Goal: Task Accomplishment & Management: Manage account settings

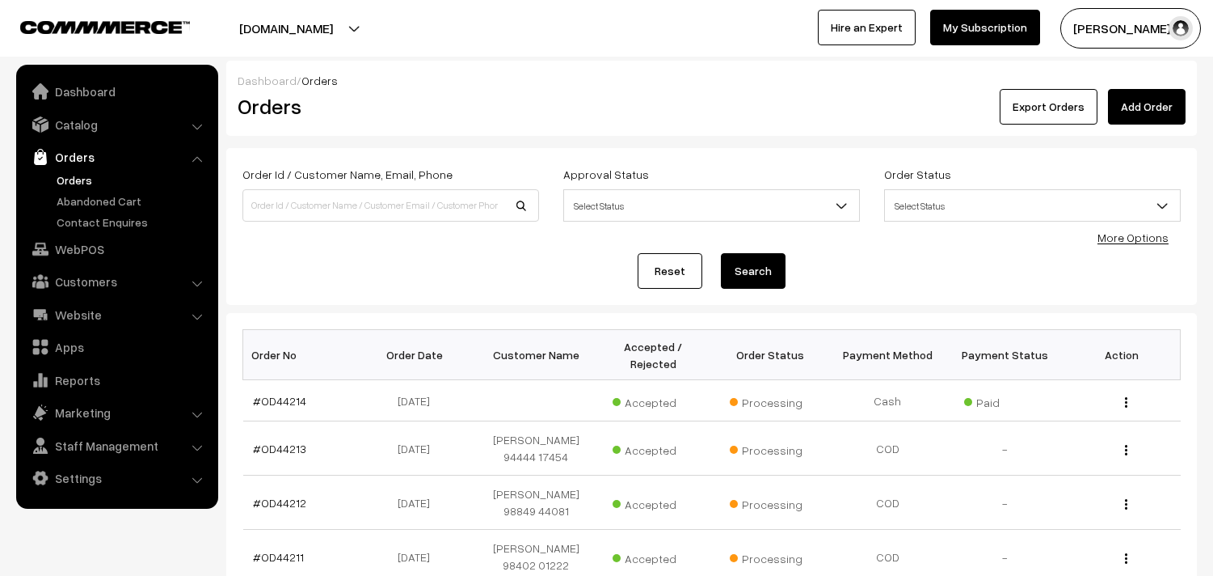
scroll to position [179, 0]
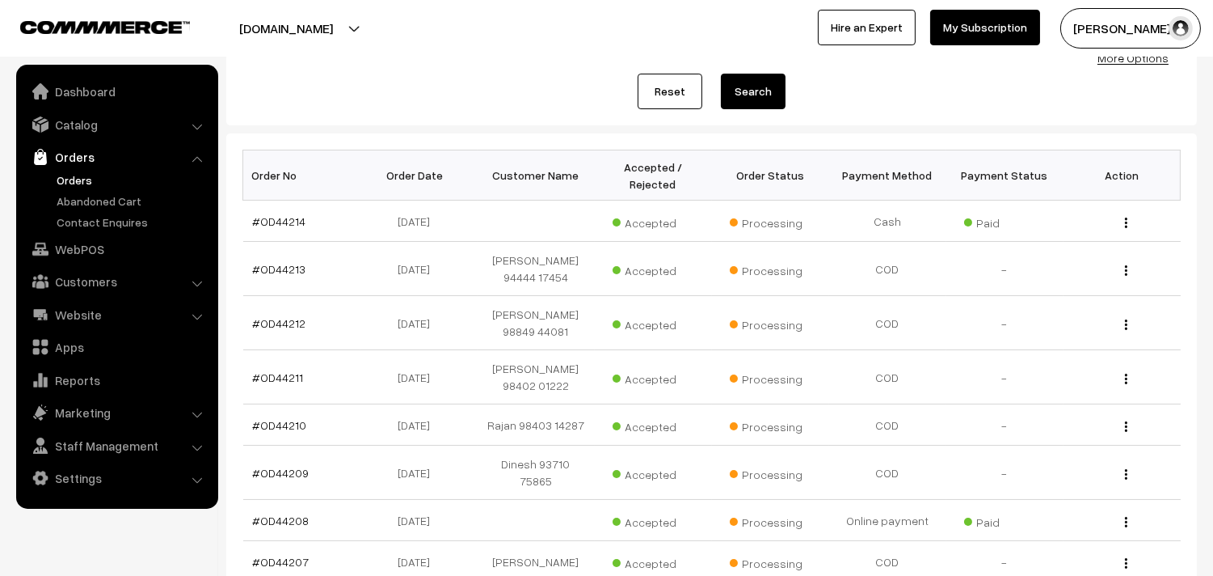
click at [75, 182] on link "Orders" at bounding box center [133, 179] width 160 height 17
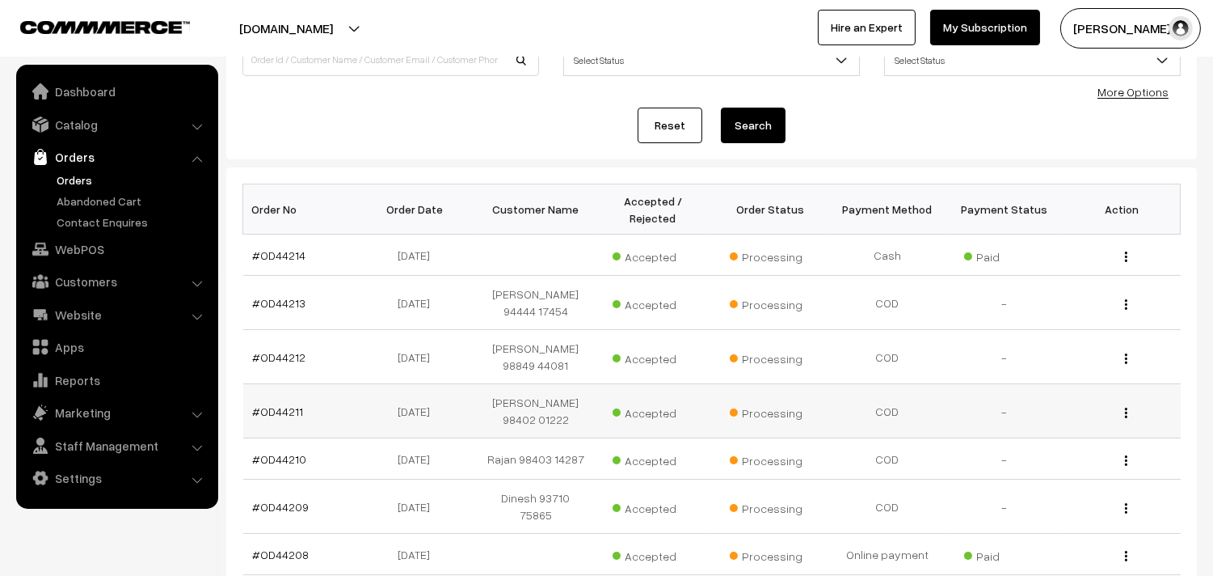
scroll to position [179, 0]
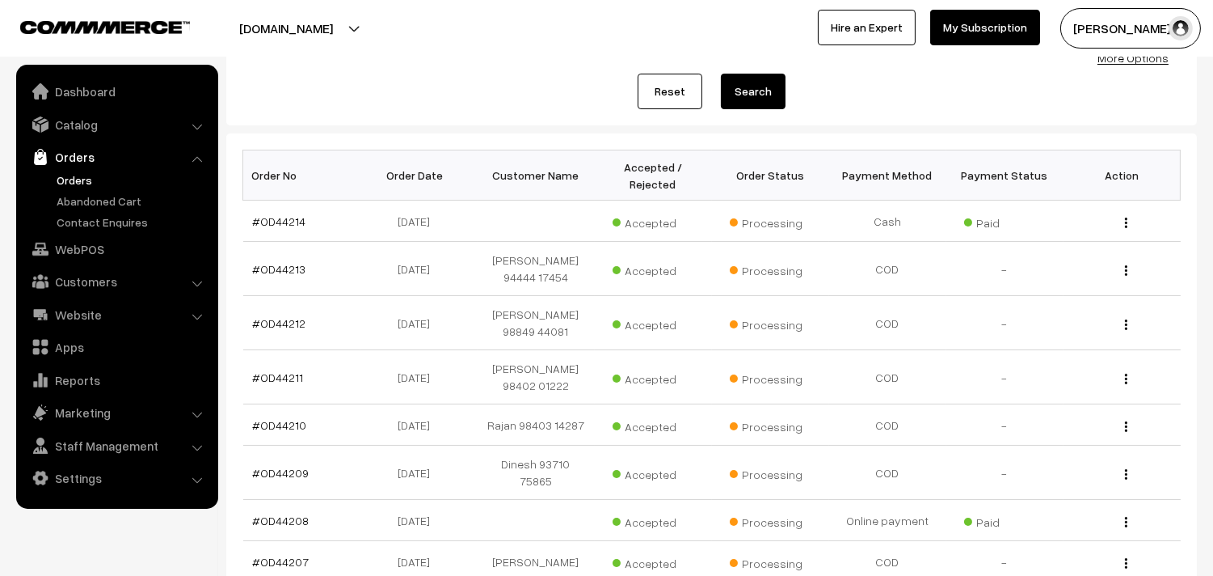
click at [83, 188] on ul "Orders" at bounding box center [117, 200] width 194 height 59
click at [83, 179] on link "Orders" at bounding box center [133, 179] width 160 height 17
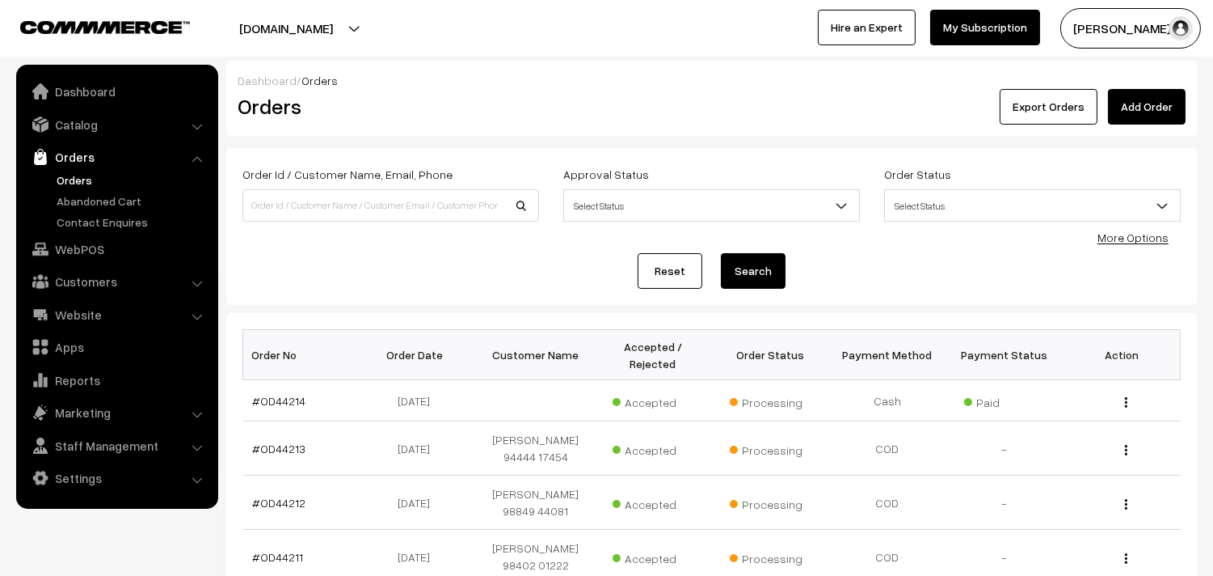
click at [66, 184] on link "Orders" at bounding box center [133, 179] width 160 height 17
click at [87, 173] on link "Orders" at bounding box center [133, 179] width 160 height 17
click at [78, 180] on link "Orders" at bounding box center [133, 179] width 160 height 17
click at [87, 121] on link "Catalog" at bounding box center [116, 124] width 192 height 29
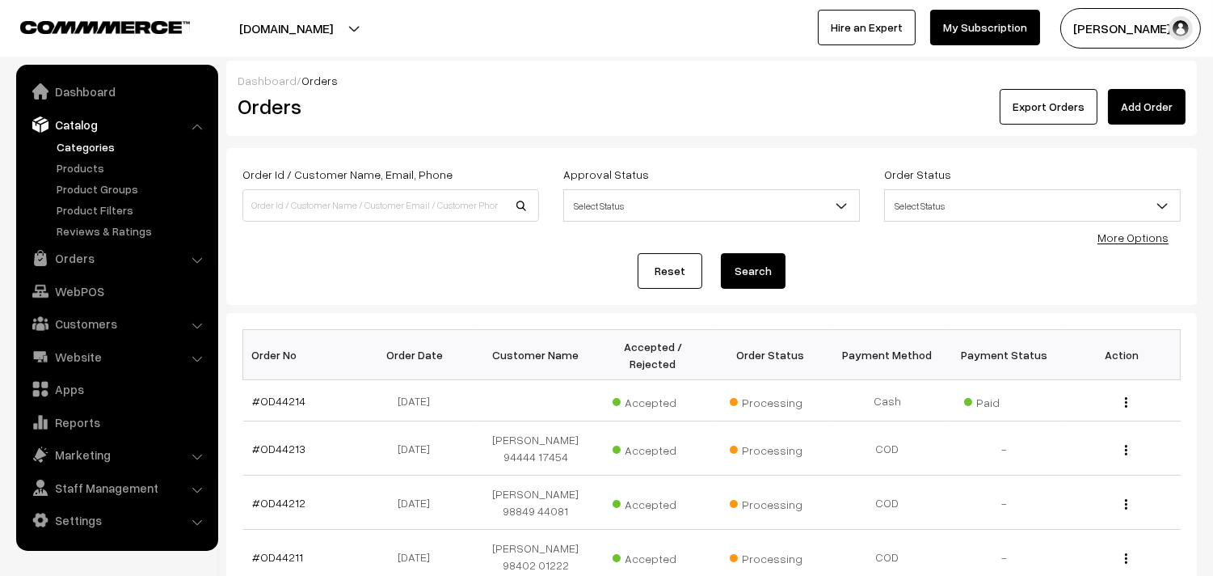
click at [87, 141] on link "Categories" at bounding box center [133, 146] width 160 height 17
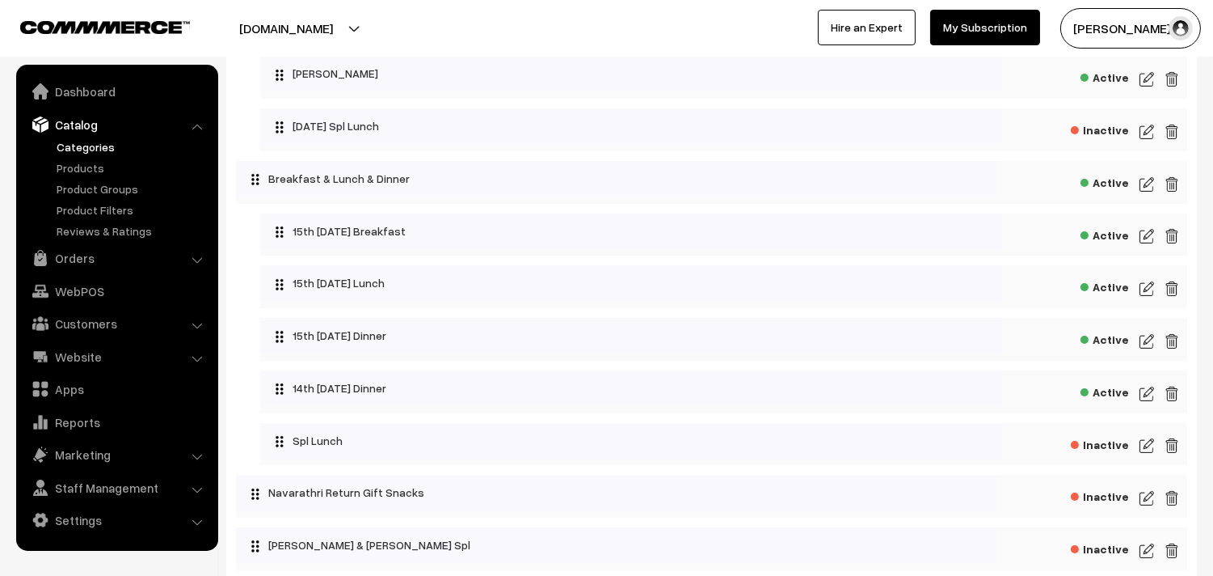
scroll to position [269, 0]
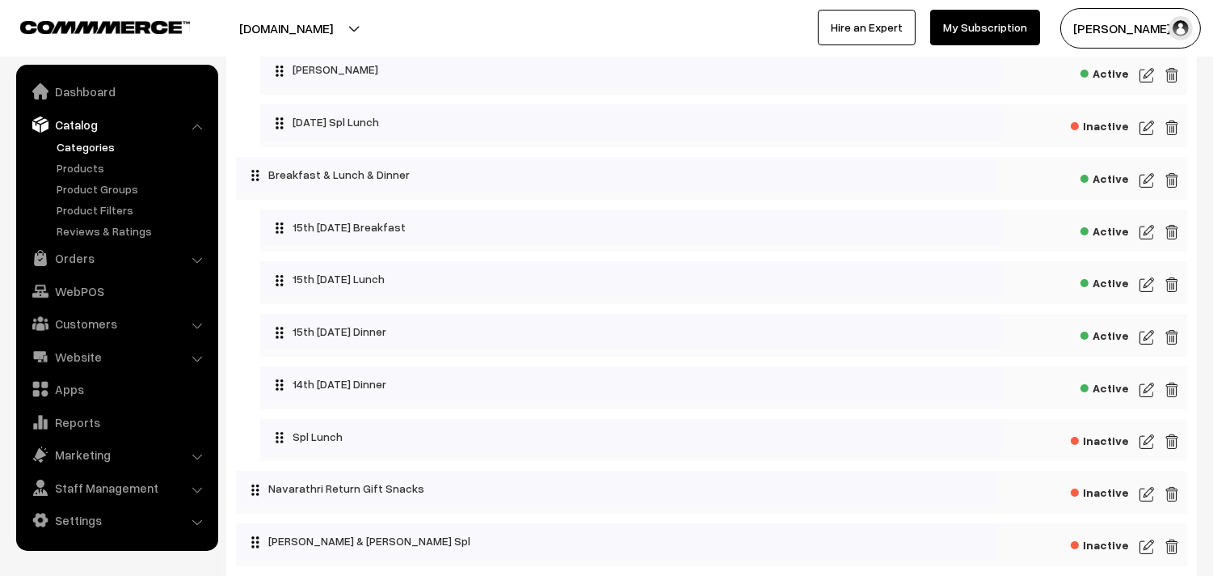
click at [1148, 230] on img at bounding box center [1147, 231] width 15 height 19
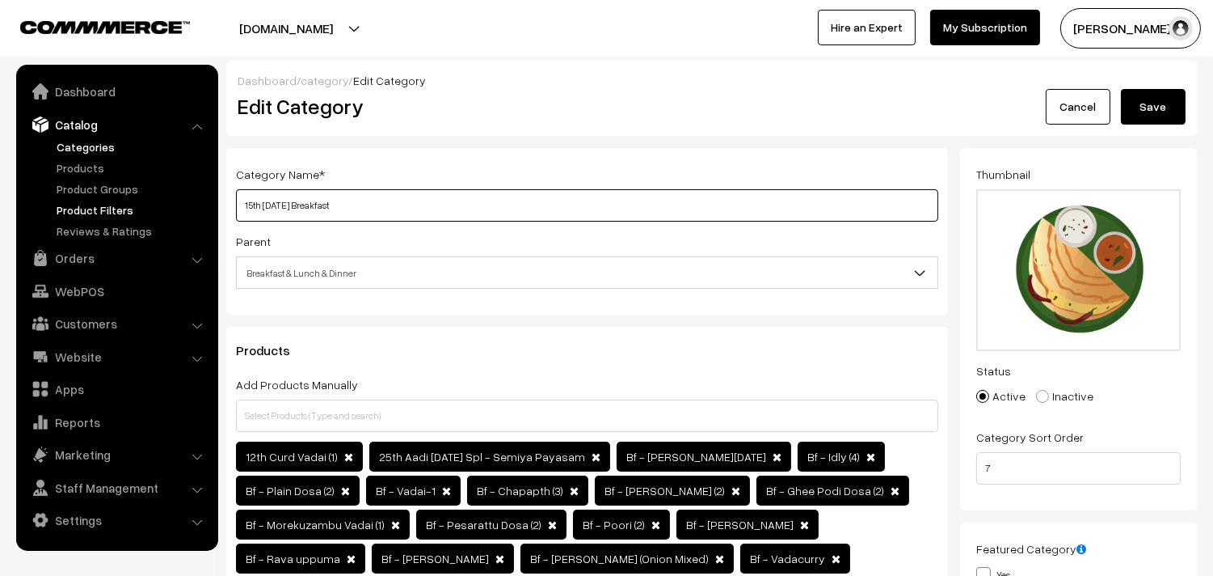
drag, startPoint x: 313, startPoint y: 209, endPoint x: 192, endPoint y: 204, distance: 121.4
click at [243, 206] on input "16th [DATE] Breakfast" at bounding box center [587, 205] width 702 height 32
type input "16th [DATE] Breakfast"
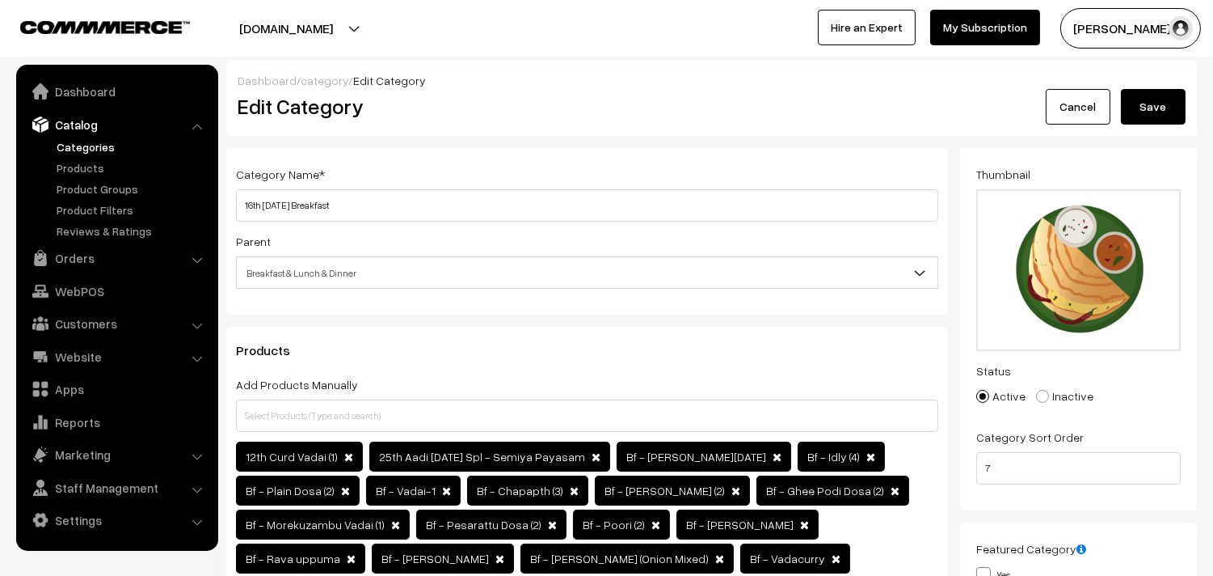
click at [1168, 95] on button "Save" at bounding box center [1153, 107] width 65 height 36
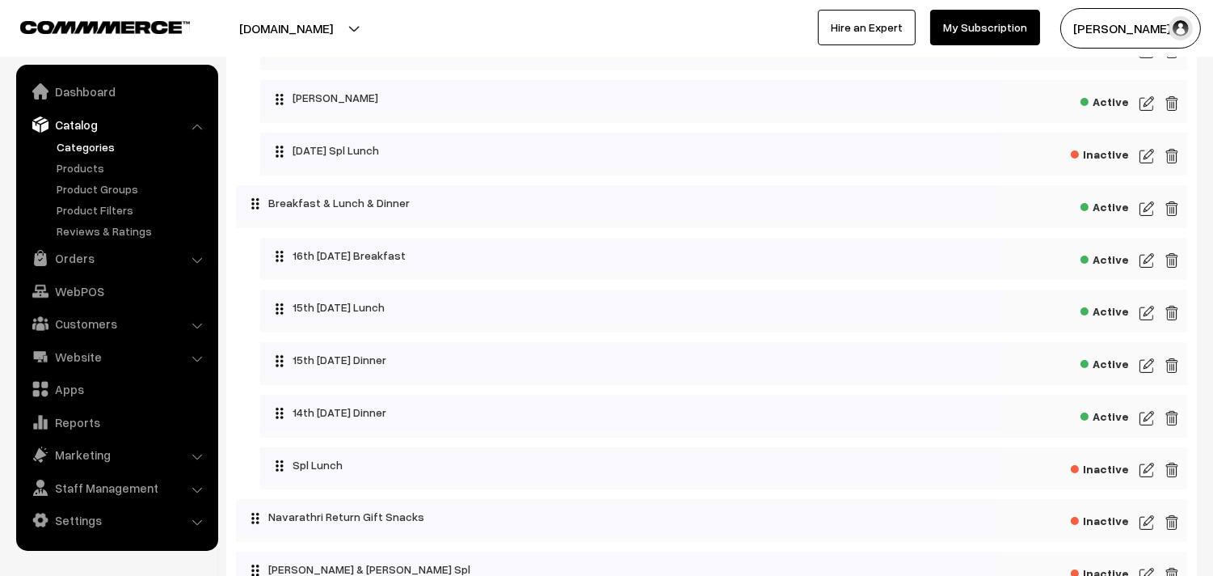
scroll to position [269, 0]
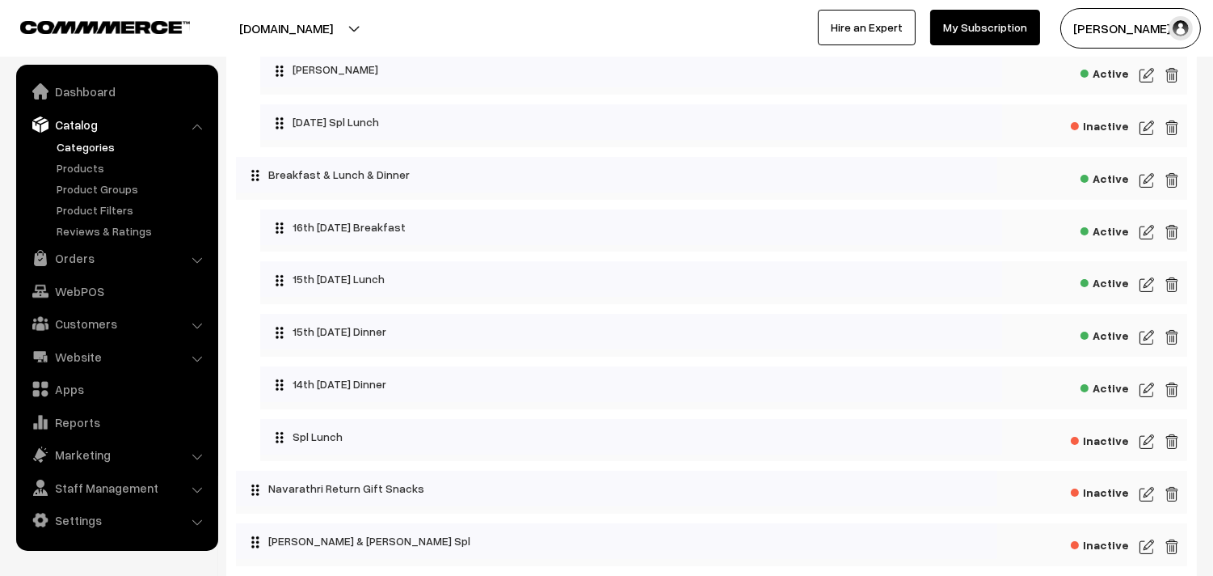
click at [1141, 285] on img at bounding box center [1147, 284] width 15 height 19
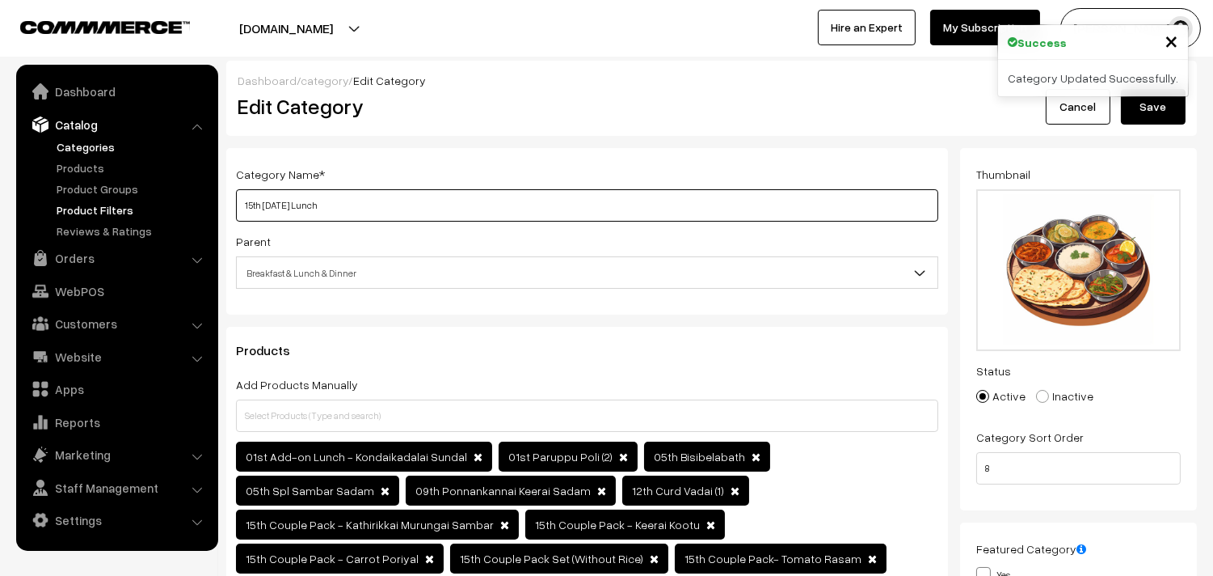
drag, startPoint x: 314, startPoint y: 207, endPoint x: 176, endPoint y: 207, distance: 137.4
paste input "6th Thursday"
type input "16th Thursday Lunch"
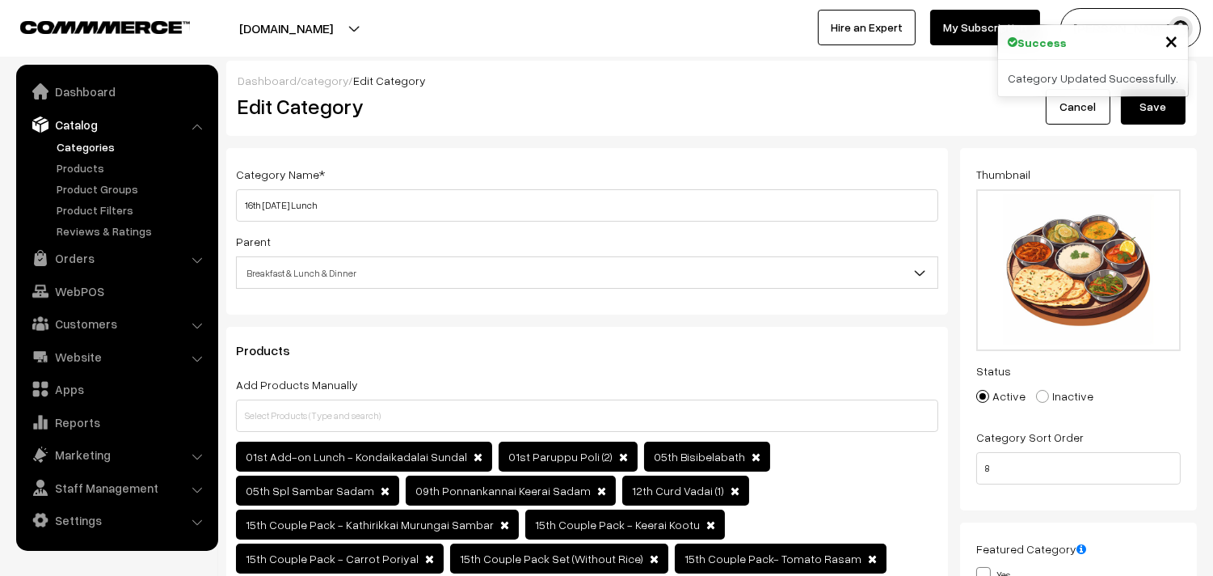
click at [1158, 103] on button "Save" at bounding box center [1153, 107] width 65 height 36
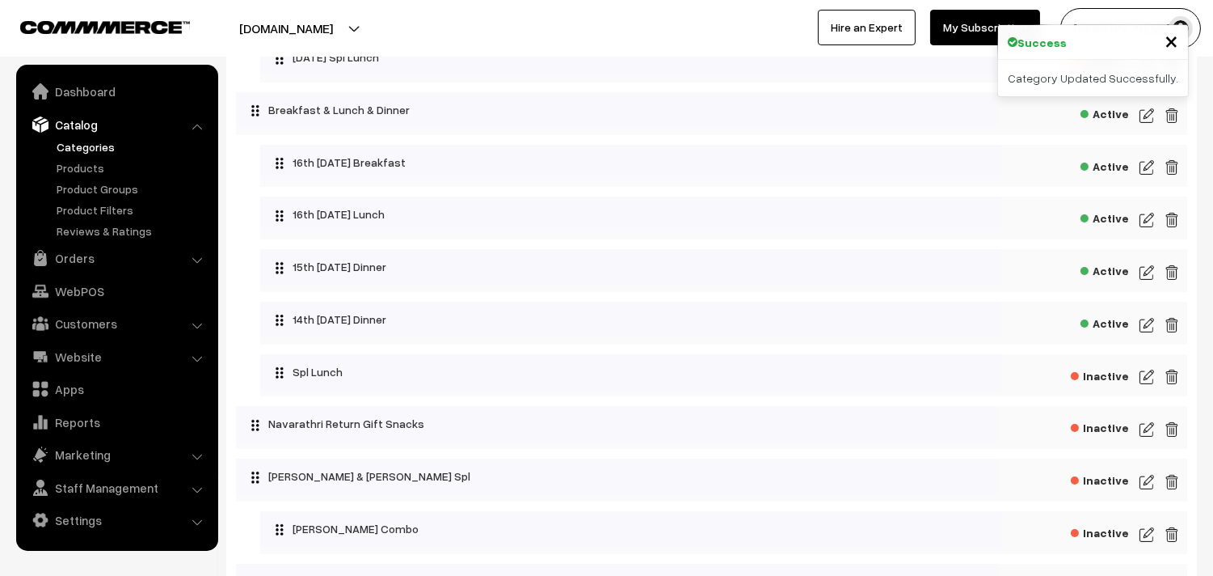
scroll to position [359, 0]
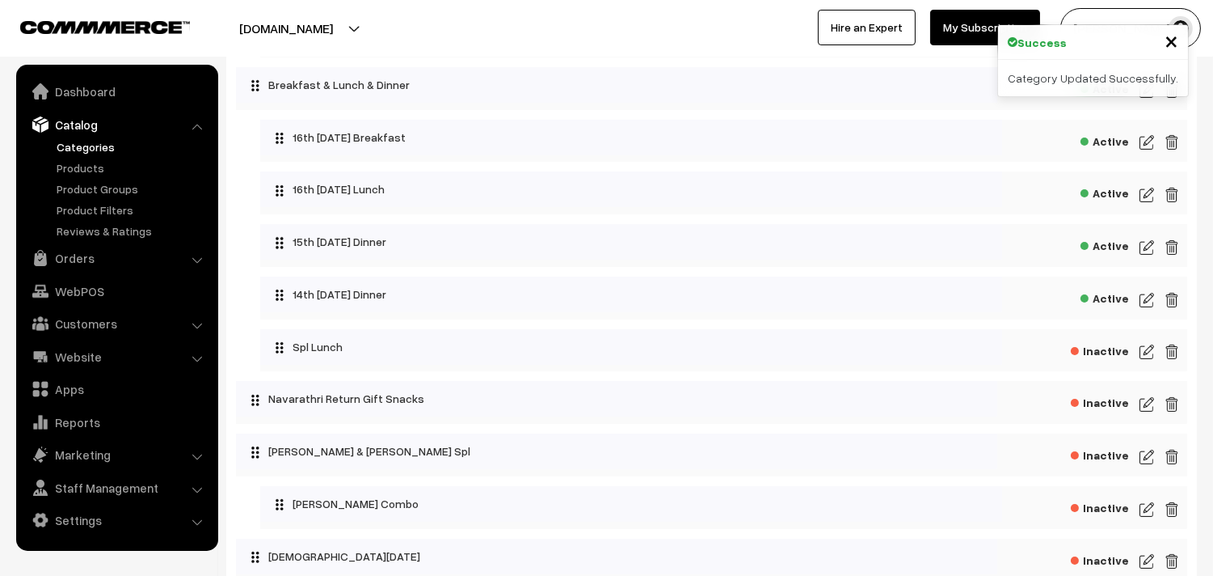
click at [1145, 303] on img at bounding box center [1147, 299] width 15 height 19
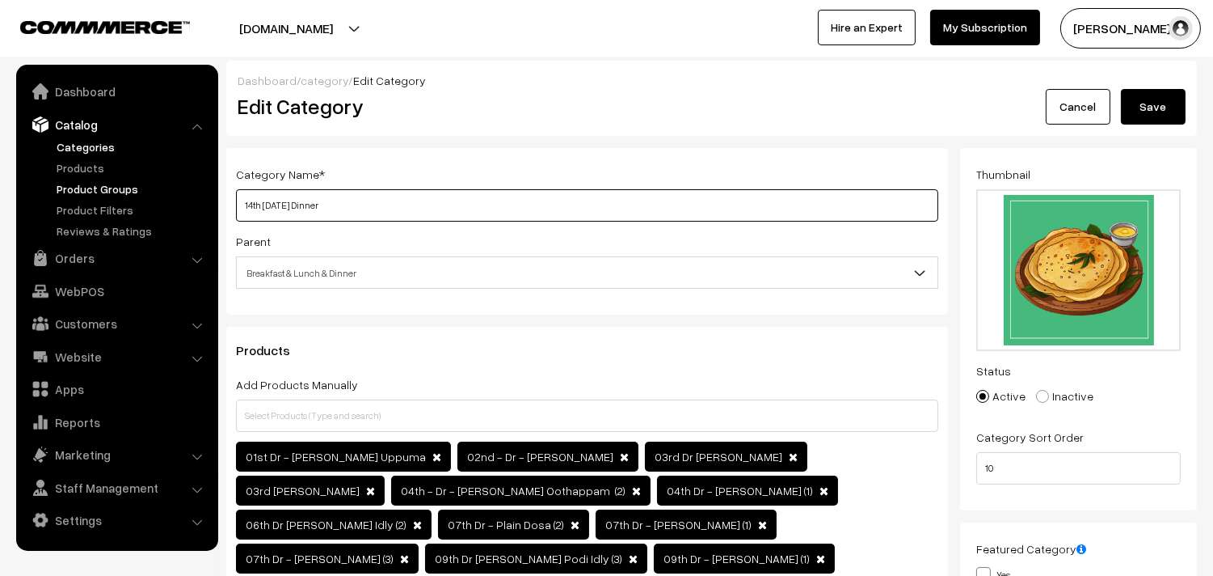
drag, startPoint x: 269, startPoint y: 197, endPoint x: 154, endPoint y: 184, distance: 115.6
click at [422, 210] on input "14th Tuesday Dinner" at bounding box center [587, 205] width 702 height 32
drag, startPoint x: 297, startPoint y: 203, endPoint x: 214, endPoint y: 200, distance: 82.5
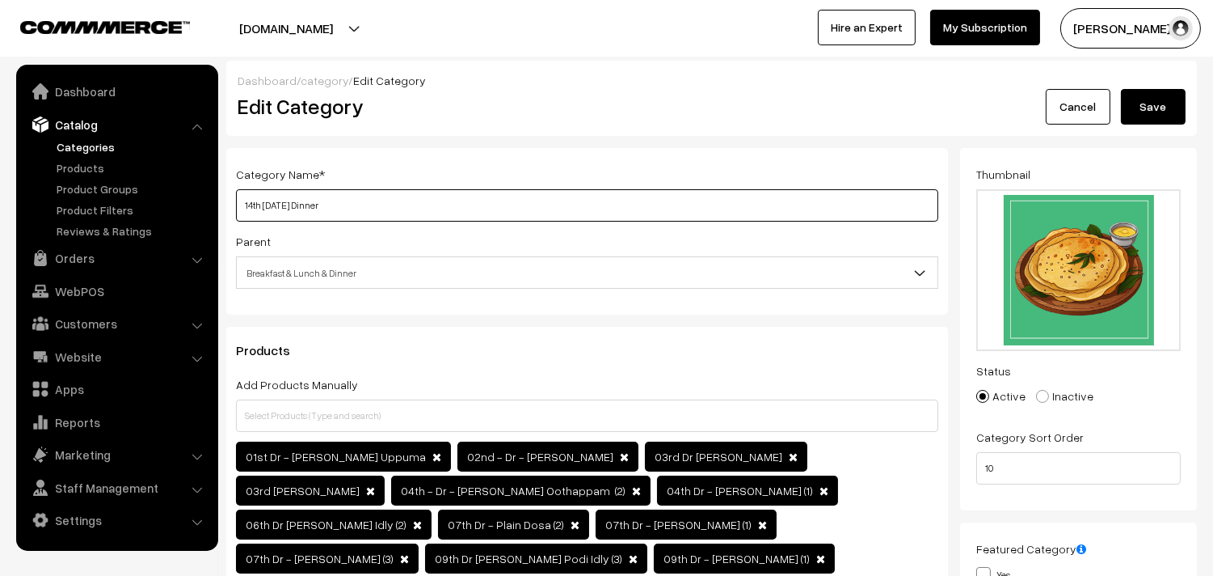
paste input "6th Thur"
type input "16th [DATE] Dinner"
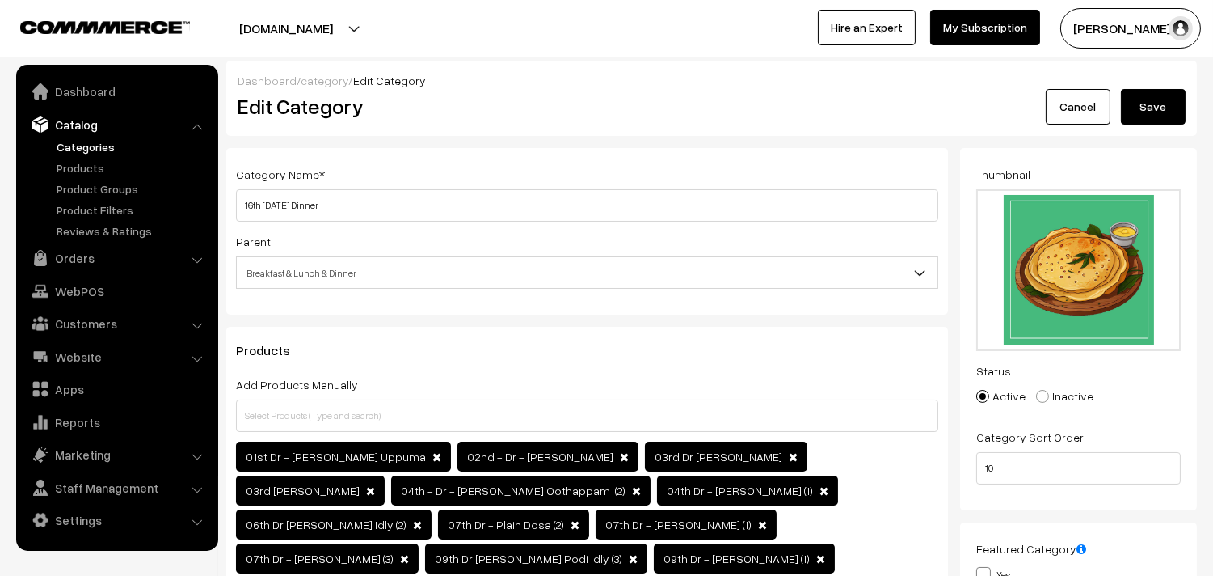
click at [1170, 120] on button "Save" at bounding box center [1153, 107] width 65 height 36
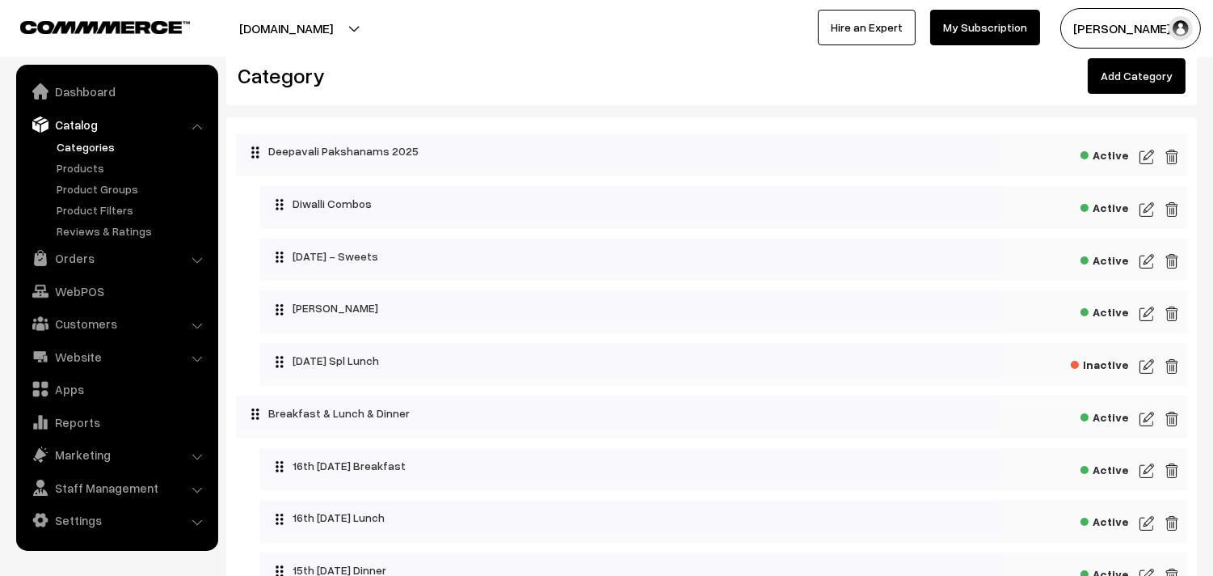
scroll to position [269, 0]
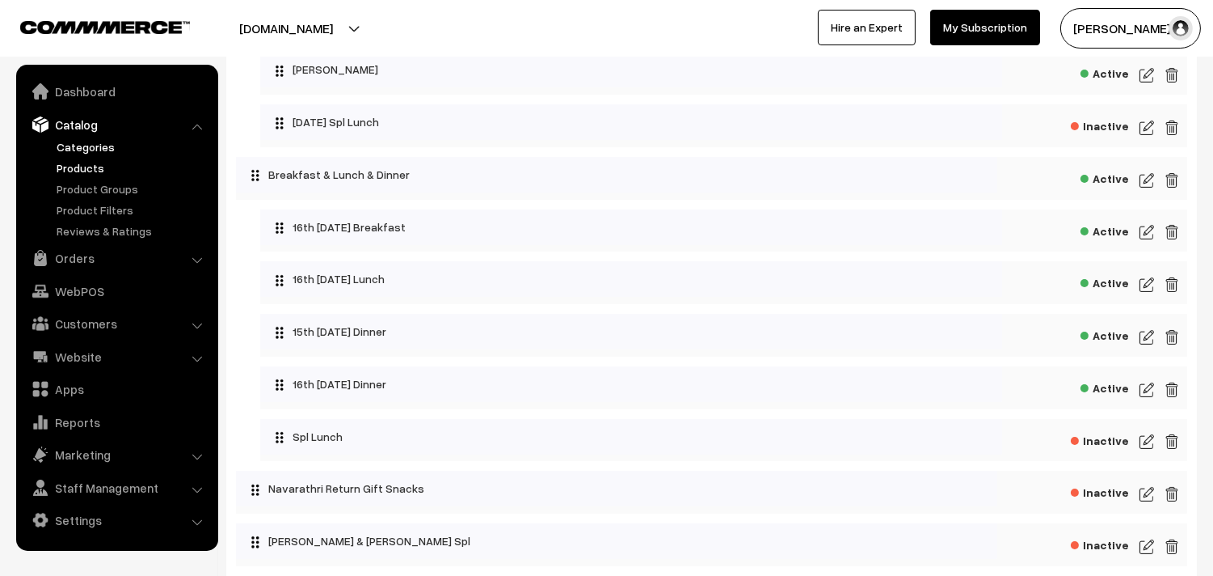
click at [95, 162] on link "Products" at bounding box center [133, 167] width 160 height 17
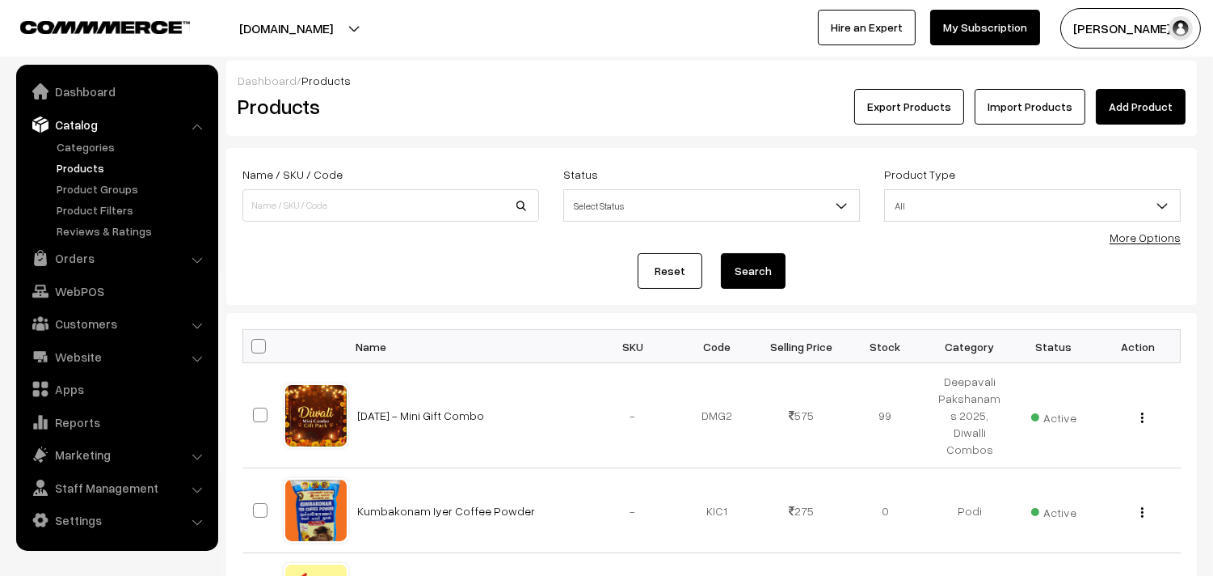
click at [1130, 241] on link "More Options" at bounding box center [1145, 237] width 71 height 14
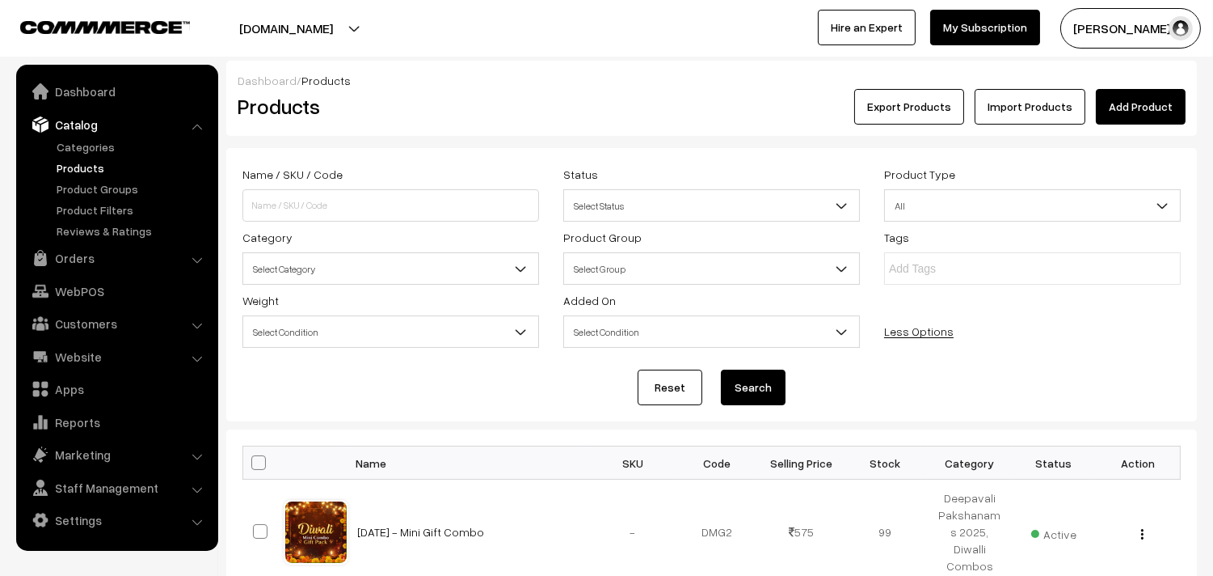
click at [361, 281] on span "Select Category" at bounding box center [390, 269] width 295 height 28
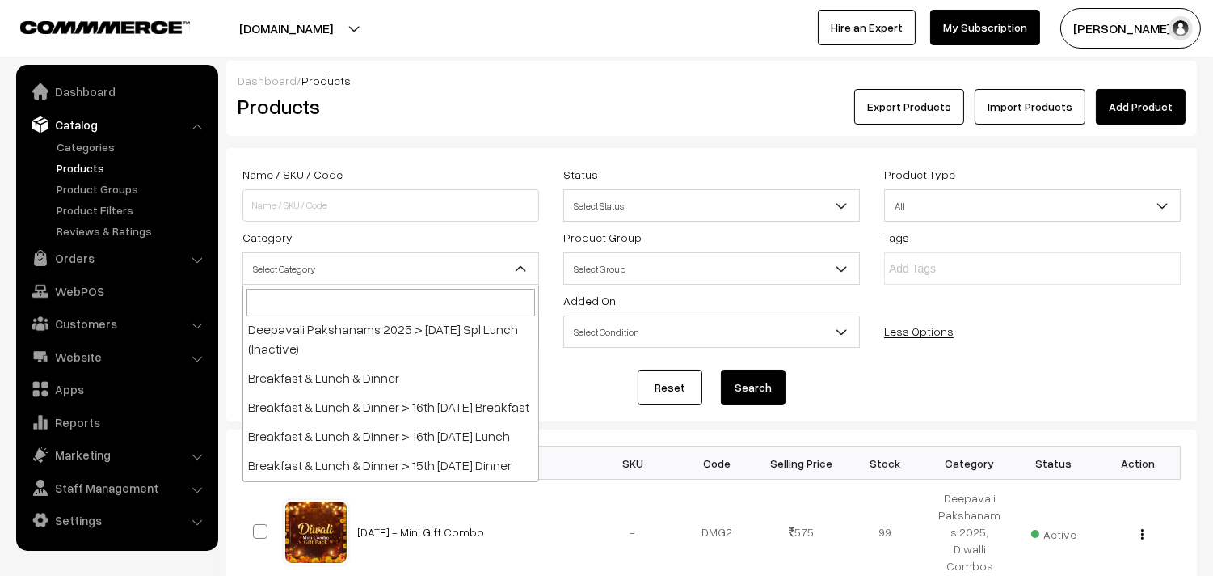
scroll to position [179, 0]
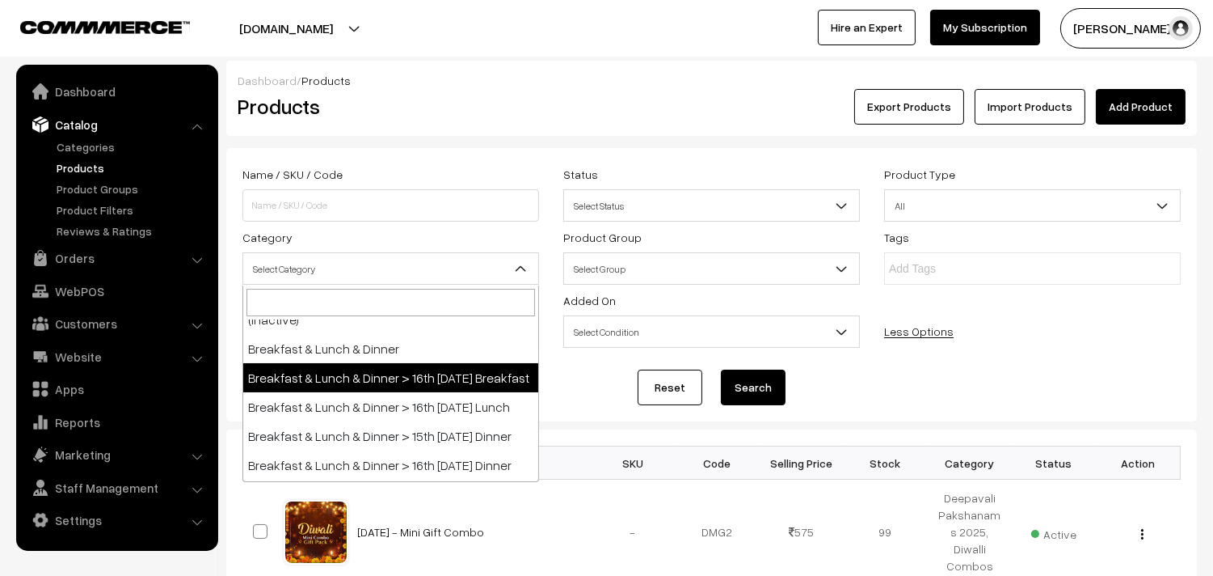
drag, startPoint x: 454, startPoint y: 412, endPoint x: 466, endPoint y: 382, distance: 32.3
select select "91"
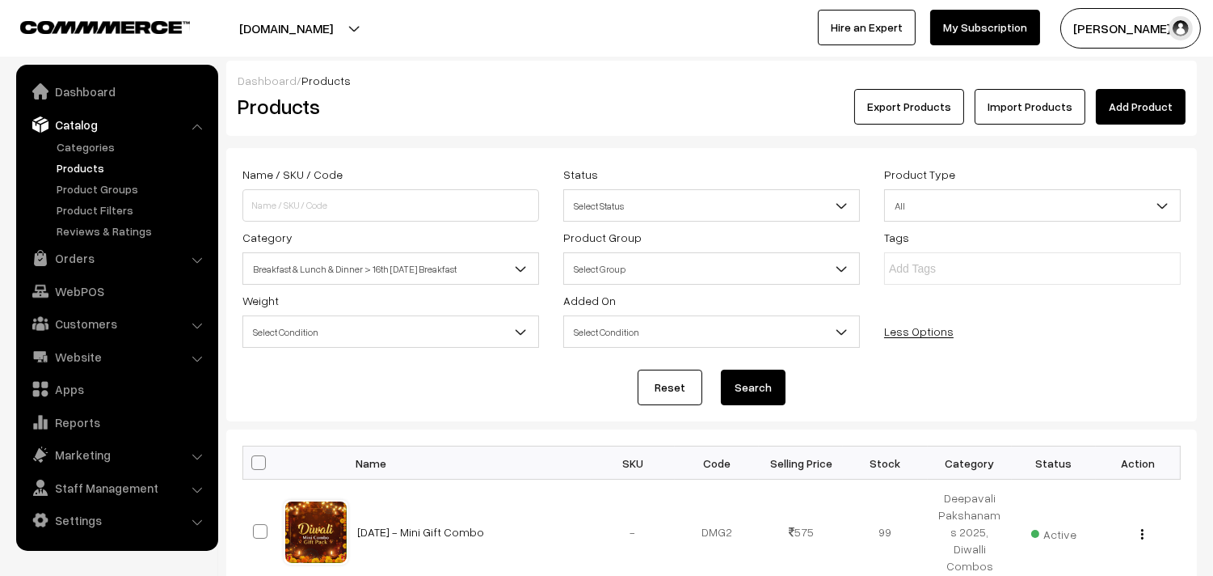
click at [463, 382] on div "Reset Search" at bounding box center [712, 387] width 939 height 36
click at [749, 392] on button "Search" at bounding box center [753, 387] width 65 height 36
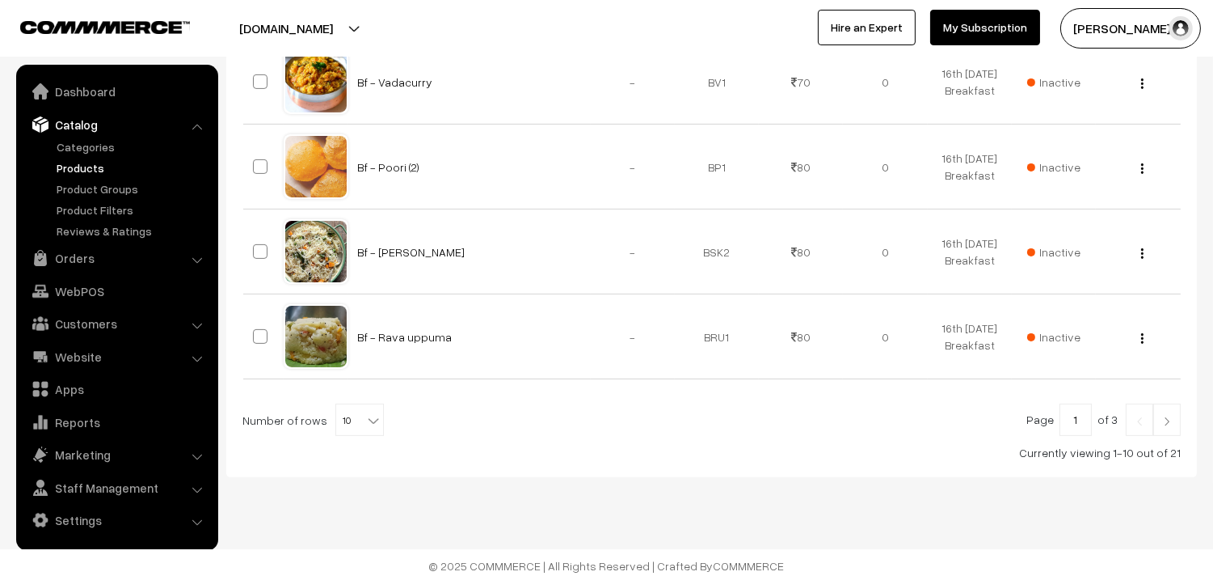
scroll to position [1031, 0]
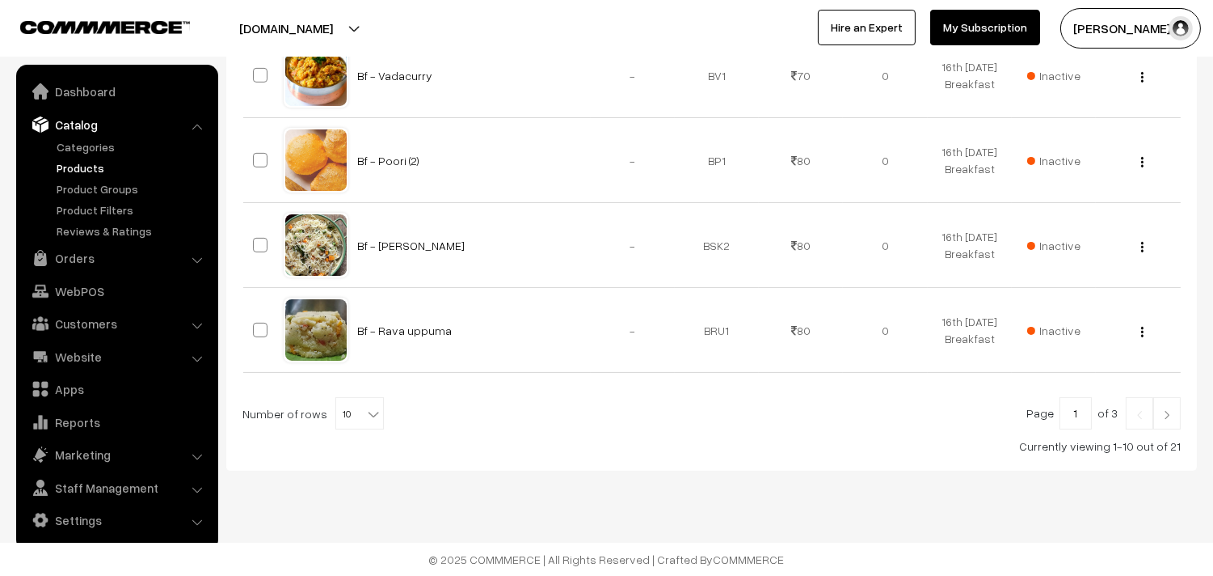
click at [365, 411] on b at bounding box center [373, 414] width 16 height 16
select select "60"
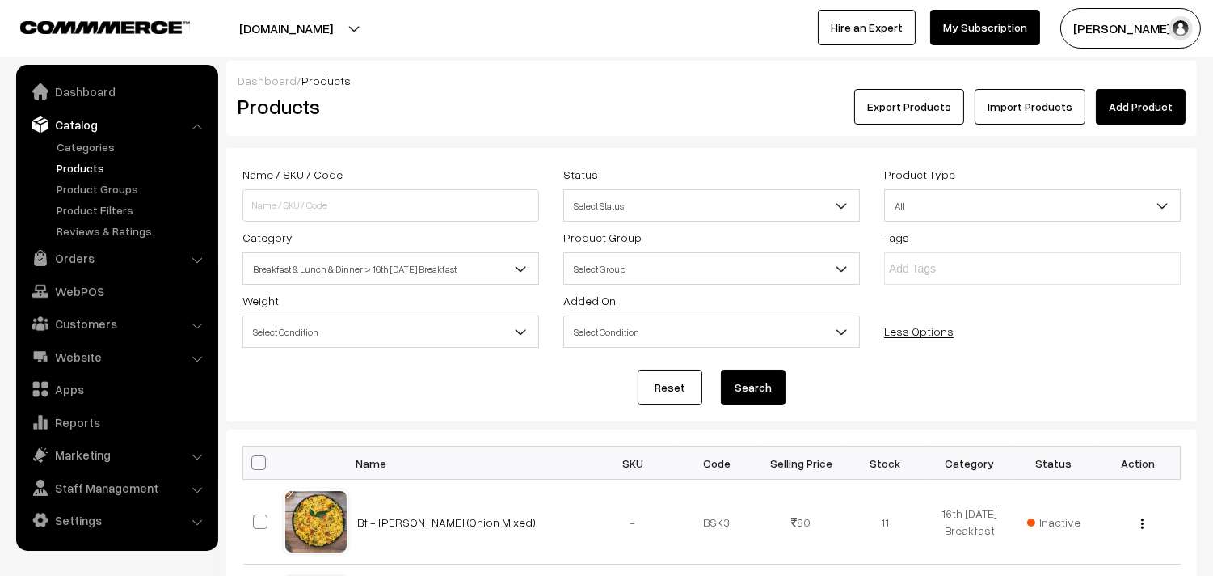
click at [264, 464] on span at bounding box center [258, 462] width 15 height 15
click at [254, 464] on input "checkbox" at bounding box center [248, 462] width 11 height 11
checkbox input "true"
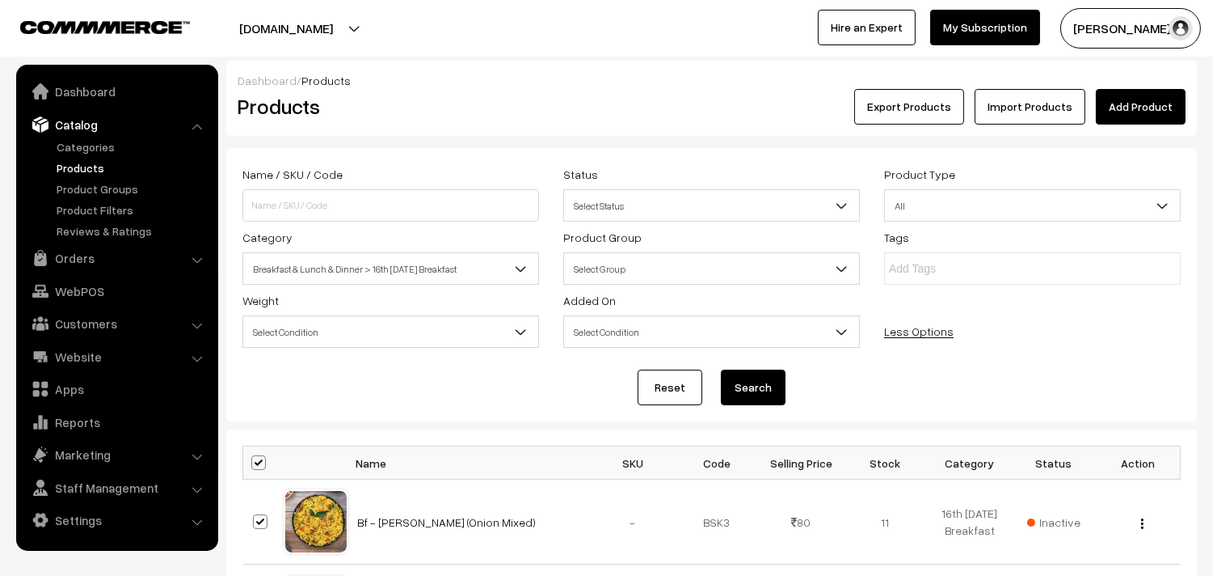
checkbox input "true"
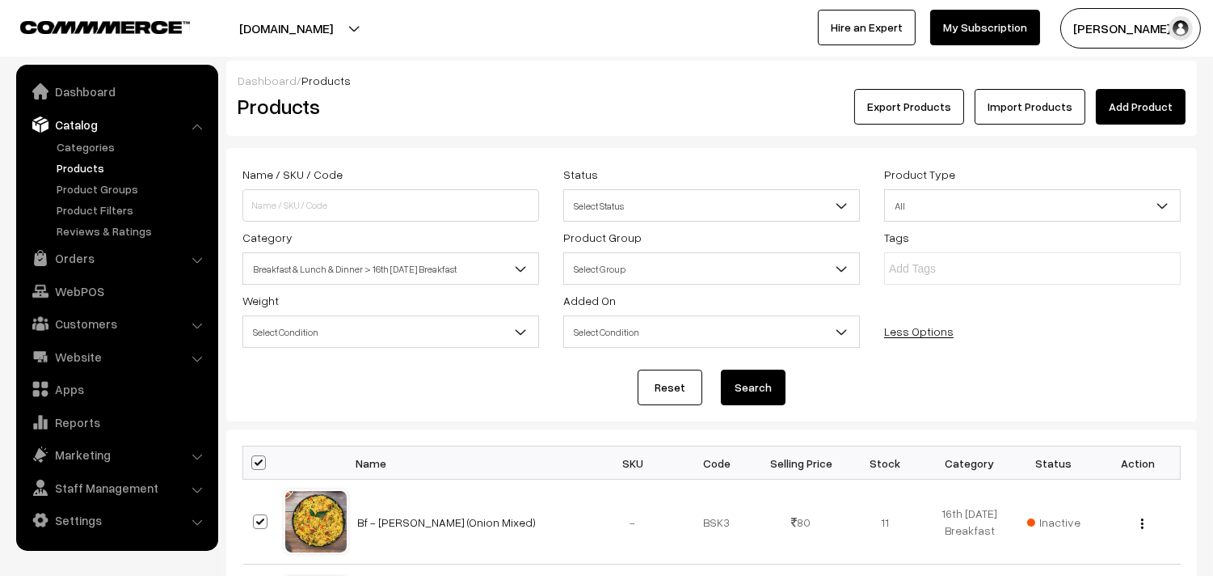
checkbox input "true"
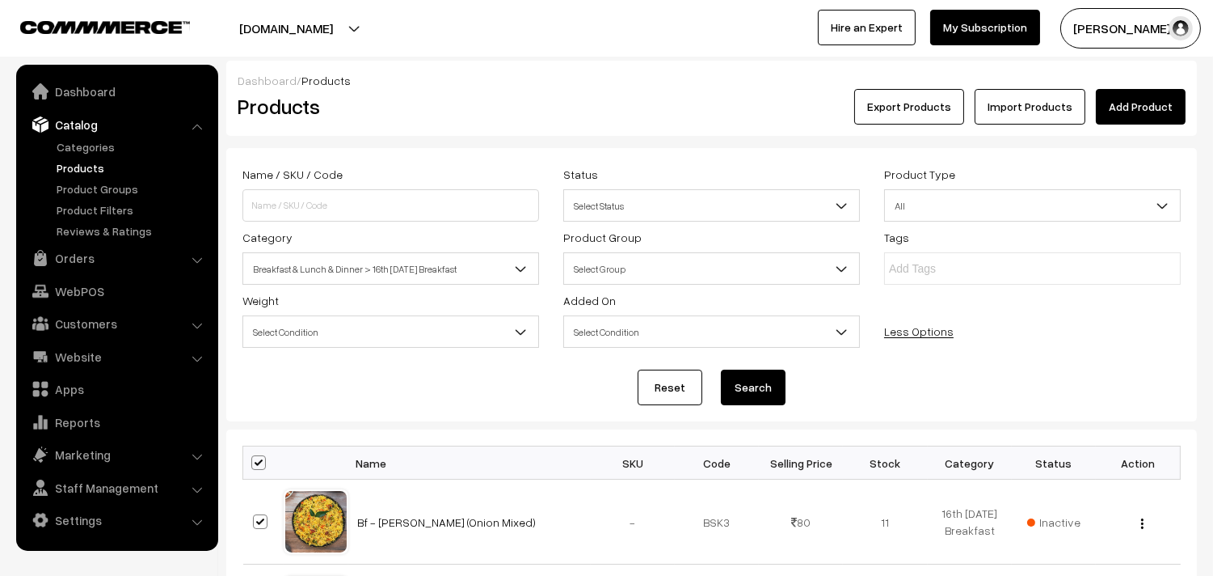
checkbox input "true"
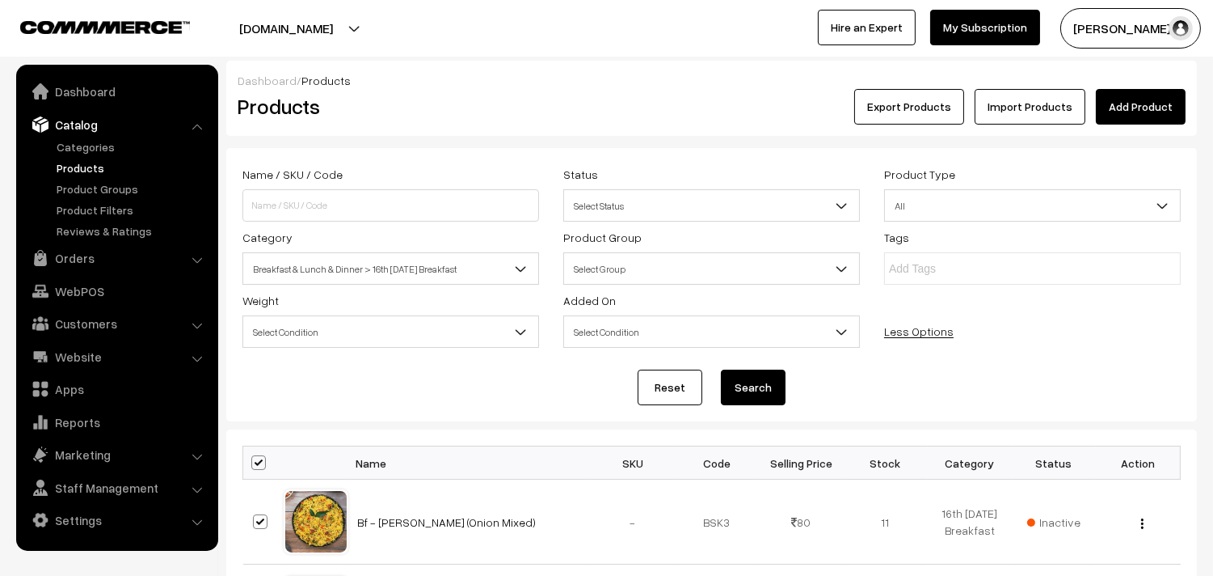
checkbox input "true"
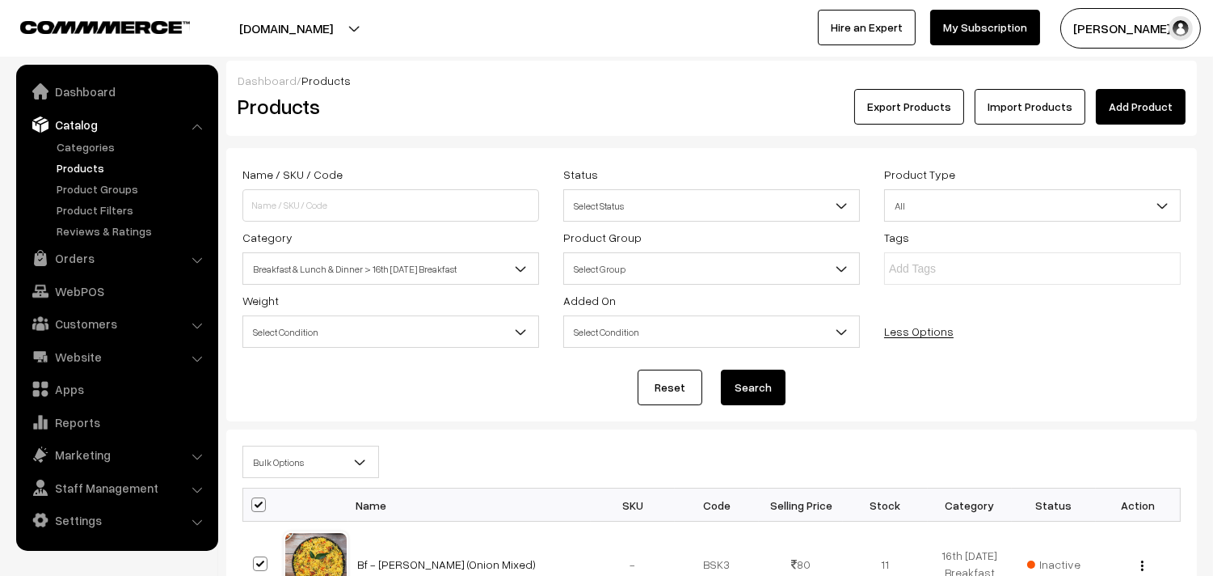
click at [284, 449] on span "Bulk Options" at bounding box center [310, 462] width 135 height 28
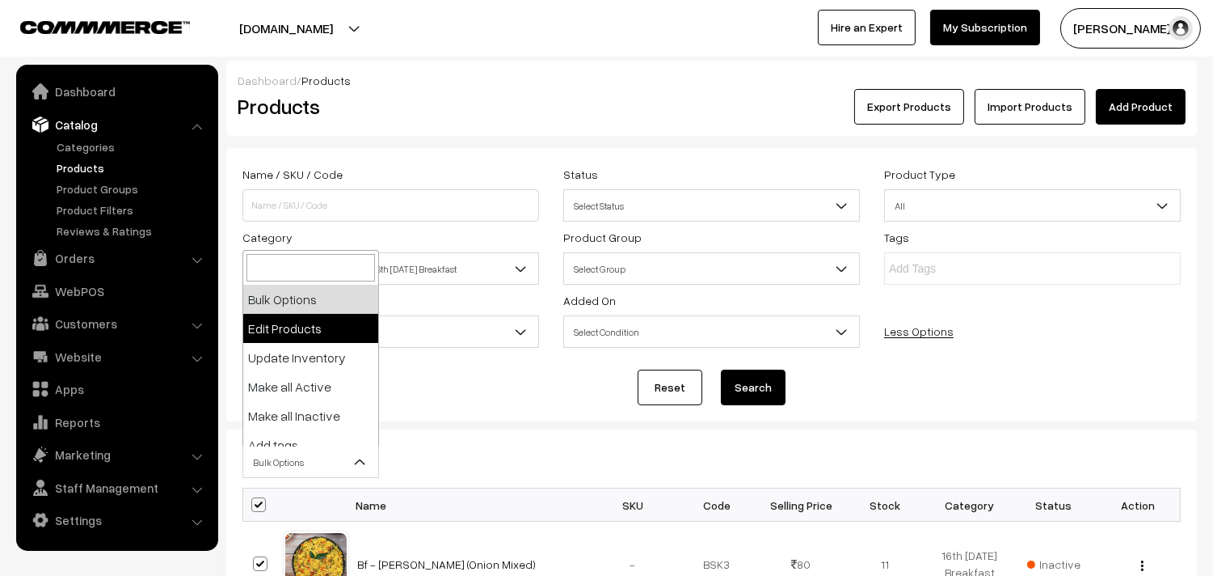
select select "editProduct"
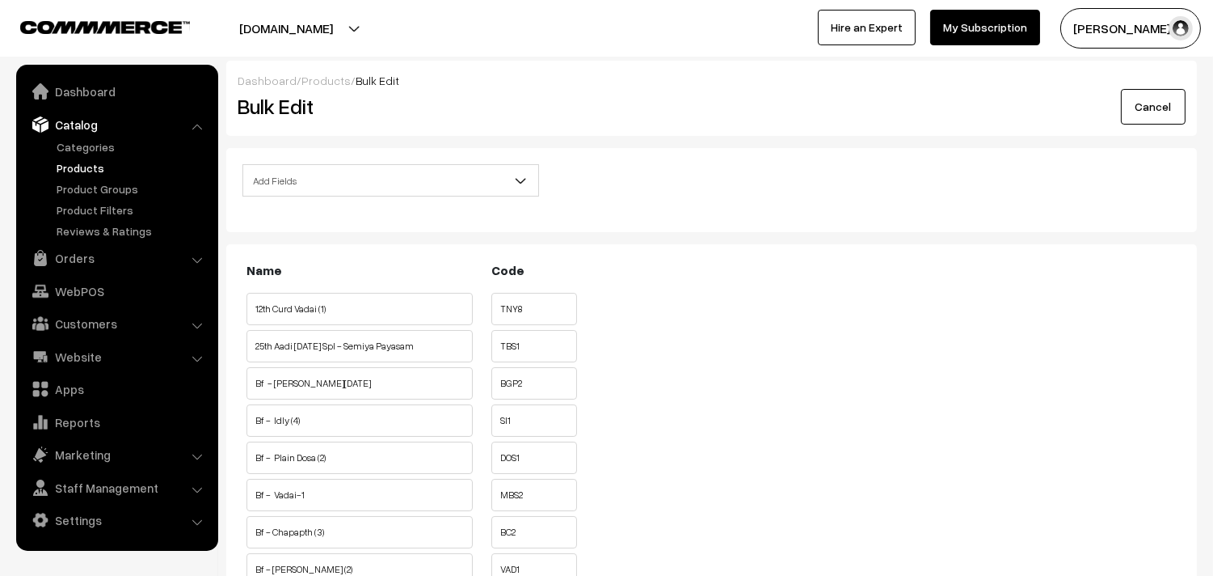
click at [344, 183] on span "Add Fields" at bounding box center [390, 181] width 295 height 28
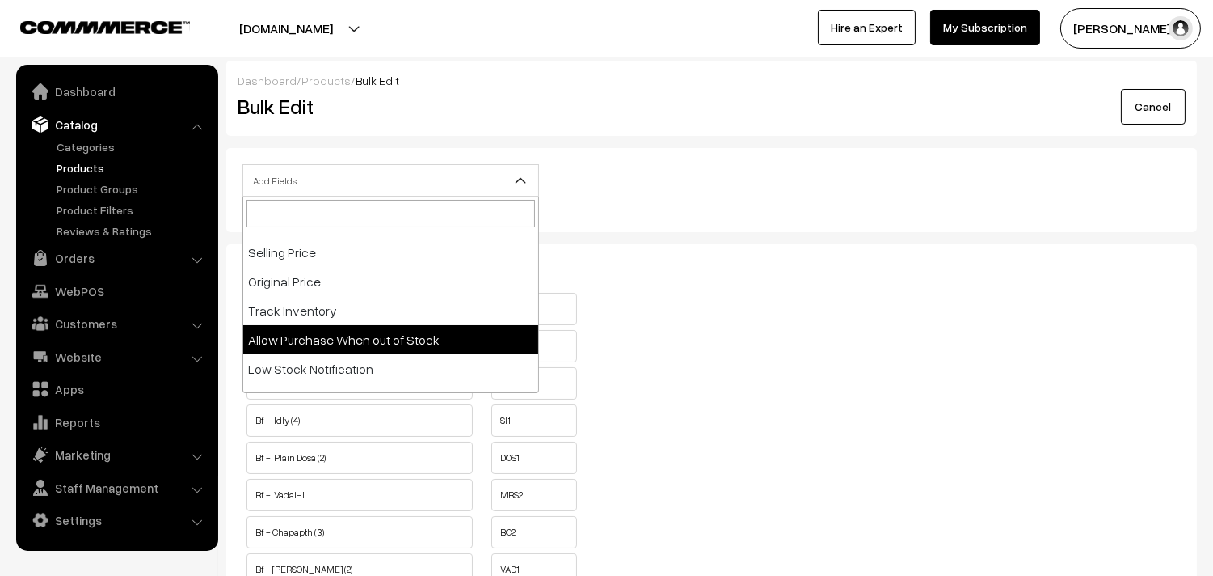
scroll to position [251, 0]
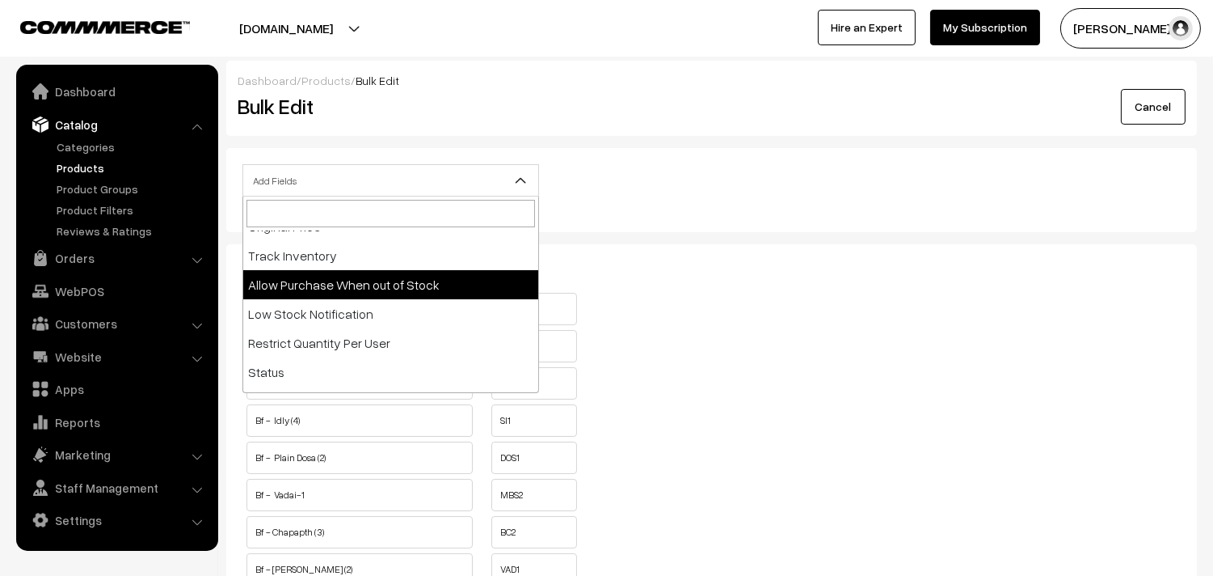
select select "allow-purchase"
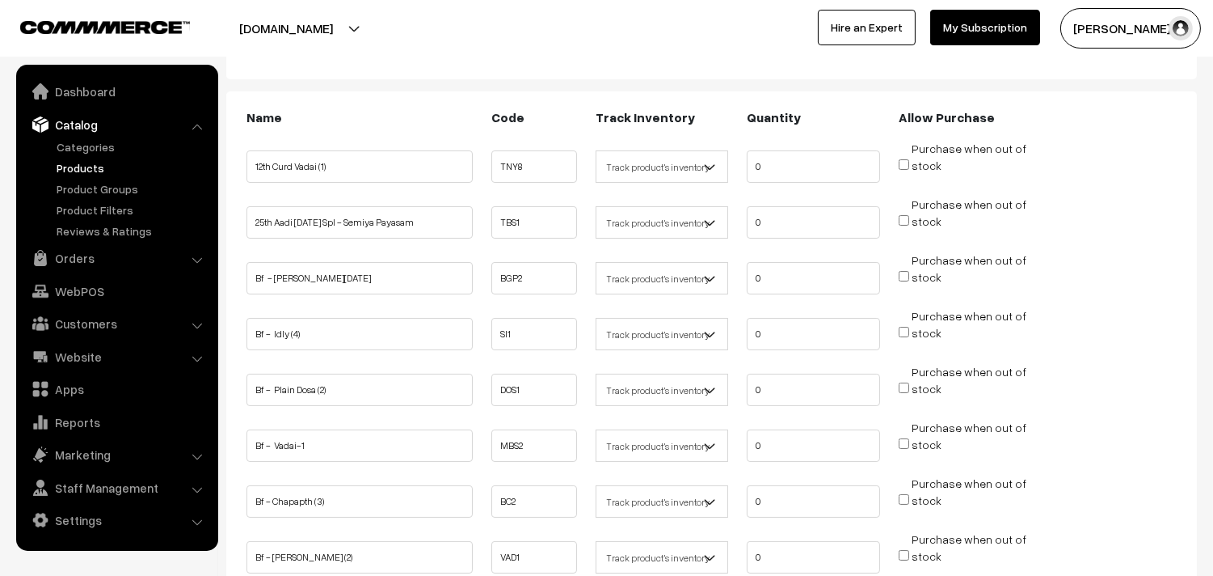
scroll to position [179, 0]
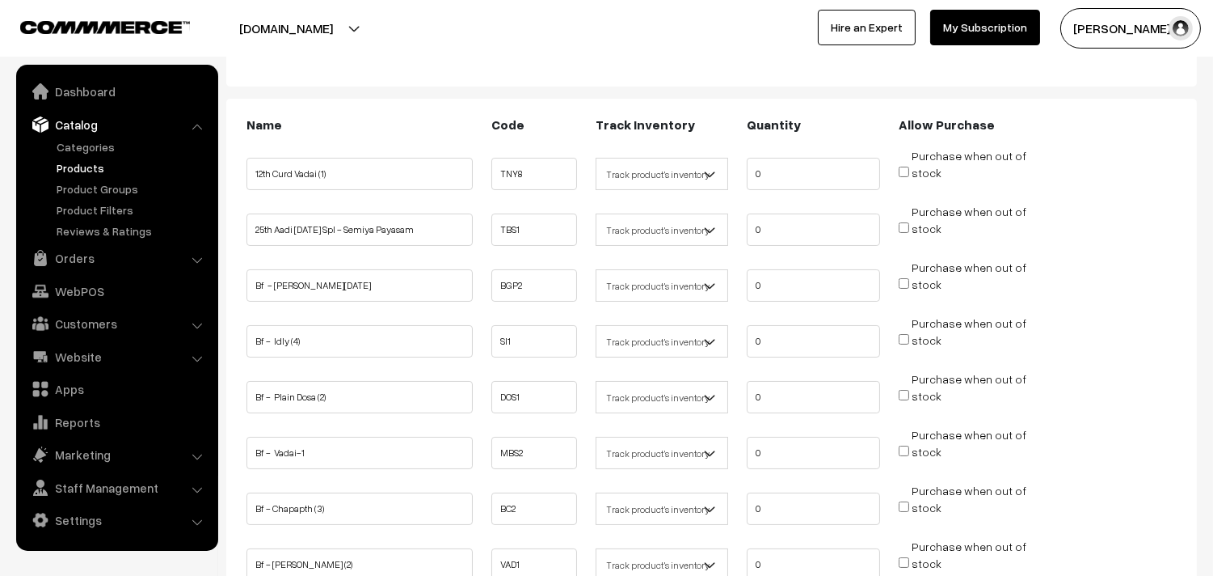
click at [906, 281] on input "Purchase when out of stock" at bounding box center [904, 283] width 11 height 11
checkbox input "true"
click at [902, 334] on input "Purchase when out of stock" at bounding box center [904, 339] width 11 height 11
checkbox input "true"
click at [905, 396] on input "Purchase when out of stock" at bounding box center [904, 395] width 11 height 11
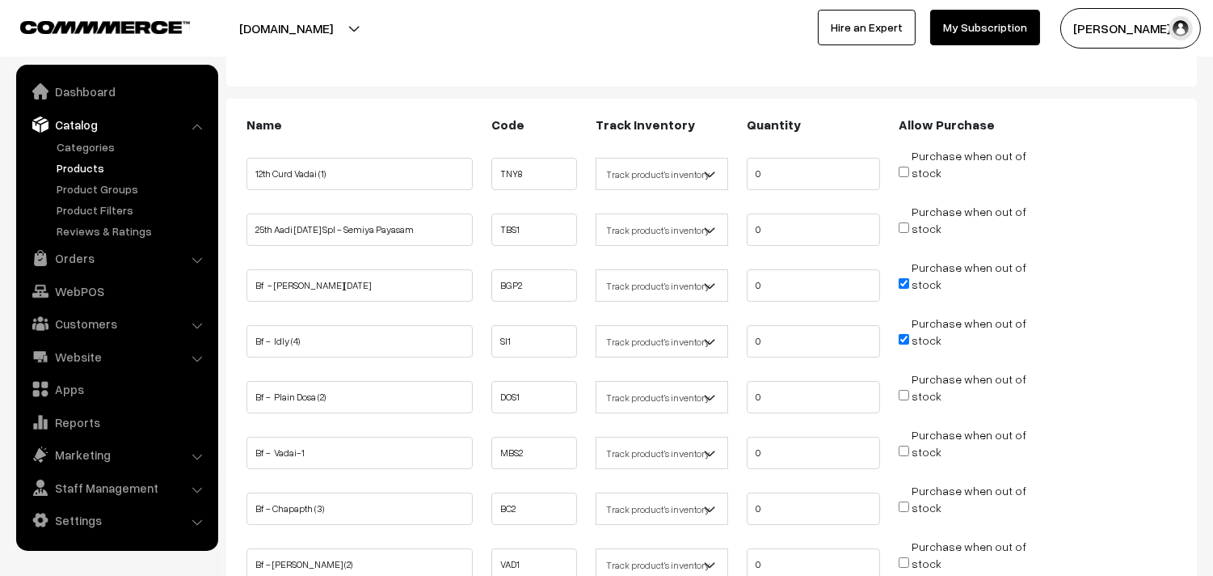
checkbox input "true"
click at [903, 450] on input "Purchase when out of stock" at bounding box center [904, 450] width 11 height 11
checkbox input "true"
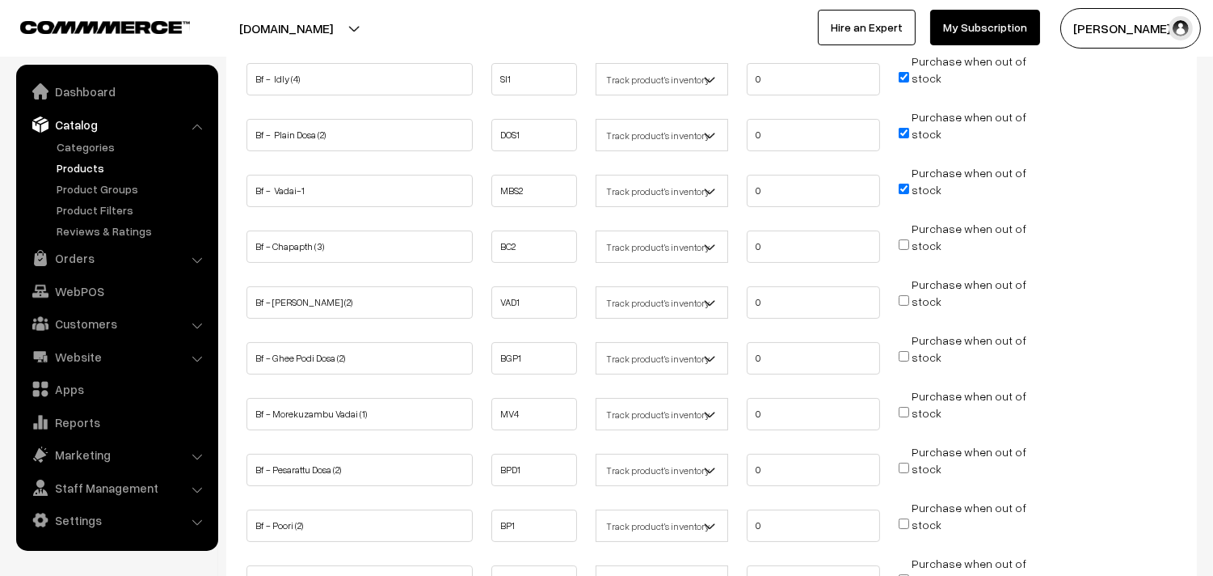
scroll to position [449, 0]
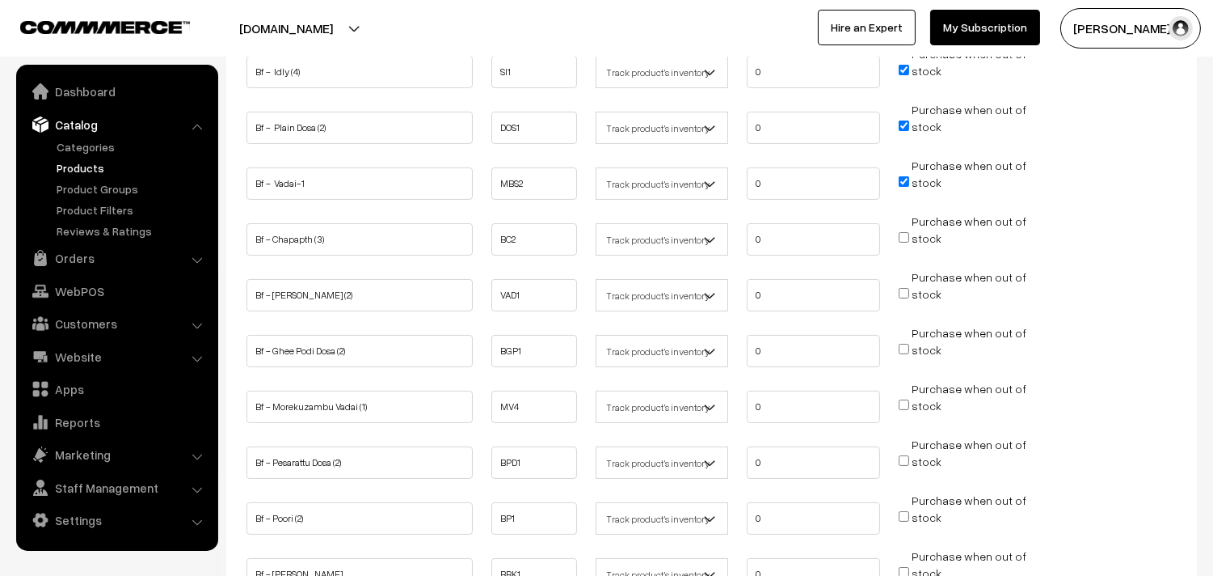
click at [905, 344] on input "Purchase when out of stock" at bounding box center [904, 349] width 11 height 11
checkbox input "true"
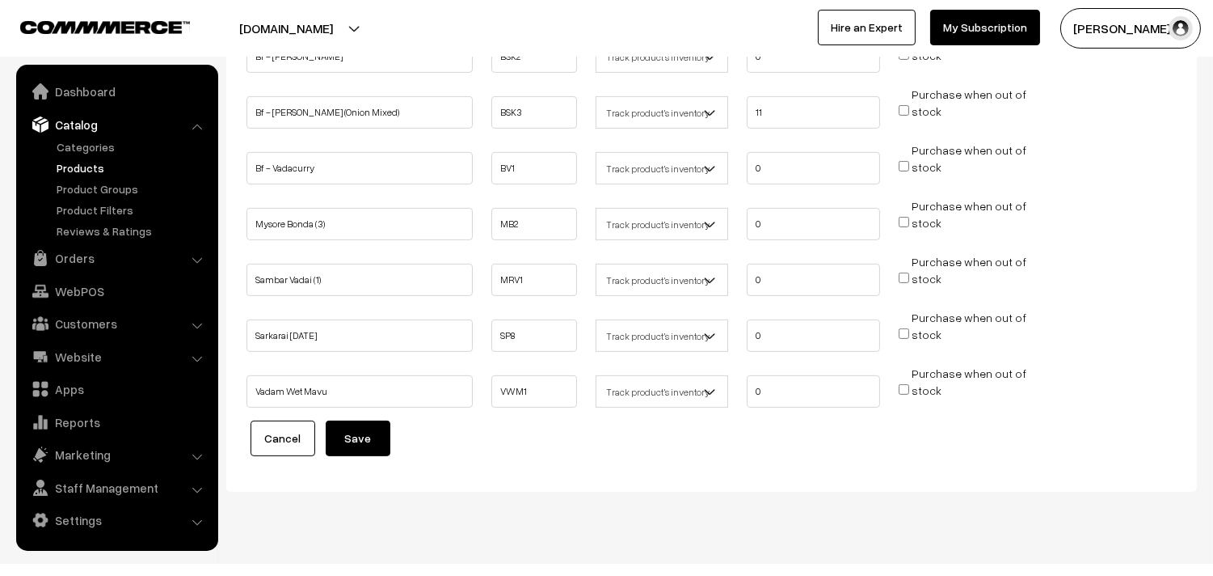
scroll to position [1091, 0]
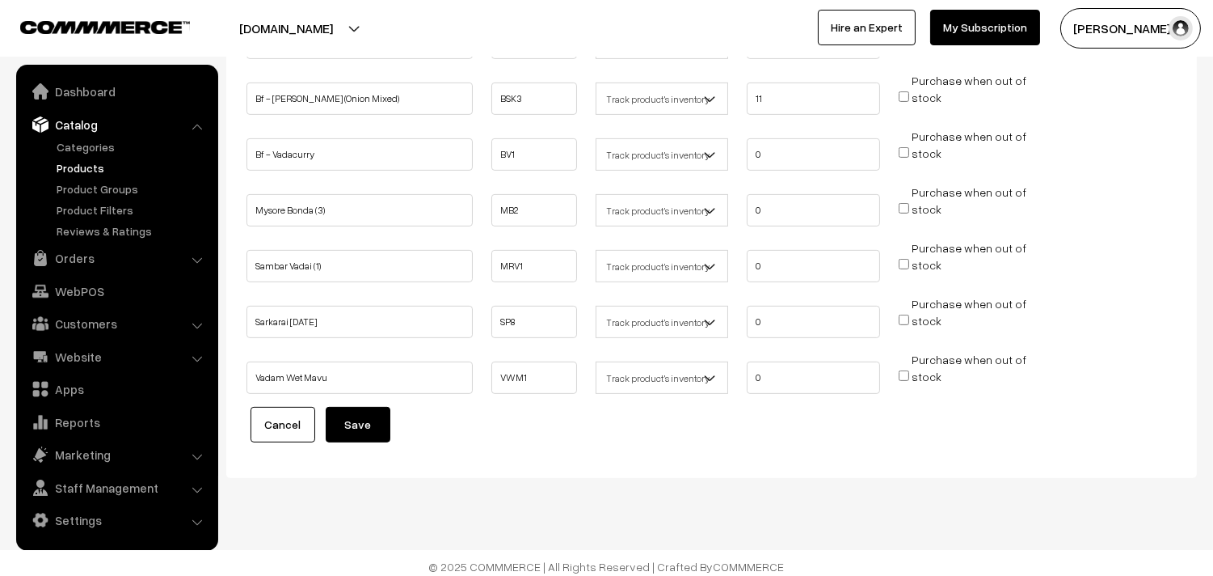
click at [365, 422] on button "Save" at bounding box center [358, 425] width 65 height 36
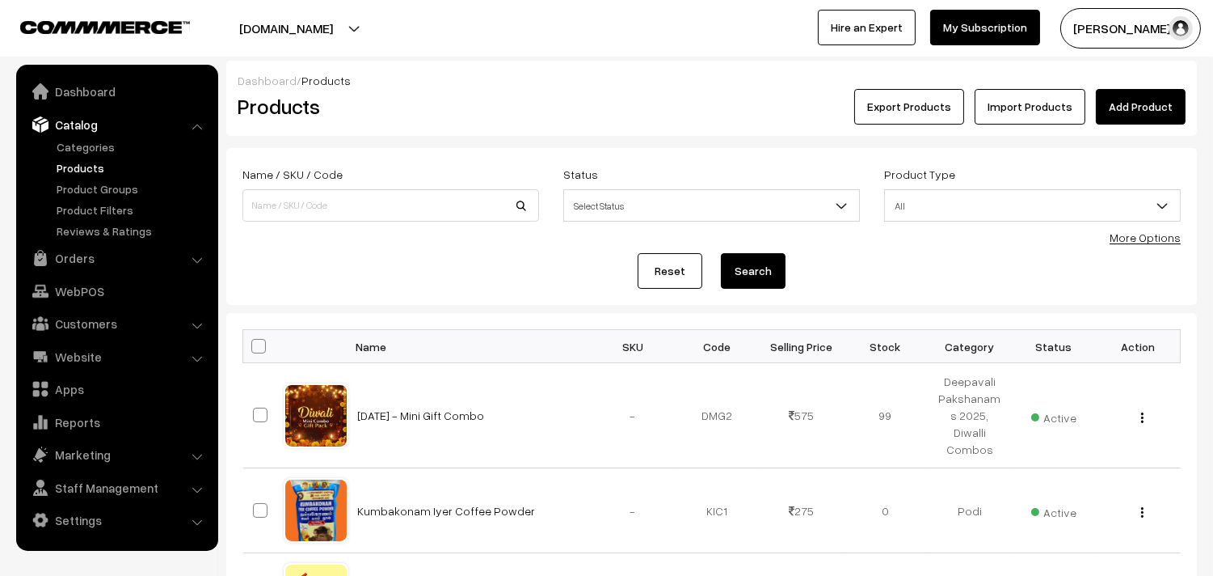
drag, startPoint x: 1150, startPoint y: 238, endPoint x: 867, endPoint y: 249, distance: 283.1
click at [1149, 239] on link "More Options" at bounding box center [1145, 237] width 71 height 14
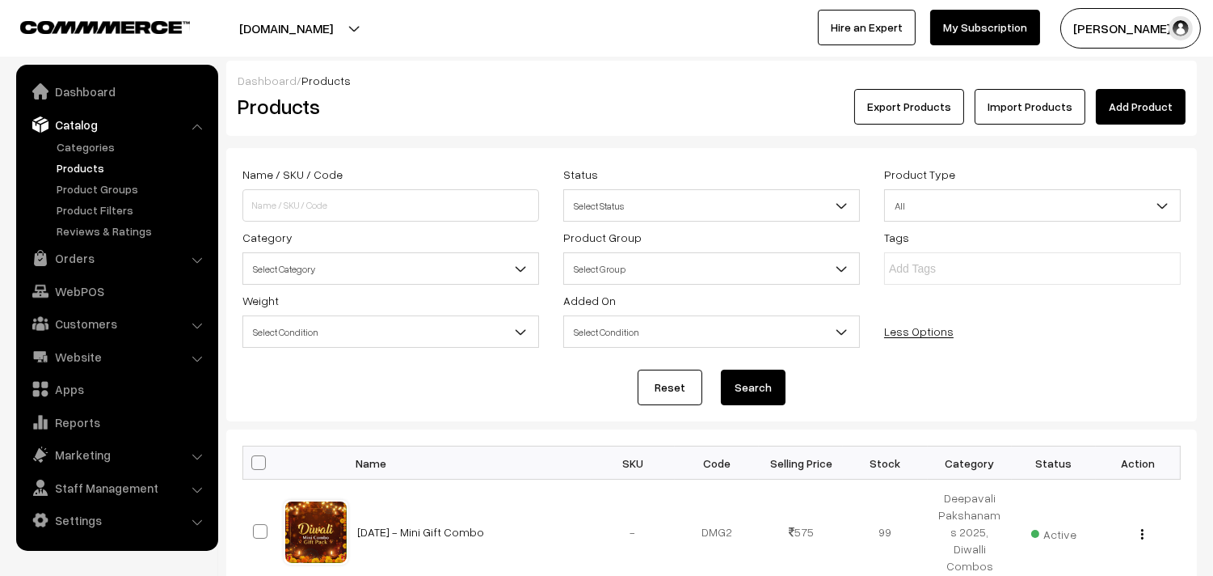
click at [408, 269] on span "Select Category" at bounding box center [390, 269] width 295 height 28
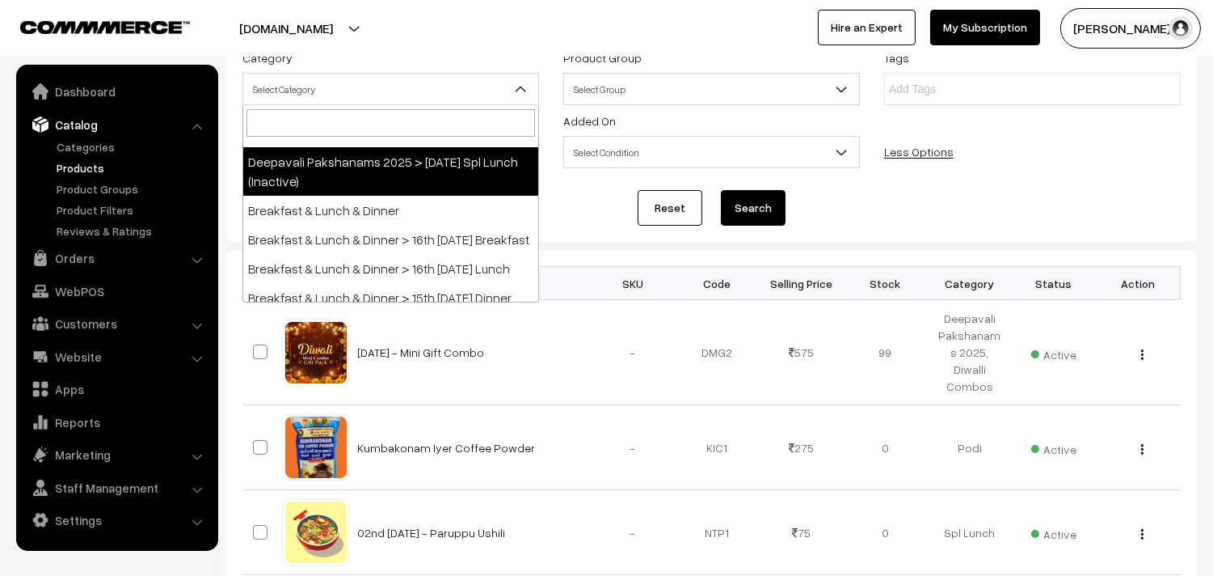
scroll to position [179, 0]
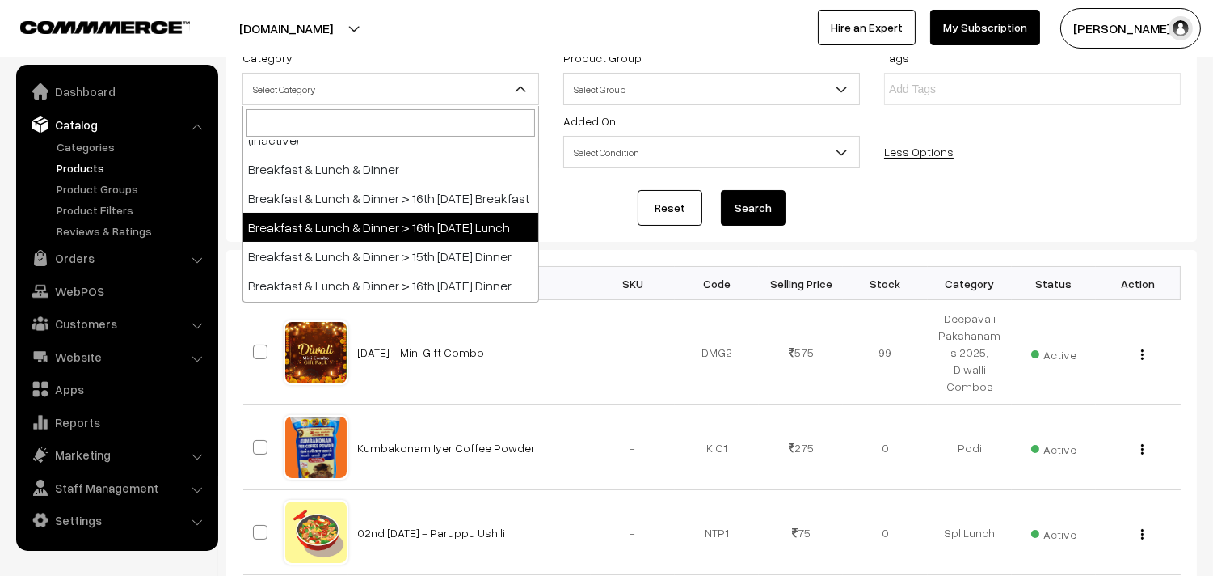
select select "95"
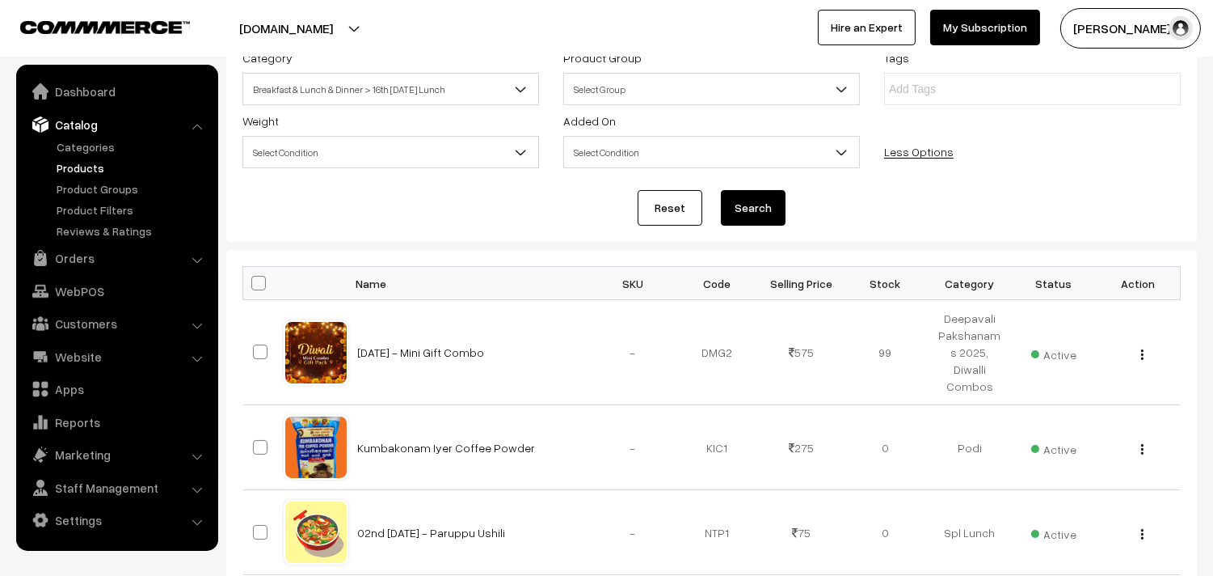
click at [772, 213] on button "Search" at bounding box center [753, 208] width 65 height 36
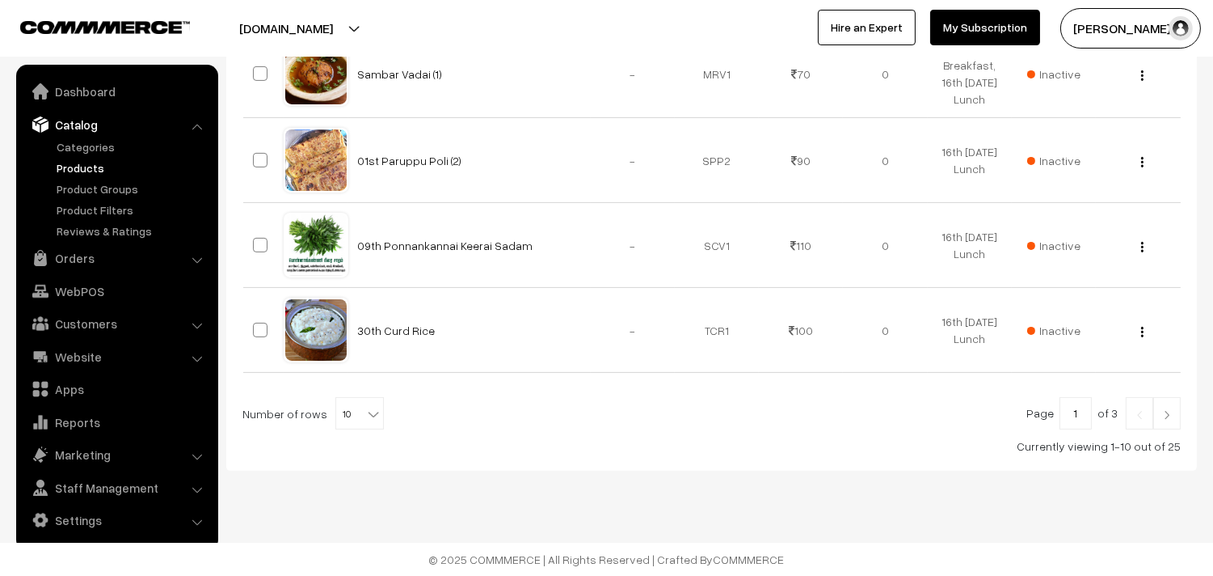
scroll to position [1031, 0]
click at [365, 416] on b at bounding box center [373, 414] width 16 height 16
select select "90"
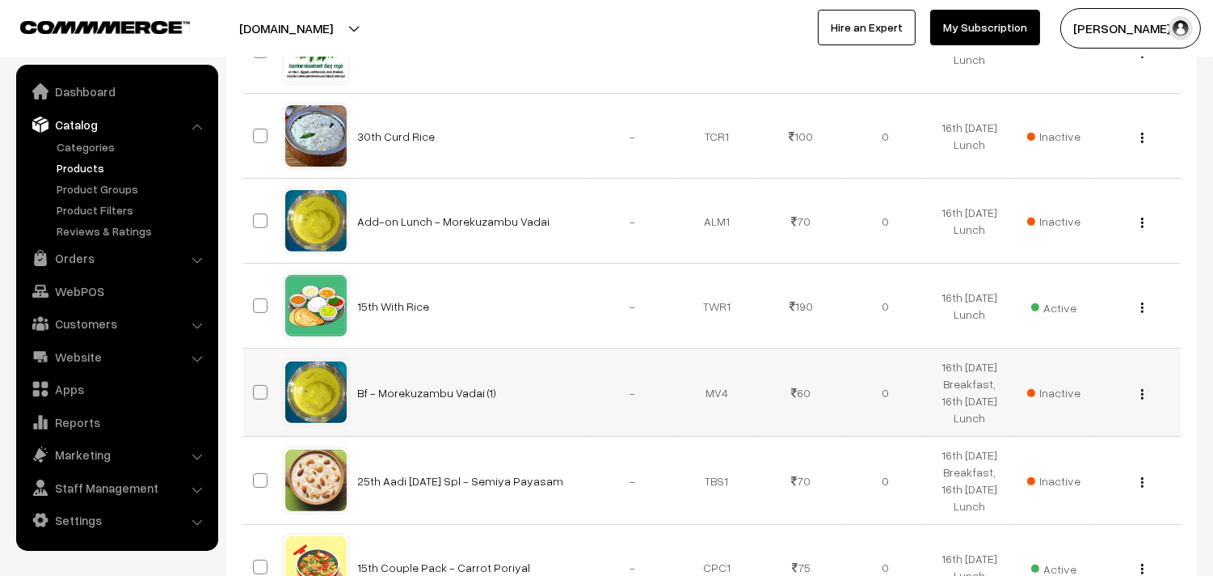
scroll to position [1257, 0]
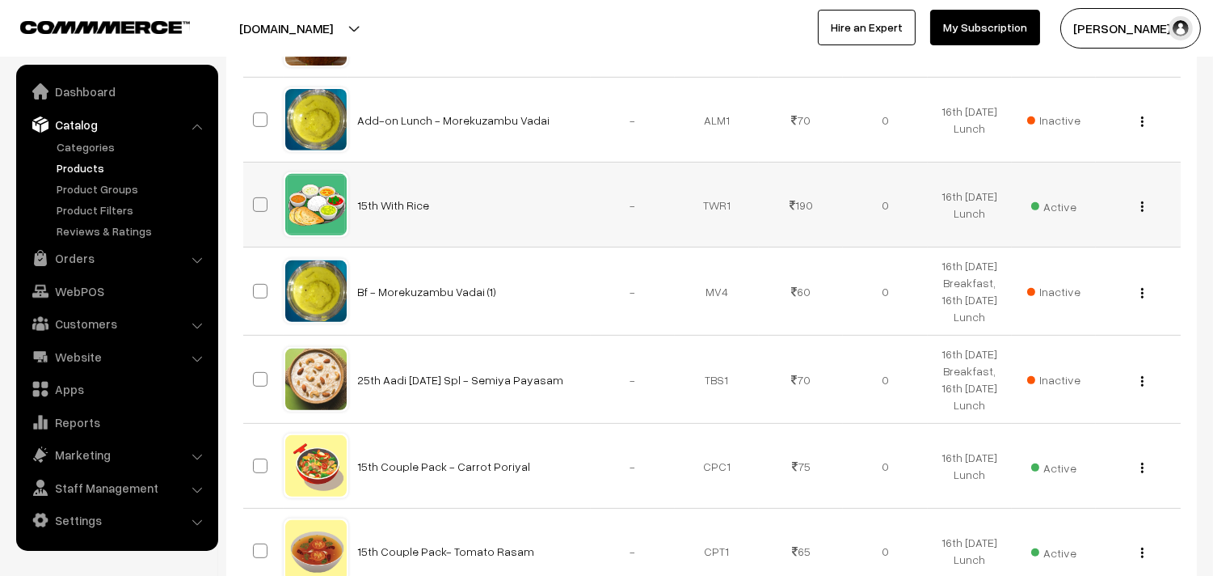
click at [1142, 212] on img "button" at bounding box center [1142, 206] width 2 height 11
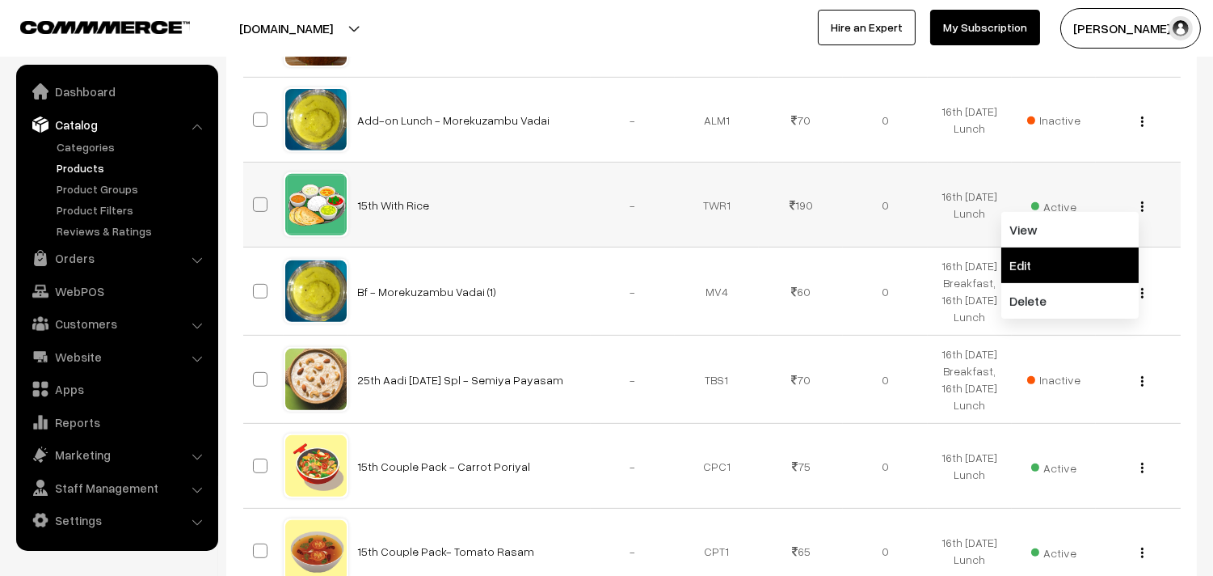
click at [1055, 283] on link "Edit" at bounding box center [1070, 265] width 137 height 36
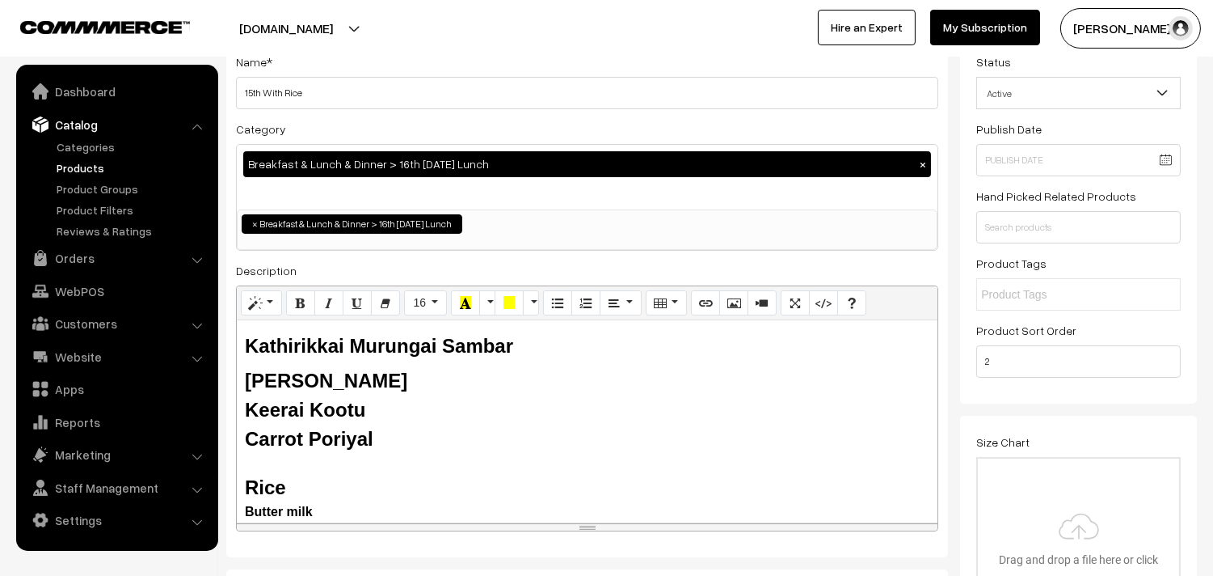
scroll to position [179, 0]
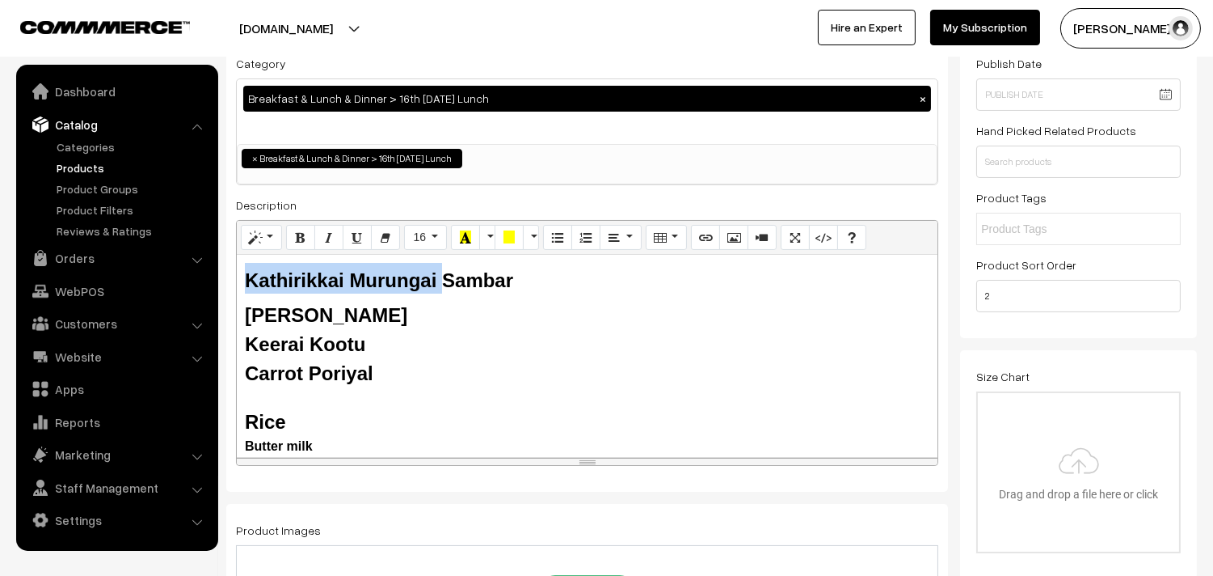
drag, startPoint x: 442, startPoint y: 281, endPoint x: 218, endPoint y: 283, distance: 223.9
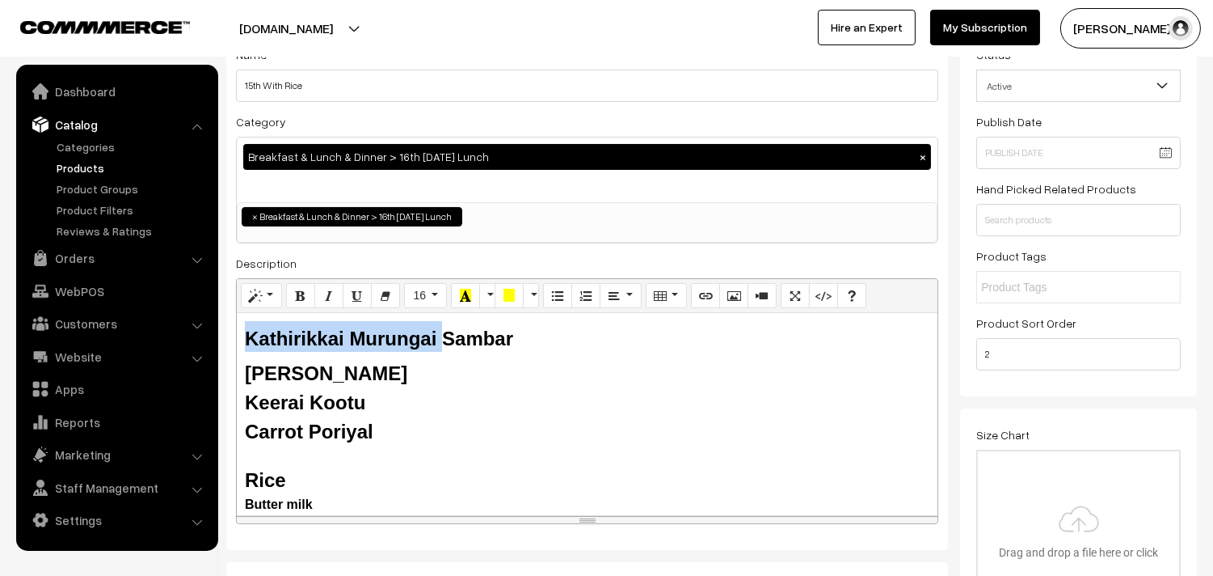
scroll to position [90, 0]
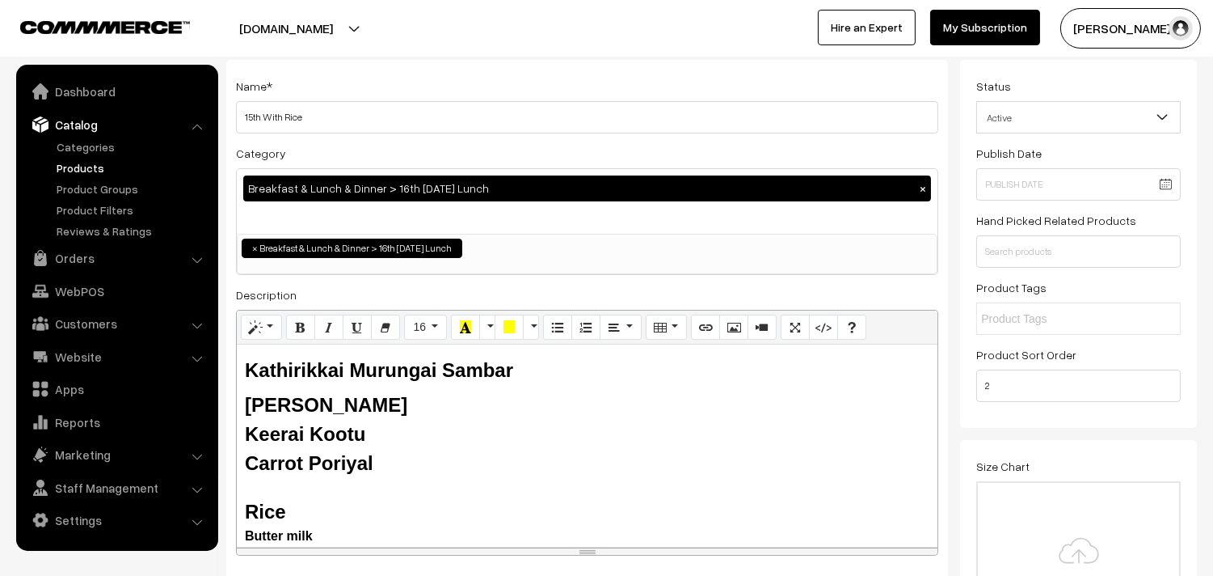
drag, startPoint x: 505, startPoint y: 366, endPoint x: 542, endPoint y: 366, distance: 36.4
click at [507, 366] on b "Kathirikkai Murungai Sambar" at bounding box center [379, 370] width 268 height 22
drag, startPoint x: 542, startPoint y: 366, endPoint x: 247, endPoint y: 364, distance: 295.1
click at [247, 364] on h2 "Kathirikkai Murungai Sambar" at bounding box center [587, 367] width 685 height 31
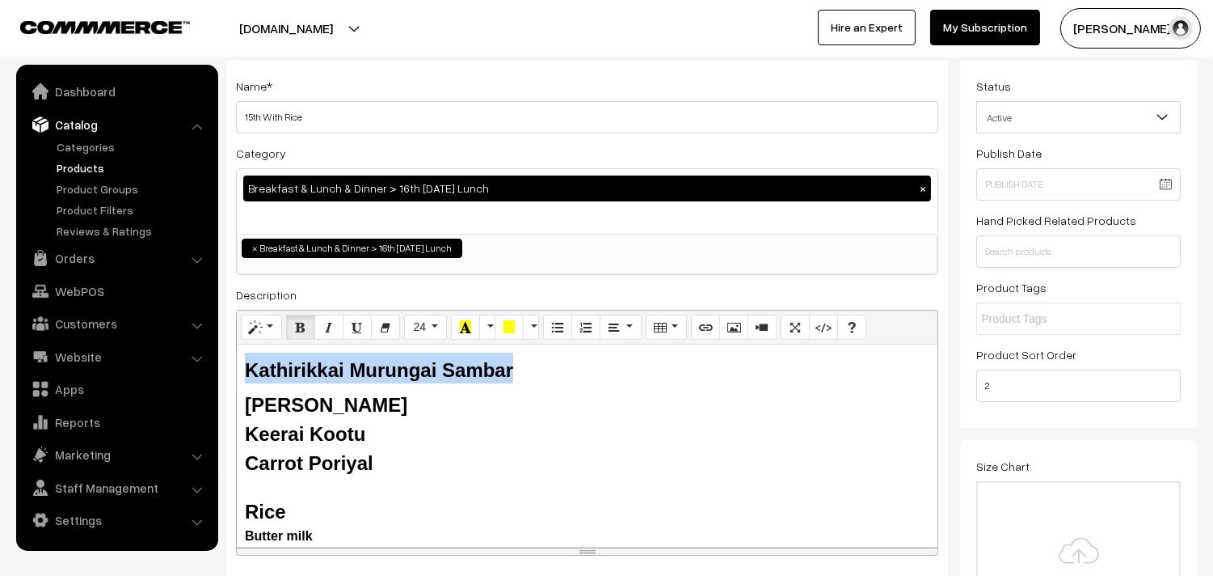
drag, startPoint x: 530, startPoint y: 367, endPoint x: 233, endPoint y: 367, distance: 297.5
click at [233, 367] on div "Name * 15th With Rice Category Breakfast & Lunch & Dinner > 16th Thursday Lunch…" at bounding box center [587, 321] width 722 height 522
click at [445, 372] on b "Kathirikkai Murungai Sambar" at bounding box center [379, 370] width 268 height 22
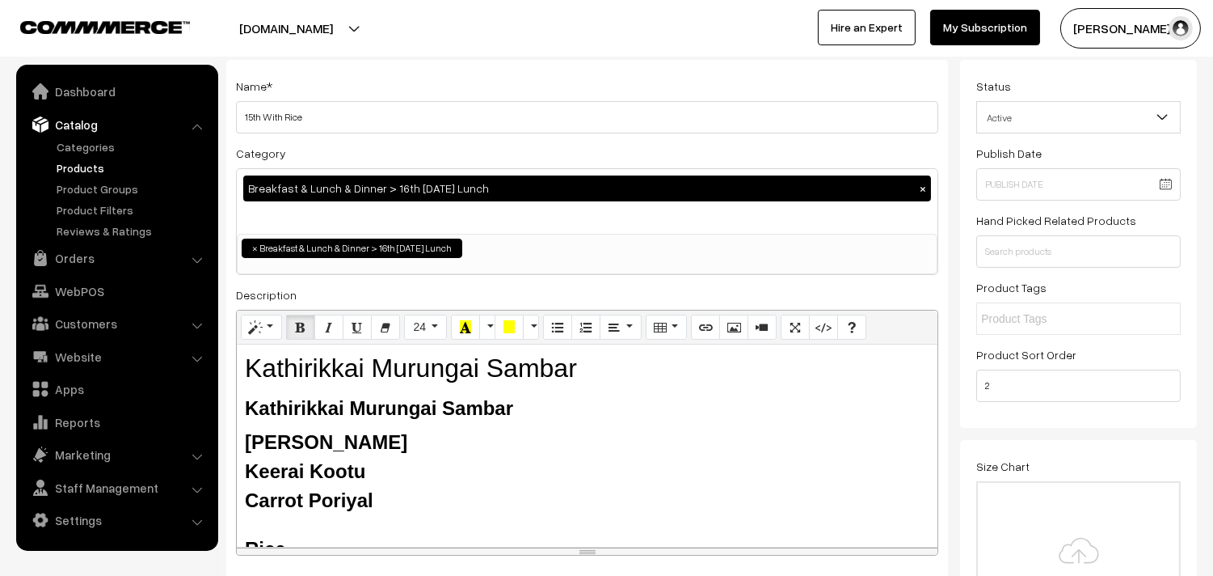
click at [435, 367] on h2 "Kathirikkai Murungai Sambar" at bounding box center [587, 367] width 685 height 31
drag, startPoint x: 471, startPoint y: 365, endPoint x: 259, endPoint y: 361, distance: 212.6
click at [259, 361] on h2 "Kathirikkai Murungai Sambar" at bounding box center [587, 367] width 685 height 31
click at [491, 356] on h2 "Kathirikkai Murungai Sambar" at bounding box center [587, 367] width 685 height 31
drag, startPoint x: 477, startPoint y: 366, endPoint x: 249, endPoint y: 369, distance: 228.0
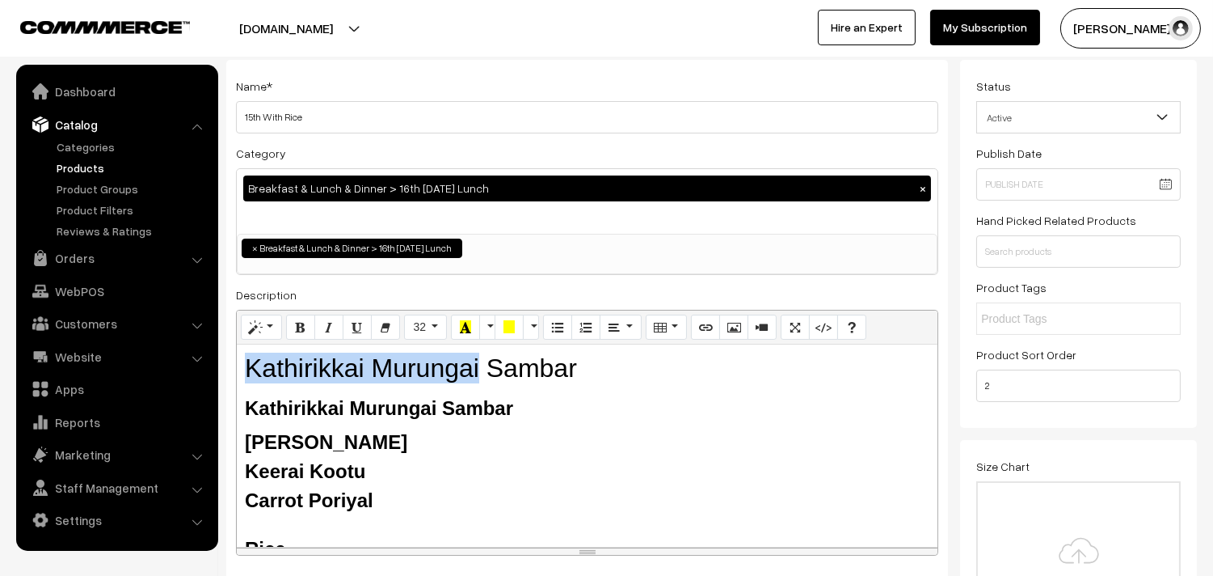
click at [249, 369] on h2 "Kathirikkai Murungai Sambar" at bounding box center [587, 367] width 685 height 31
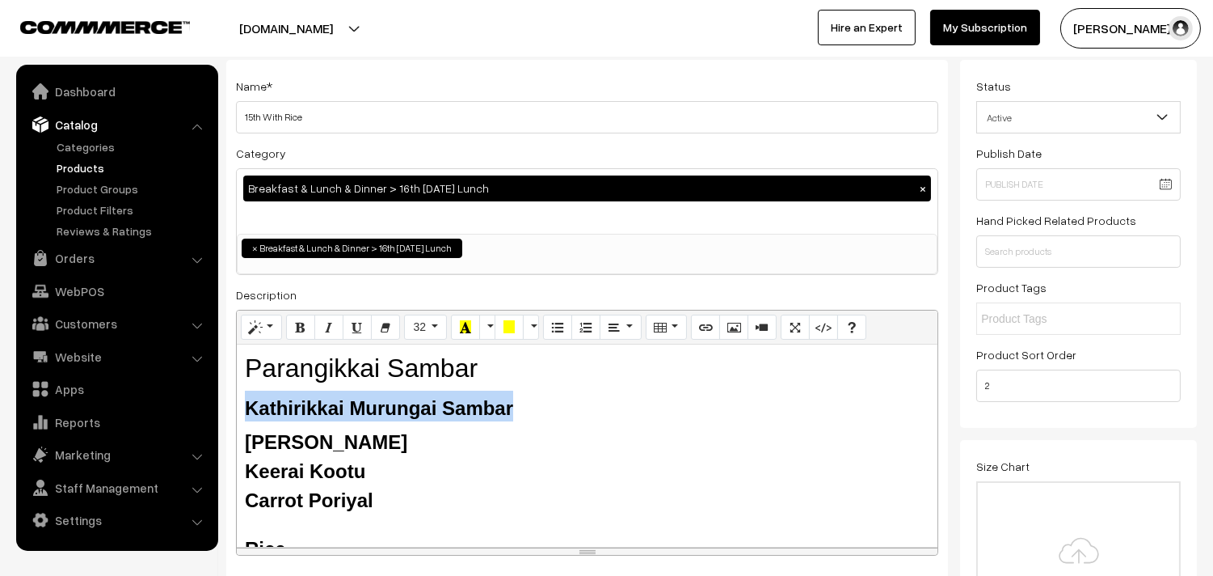
drag, startPoint x: 376, startPoint y: 398, endPoint x: 239, endPoint y: 394, distance: 136.7
click at [239, 394] on div "Parangikkai Sambar Kathirikkai Murungai Sambar Tomato Rasam Keerai Kootu Carrot…" at bounding box center [587, 445] width 701 height 202
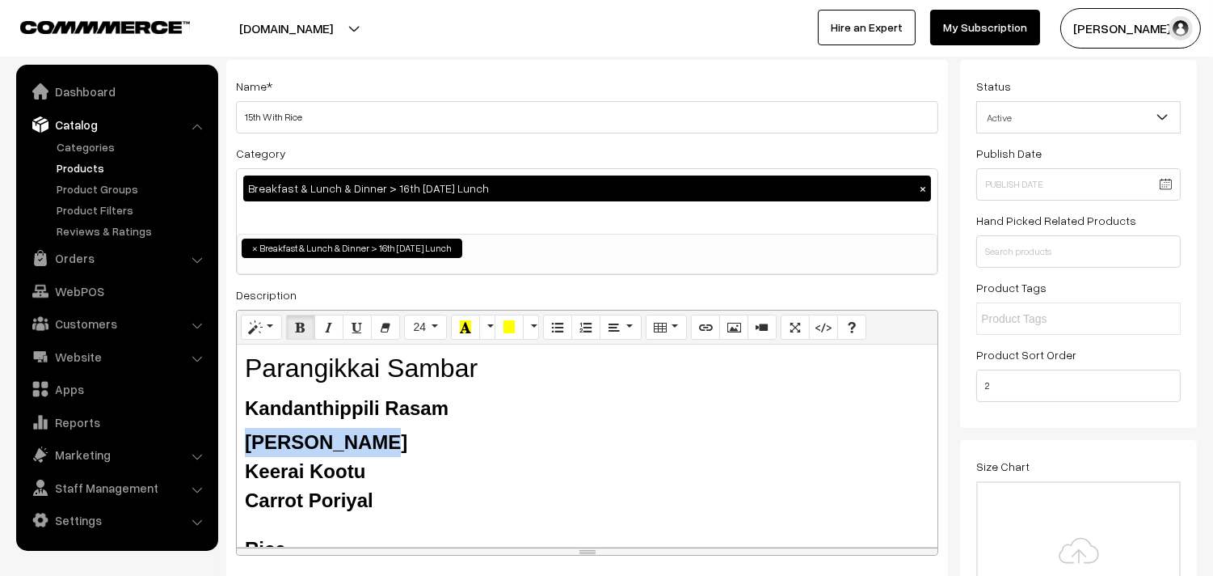
drag, startPoint x: 344, startPoint y: 445, endPoint x: 248, endPoint y: 443, distance: 96.2
click at [248, 443] on div "Tomato Rasam" at bounding box center [587, 442] width 685 height 29
drag, startPoint x: 307, startPoint y: 472, endPoint x: 246, endPoint y: 472, distance: 61.4
click at [246, 472] on b "Keerai Kootu" at bounding box center [305, 471] width 120 height 22
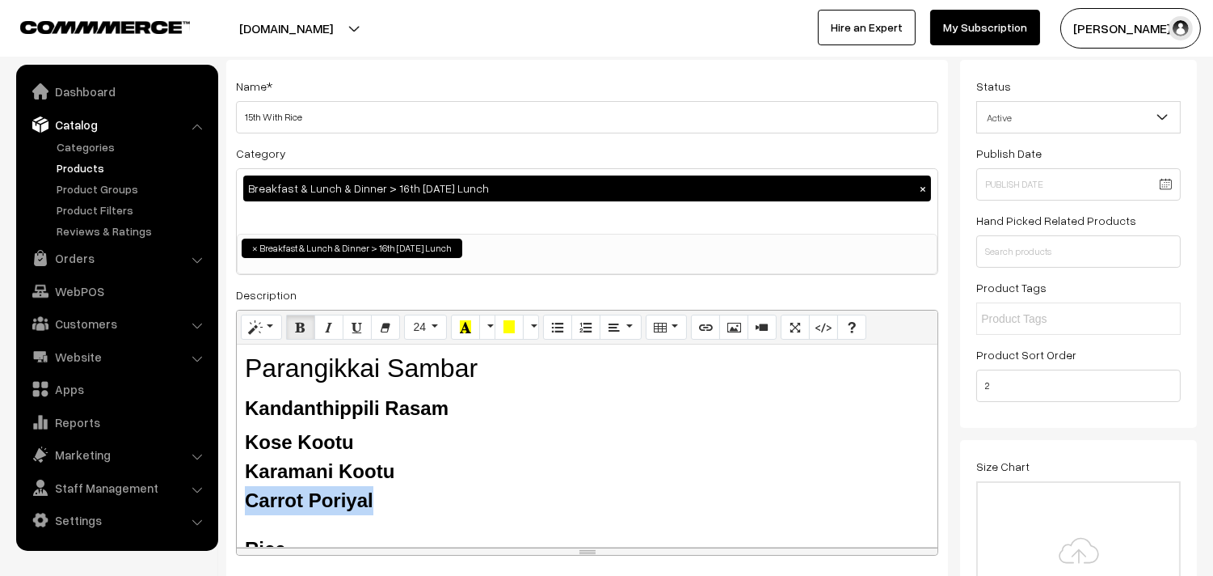
drag, startPoint x: 390, startPoint y: 489, endPoint x: 240, endPoint y: 489, distance: 150.4
click at [240, 489] on div "Parangikkai Sambar Kandanthippili Rasam Kose Kootu Karamani Kootu Carrot Poriya…" at bounding box center [587, 445] width 701 height 202
click at [337, 473] on b "Karamani Kootu" at bounding box center [320, 471] width 150 height 22
drag, startPoint x: 343, startPoint y: 469, endPoint x: 301, endPoint y: 495, distance: 49.4
click at [301, 495] on div "Parangikkai Sambar Kandanthippili Rasam Kose Kootu Karamani Kootu Carrot Poriya…" at bounding box center [587, 445] width 701 height 202
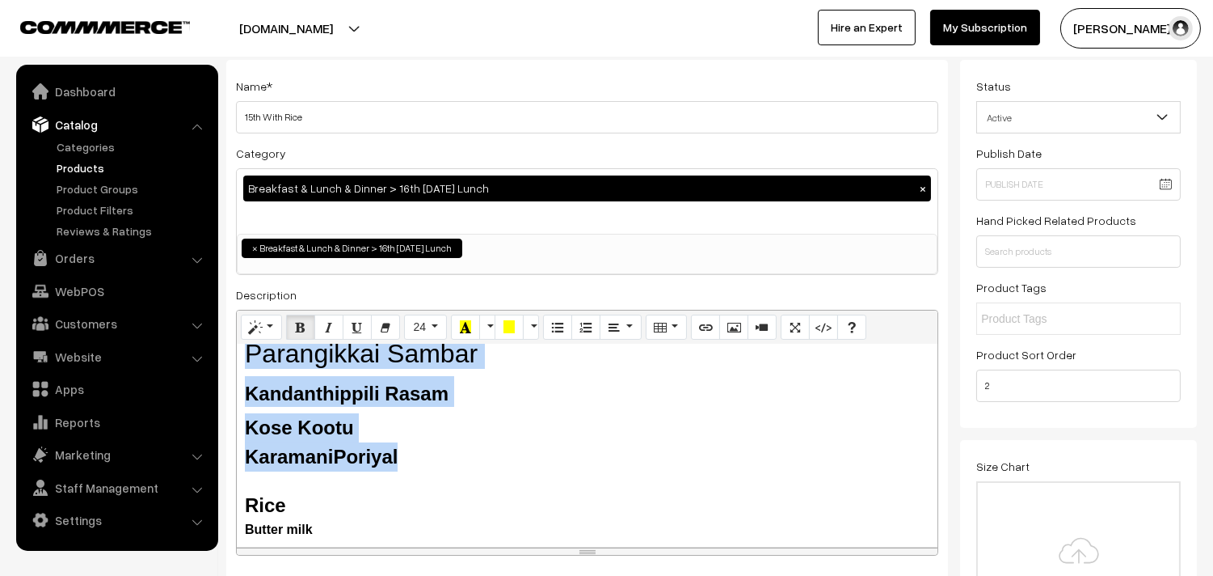
scroll to position [0, 0]
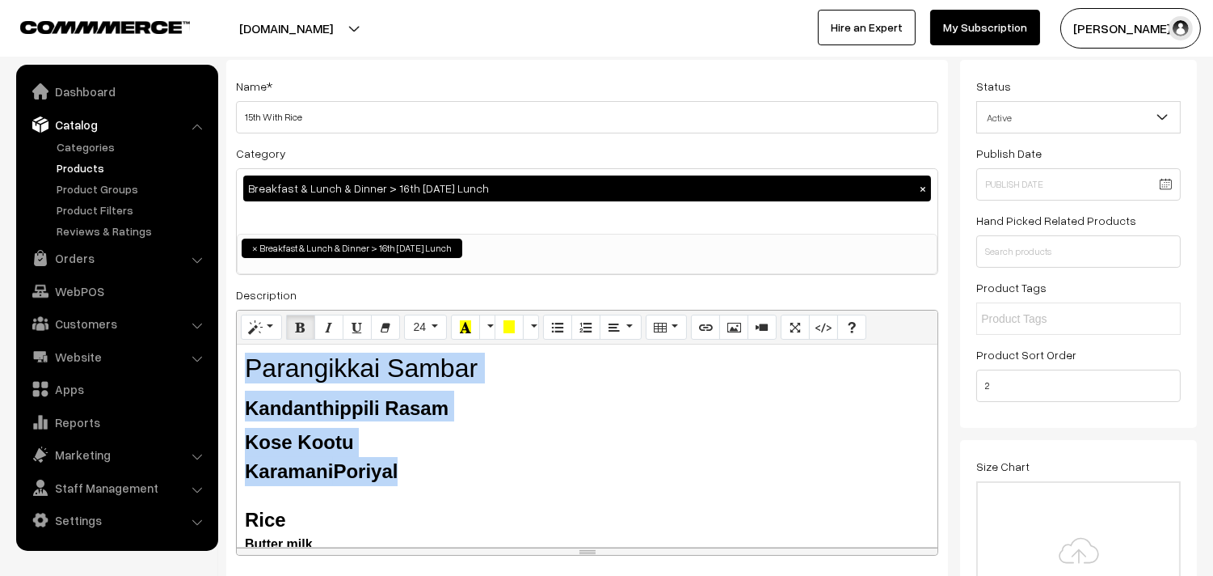
drag, startPoint x: 402, startPoint y: 441, endPoint x: 238, endPoint y: 332, distance: 196.0
click at [238, 332] on div "Drop image or Text Normal Quote Code Header 1 Header 2 Header 3 Header 4 Header…" at bounding box center [587, 433] width 702 height 247
copy div "Parangikkai Sambar Kandanthippili Rasam Kose Kootu Karamani Poriyal"
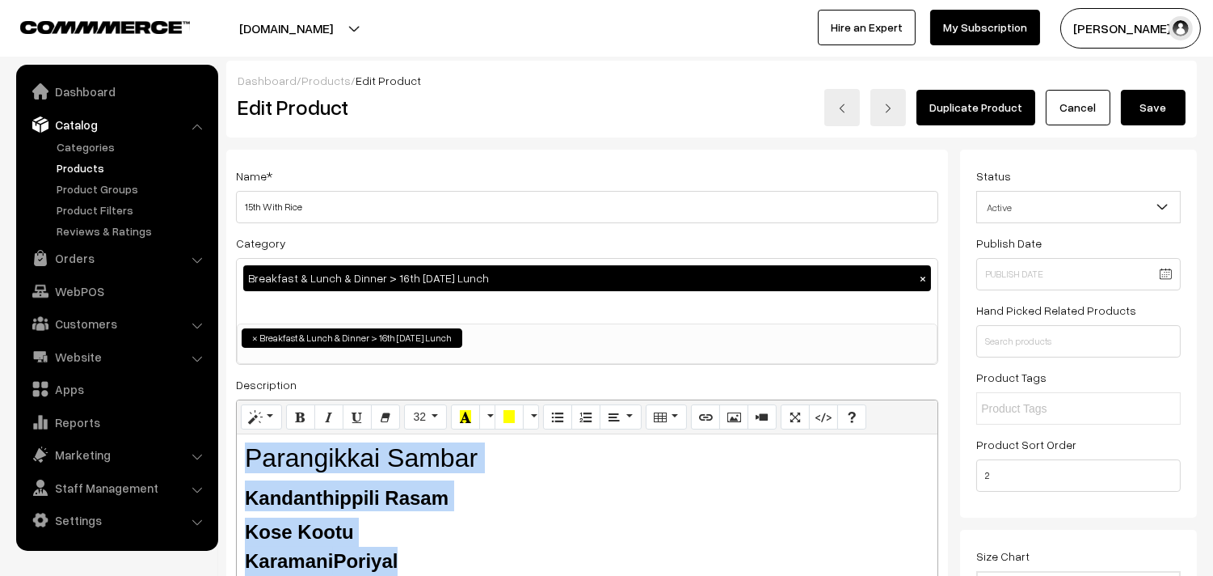
click at [1143, 97] on button "Save" at bounding box center [1153, 108] width 65 height 36
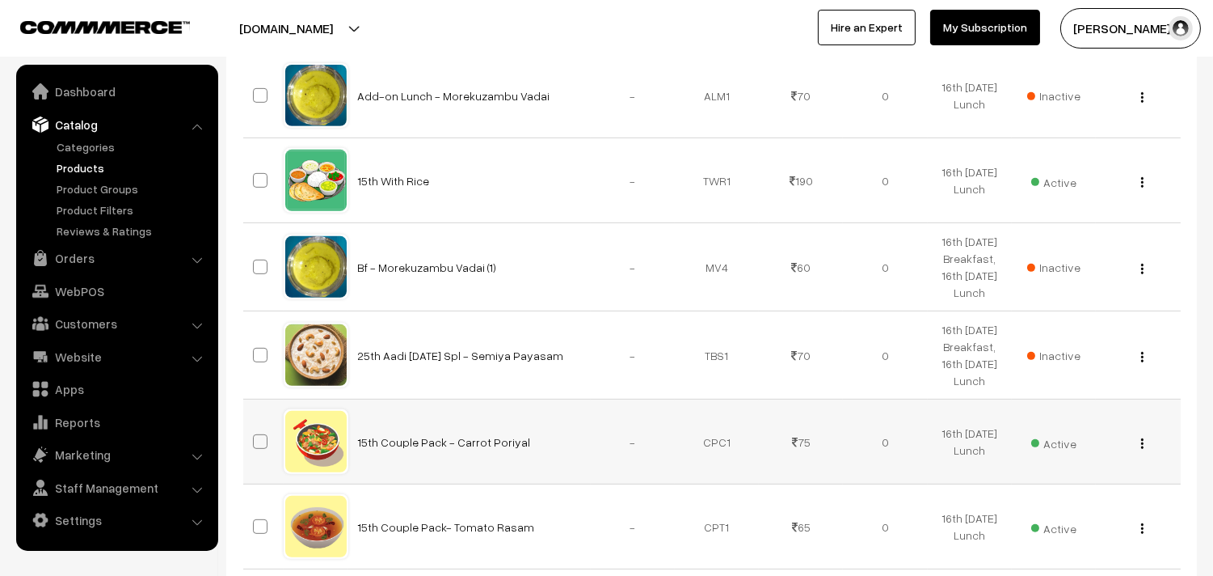
scroll to position [1436, 0]
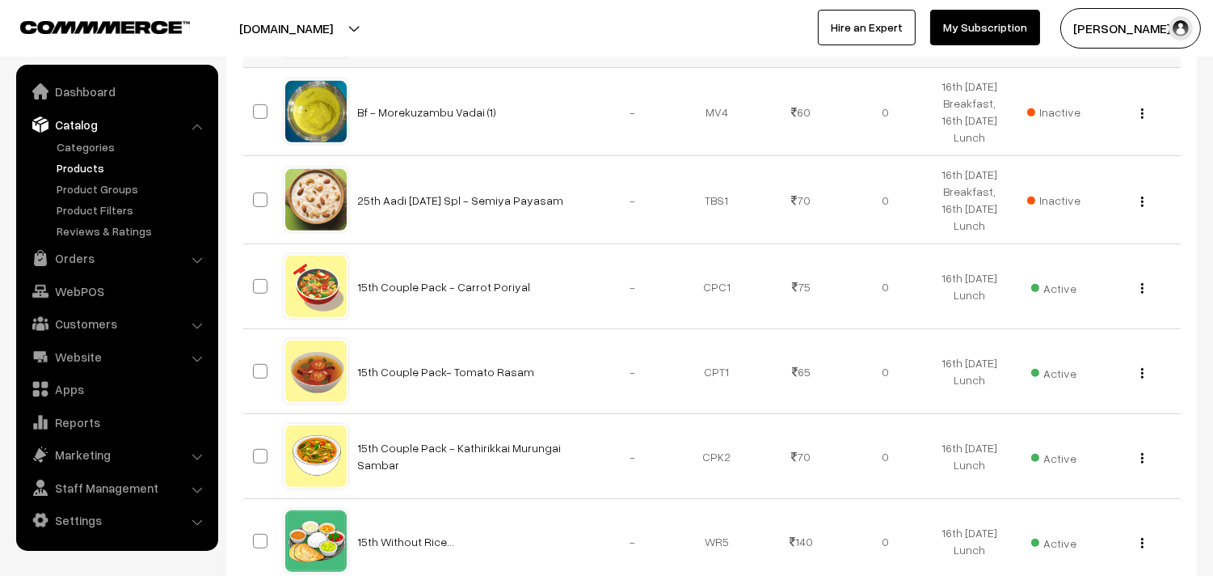
click at [1141, 32] on img "button" at bounding box center [1142, 27] width 2 height 11
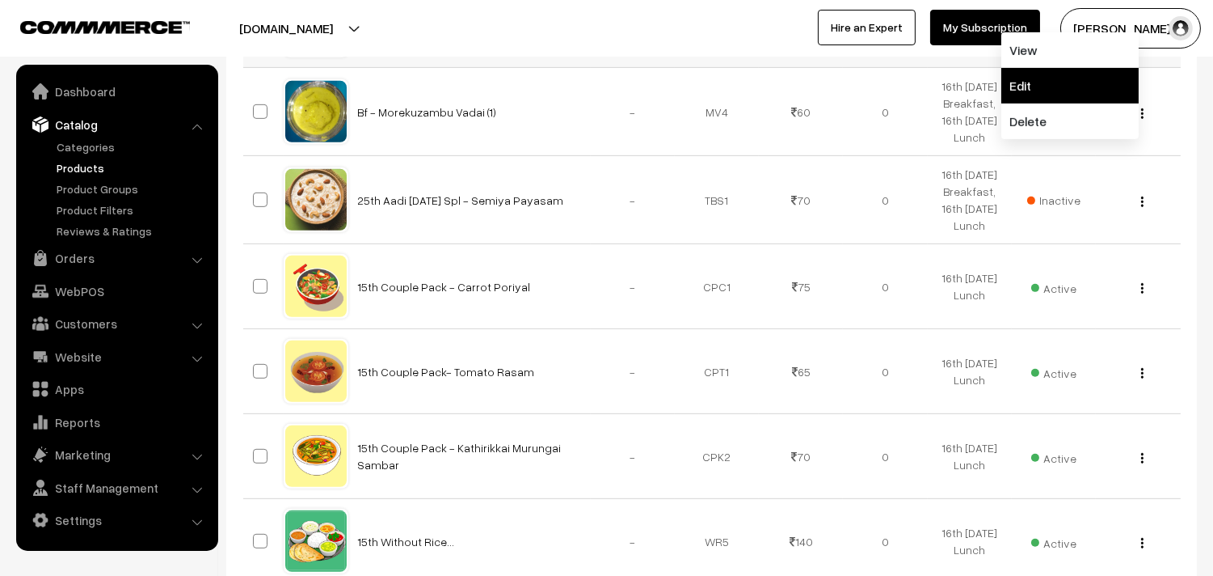
click at [1044, 103] on link "Edit" at bounding box center [1070, 86] width 137 height 36
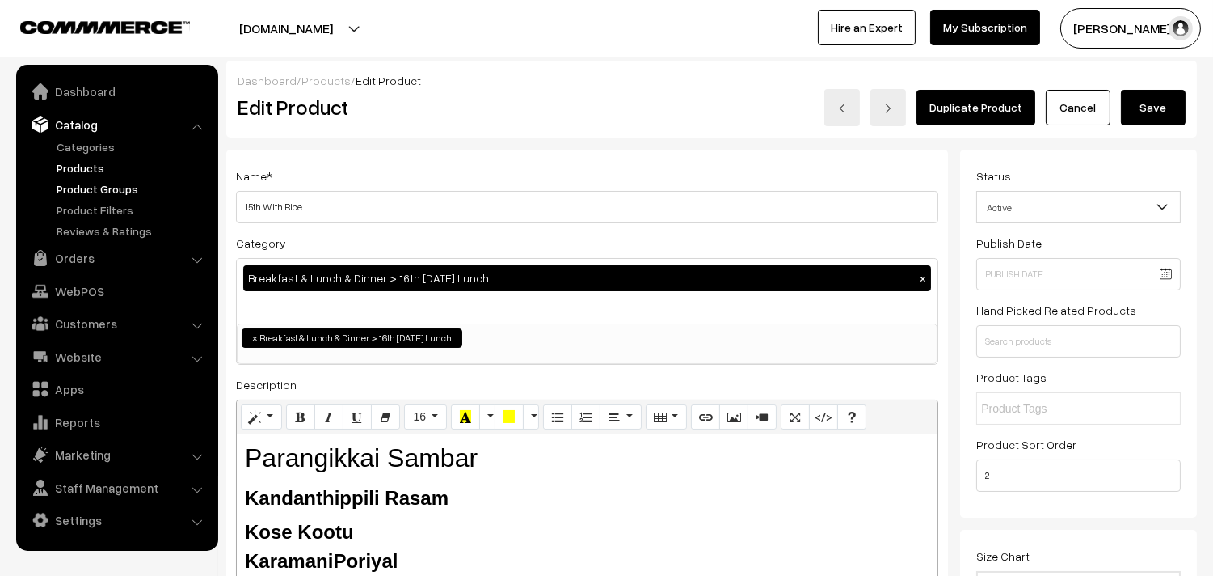
drag, startPoint x: 262, startPoint y: 205, endPoint x: 167, endPoint y: 173, distance: 100.0
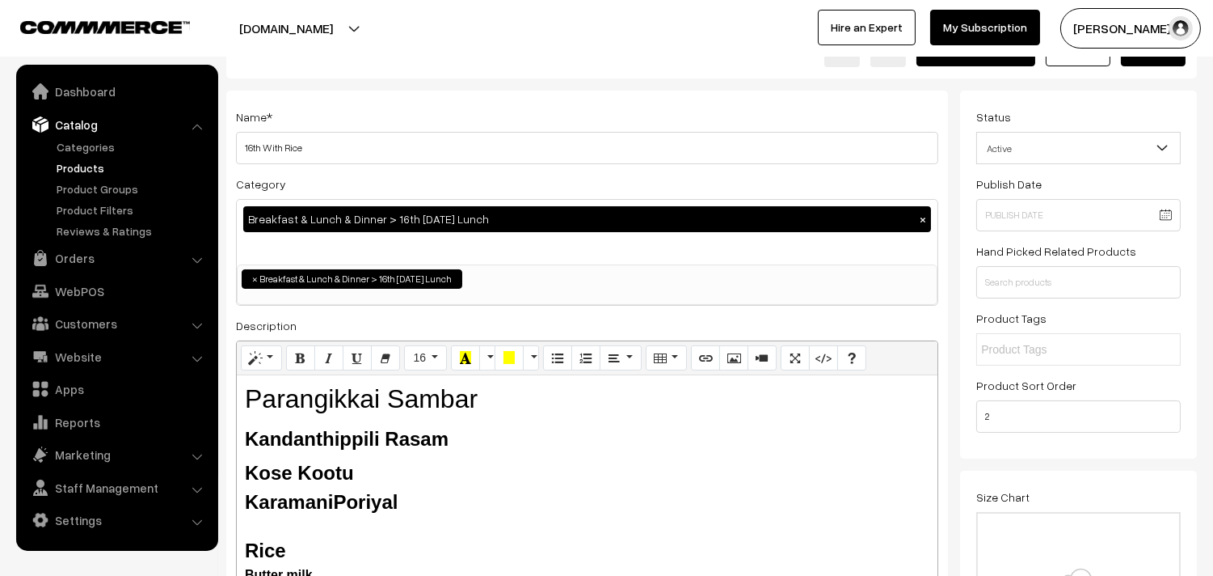
scroll to position [179, 0]
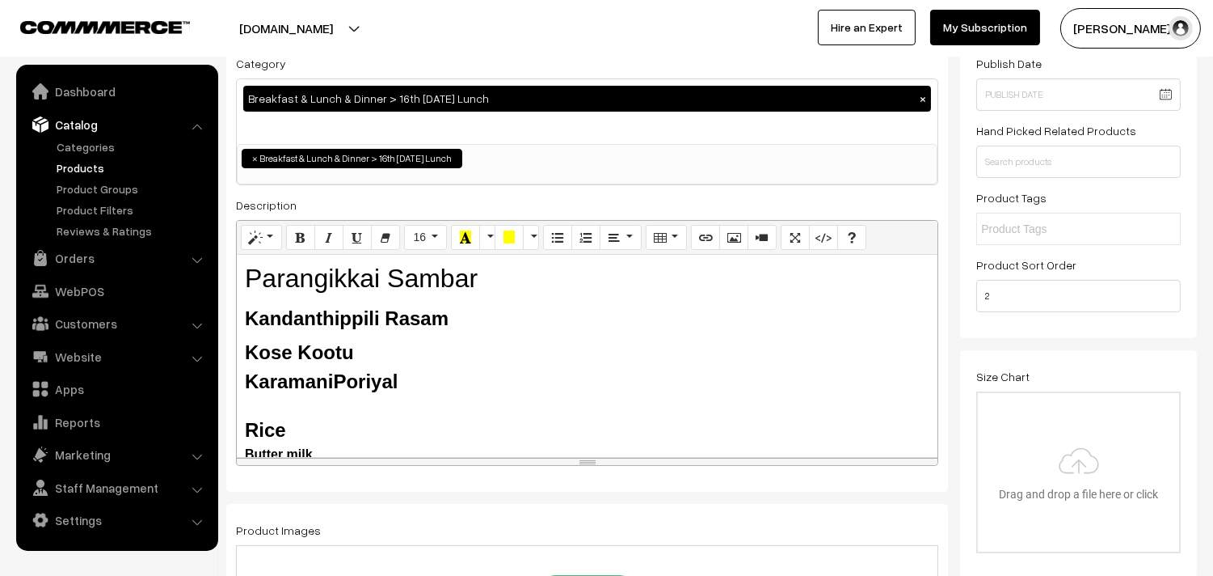
type input "16th With Rice"
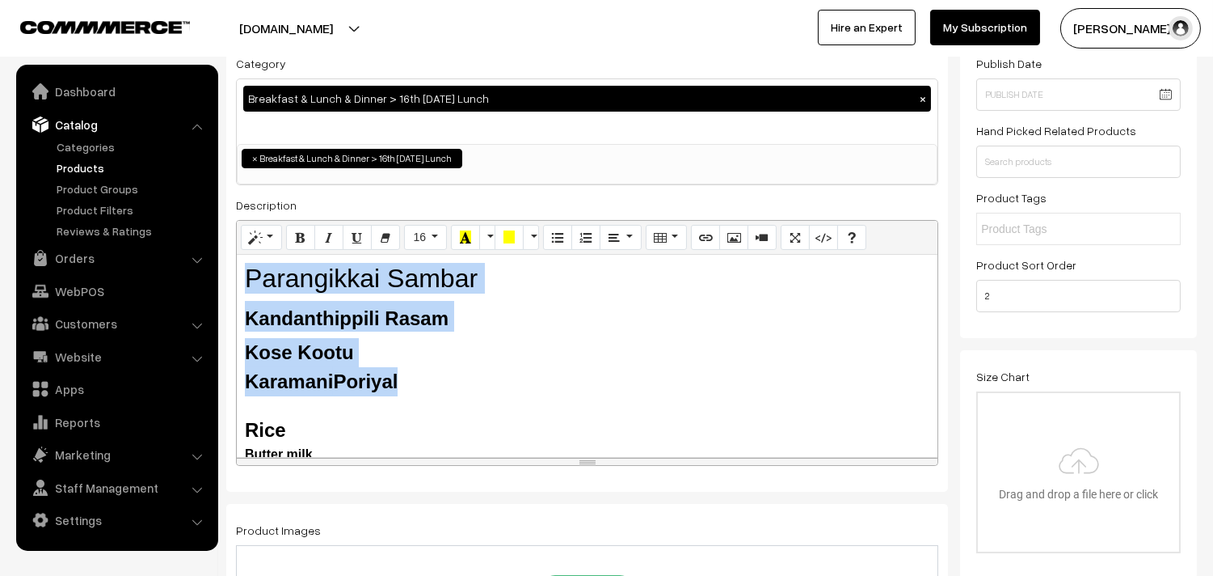
drag, startPoint x: 416, startPoint y: 352, endPoint x: 225, endPoint y: 209, distance: 238.5
copy div "Parangikkai Sambar Kandanthippili Rasam Kose Kootu Karamani Poriyal"
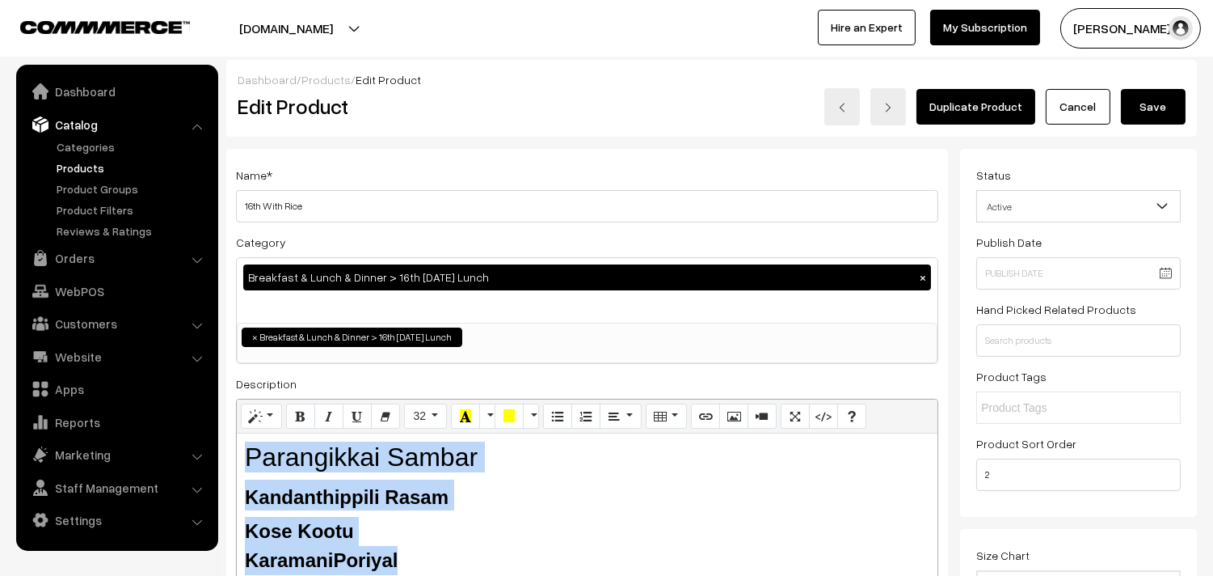
scroll to position [0, 0]
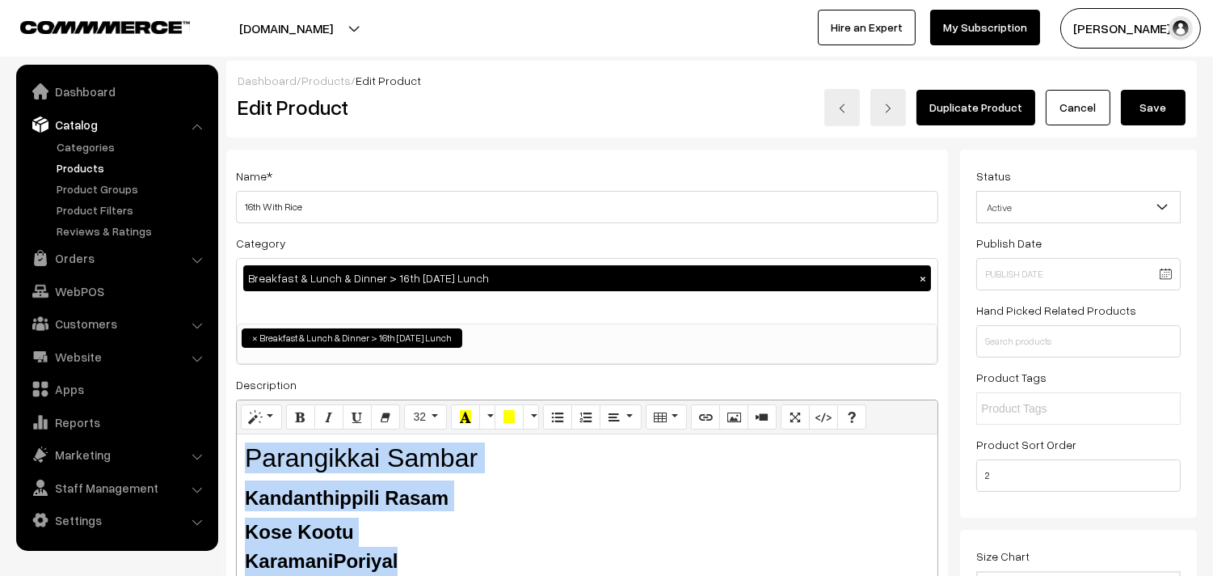
click at [1156, 99] on button "Save" at bounding box center [1153, 108] width 65 height 36
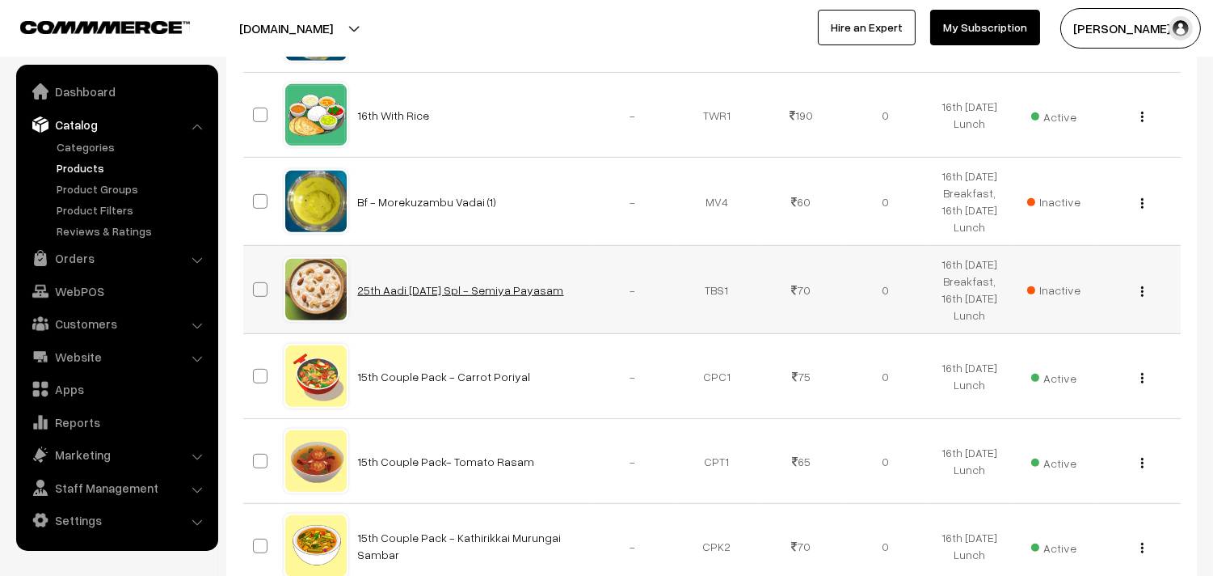
scroll to position [1526, 0]
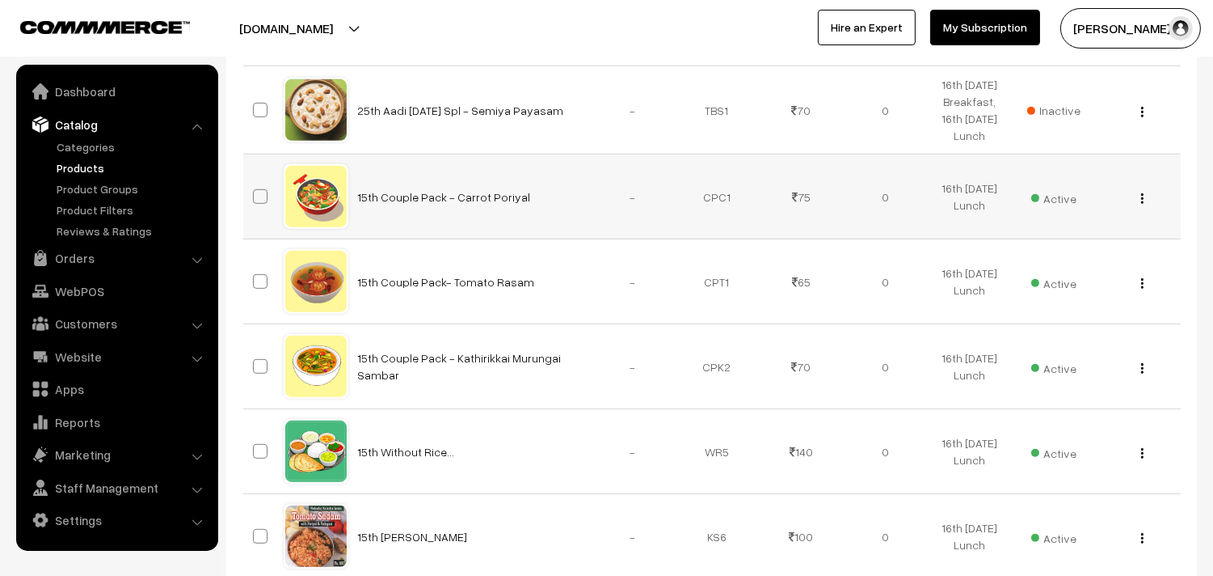
click at [1141, 204] on img "button" at bounding box center [1142, 198] width 2 height 11
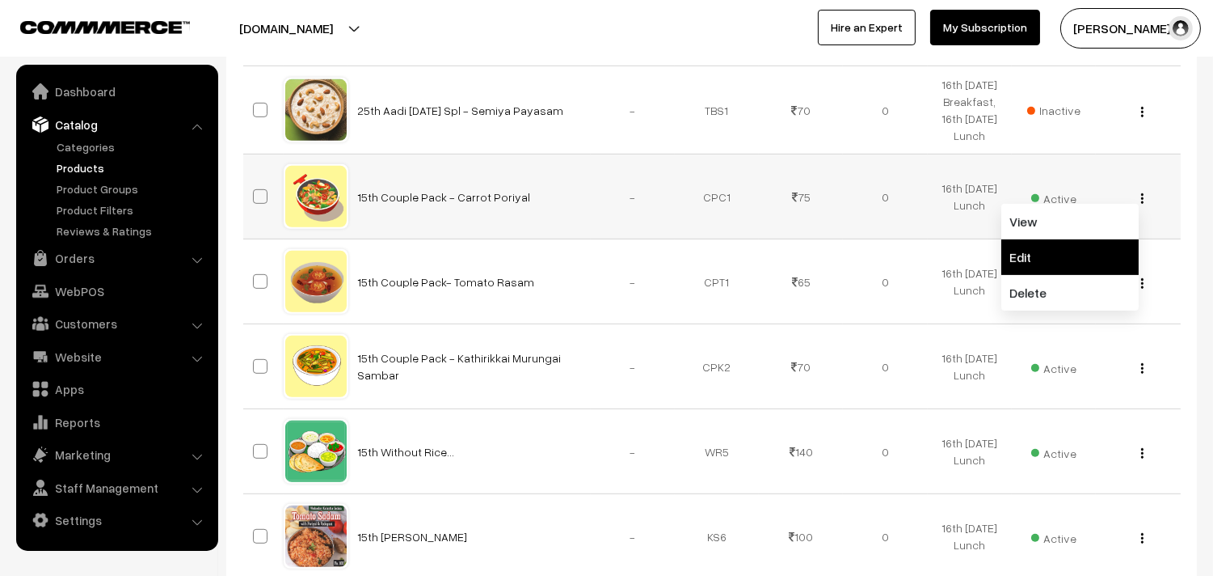
click at [1069, 275] on link "Edit" at bounding box center [1070, 257] width 137 height 36
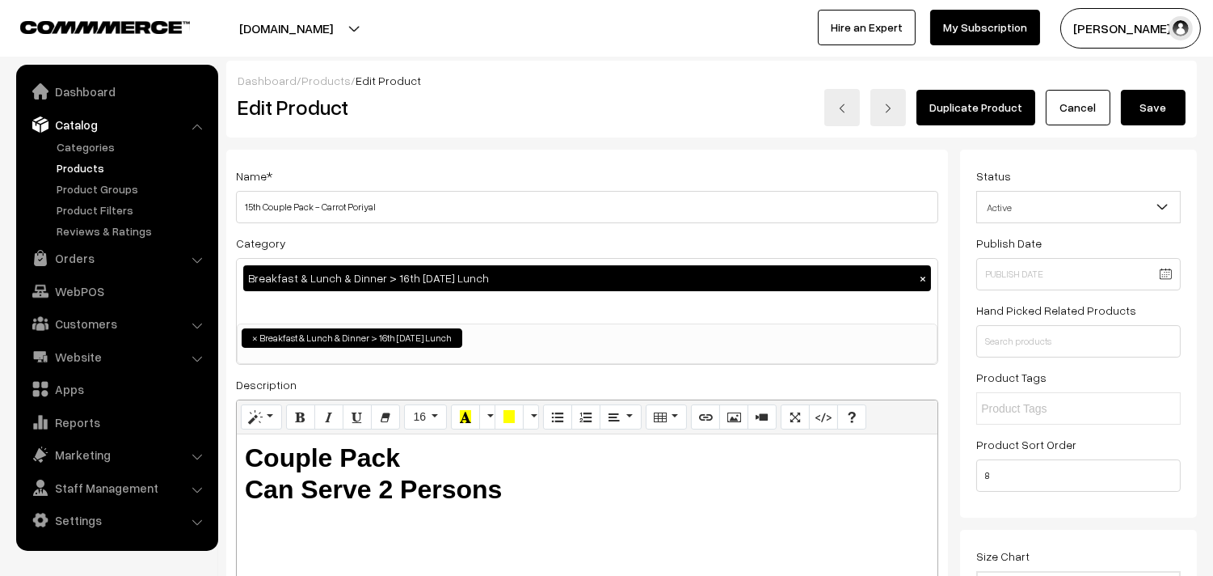
click at [539, 255] on div "Category Breakfast & Lunch & Dinner > 16th Thursday Lunch × Deepavali Pakshanam…" at bounding box center [587, 299] width 702 height 132
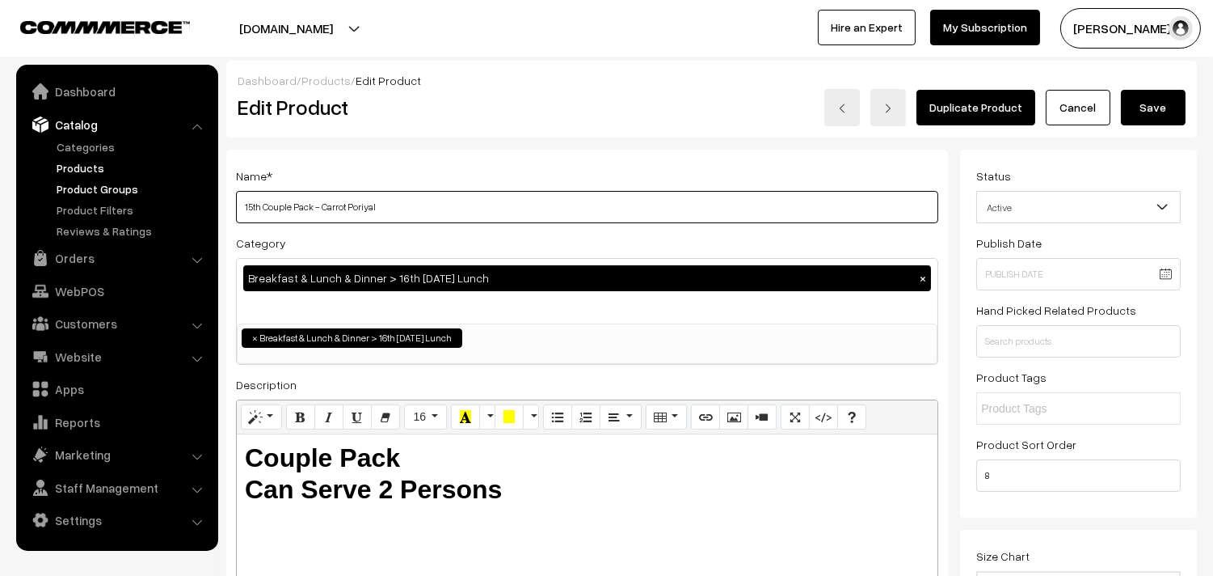
drag, startPoint x: 262, startPoint y: 202, endPoint x: 154, endPoint y: 163, distance: 115.1
drag, startPoint x: 319, startPoint y: 204, endPoint x: 562, endPoint y: 227, distance: 243.6
click at [562, 227] on div "Name * 16thCouple Pack - Carrot Poriyal Category Breakfast & Lunch & Dinner > 1…" at bounding box center [587, 411] width 722 height 522
type input "16thCouple Pack - Karamani Poriyal"
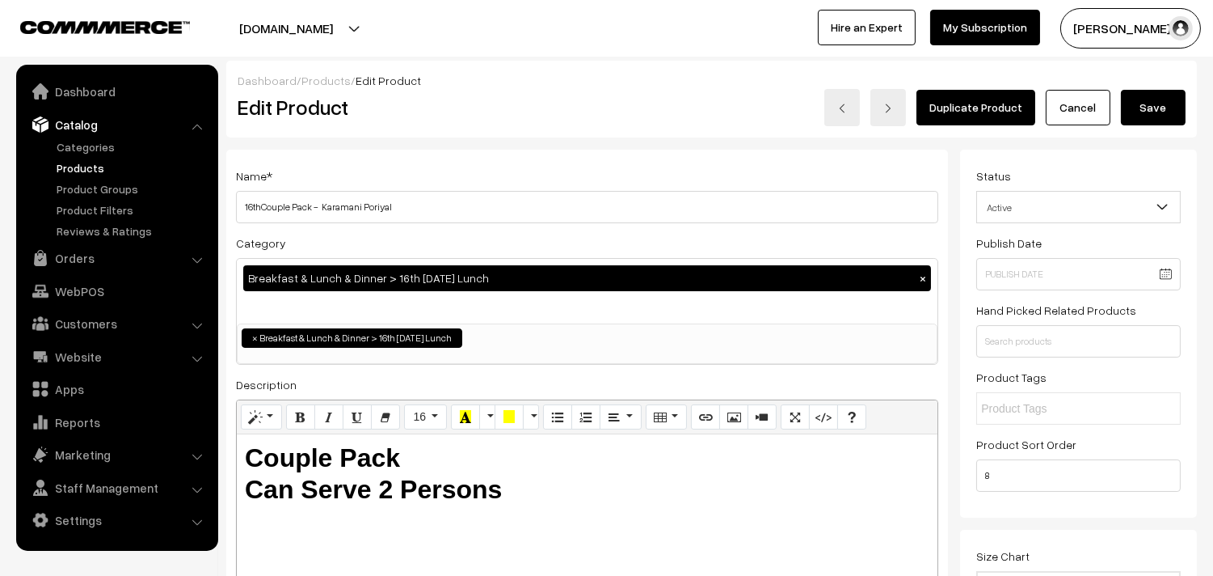
click at [1154, 102] on button "Save" at bounding box center [1153, 108] width 65 height 36
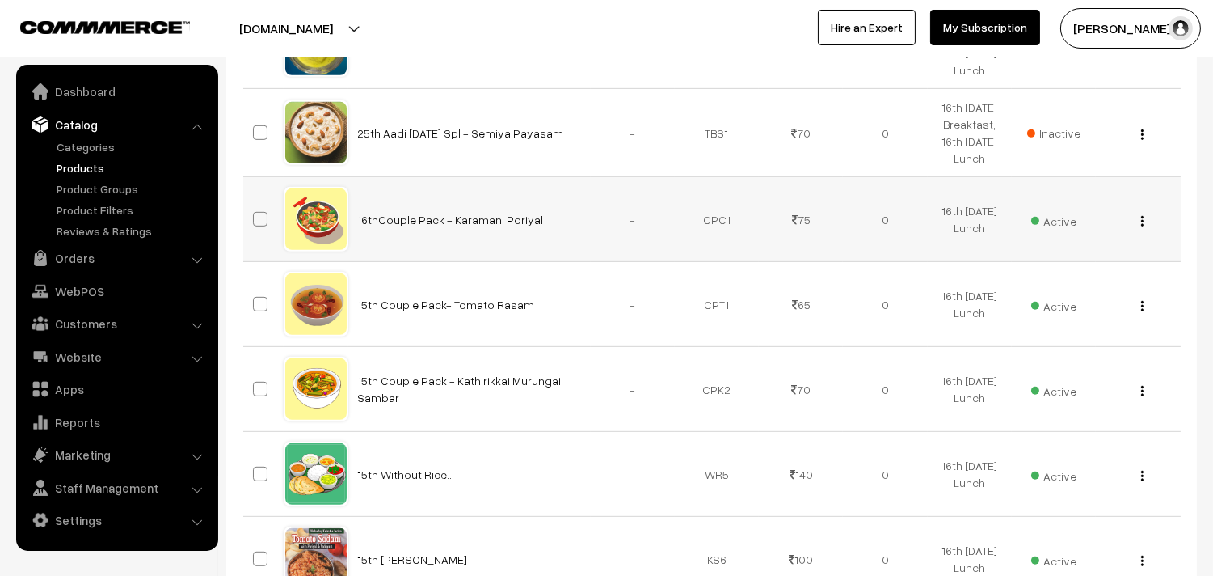
scroll to position [1617, 0]
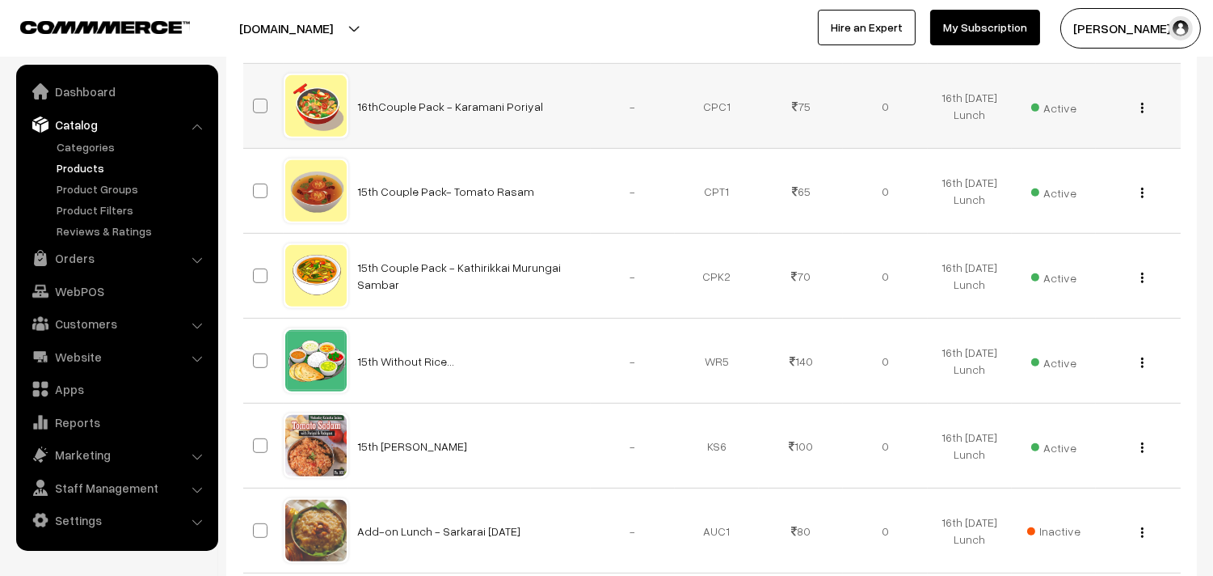
click at [1144, 115] on div "View Edit Delete" at bounding box center [1138, 106] width 65 height 17
click at [1141, 113] on img "button" at bounding box center [1142, 108] width 2 height 11
click at [1072, 184] on link "Edit" at bounding box center [1070, 167] width 137 height 36
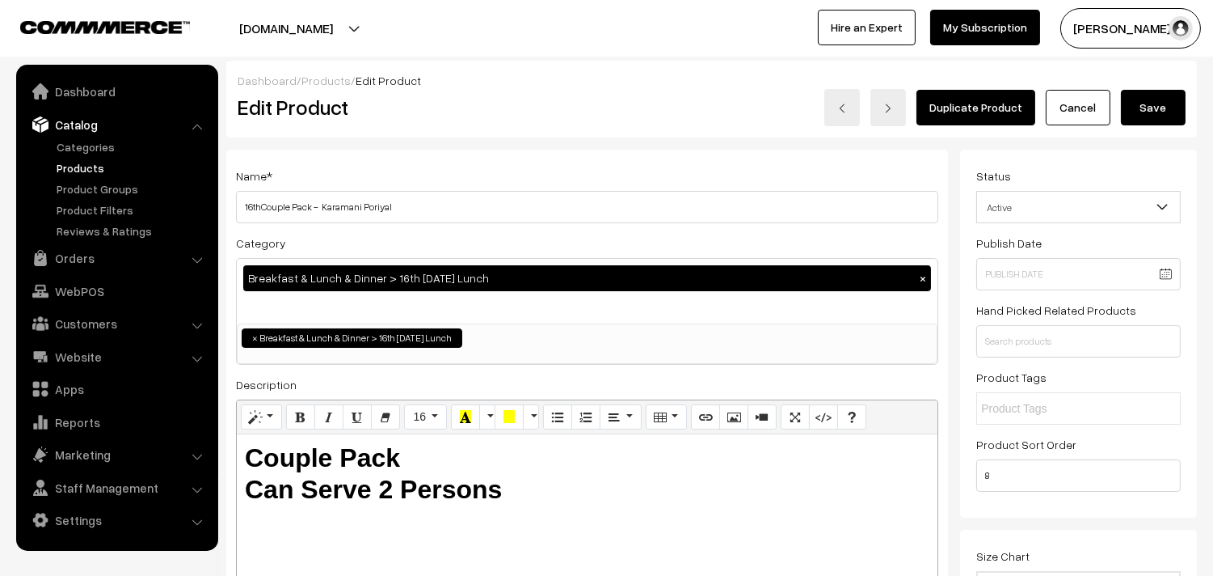
click at [260, 206] on h3 "Adjust Quantity" at bounding box center [299, 224] width 144 height 54
click at [361, 211] on h3 "Adjust Quantity" at bounding box center [299, 224] width 144 height 54
click at [261, 203] on h3 "Adjust Quantity" at bounding box center [299, 224] width 144 height 54
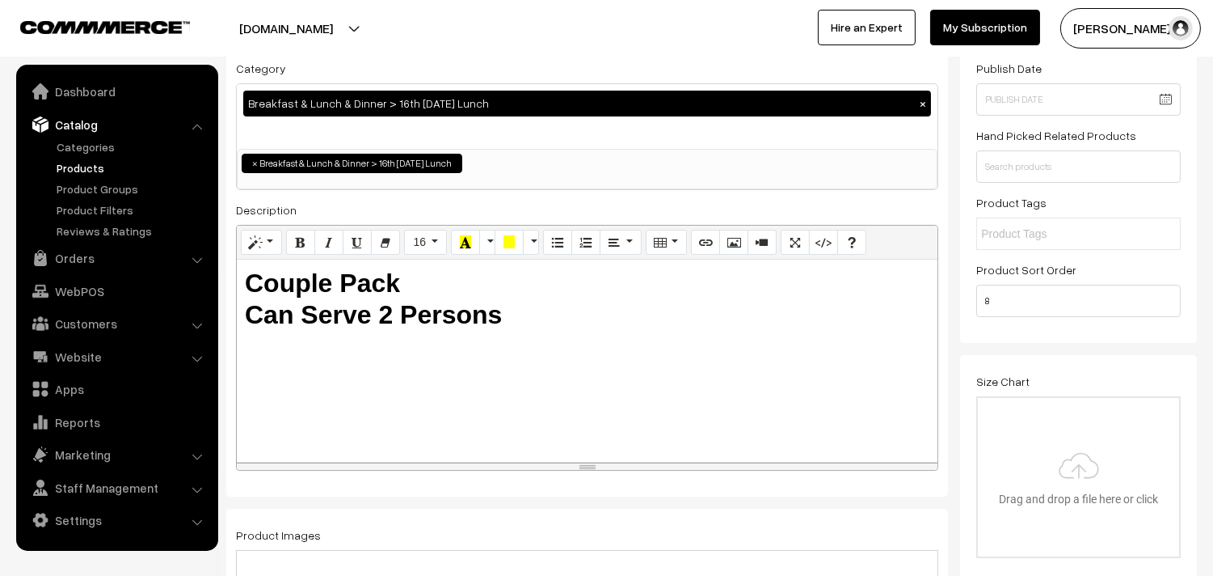
scroll to position [143, 0]
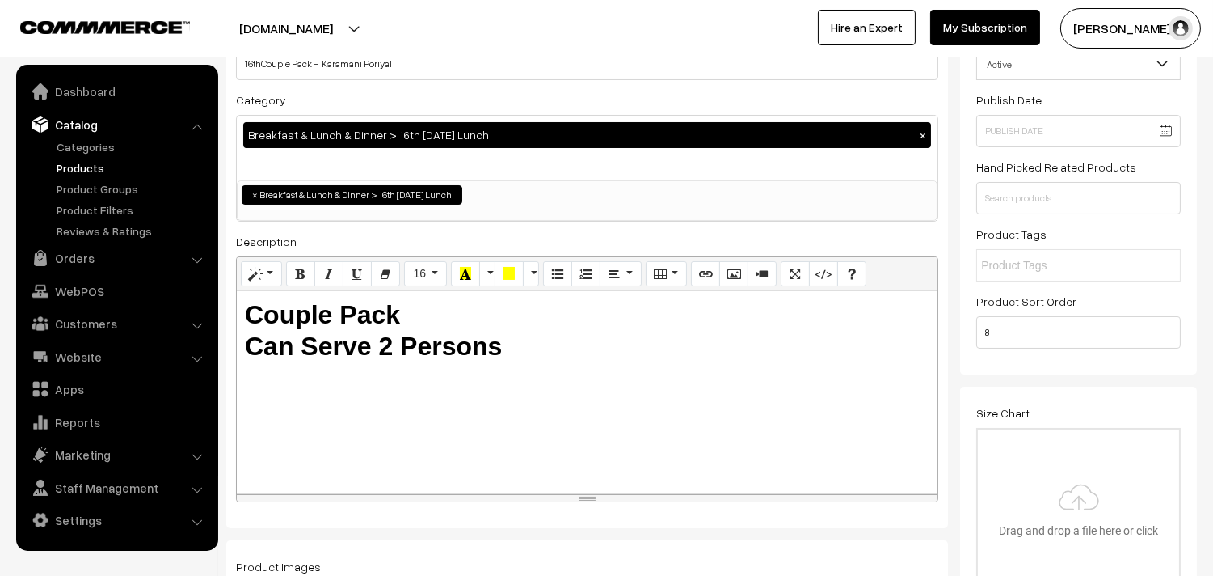
click at [500, 84] on div "Name * 16thCouple Pack - Karamani Poriyal Category Breakfast & Lunch & Dinner >…" at bounding box center [587, 267] width 722 height 522
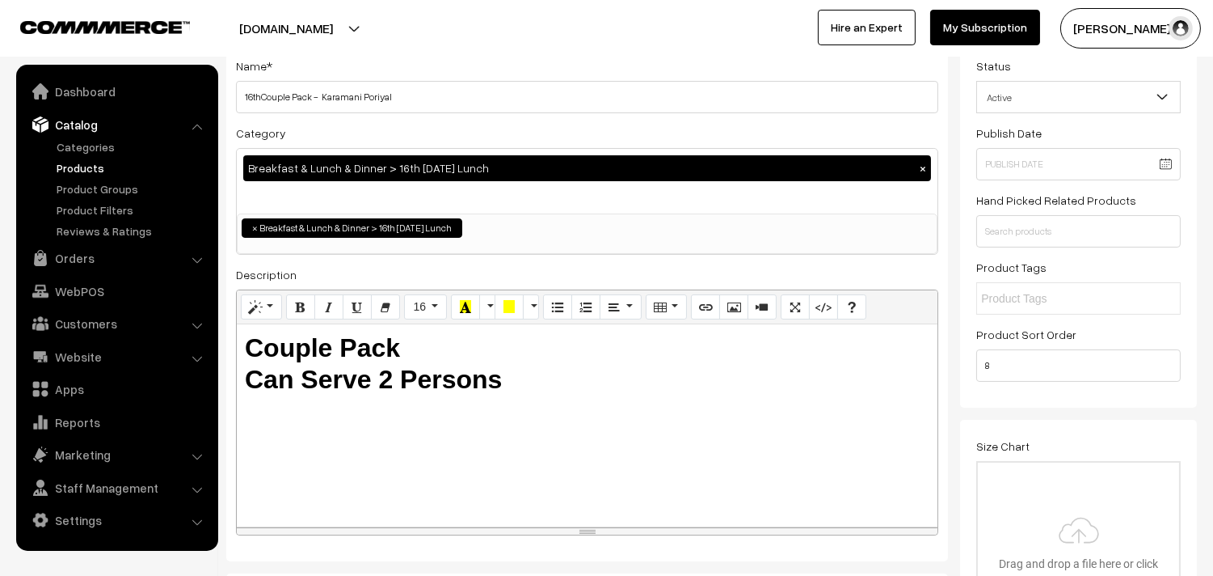
scroll to position [53, 0]
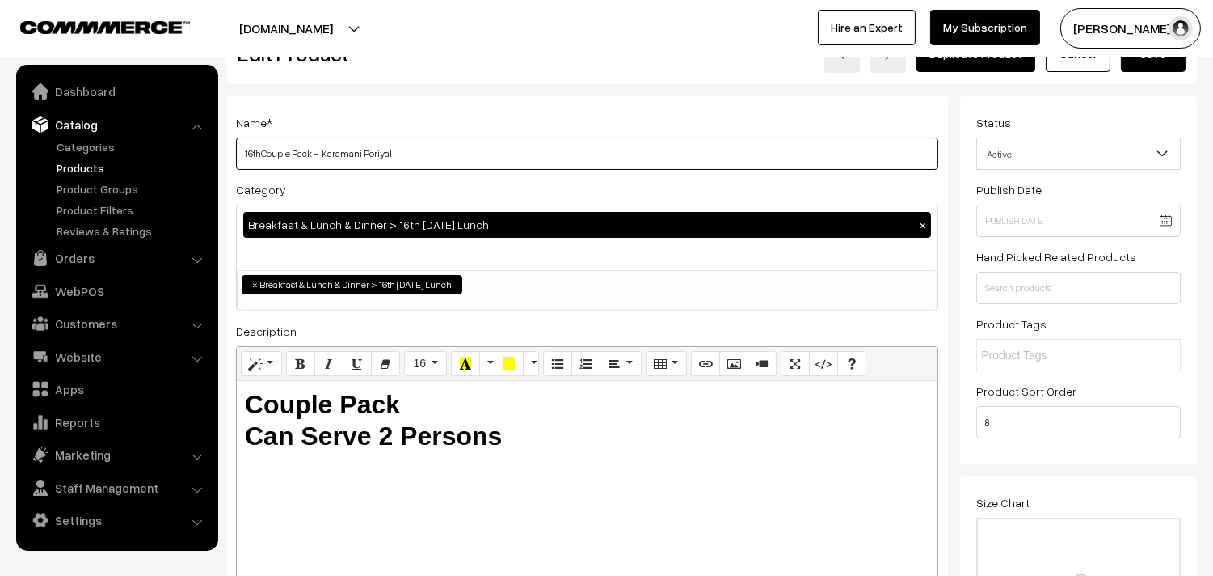
click at [439, 137] on input "16thCouple Pack - Karamani Poriyal" at bounding box center [587, 153] width 702 height 32
click at [255, 146] on input "16thCouple Pack - Karamani Poriyal" at bounding box center [587, 153] width 702 height 32
click at [263, 146] on input "16thCouple Pack - Karamani Poriyal" at bounding box center [587, 153] width 702 height 32
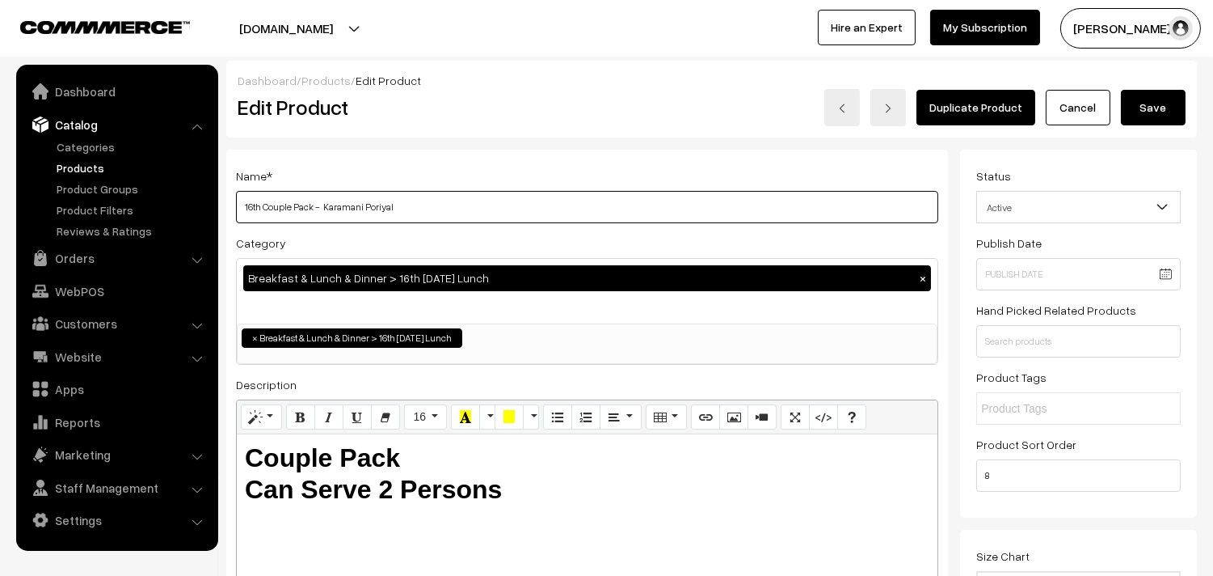
type input "16th Couple Pack - Karamani Poriyal"
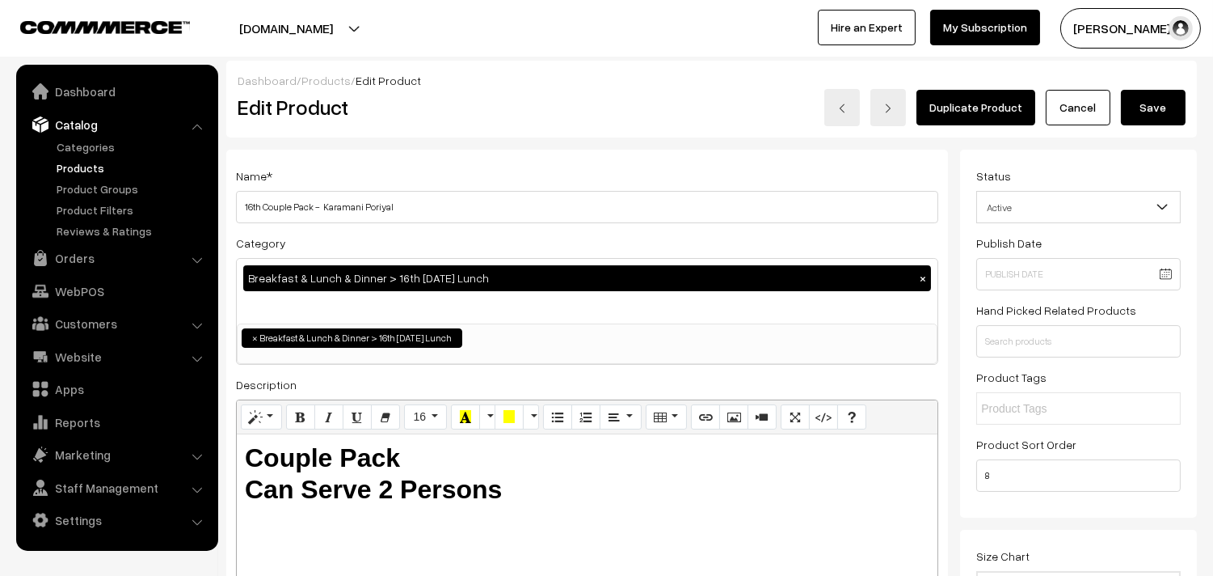
click at [1176, 100] on button "Save" at bounding box center [1153, 108] width 65 height 36
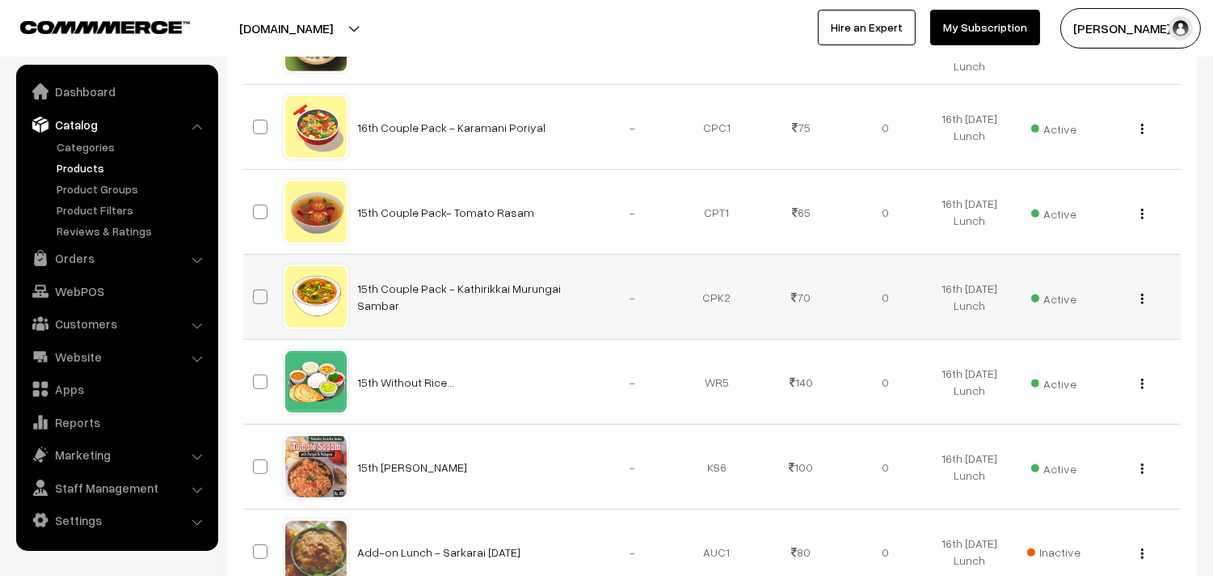
scroll to position [1706, 0]
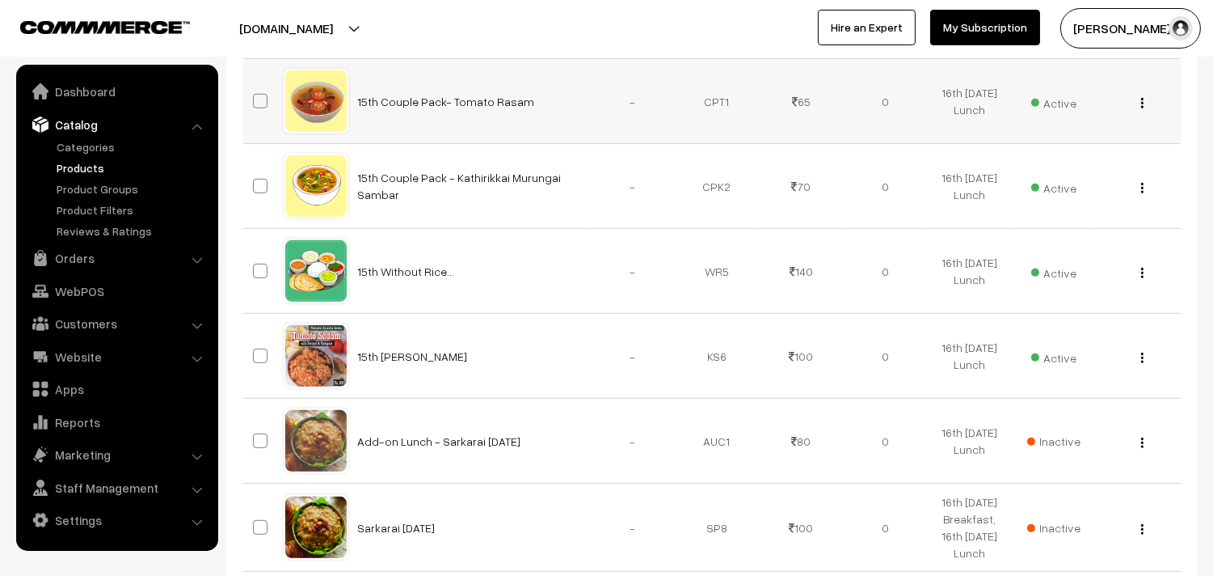
click at [1142, 108] on img "button" at bounding box center [1142, 103] width 2 height 11
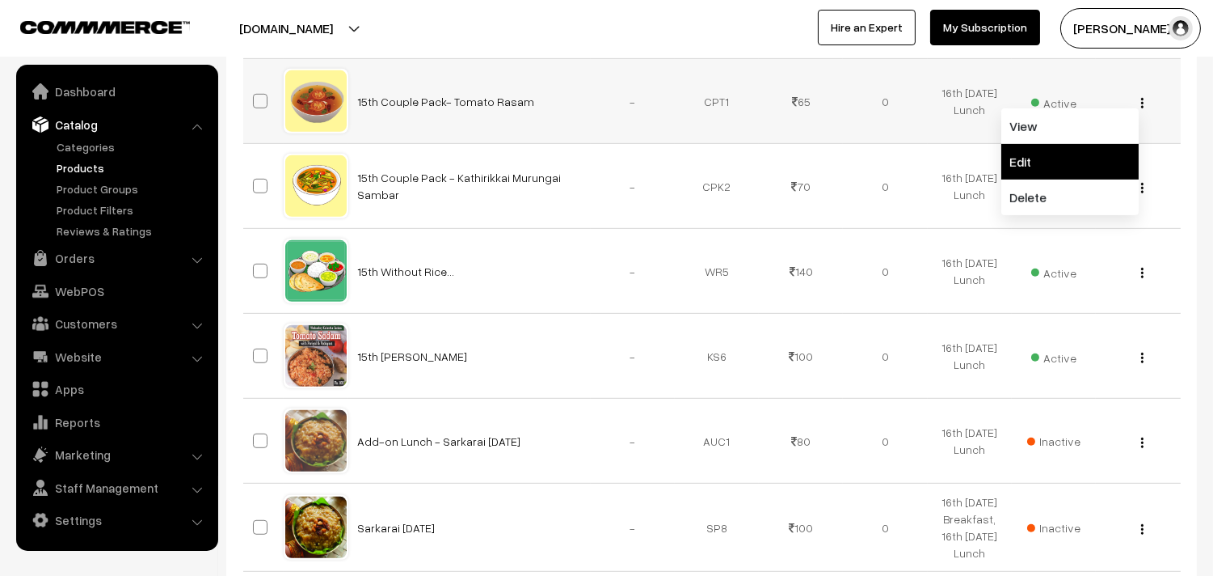
click at [1083, 179] on link "Edit" at bounding box center [1070, 162] width 137 height 36
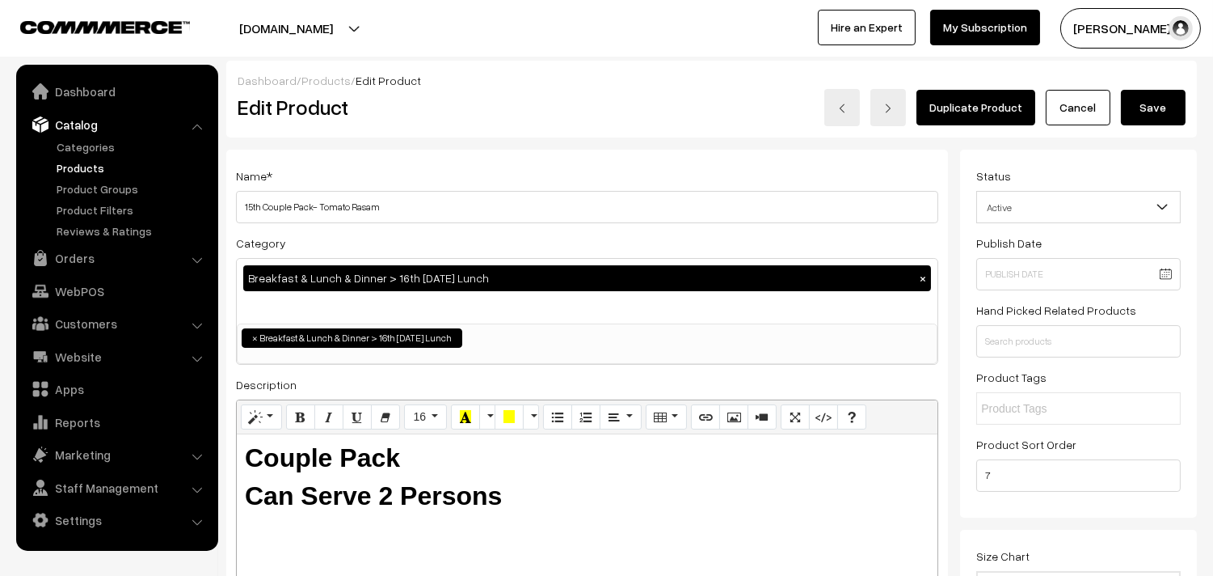
drag, startPoint x: 263, startPoint y: 197, endPoint x: 226, endPoint y: 200, distance: 36.5
click at [226, 200] on div "Adjust Quantity Adjust Set 0" at bounding box center [299, 277] width 146 height 162
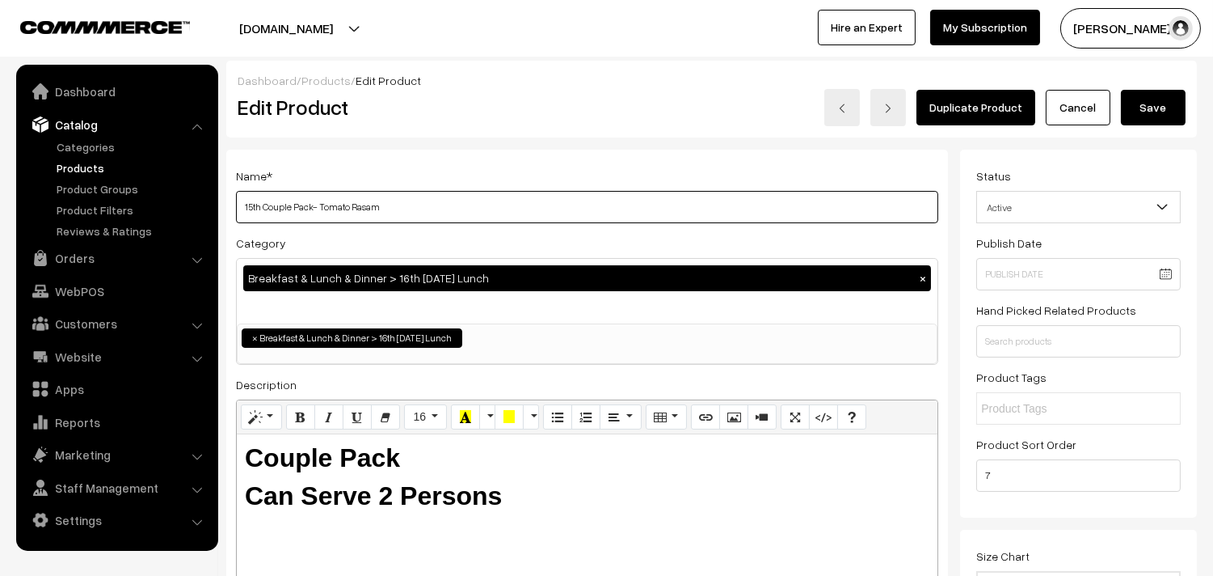
click at [438, 211] on input "15th Couple Pack- Tomato Rasam" at bounding box center [587, 207] width 702 height 32
drag, startPoint x: 262, startPoint y: 207, endPoint x: 217, endPoint y: 208, distance: 45.3
drag, startPoint x: 321, startPoint y: 206, endPoint x: 607, endPoint y: 220, distance: 286.5
click at [602, 236] on div "Name * 16th Couple Pack- Tomato Rasam Category Breakfast & Lunch & Dinner > 16t…" at bounding box center [587, 411] width 722 height 522
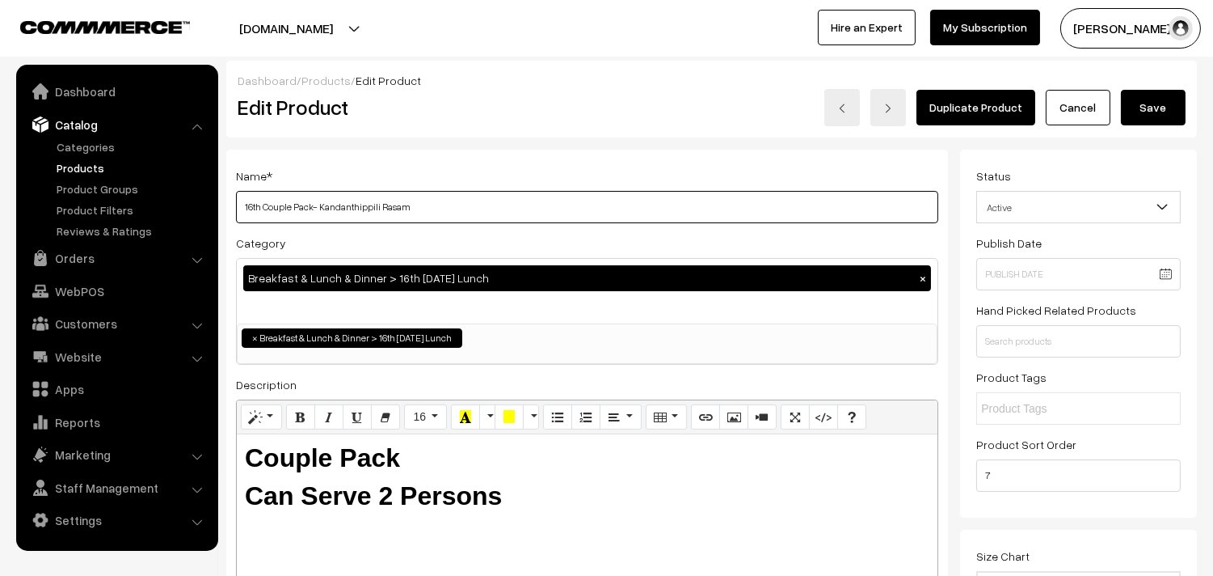
type input "16th Couple Pack- Kandanthippili Rasam"
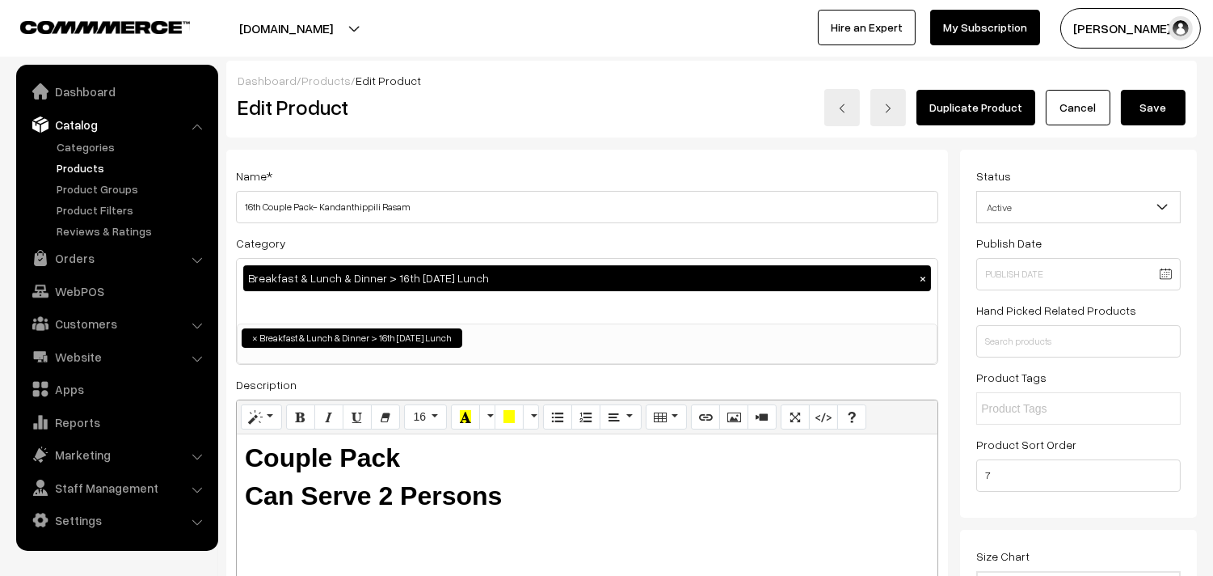
click at [1144, 95] on button "Save" at bounding box center [1153, 108] width 65 height 36
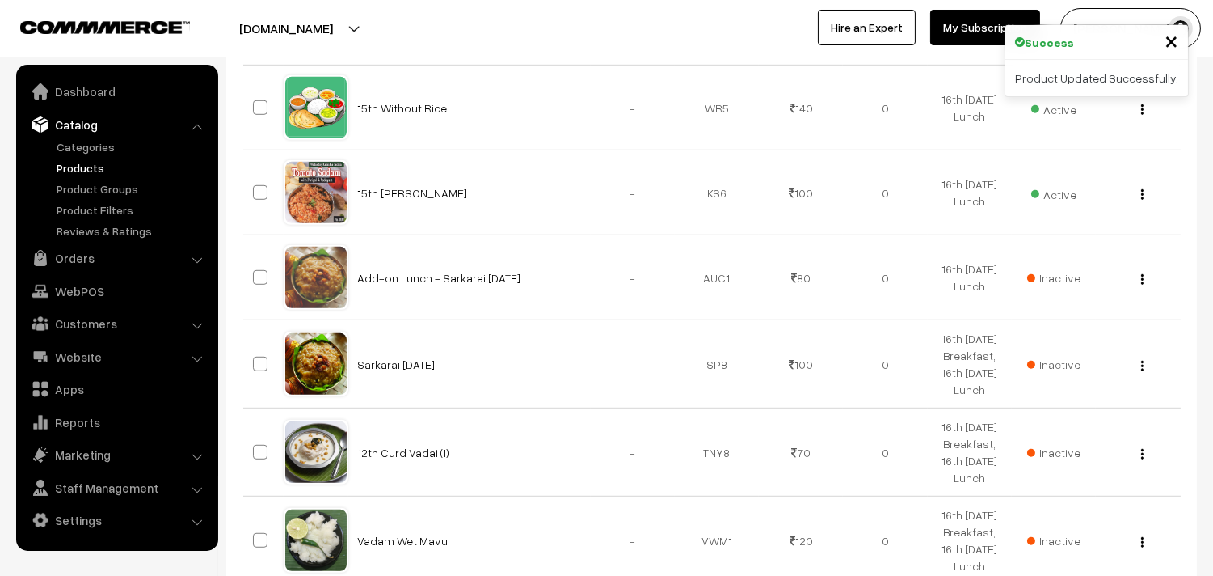
scroll to position [1886, 0]
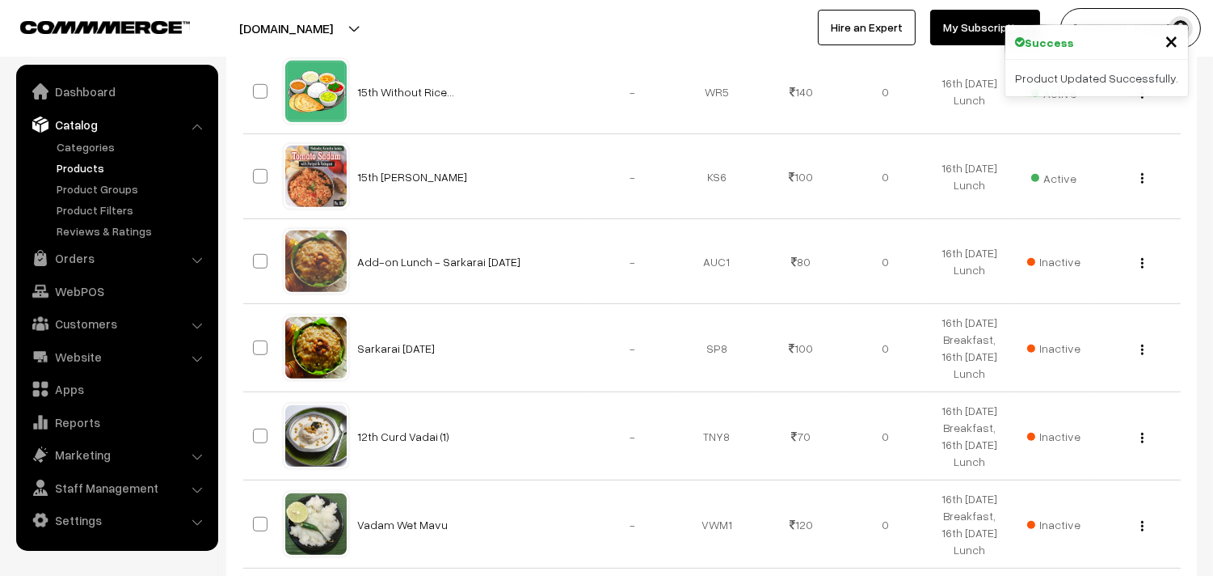
click at [1142, 15] on button "button" at bounding box center [1143, 8] width 4 height 13
click at [1062, 85] on link "Edit" at bounding box center [1070, 67] width 137 height 36
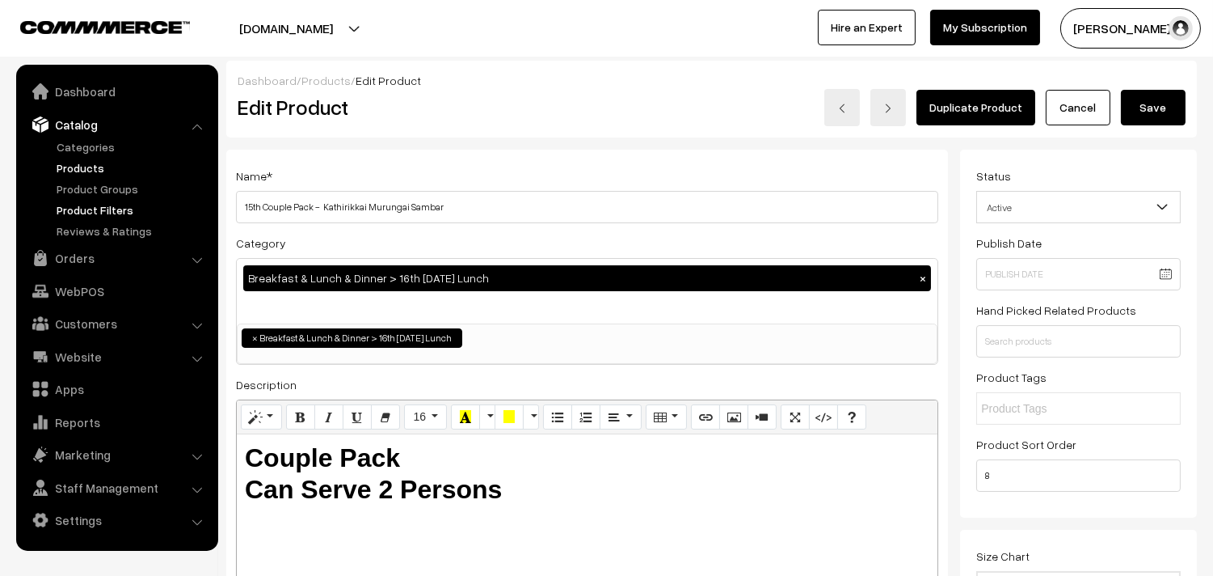
drag, startPoint x: 261, startPoint y: 204, endPoint x: 188, endPoint y: 206, distance: 73.6
drag, startPoint x: 323, startPoint y: 200, endPoint x: 618, endPoint y: 198, distance: 295.1
click at [618, 198] on input "16th Couple Pack - Kathirikkai Murungai Sambar" at bounding box center [587, 207] width 702 height 32
type input "16th Couple Pack - Parangikkai Sambar"
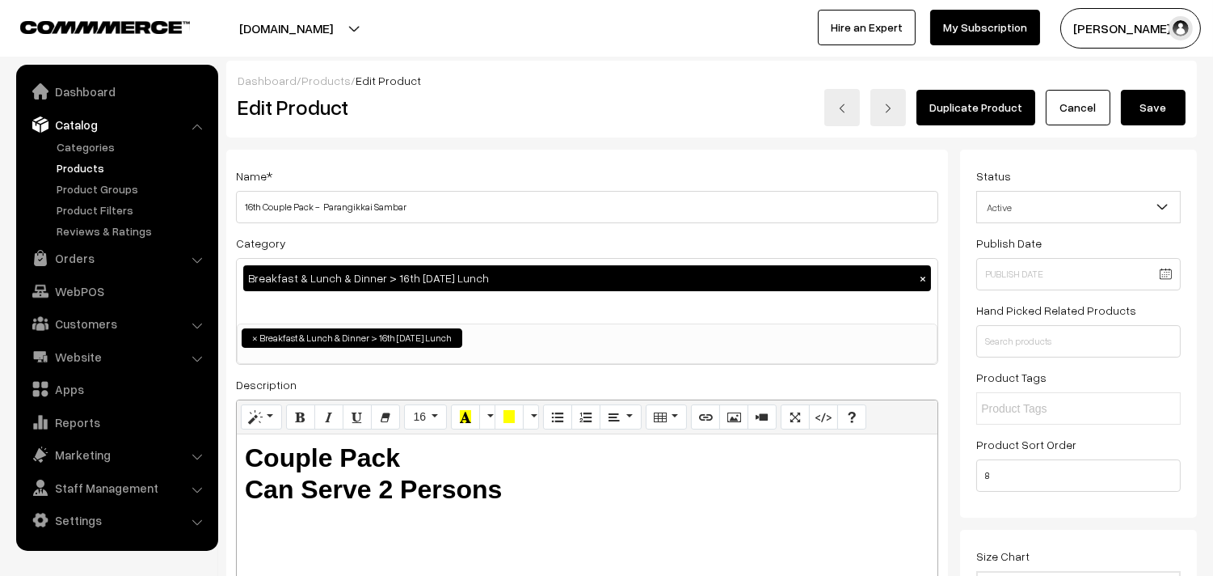
click at [1146, 108] on button "Save" at bounding box center [1153, 108] width 65 height 36
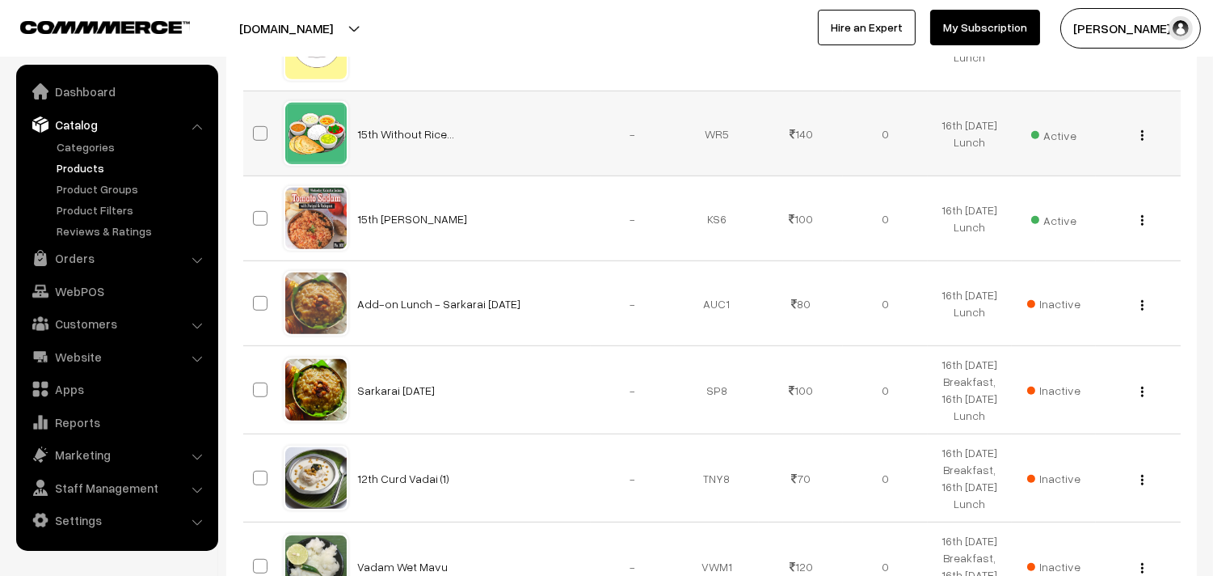
scroll to position [1976, 0]
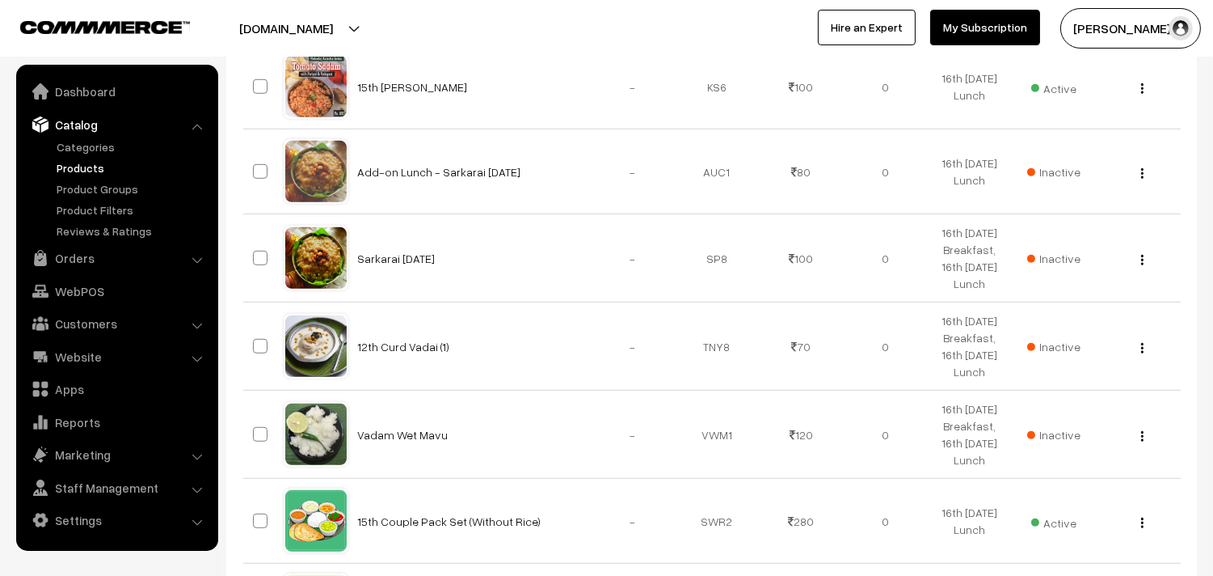
click at [1141, 9] on img "button" at bounding box center [1142, 3] width 2 height 11
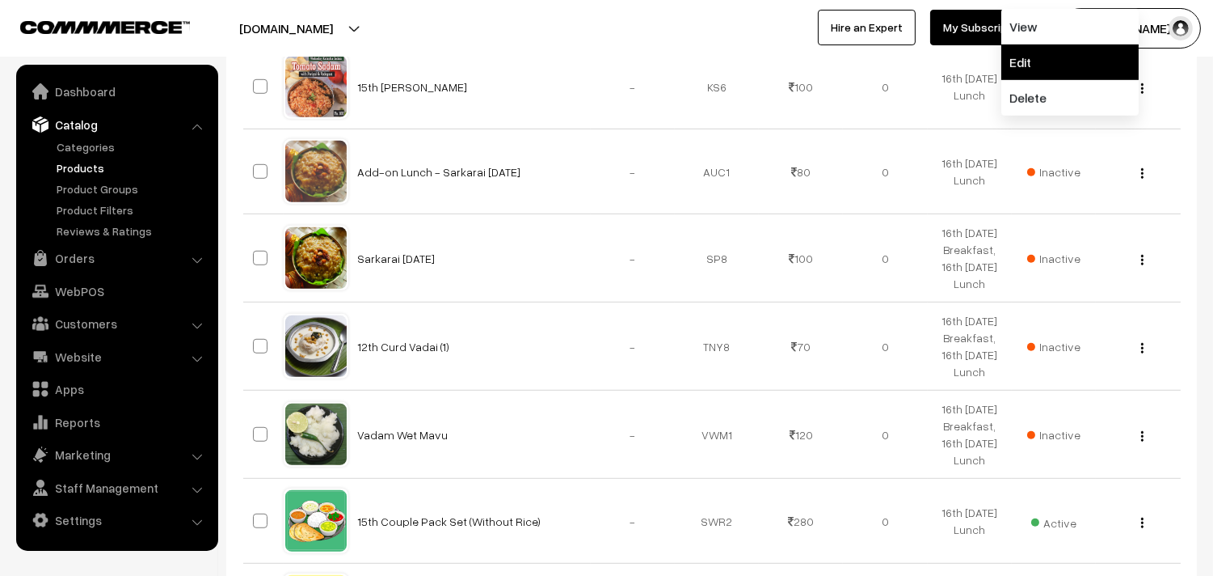
click at [1031, 80] on link "Edit" at bounding box center [1070, 62] width 137 height 36
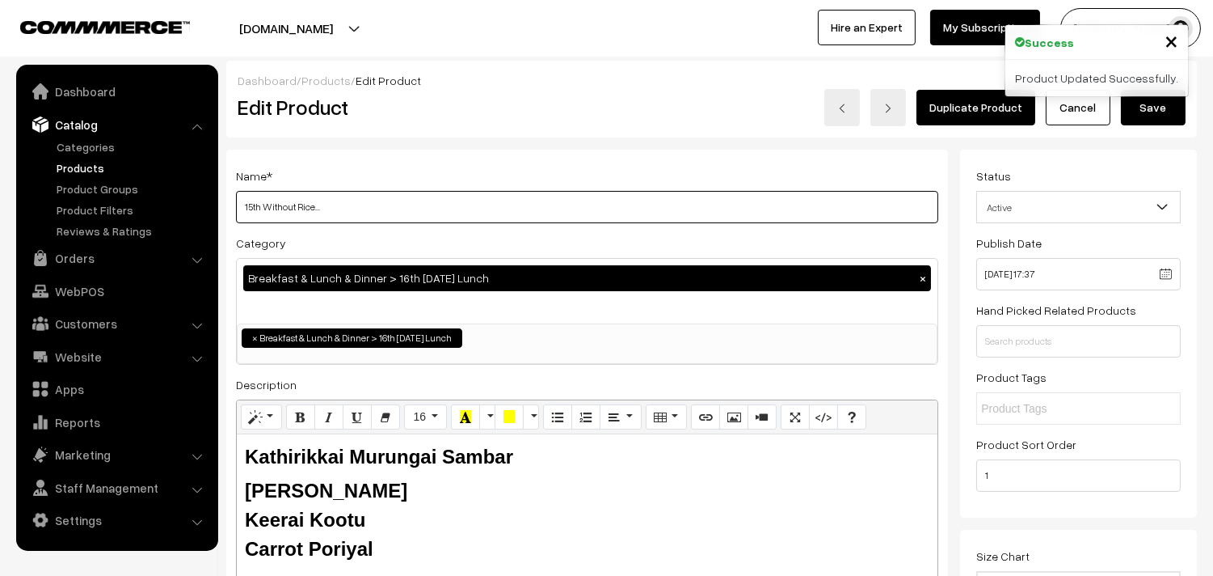
drag, startPoint x: 261, startPoint y: 205, endPoint x: 188, endPoint y: 118, distance: 113.5
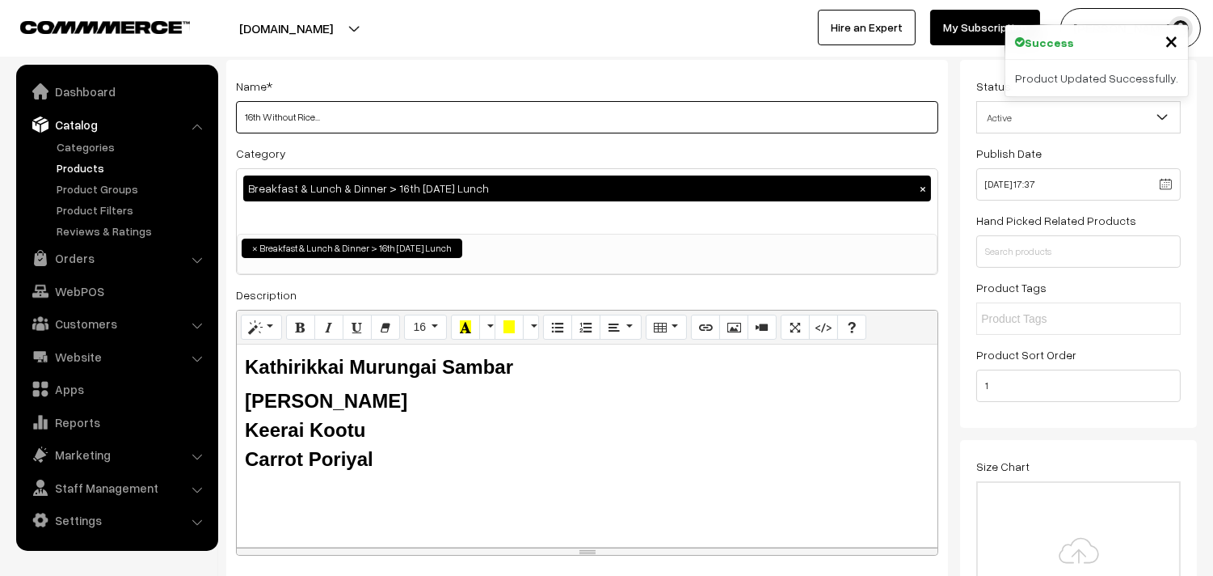
type input "16th Without Rice..."
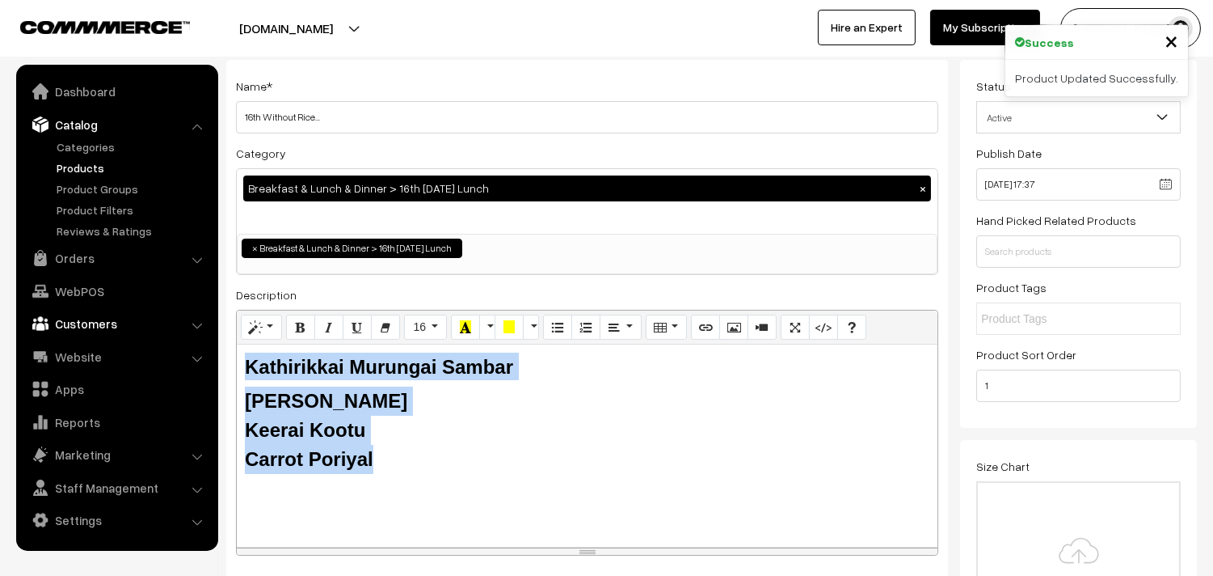
drag, startPoint x: 297, startPoint y: 427, endPoint x: 75, endPoint y: 317, distance: 248.0
paste div
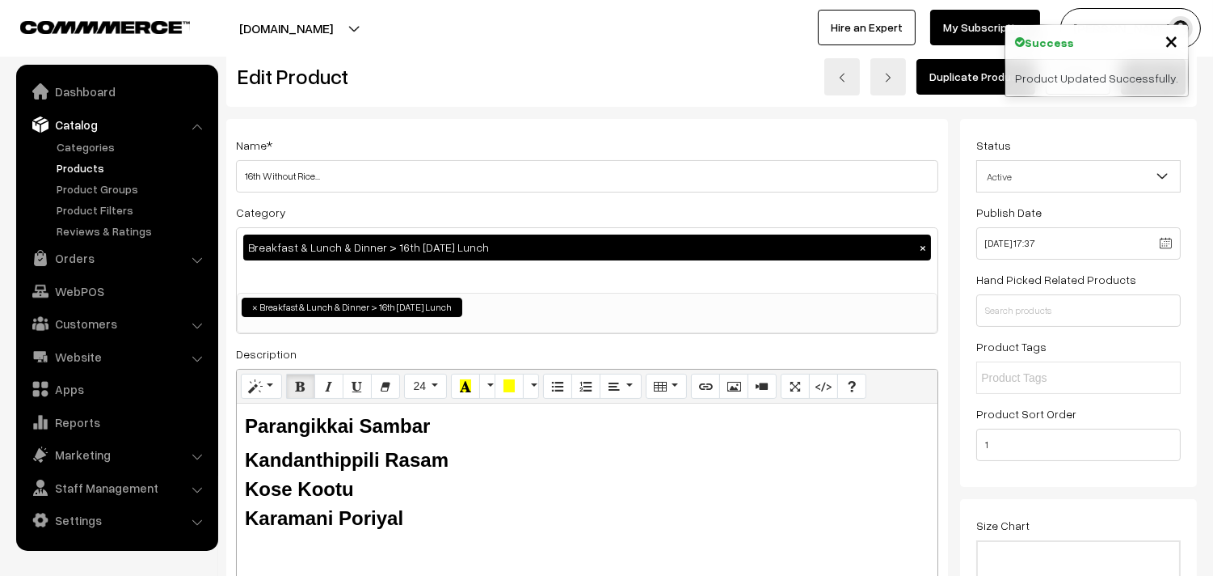
scroll to position [0, 0]
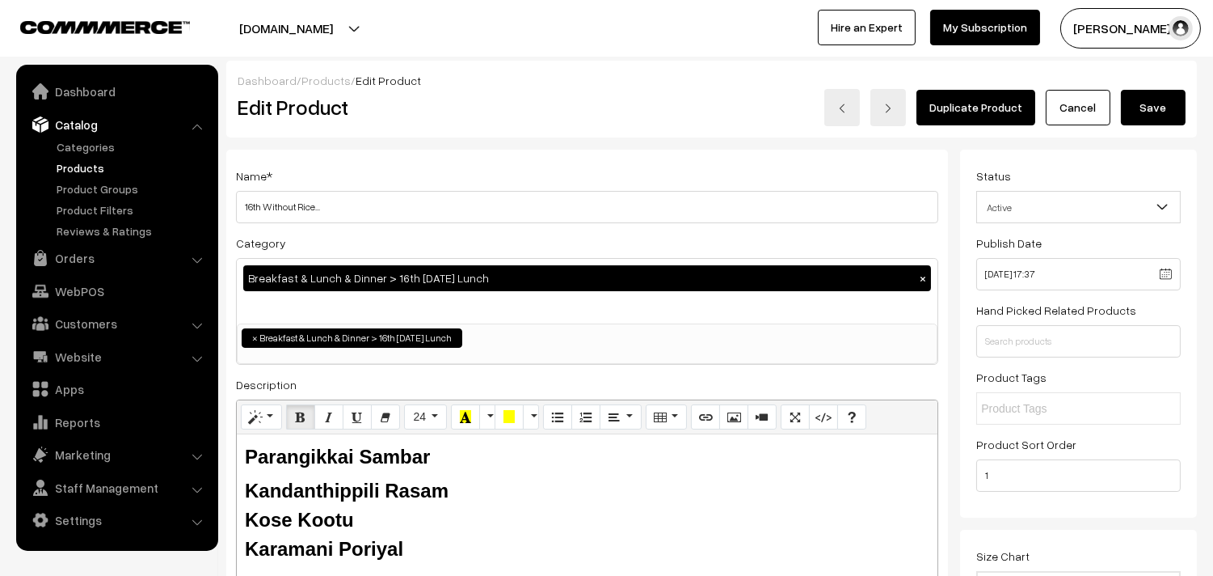
click at [1157, 115] on button "Save" at bounding box center [1153, 108] width 65 height 36
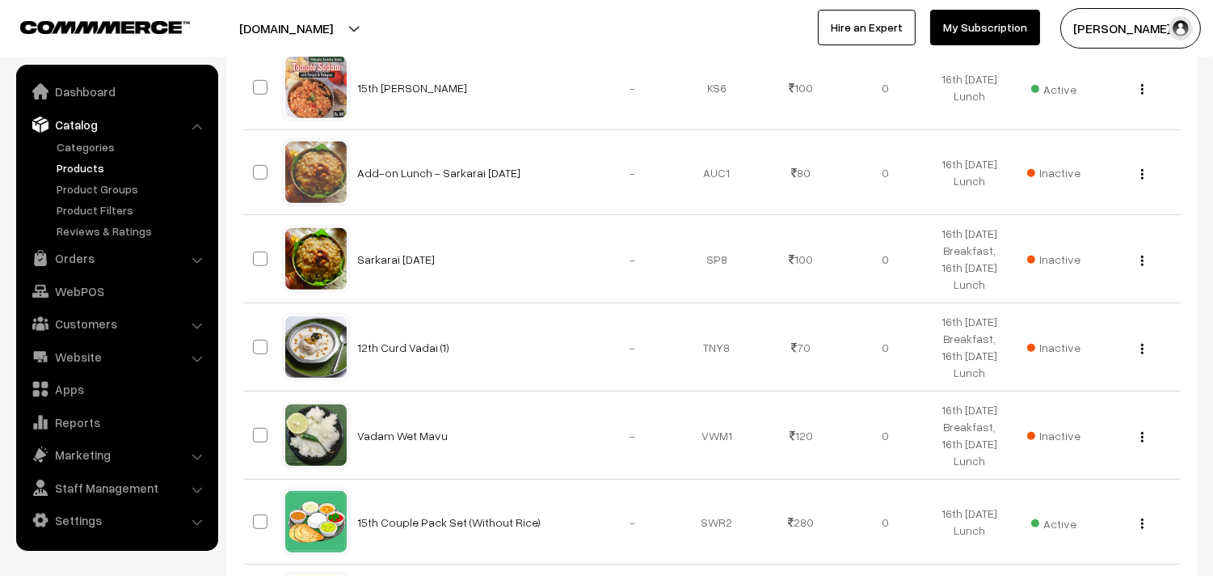
scroll to position [1976, 0]
click at [1141, 94] on img "button" at bounding box center [1142, 88] width 2 height 11
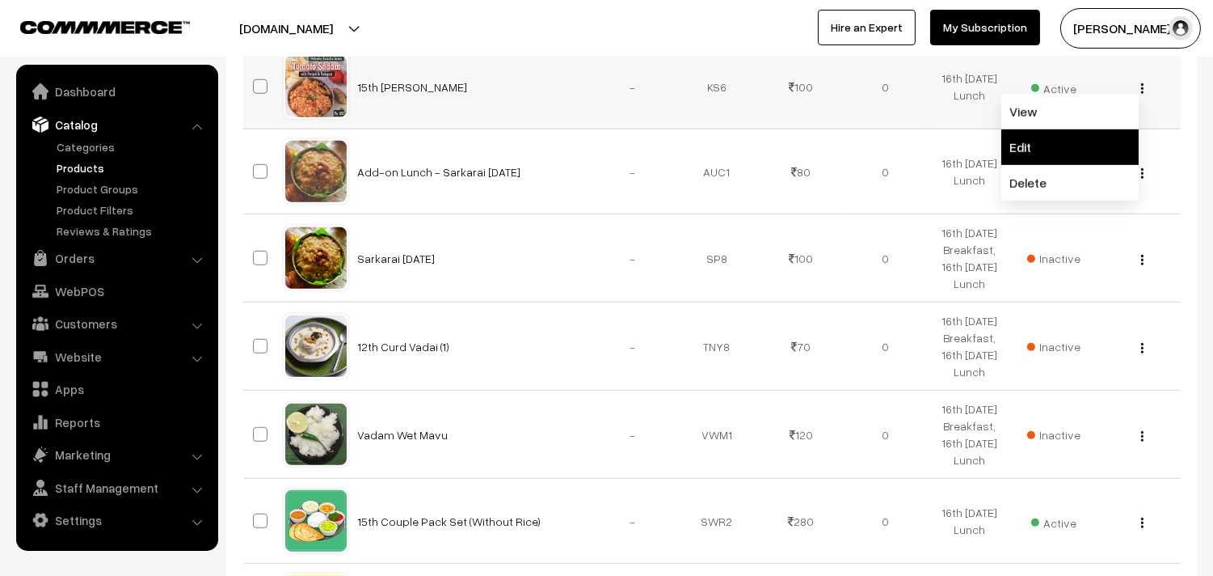
click at [1067, 165] on link "Edit" at bounding box center [1070, 147] width 137 height 36
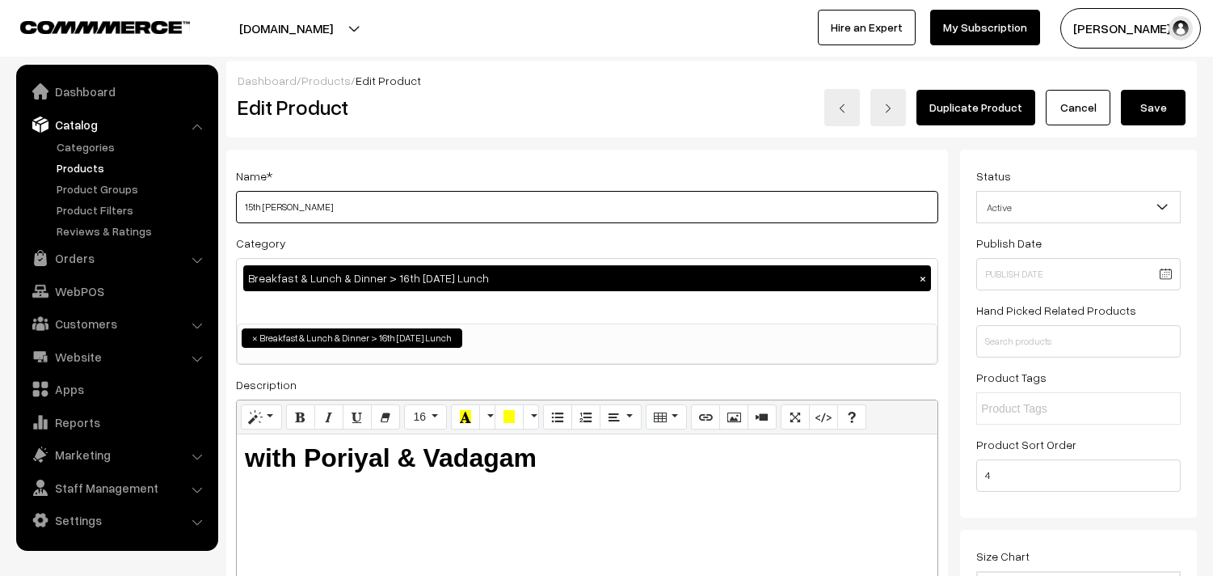
click at [488, 209] on input "15th [PERSON_NAME]" at bounding box center [587, 207] width 702 height 32
drag, startPoint x: 261, startPoint y: 205, endPoint x: 216, endPoint y: 205, distance: 45.3
drag, startPoint x: 270, startPoint y: 205, endPoint x: 450, endPoint y: 221, distance: 180.9
click at [450, 221] on input "16th Tomato Sadam" at bounding box center [587, 207] width 702 height 32
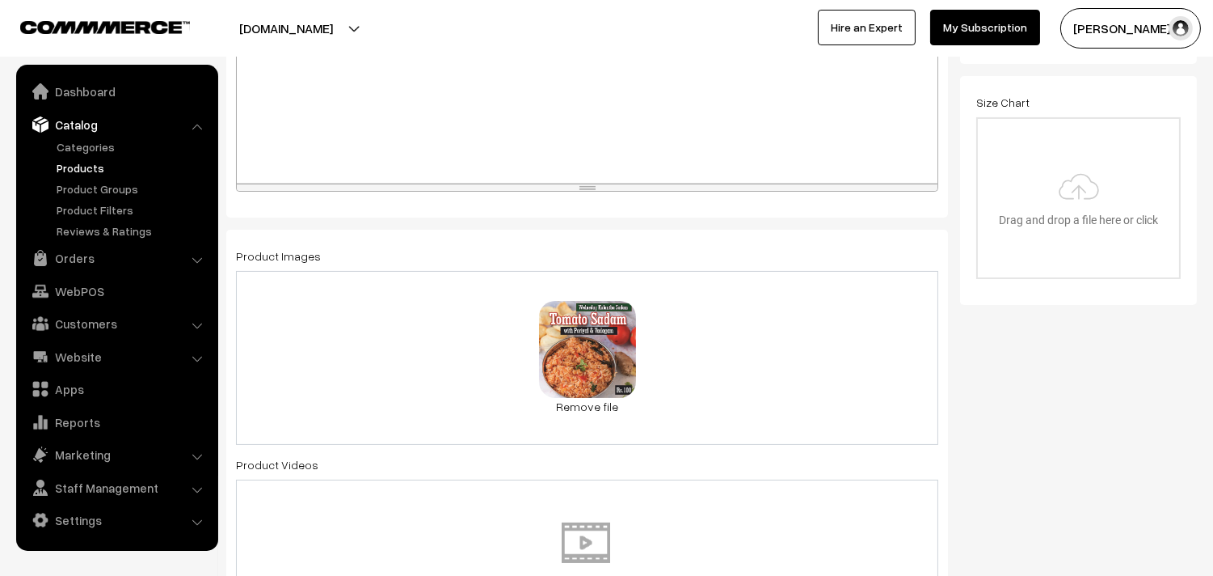
scroll to position [628, 0]
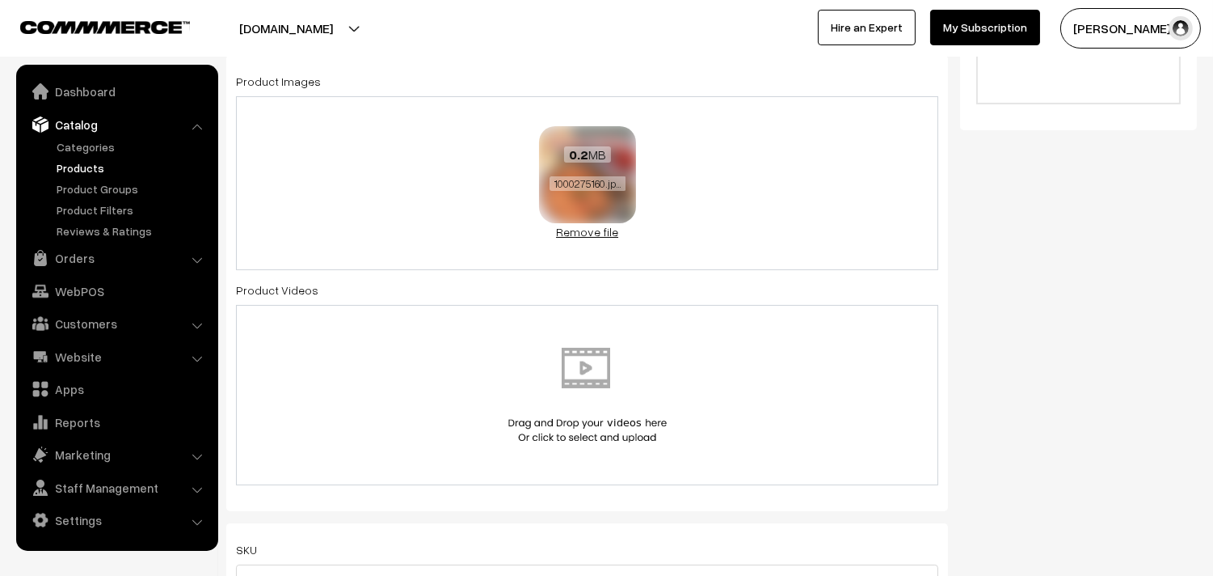
type input "16th Vathakuzambu Sadam"
click at [586, 232] on link "Remove file" at bounding box center [587, 231] width 97 height 17
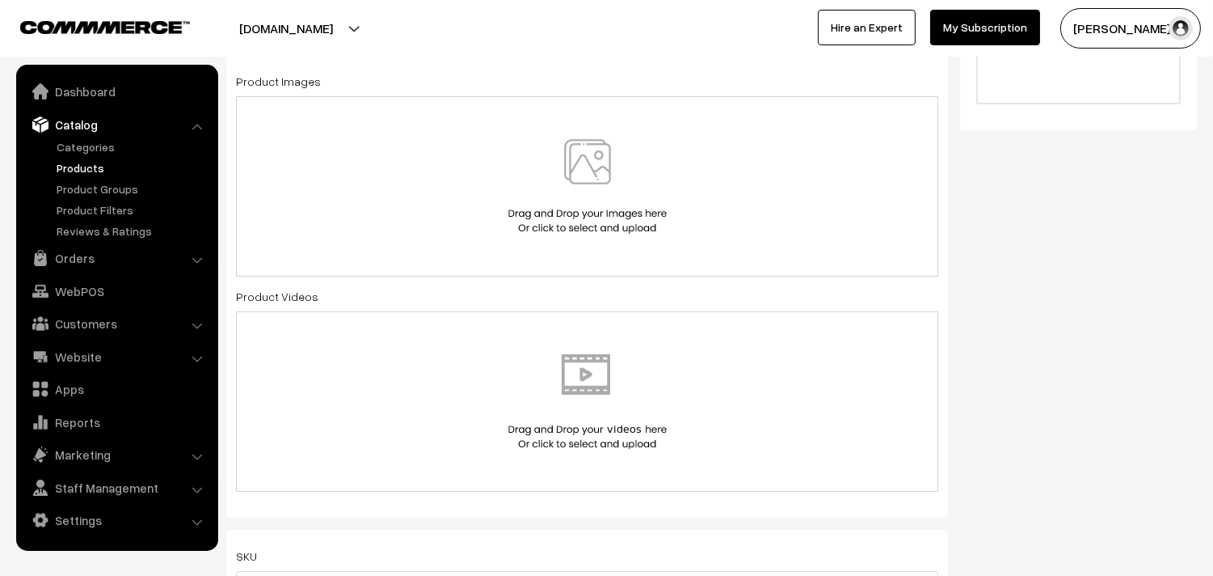
click at [588, 197] on img at bounding box center [587, 186] width 167 height 95
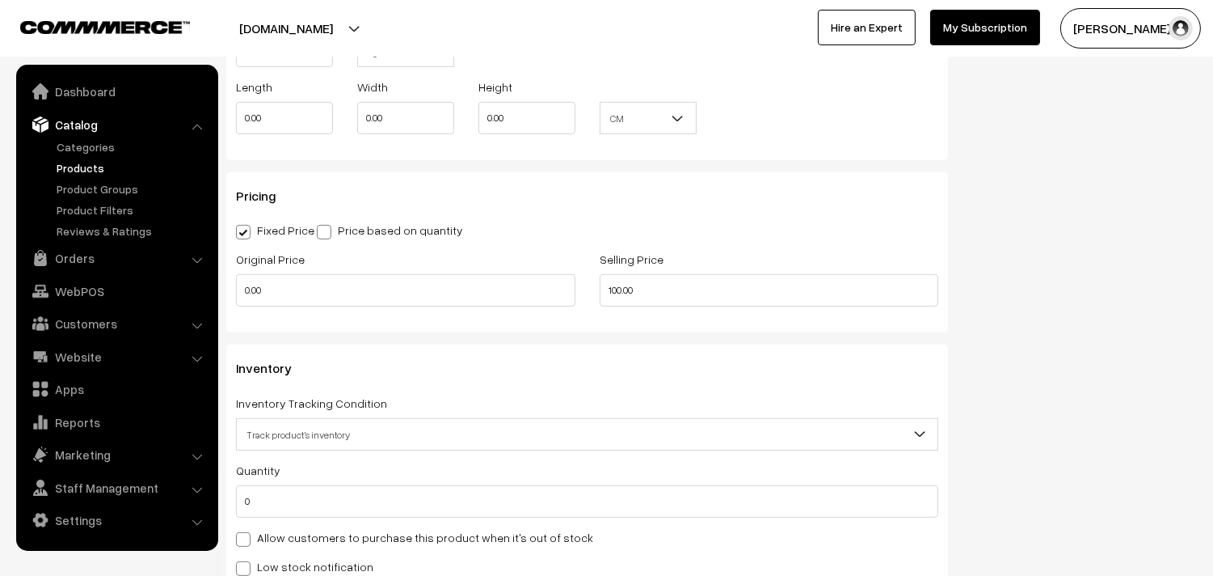
scroll to position [1436, 0]
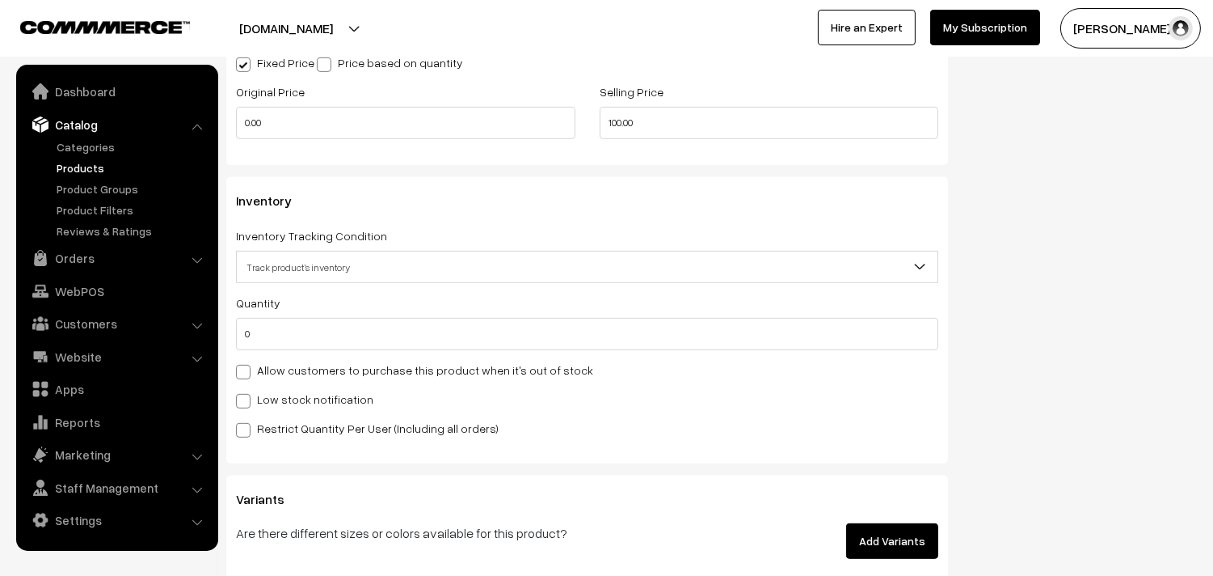
click at [340, 360] on div "Quantity 0 Adjust Quantity Adjust Set 0" at bounding box center [587, 365] width 702 height 145
click at [340, 365] on label "Allow customers to purchase this product when it's out of stock" at bounding box center [414, 369] width 357 height 17
click at [247, 365] on input "Allow customers to purchase this product when it's out of stock" at bounding box center [241, 369] width 11 height 11
checkbox input "true"
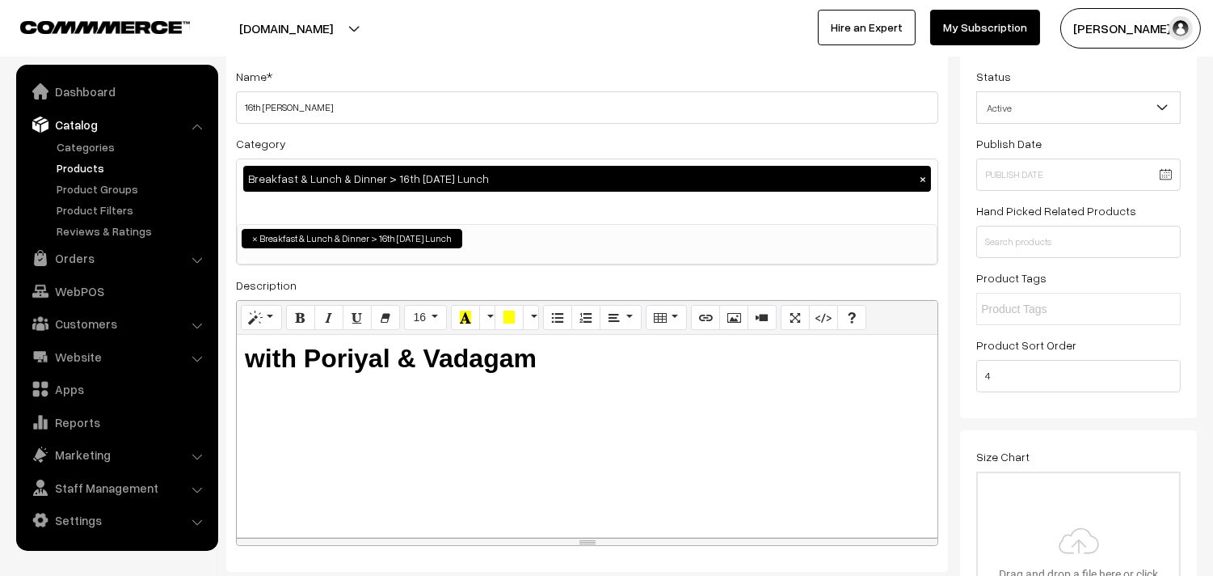
scroll to position [0, 0]
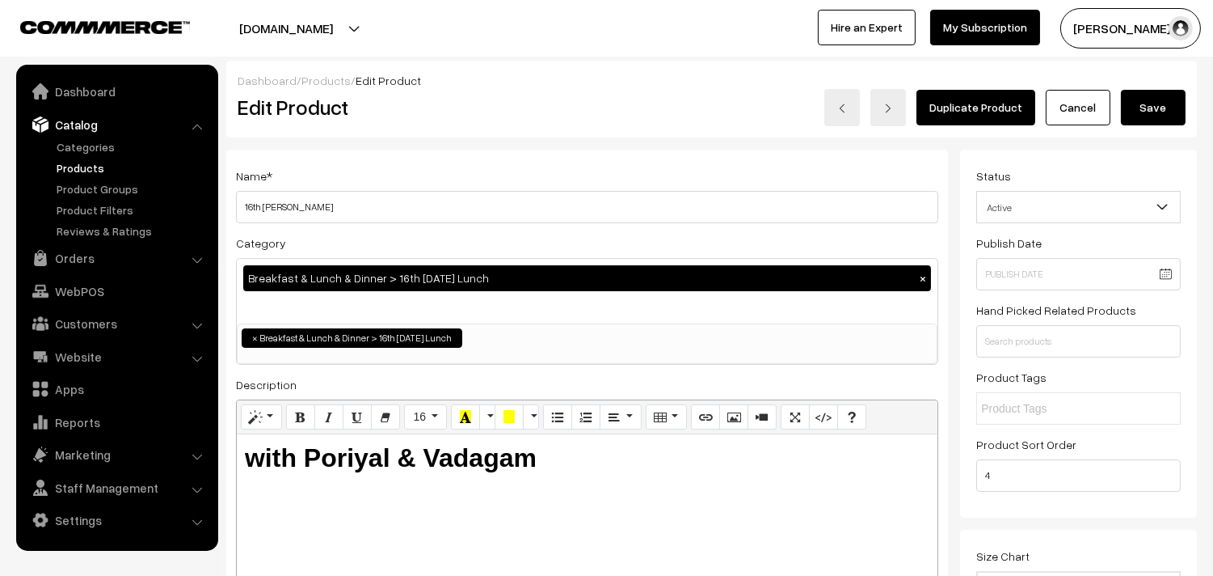
click at [1161, 101] on button "Save" at bounding box center [1153, 108] width 65 height 36
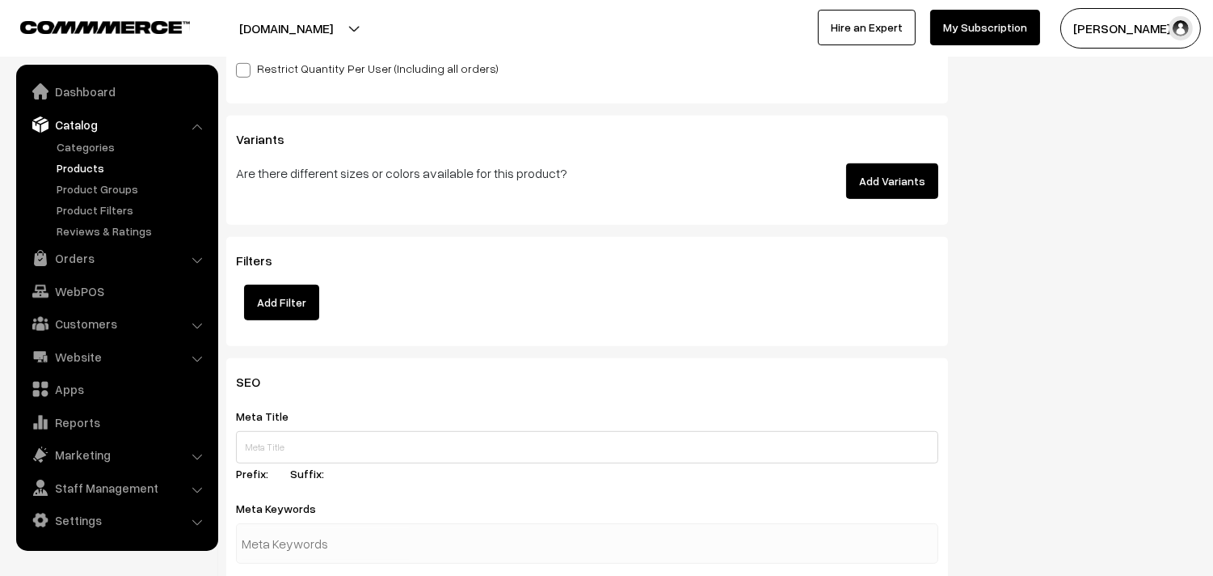
scroll to position [1916, 0]
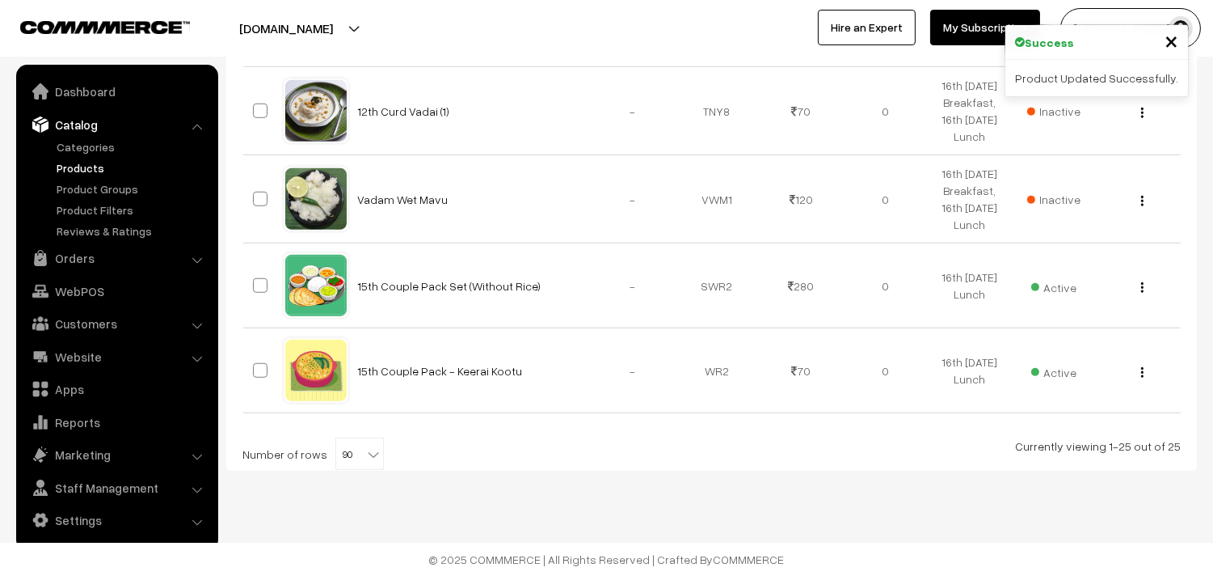
scroll to position [2451, 0]
click at [1142, 289] on img "button" at bounding box center [1142, 287] width 2 height 11
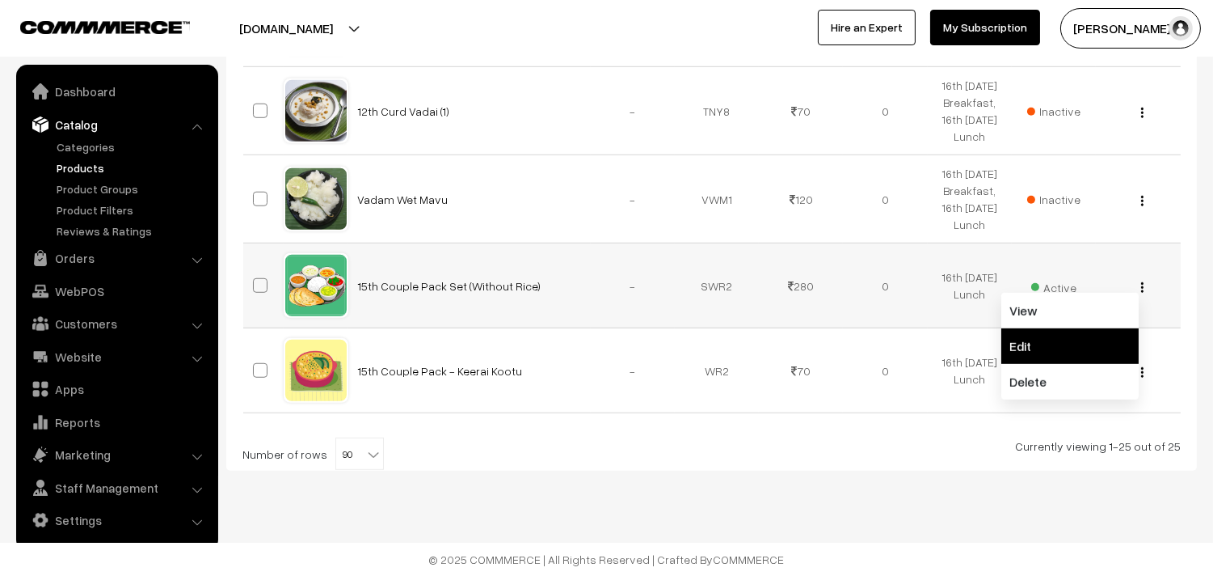
click at [1036, 340] on link "Edit" at bounding box center [1070, 346] width 137 height 36
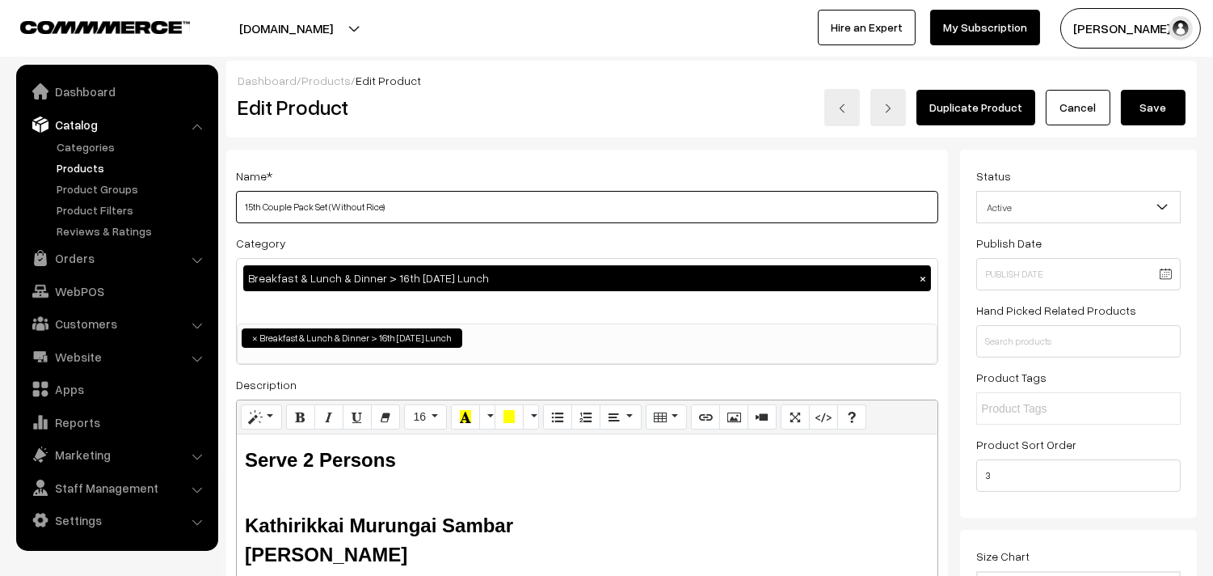
drag, startPoint x: 264, startPoint y: 207, endPoint x: 226, endPoint y: 210, distance: 38.1
click at [226, 210] on div "Name * 15th Couple Pack Set (Without Rice) Category Breakfast & Lunch & Dinner …" at bounding box center [587, 411] width 722 height 522
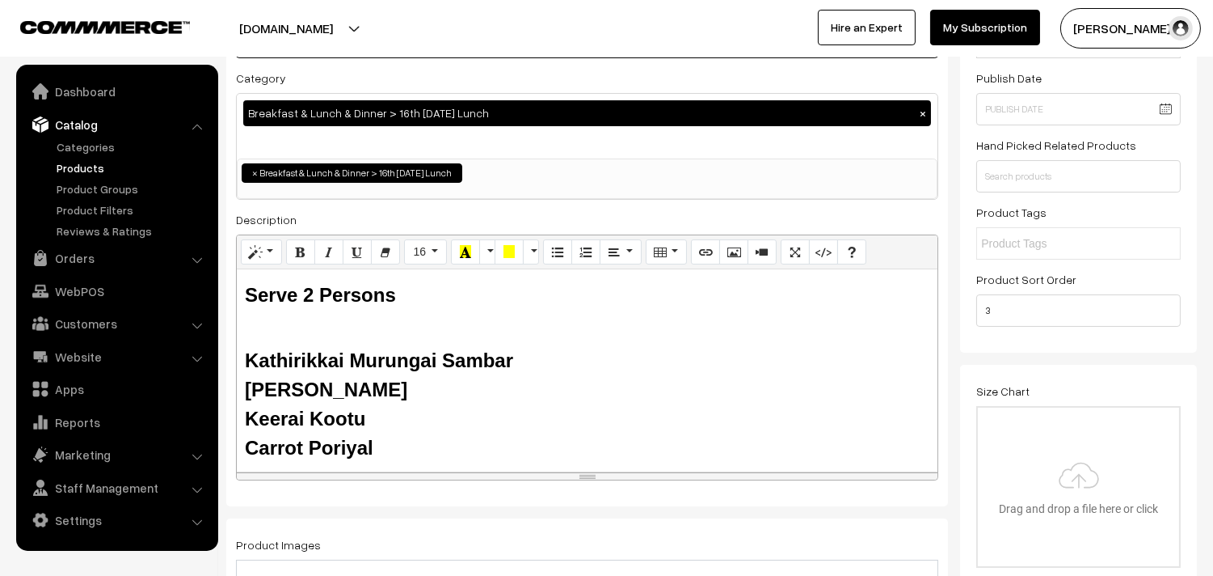
scroll to position [179, 0]
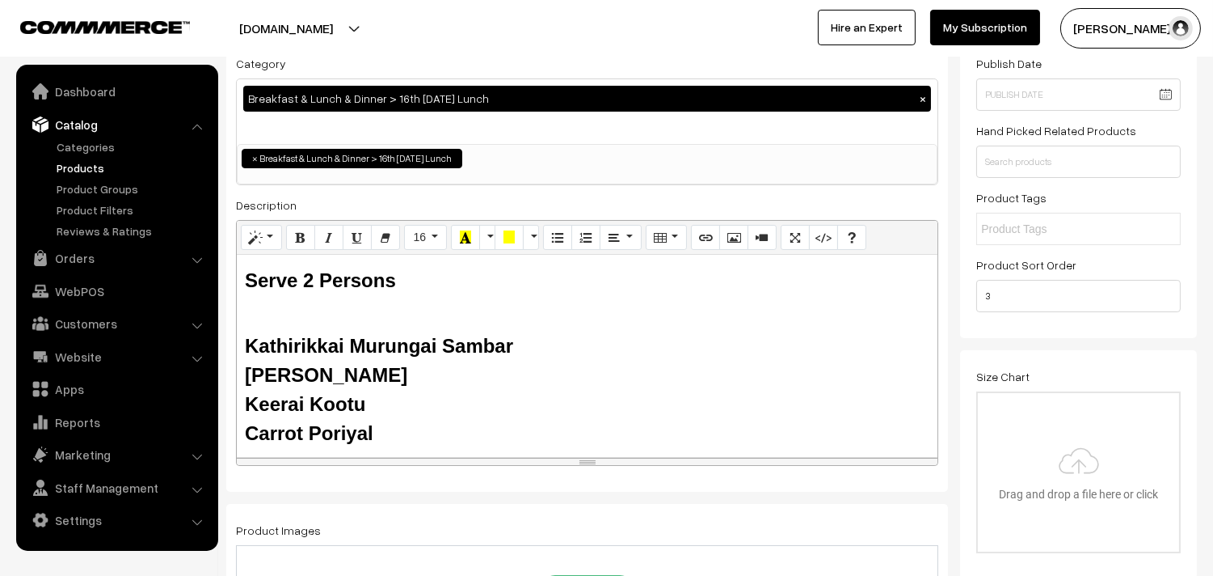
type input "16th Couple Pack Set (Without Rice)"
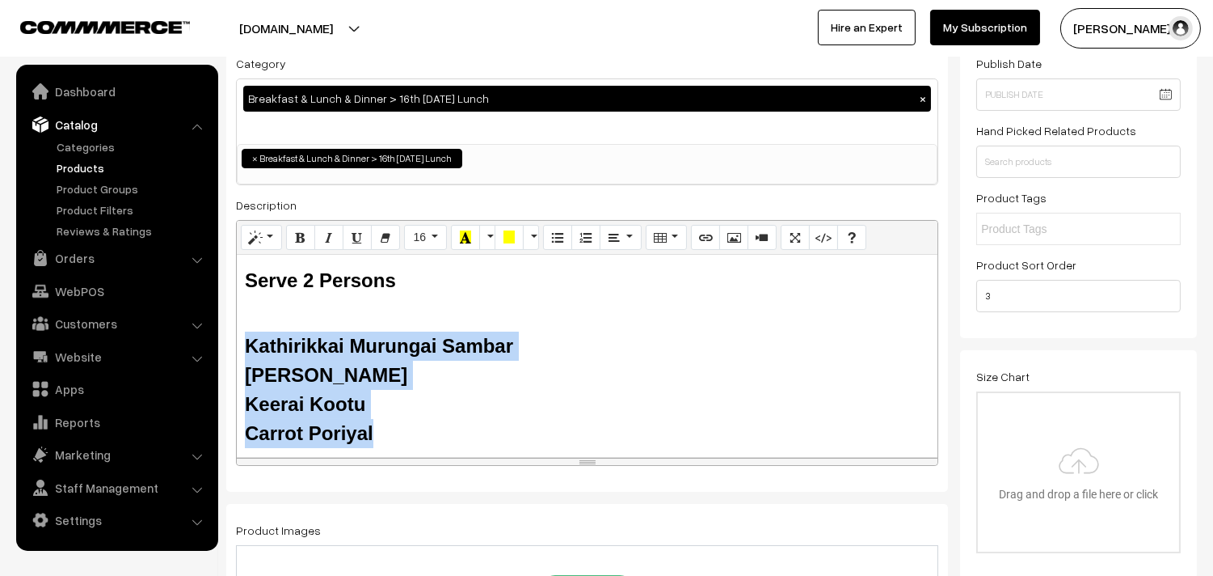
drag, startPoint x: 394, startPoint y: 437, endPoint x: 243, endPoint y: 352, distance: 174.1
click at [243, 352] on div "Serve 2 Persons Kathirikkai Murungai Sambar Tomato Rasam Keerai Kootu Carrot Po…" at bounding box center [587, 356] width 701 height 202
paste div
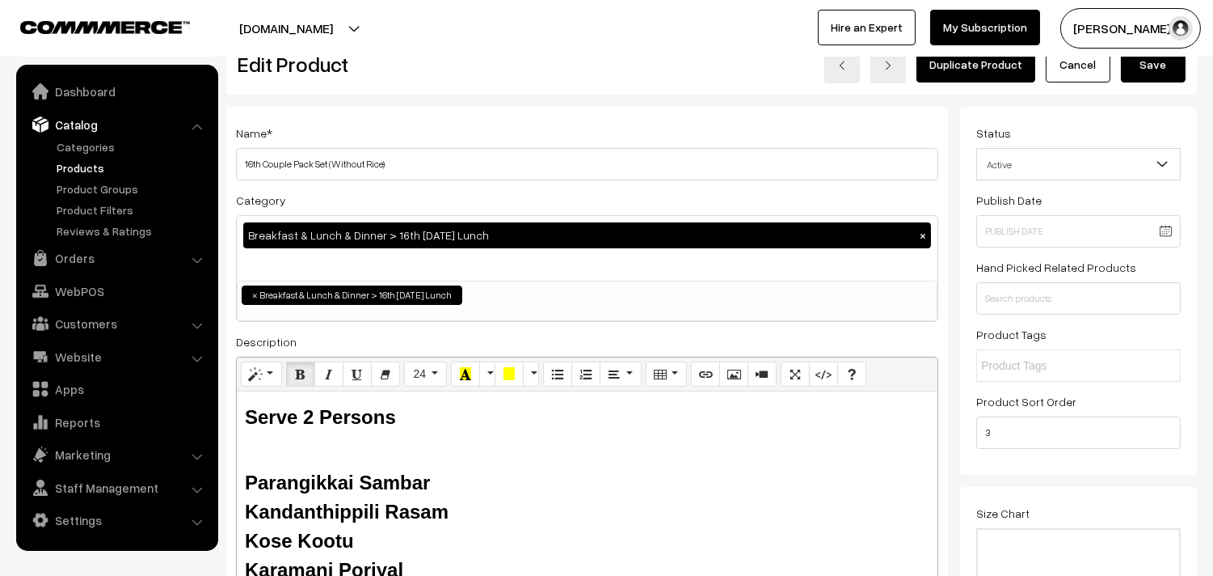
scroll to position [0, 0]
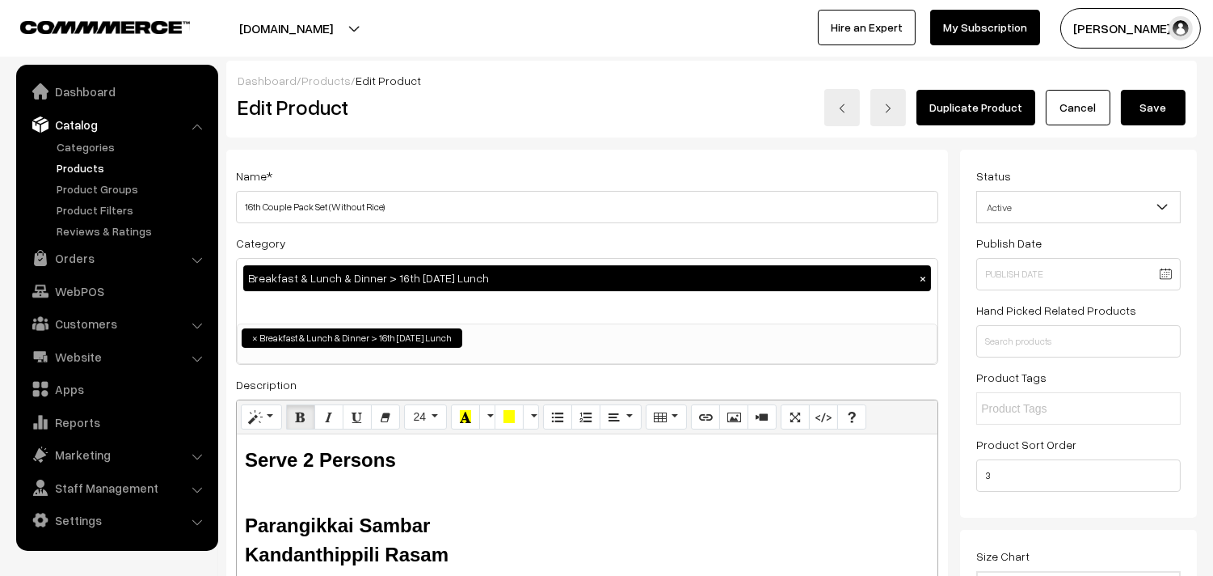
click at [1166, 118] on button "Save" at bounding box center [1153, 108] width 65 height 36
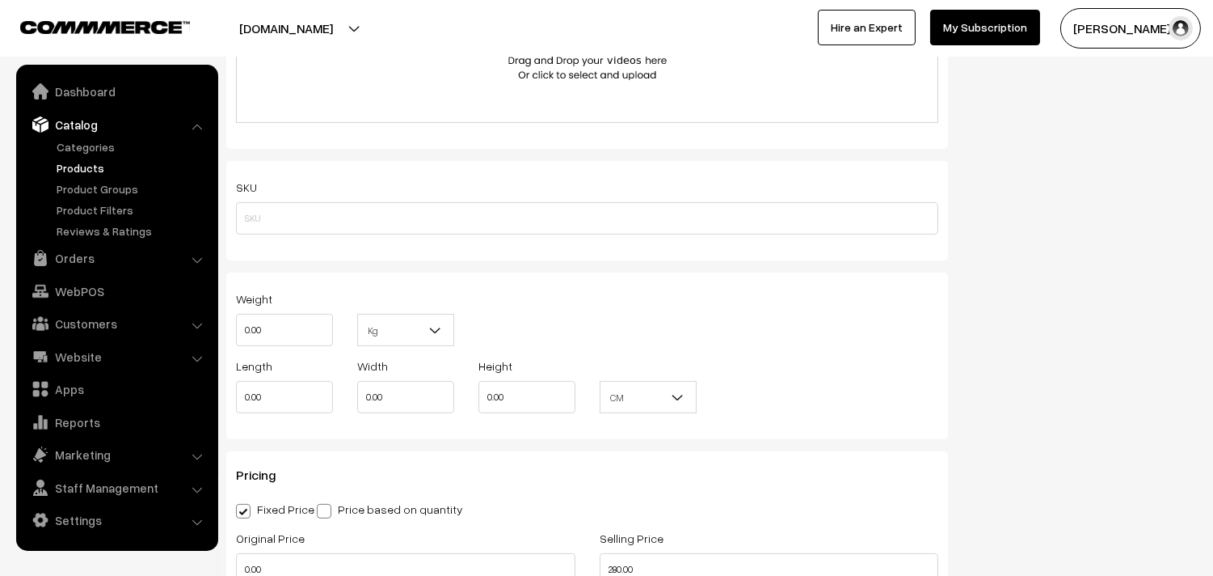
scroll to position [988, 0]
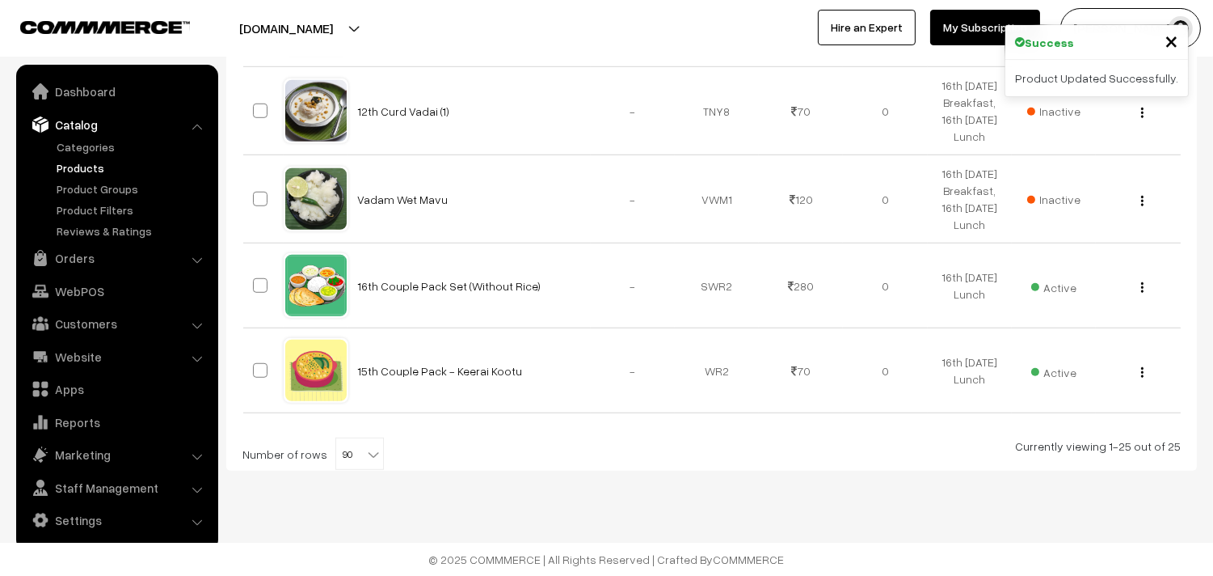
scroll to position [2451, 0]
click at [1149, 373] on div "View Edit Delete" at bounding box center [1138, 370] width 65 height 17
click at [1142, 373] on img "button" at bounding box center [1142, 372] width 2 height 11
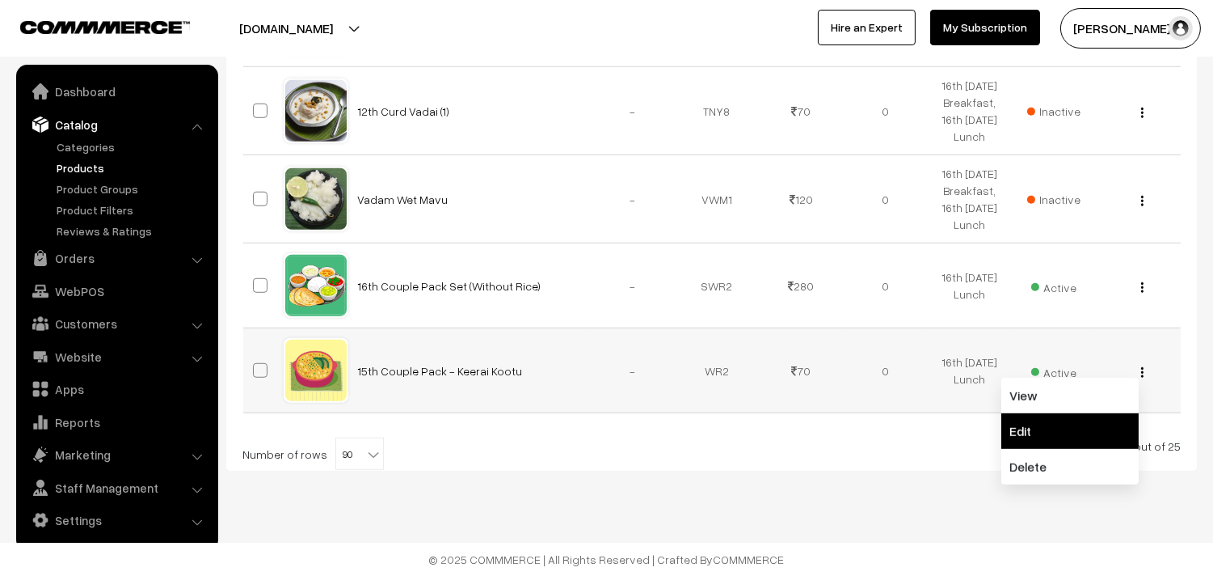
click at [1065, 421] on link "Edit" at bounding box center [1070, 431] width 137 height 36
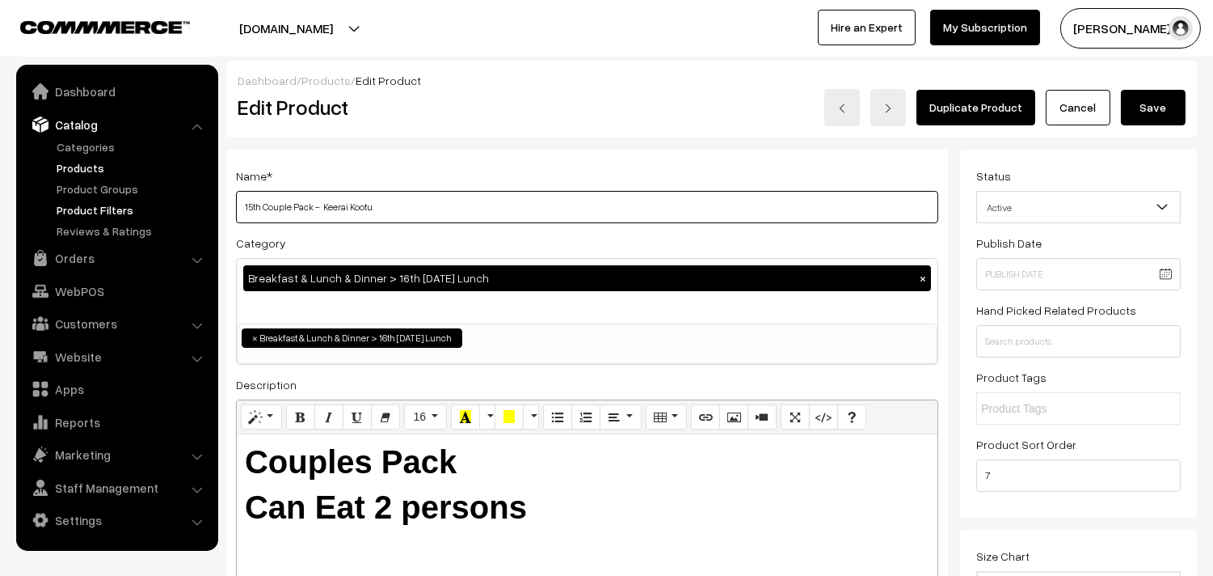
drag, startPoint x: 263, startPoint y: 208, endPoint x: 168, endPoint y: 196, distance: 95.3
drag, startPoint x: 325, startPoint y: 204, endPoint x: 648, endPoint y: 220, distance: 322.9
click at [675, 255] on div "Name * 16th Couple Pack - Keerai Kootu Category Breakfast & Lunch & Dinner > 16…" at bounding box center [587, 411] width 722 height 522
type input "16th Couple Pack - Kose Kootu"
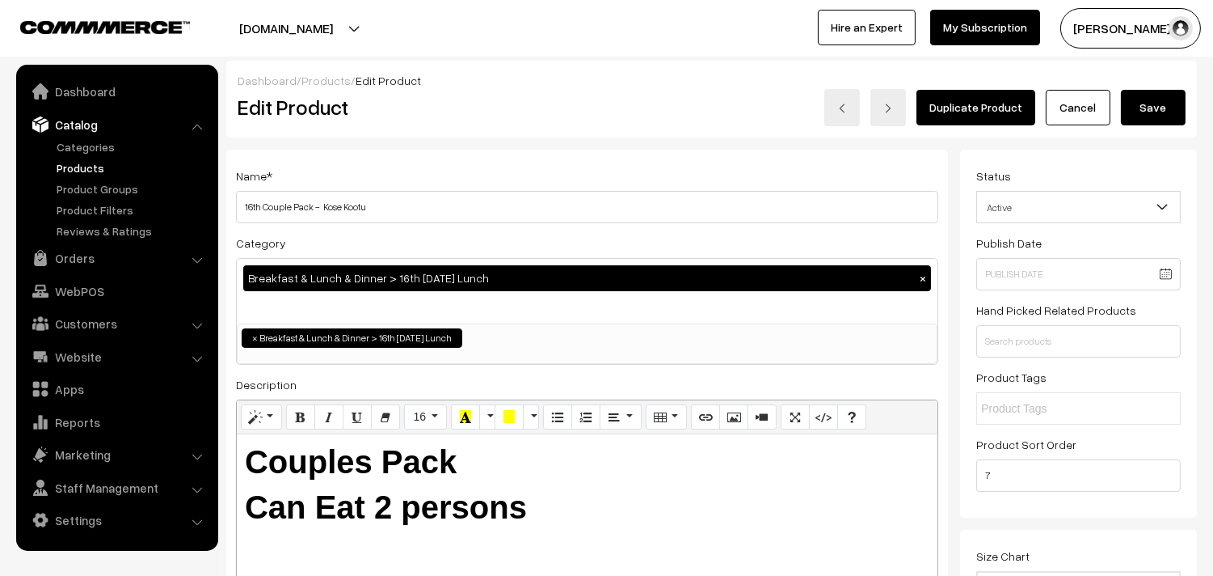
click at [1159, 101] on button "Save" at bounding box center [1153, 108] width 65 height 36
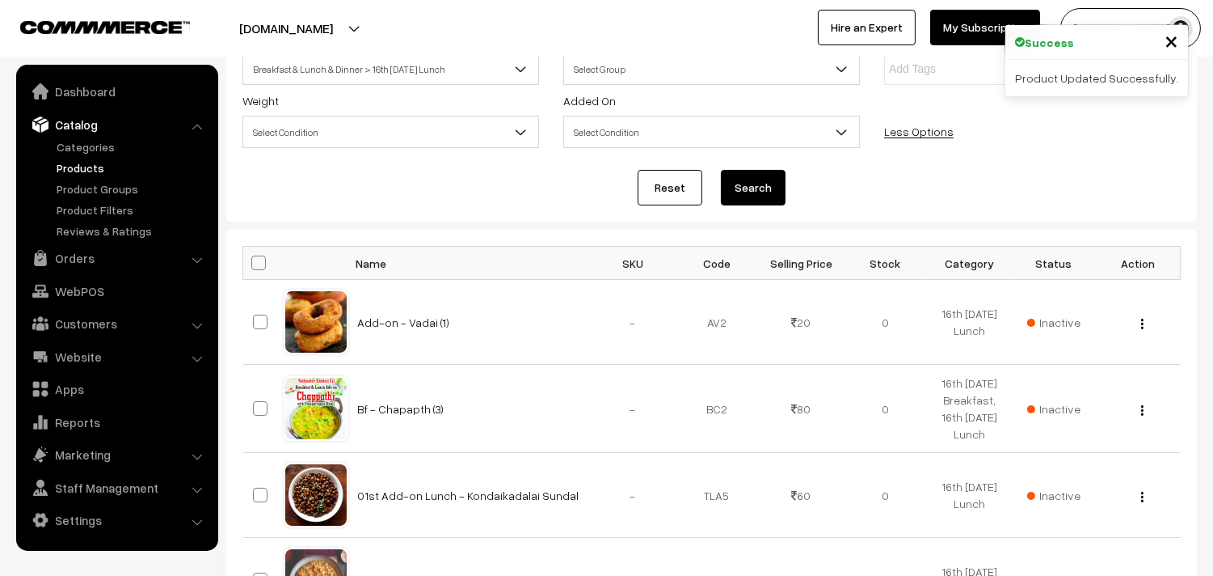
scroll to position [179, 0]
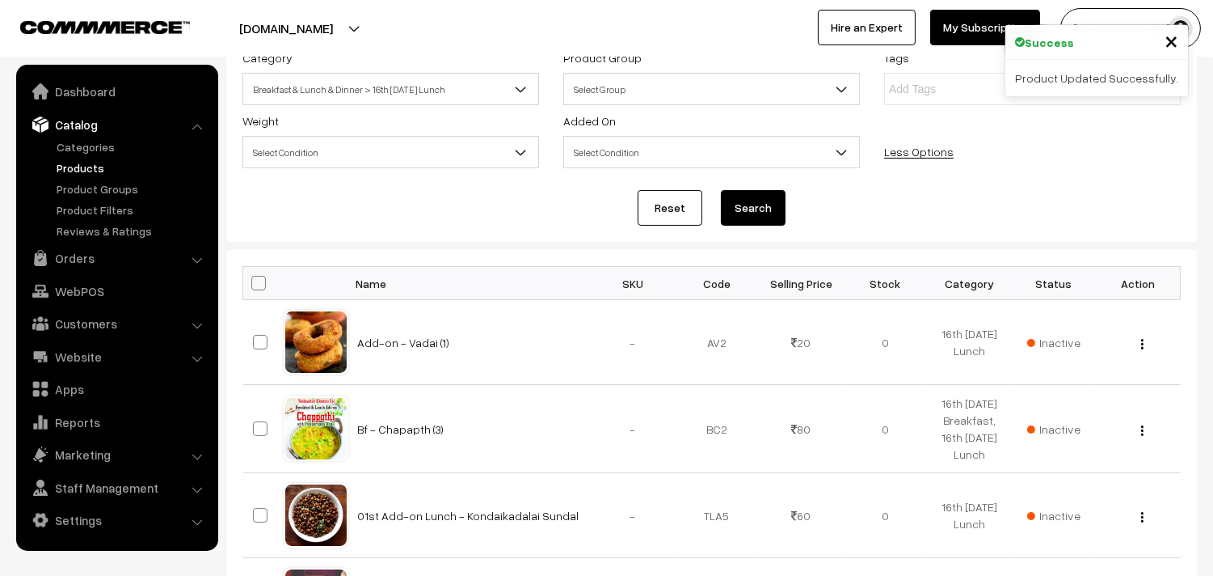
click at [261, 286] on span at bounding box center [258, 283] width 15 height 15
click at [254, 286] on input "checkbox" at bounding box center [248, 282] width 11 height 11
checkbox input "true"
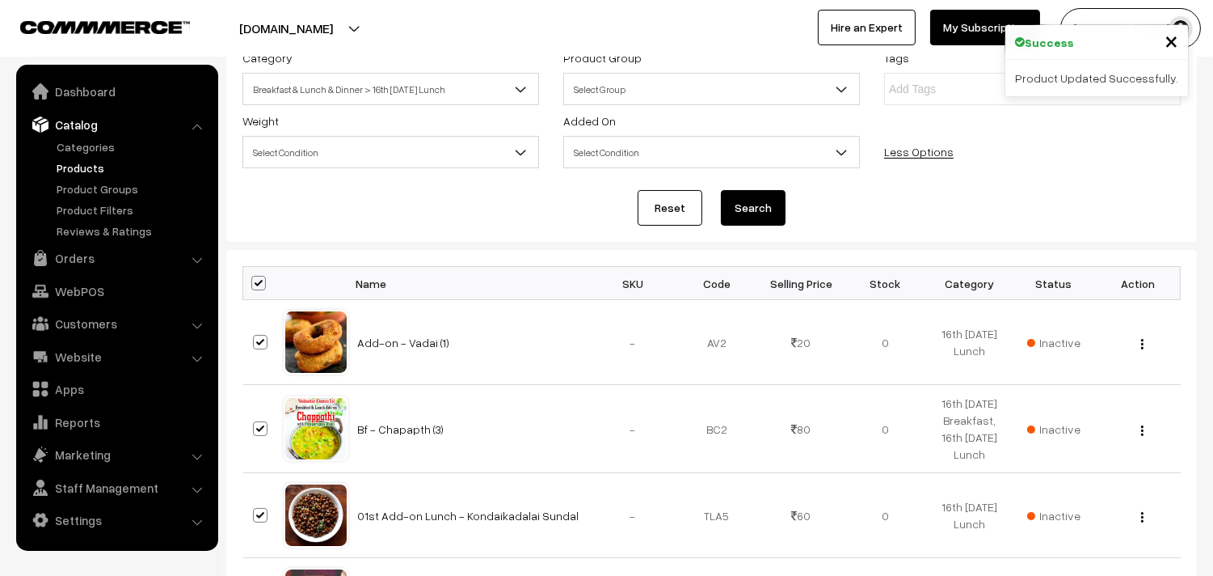
checkbox input "true"
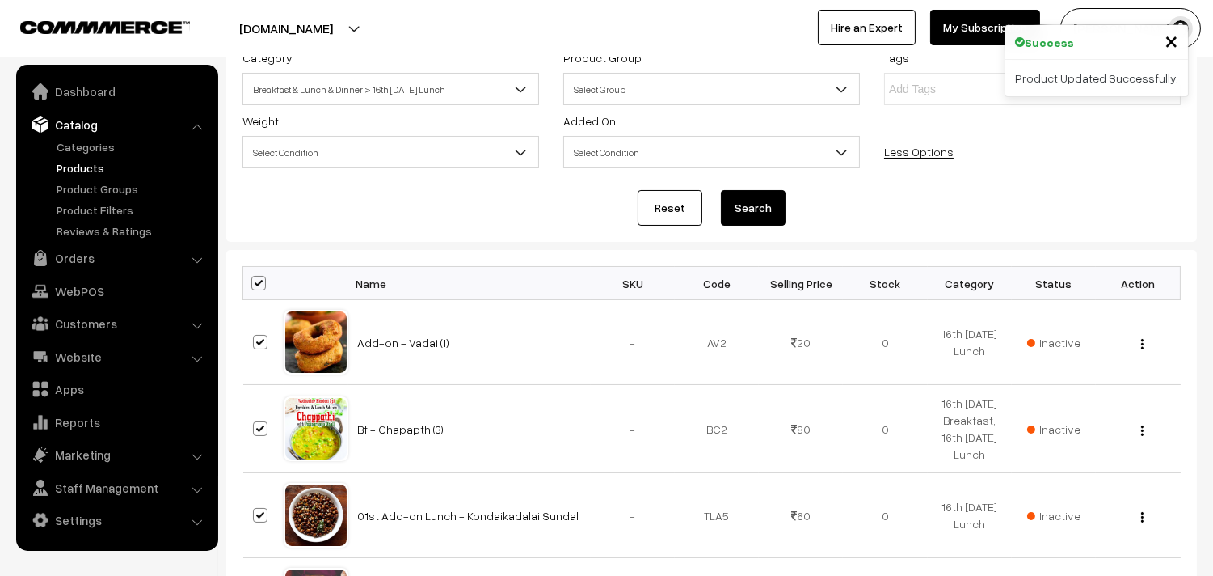
checkbox input "true"
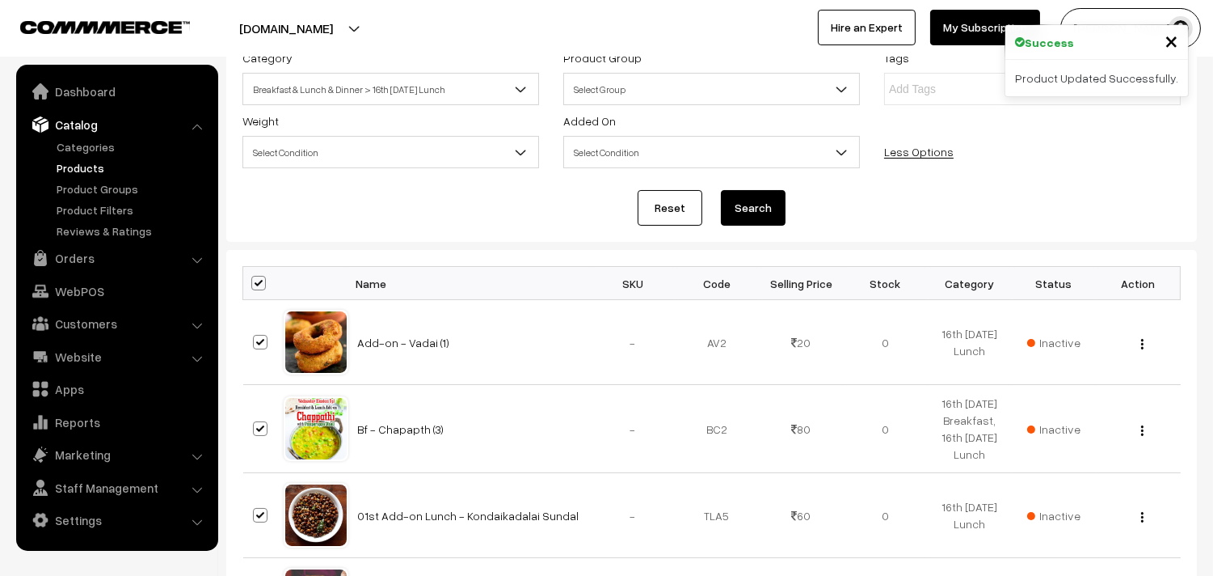
checkbox input "true"
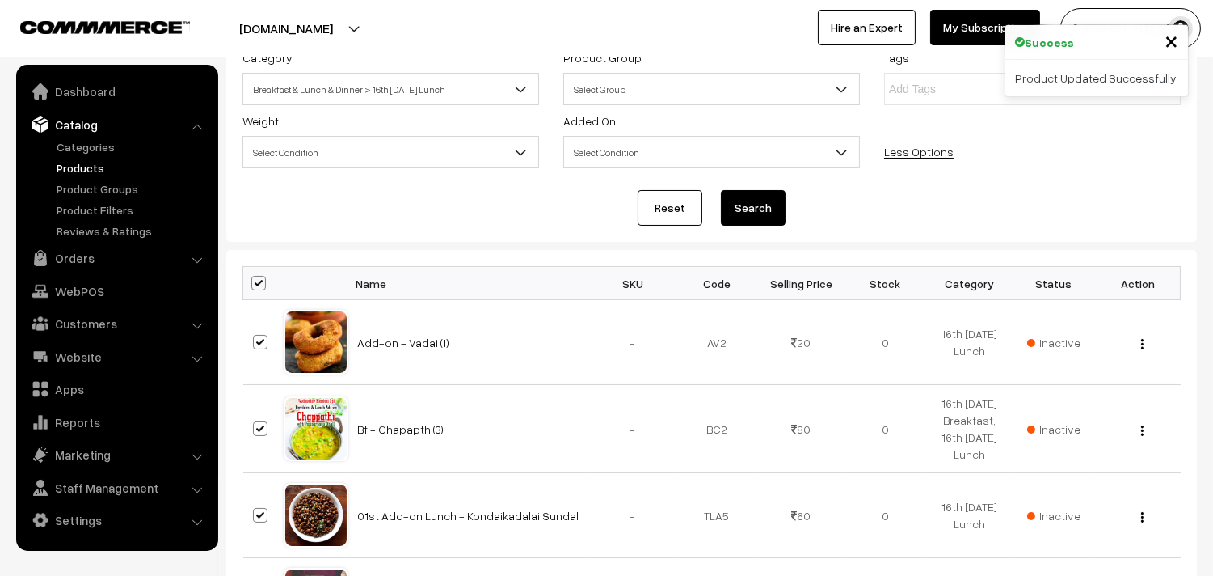
checkbox input "true"
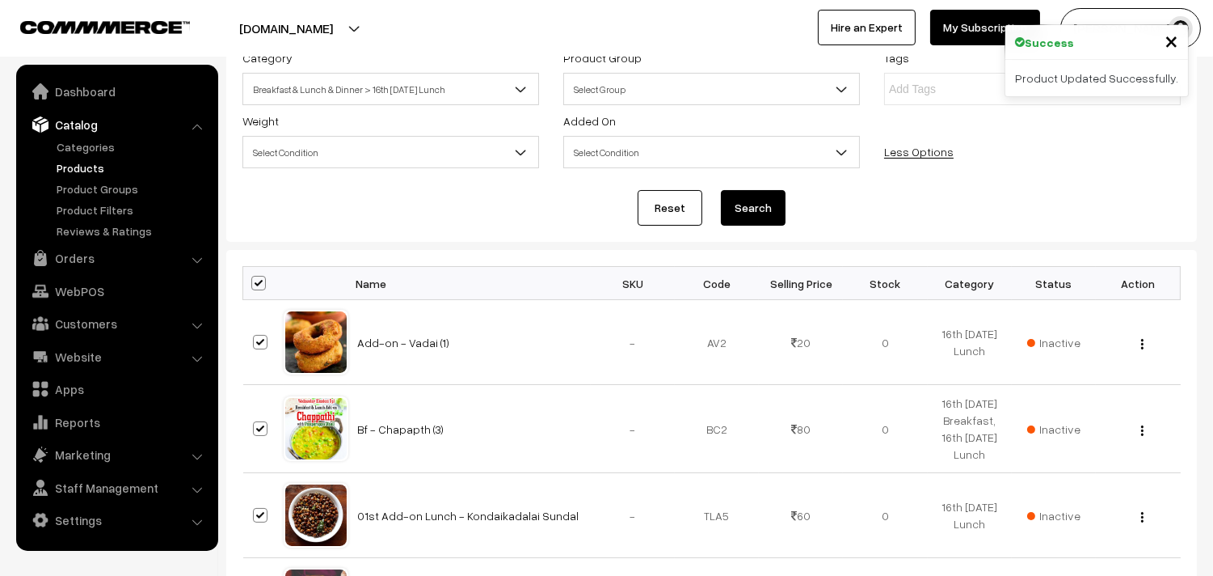
checkbox input "true"
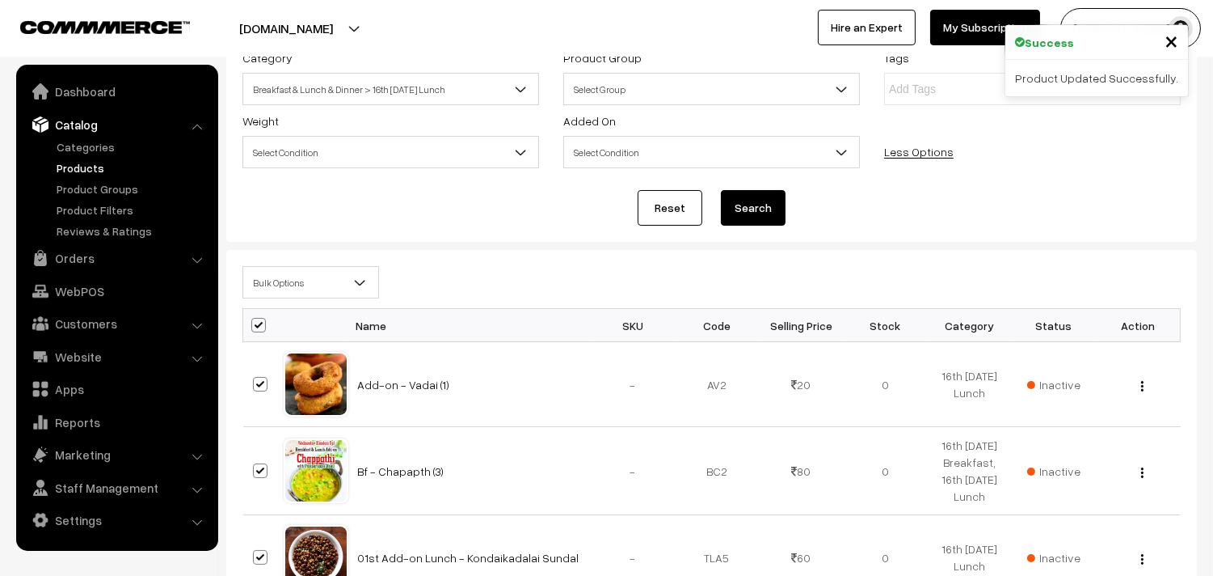
click at [285, 289] on span "Bulk Options" at bounding box center [310, 282] width 135 height 28
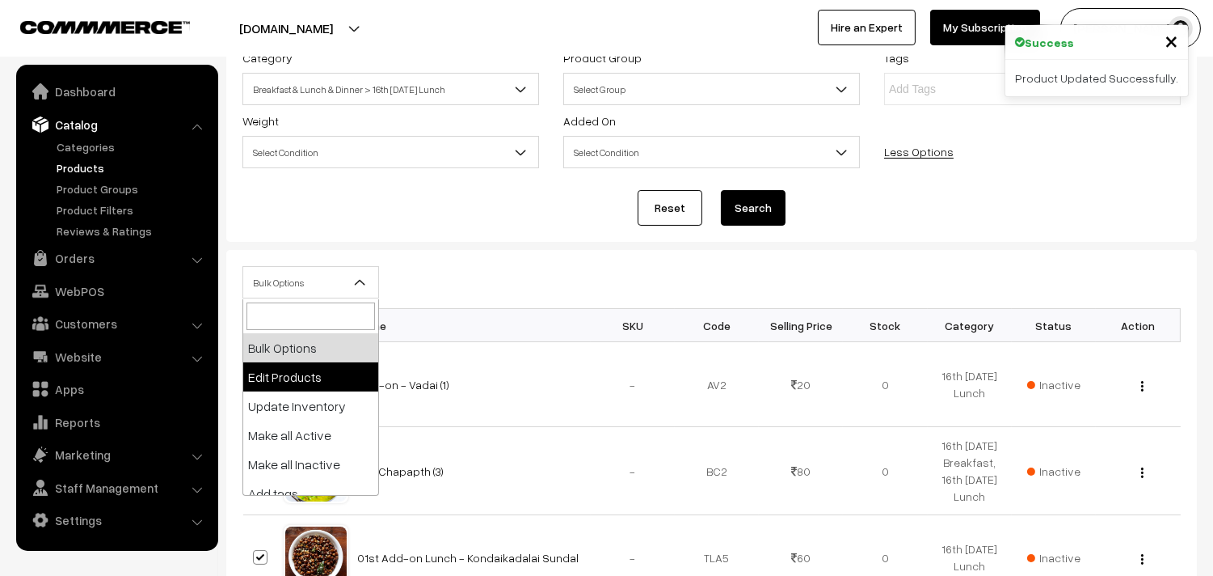
select select "editProduct"
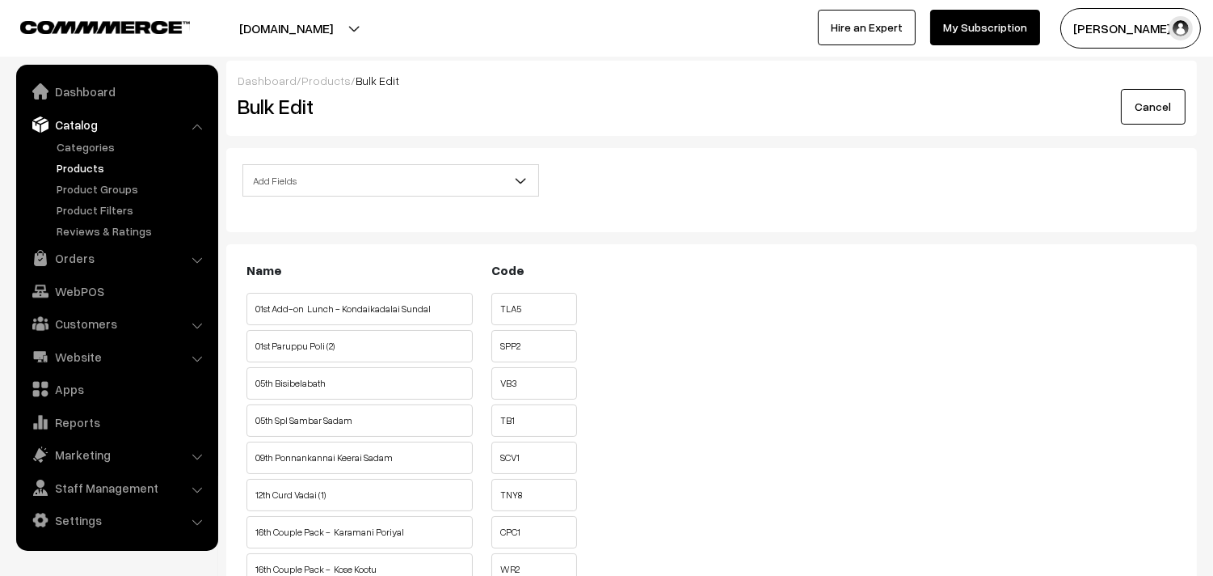
click at [326, 183] on span "Add Fields" at bounding box center [390, 181] width 295 height 28
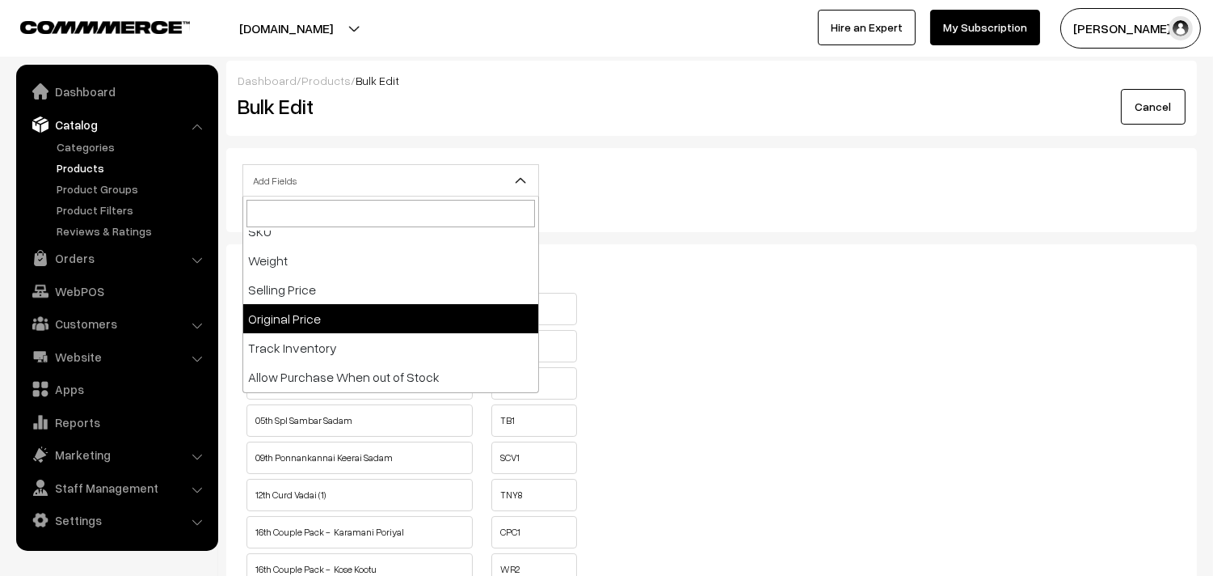
scroll to position [251, 0]
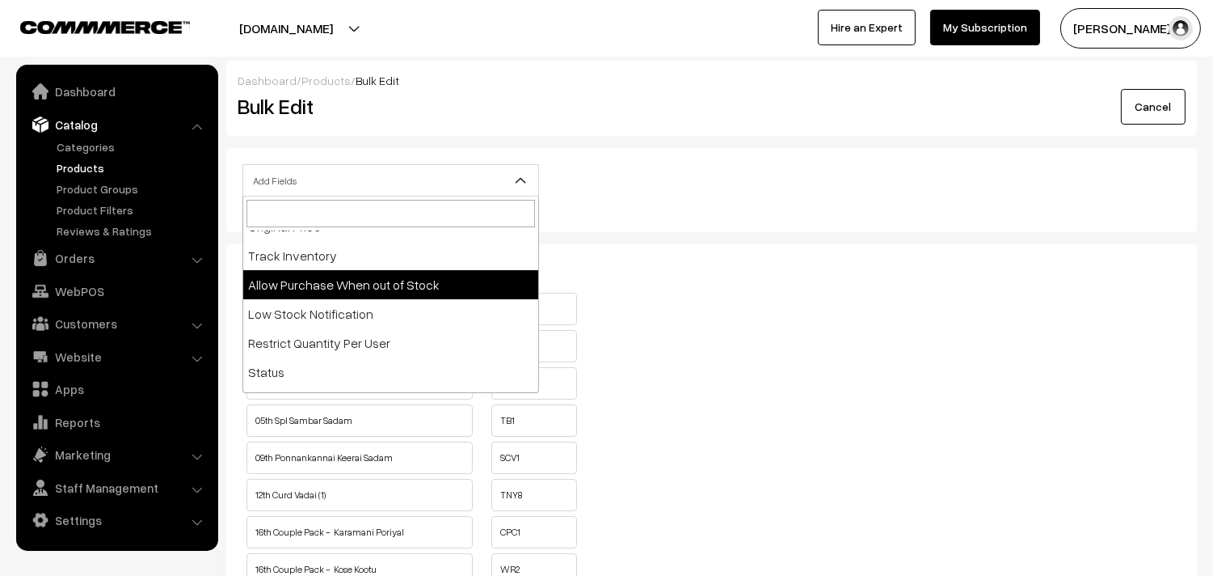
select select "allow-purchase"
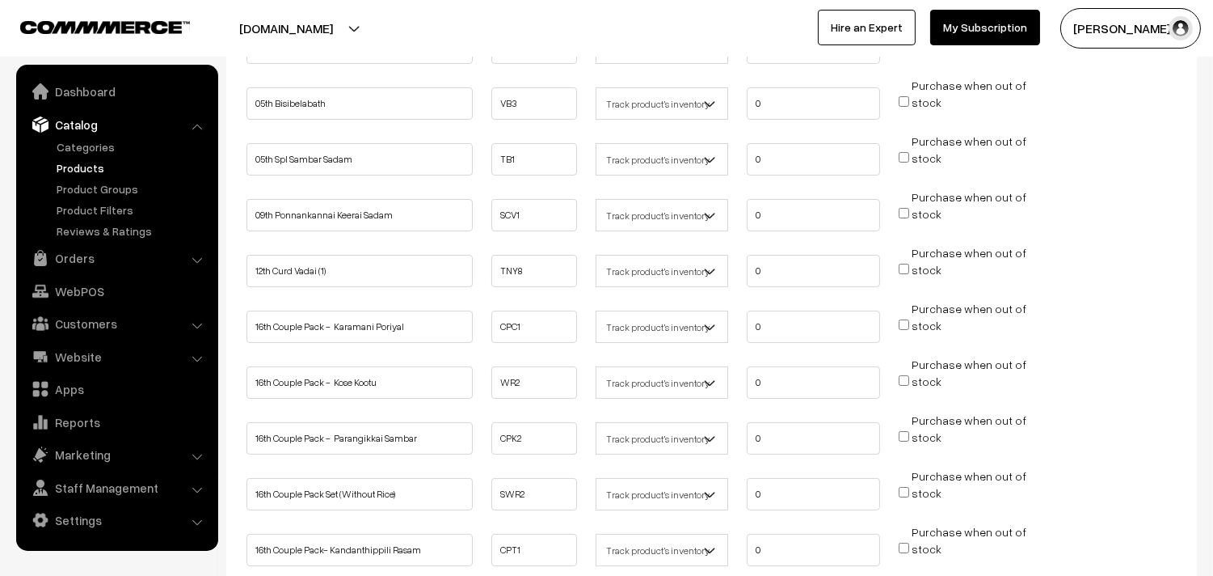
scroll to position [449, 0]
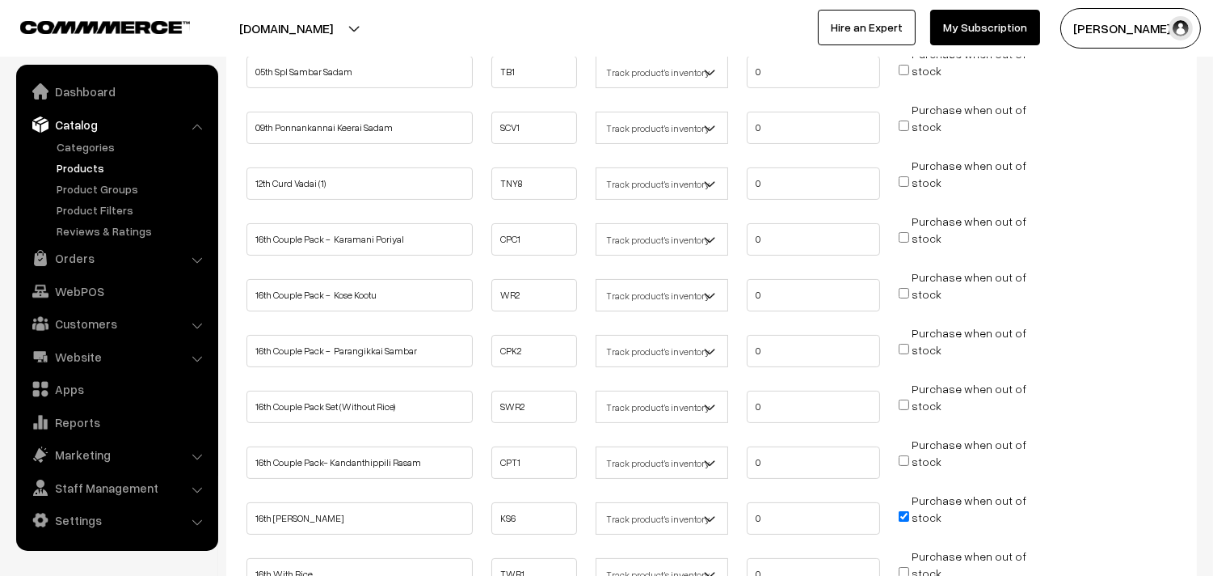
click at [906, 239] on span "Purchase when out of stock" at bounding box center [963, 238] width 128 height 16
click at [901, 289] on input "Purchase when out of stock" at bounding box center [904, 293] width 11 height 11
checkbox input "true"
click at [908, 232] on input "Purchase when out of stock" at bounding box center [904, 237] width 11 height 11
checkbox input "true"
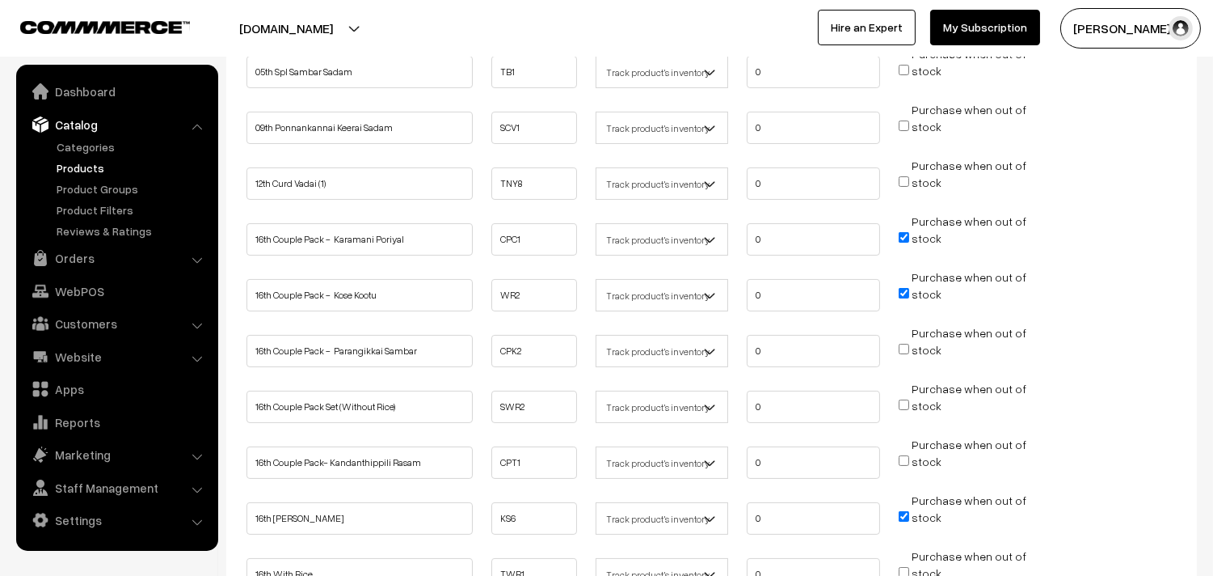
click at [902, 344] on input "Purchase when out of stock" at bounding box center [904, 349] width 11 height 11
checkbox input "true"
click at [901, 399] on input "Purchase when out of stock" at bounding box center [904, 404] width 11 height 11
checkbox input "true"
click at [903, 455] on input "Purchase when out of stock" at bounding box center [904, 460] width 11 height 11
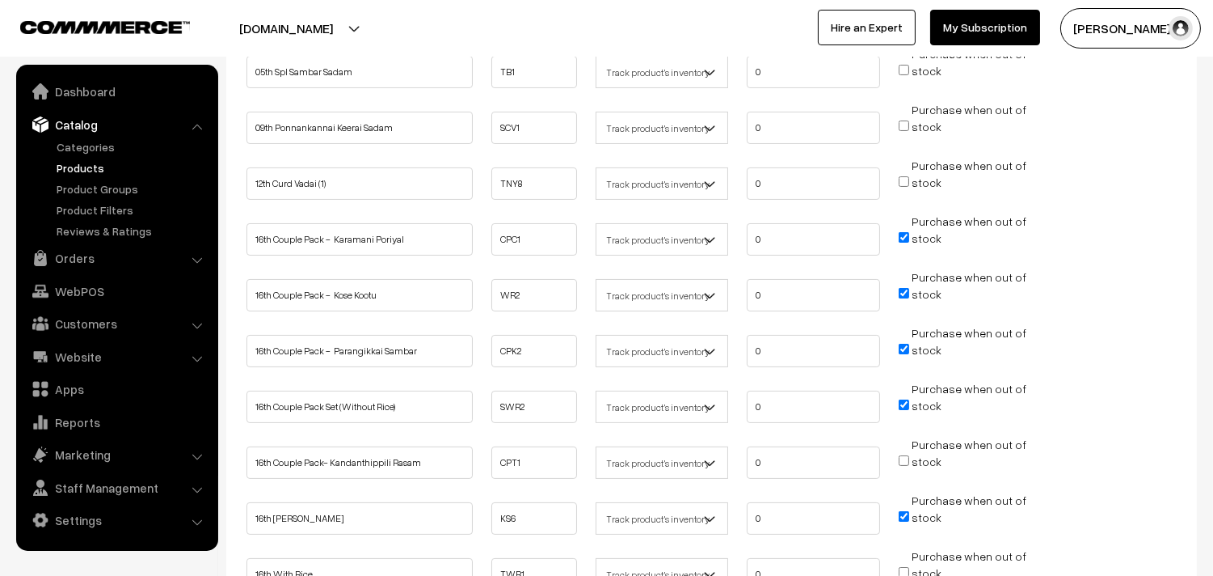
checkbox input "true"
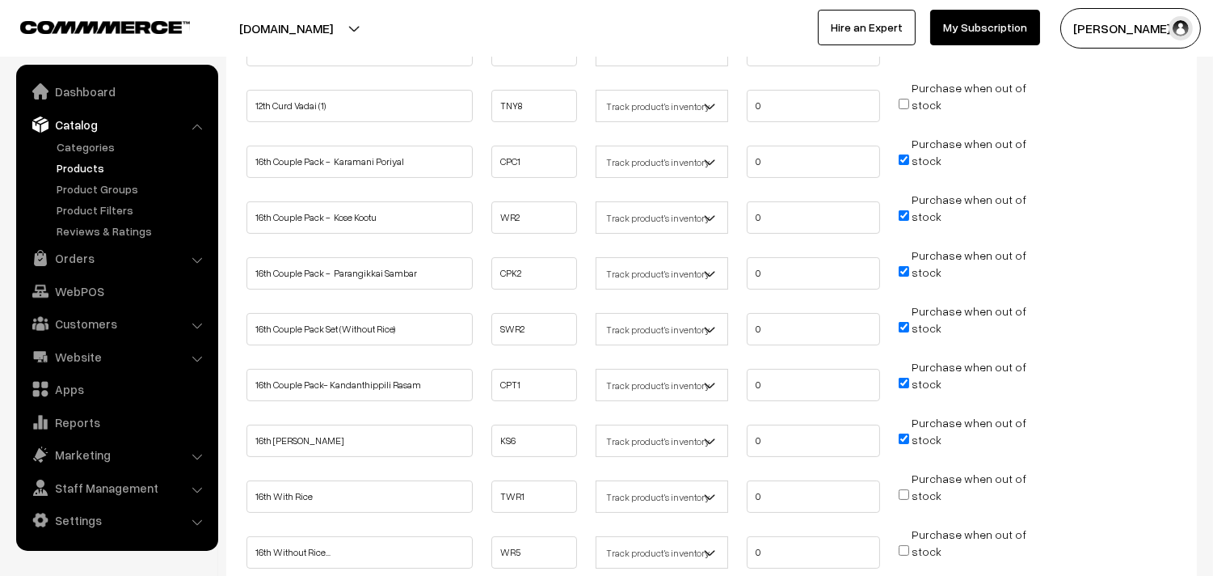
scroll to position [628, 0]
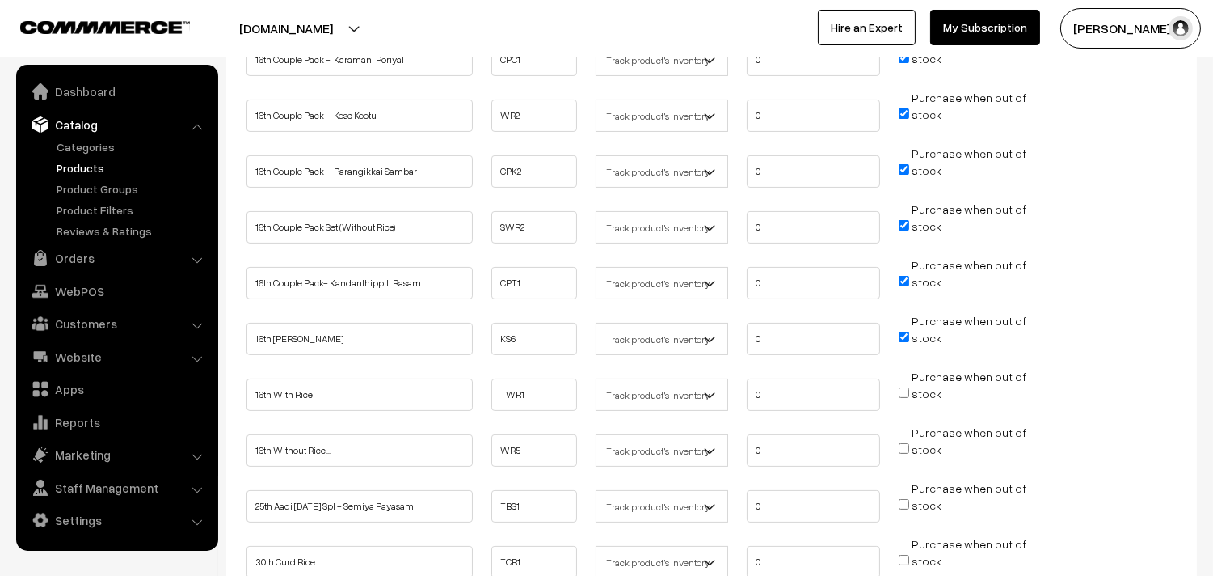
click at [901, 387] on input "Purchase when out of stock" at bounding box center [904, 392] width 11 height 11
checkbox input "true"
click at [904, 443] on input "Purchase when out of stock" at bounding box center [904, 448] width 11 height 11
checkbox input "true"
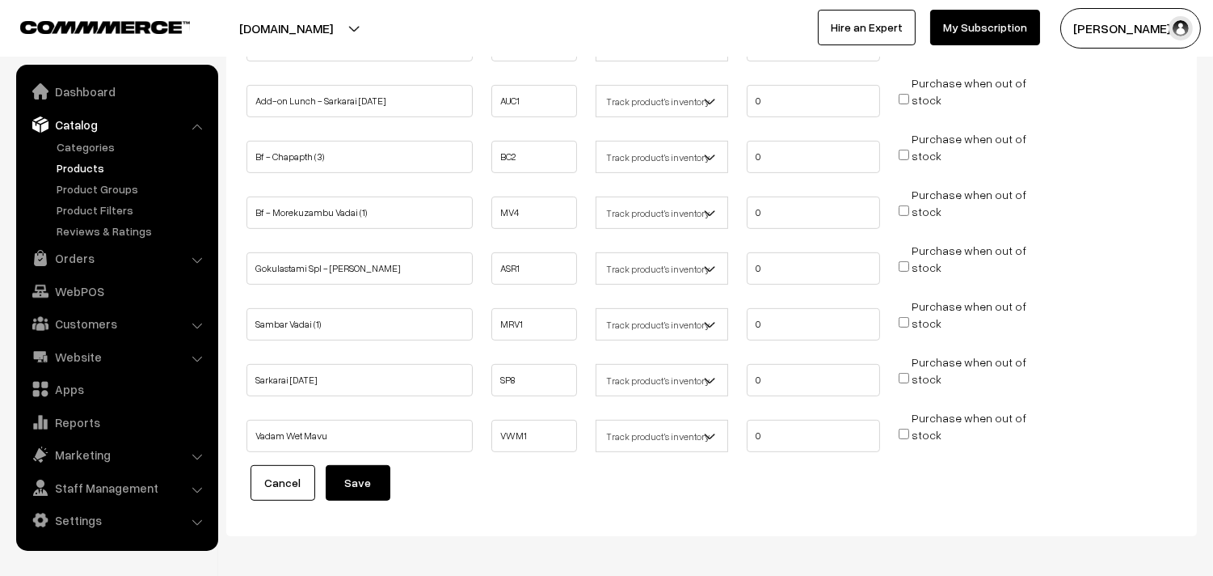
scroll to position [1312, 0]
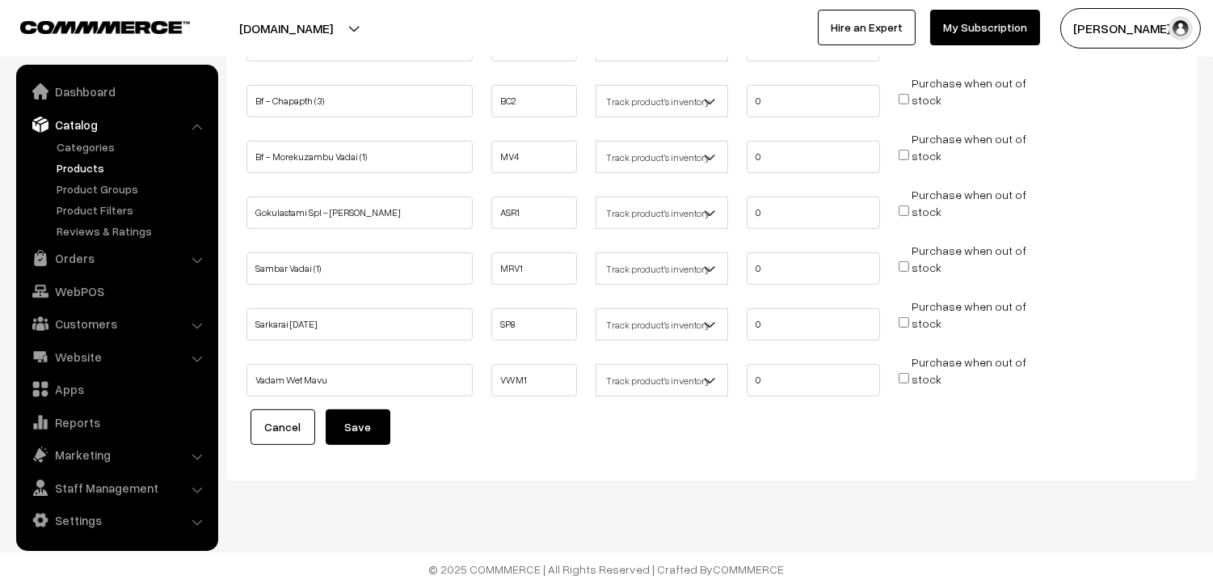
click at [370, 430] on button "Save" at bounding box center [358, 427] width 65 height 36
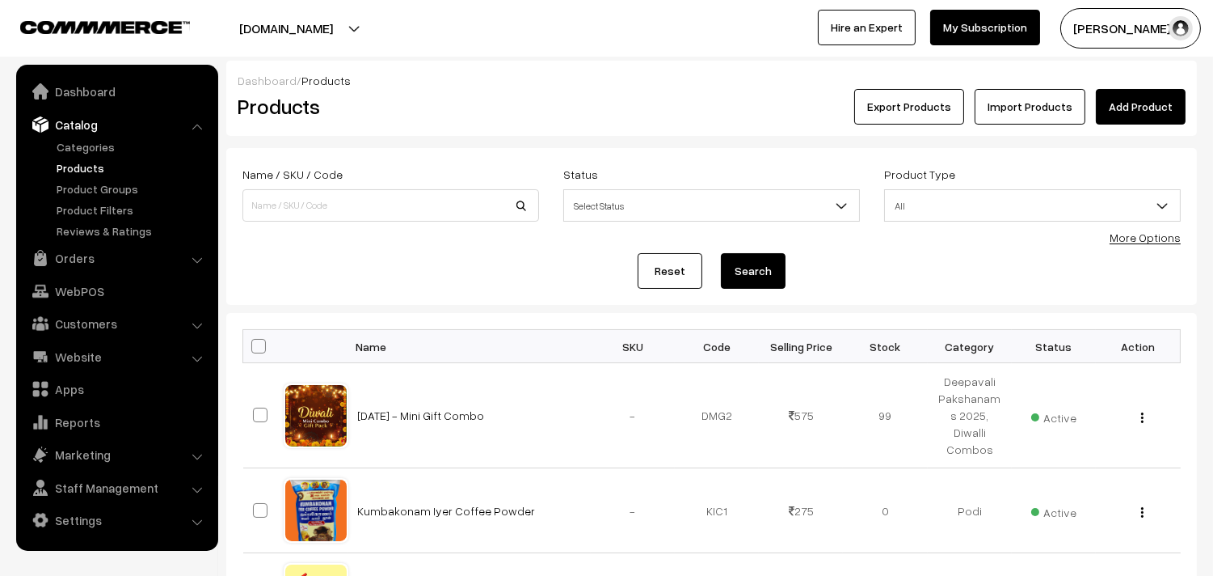
drag, startPoint x: 1142, startPoint y: 243, endPoint x: 1000, endPoint y: 245, distance: 142.3
click at [1141, 245] on div "More Options" at bounding box center [1145, 237] width 71 height 17
click at [1137, 238] on link "More Options" at bounding box center [1145, 237] width 71 height 14
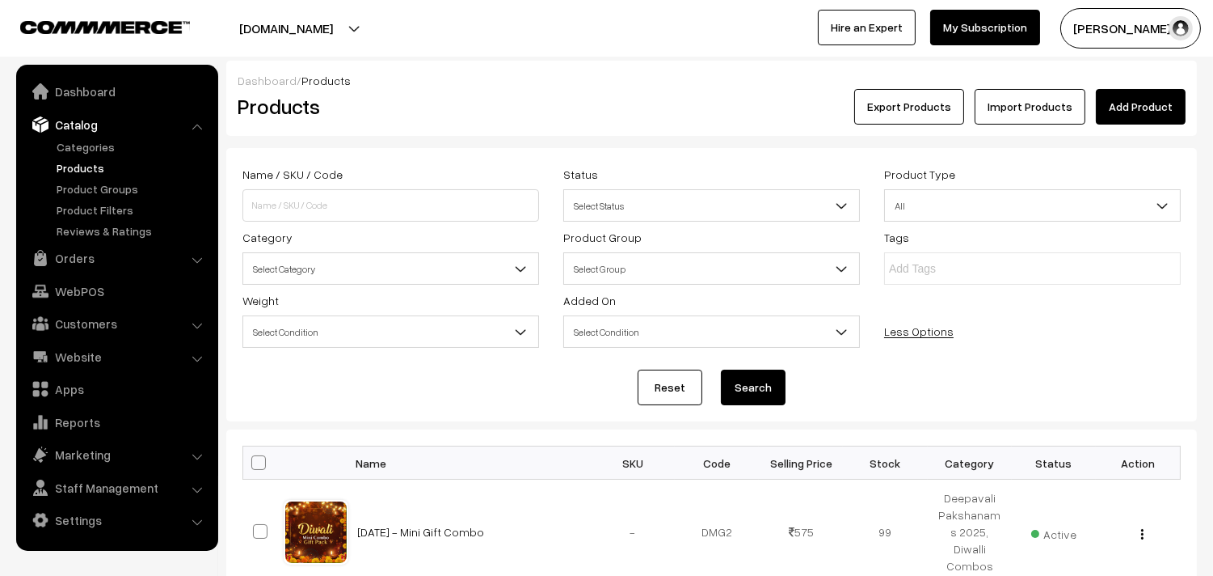
click at [351, 268] on span "Select Category" at bounding box center [390, 269] width 295 height 28
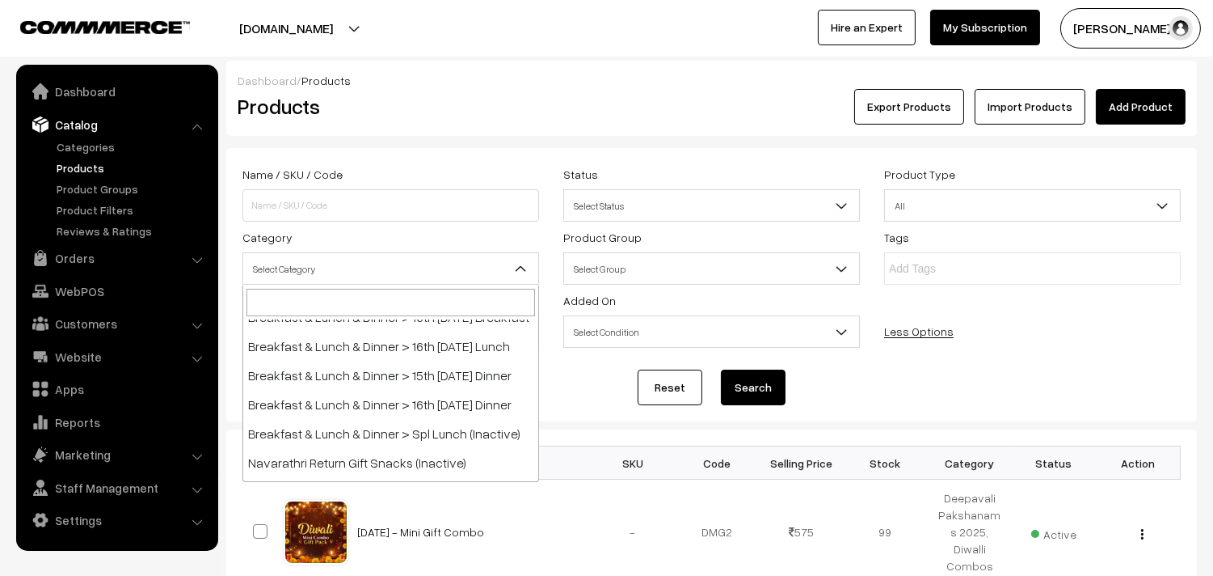
scroll to position [269, 0]
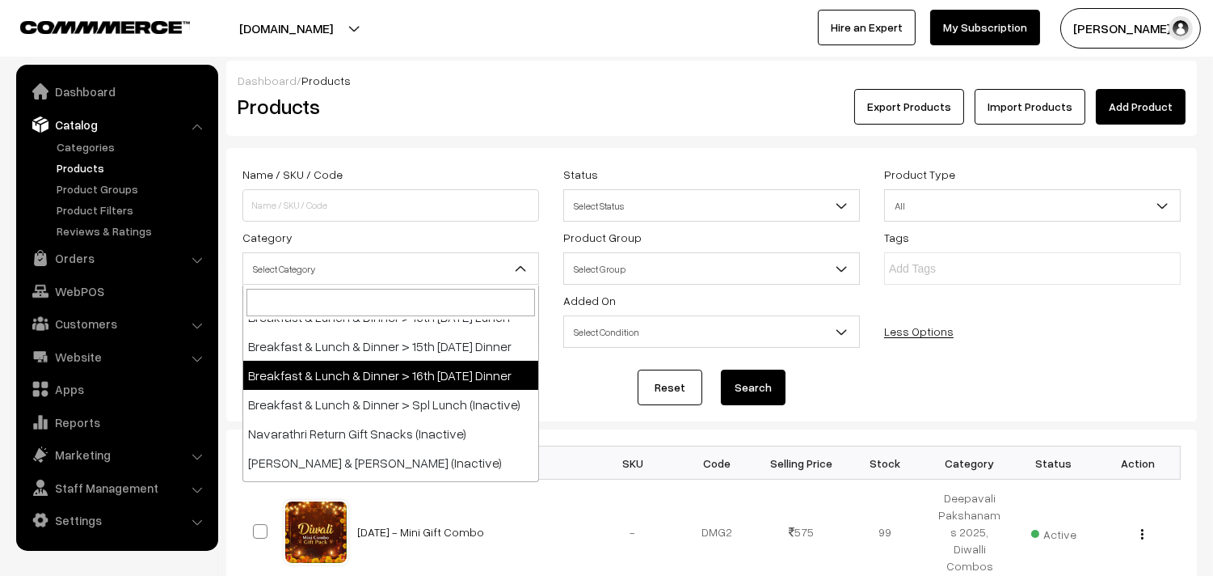
select select "68"
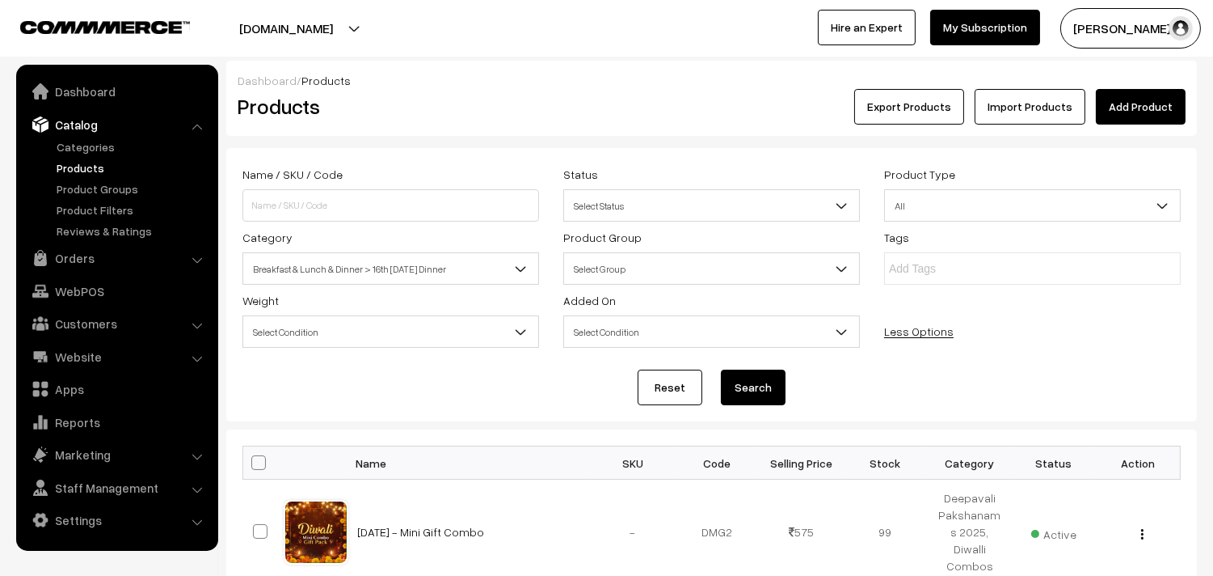
click at [770, 381] on button "Search" at bounding box center [753, 387] width 65 height 36
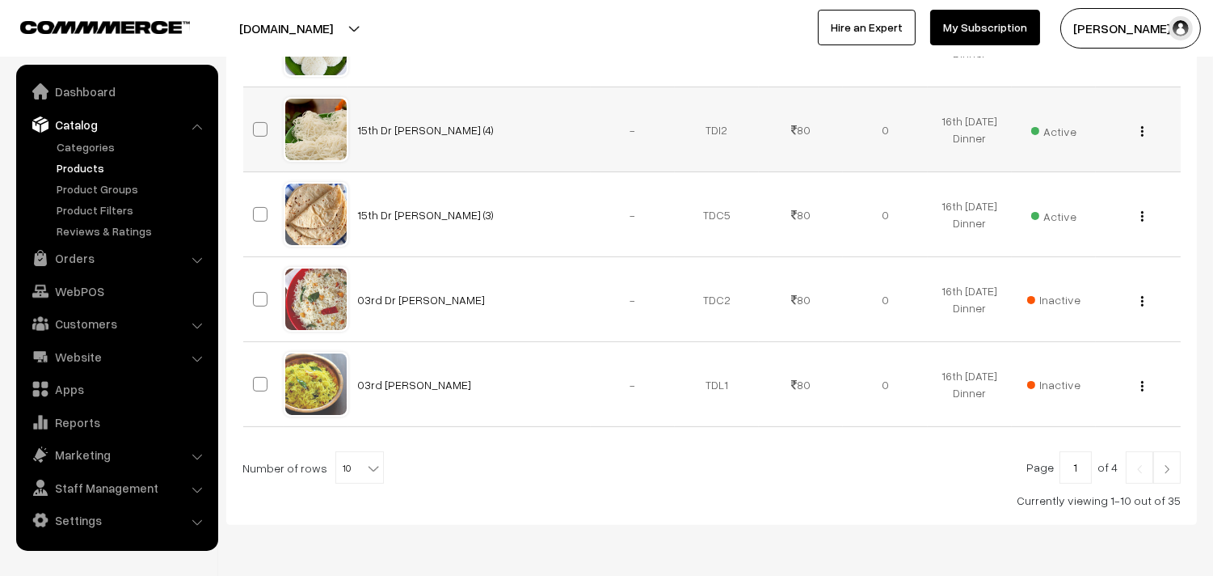
scroll to position [957, 0]
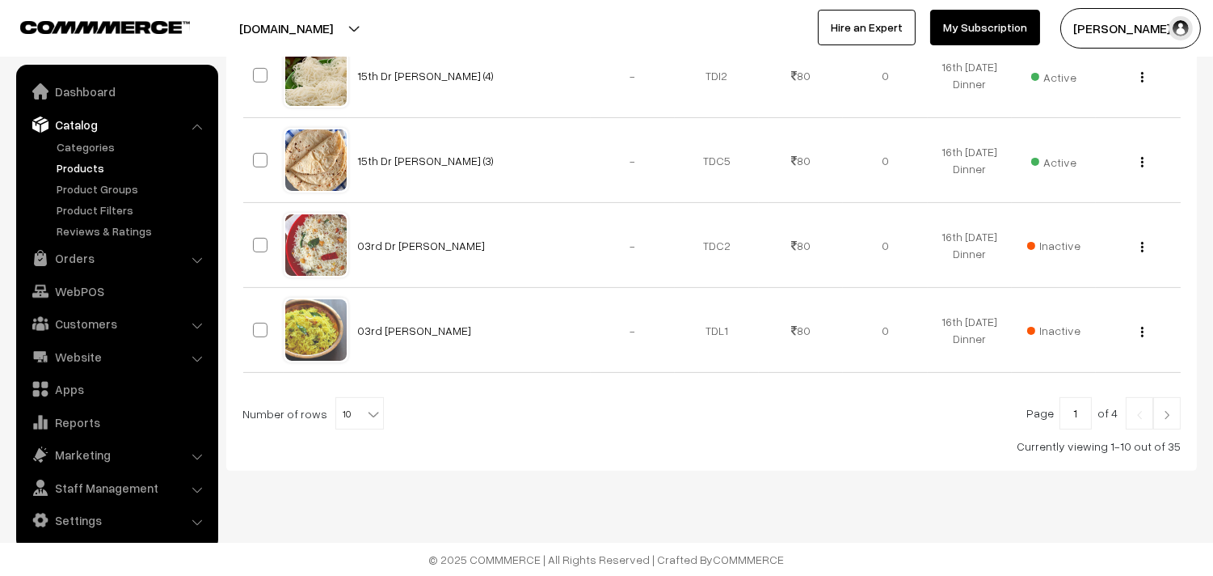
click at [369, 407] on b at bounding box center [373, 414] width 16 height 16
select select "100"
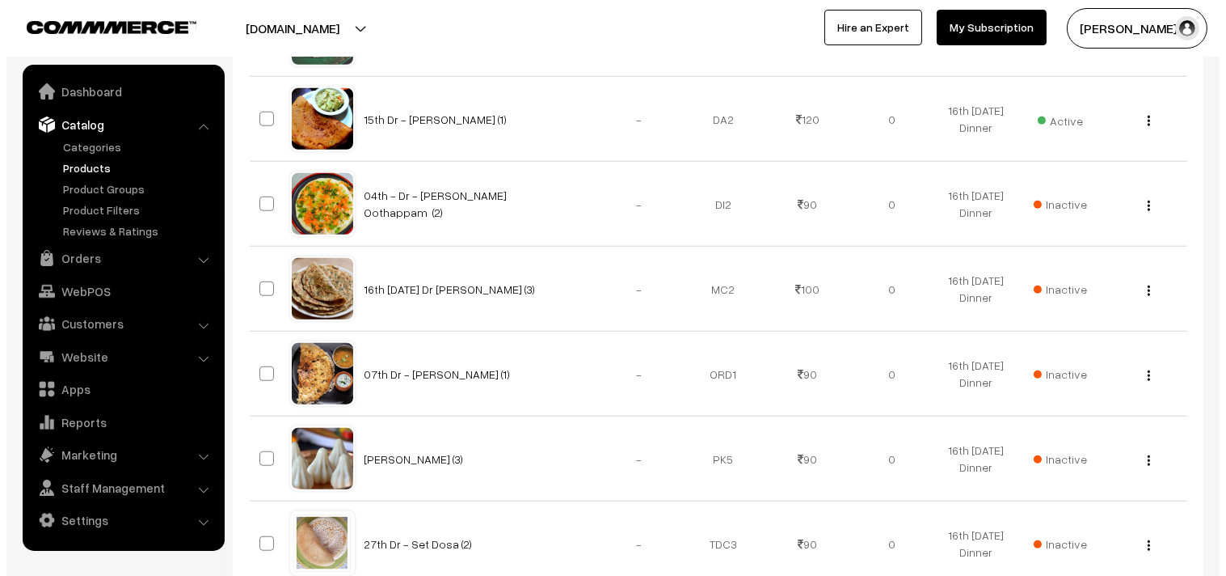
scroll to position [2874, 0]
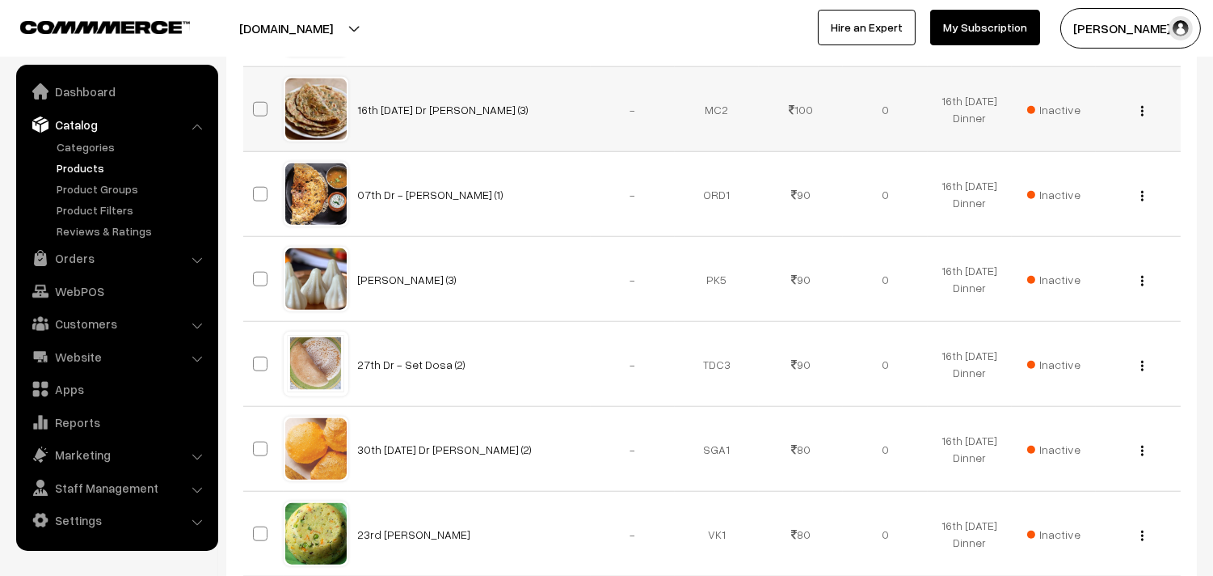
click at [1072, 118] on span "Inactive" at bounding box center [1053, 109] width 53 height 17
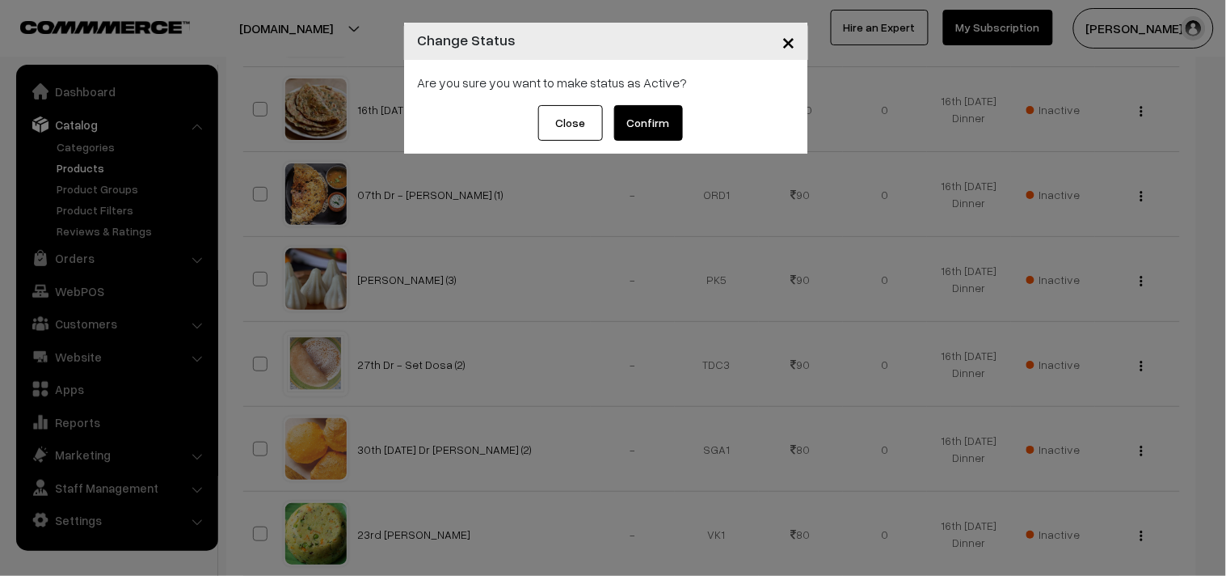
click at [632, 110] on button "Confirm" at bounding box center [648, 123] width 69 height 36
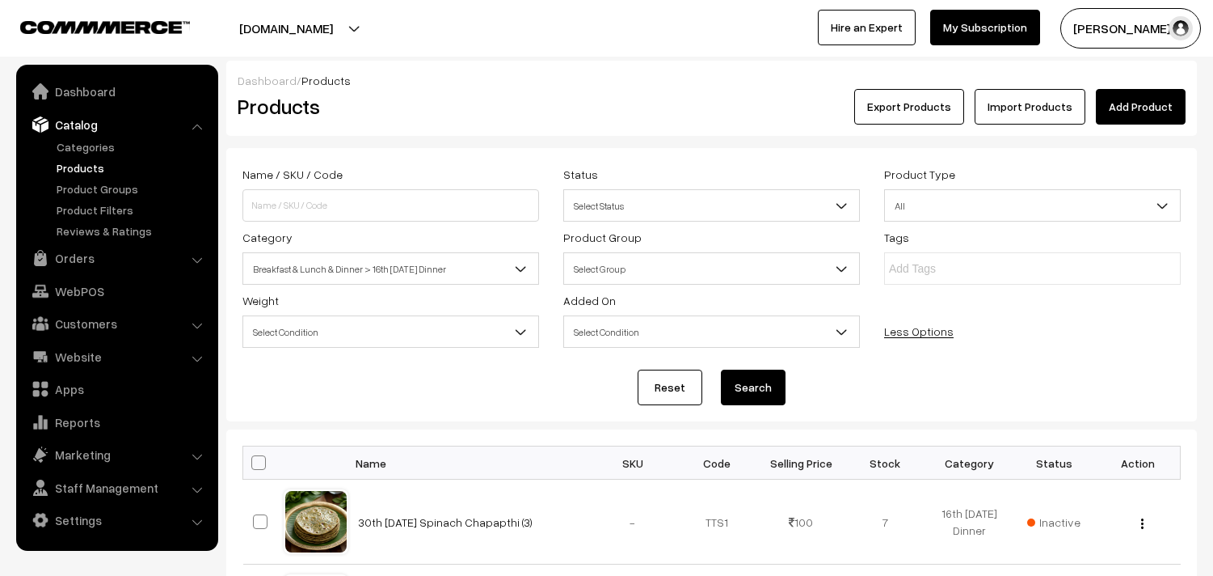
scroll to position [2874, 0]
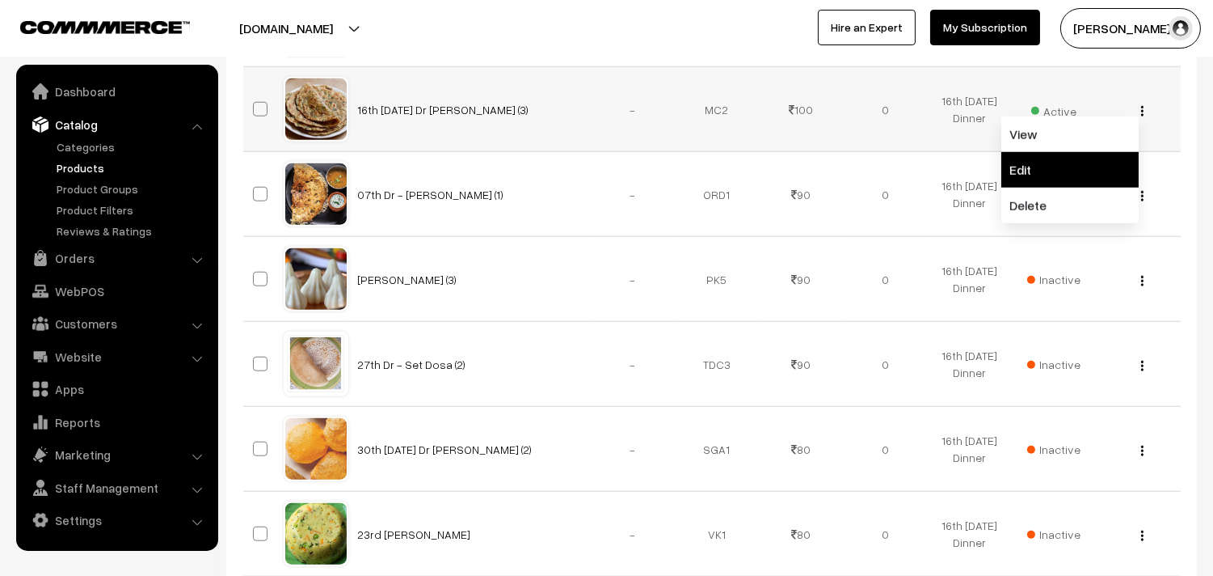
click at [1024, 179] on link "Edit" at bounding box center [1070, 170] width 137 height 36
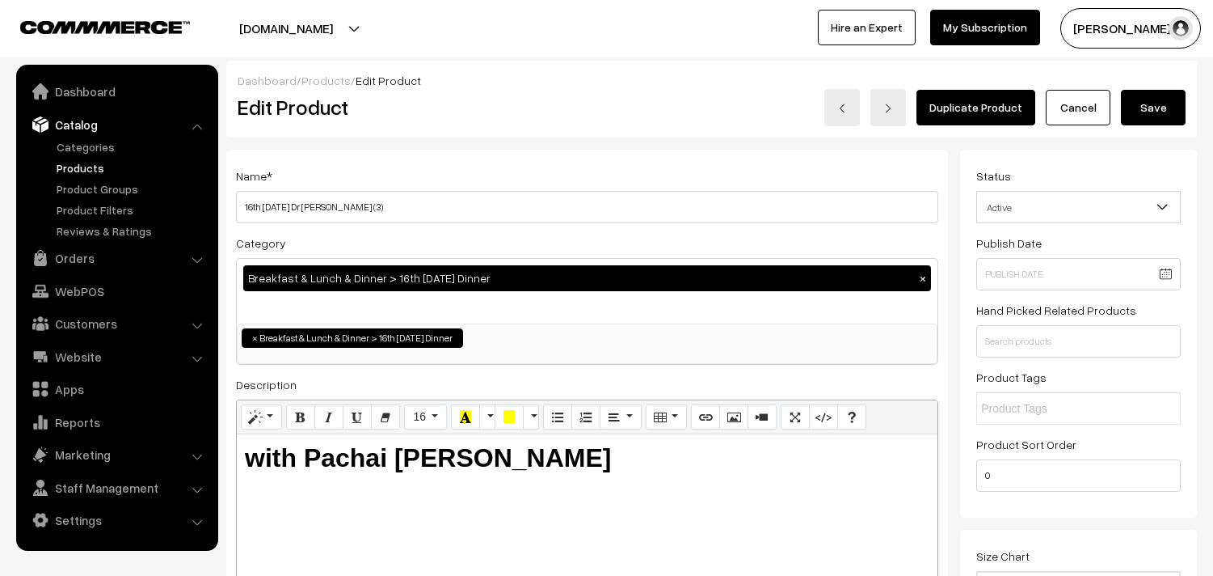
click at [562, 200] on input "16th [DATE] Dr [PERSON_NAME] (3)" at bounding box center [587, 207] width 702 height 32
drag, startPoint x: 262, startPoint y: 204, endPoint x: 214, endPoint y: 198, distance: 48.0
click at [296, 210] on input "16th Tuesday Dr Methi Chapapthi (3)" at bounding box center [587, 207] width 702 height 32
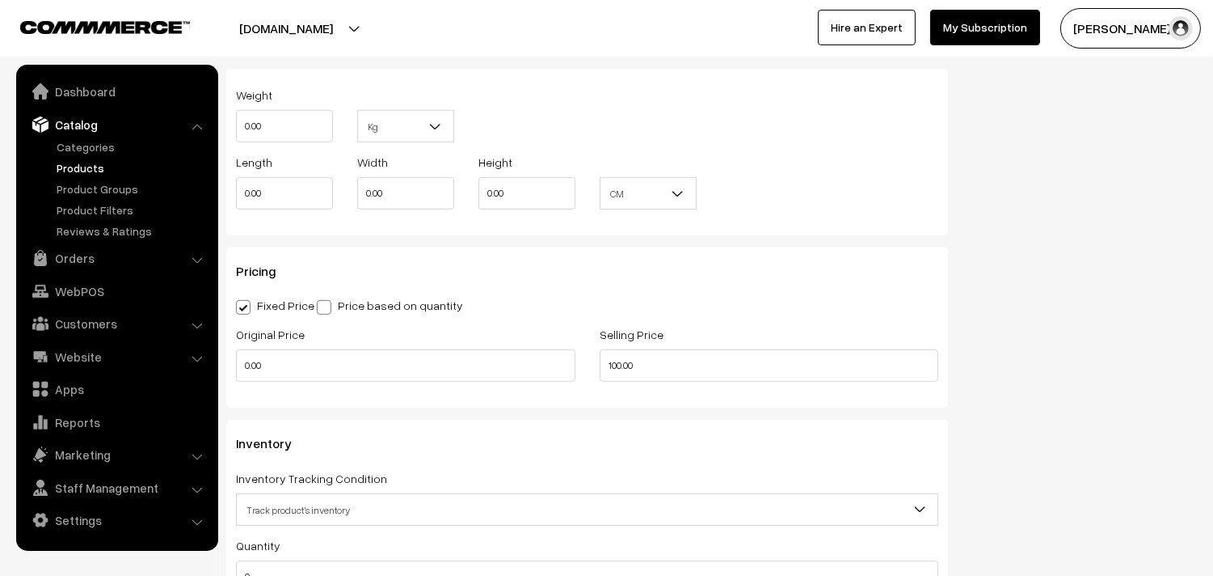
scroll to position [1257, 0]
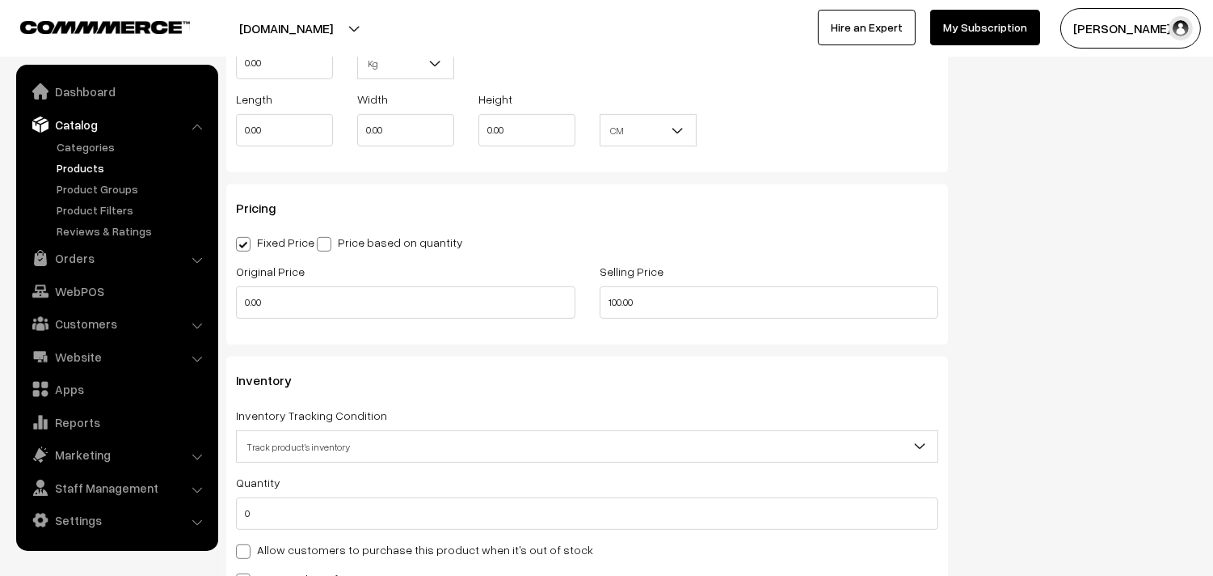
type input "16th [DATE] Dr [PERSON_NAME] (3)"
click at [315, 547] on label "Allow customers to purchase this product when it's out of stock" at bounding box center [414, 549] width 357 height 17
click at [247, 547] on input "Allow customers to purchase this product when it's out of stock" at bounding box center [241, 548] width 11 height 11
checkbox input "true"
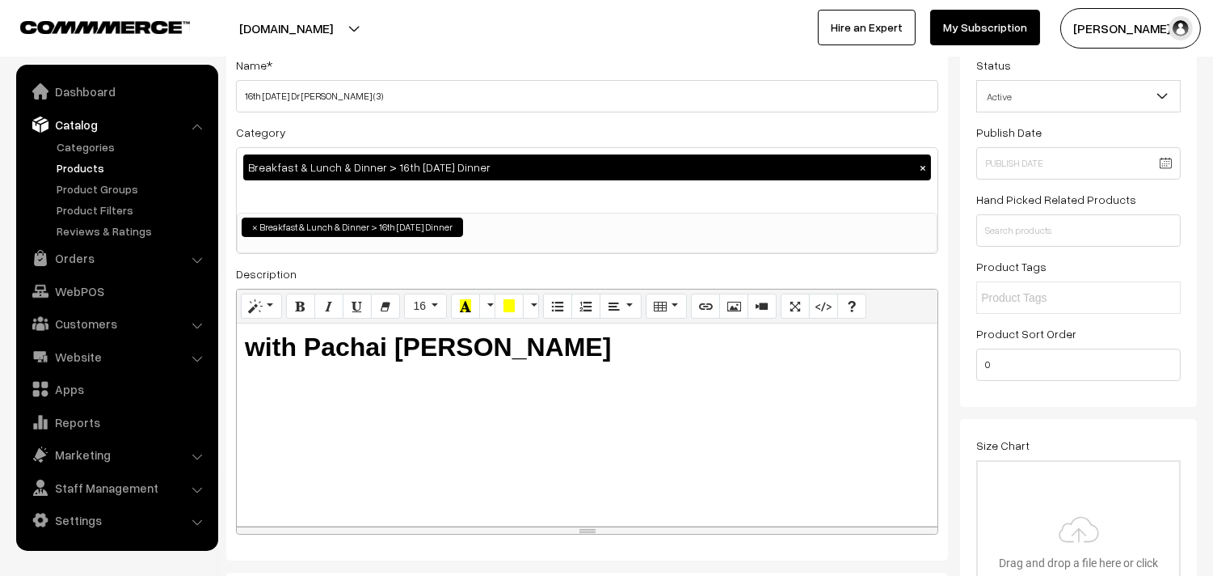
scroll to position [0, 0]
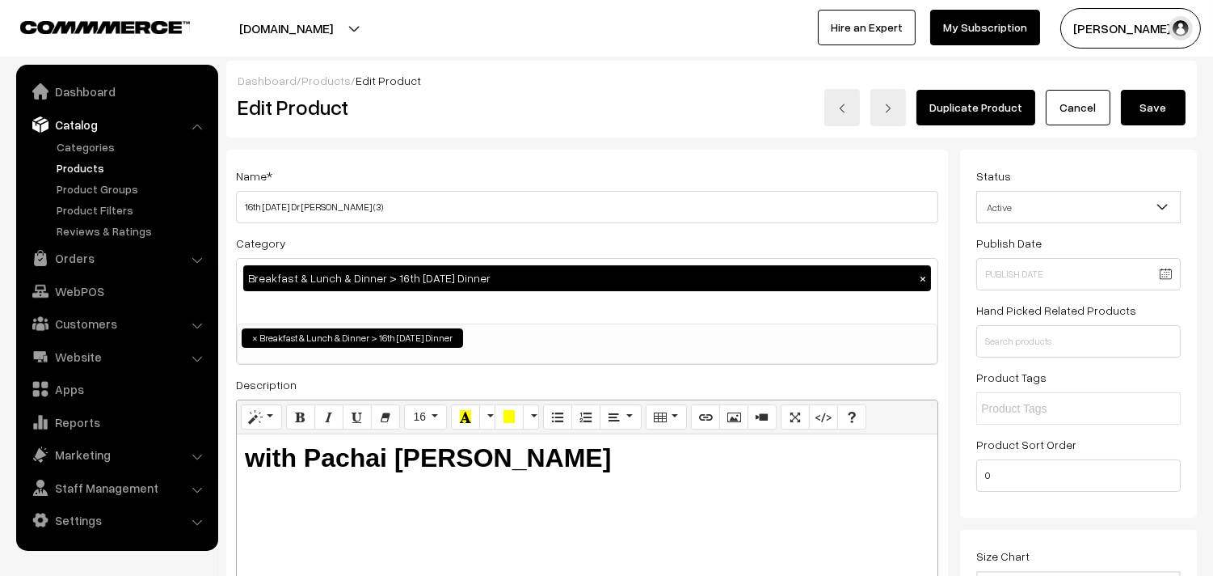
click at [1142, 112] on button "Save" at bounding box center [1153, 108] width 65 height 36
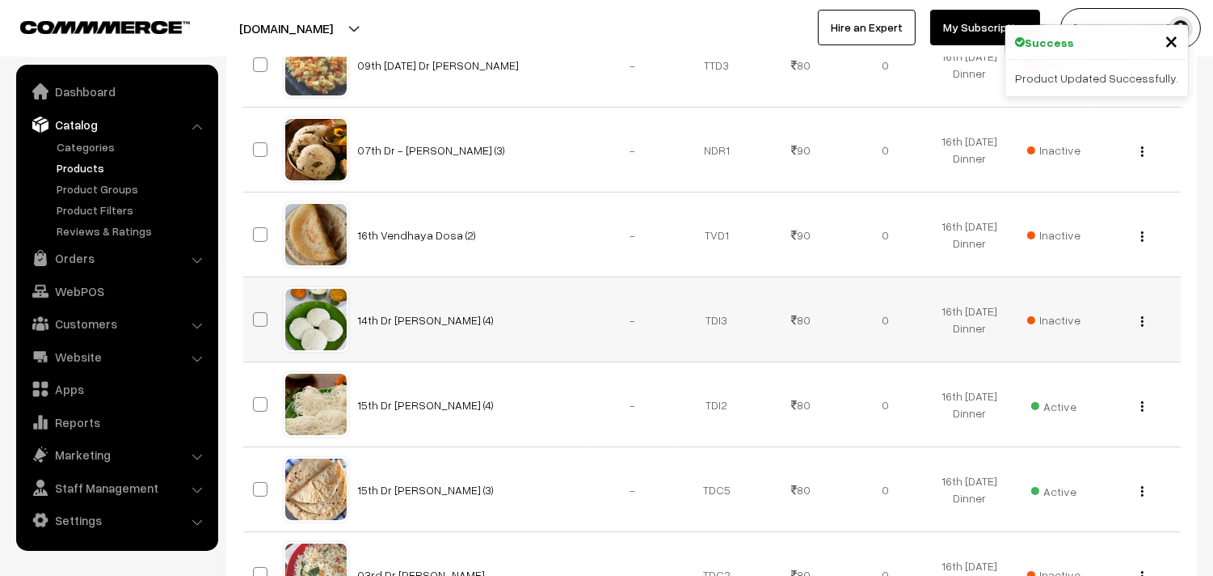
scroll to position [718, 0]
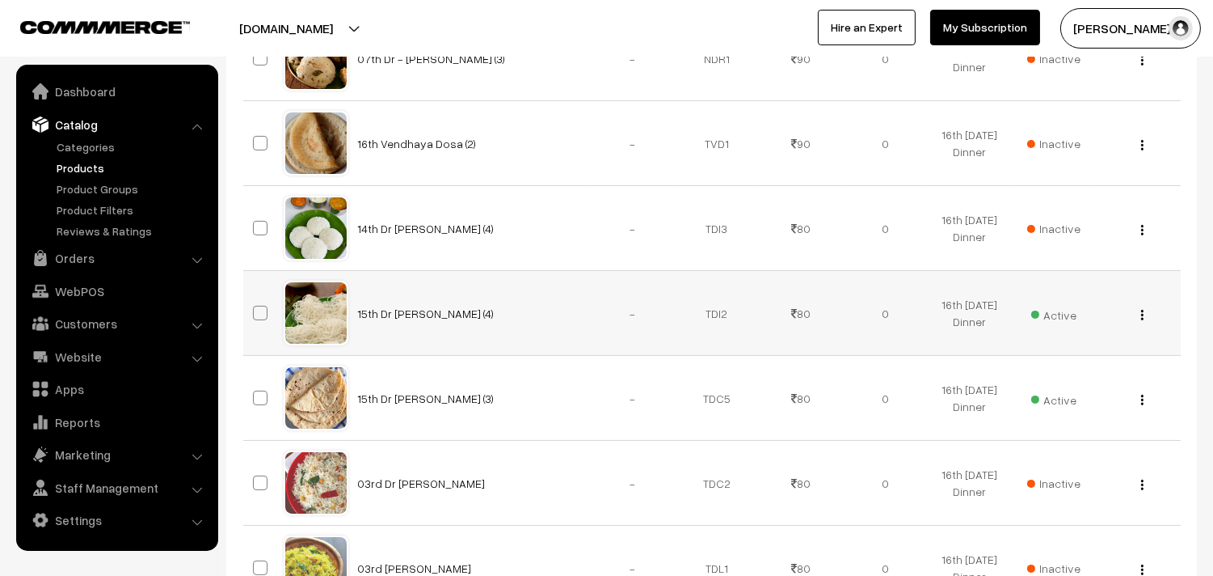
click at [1141, 317] on img "button" at bounding box center [1142, 315] width 2 height 11
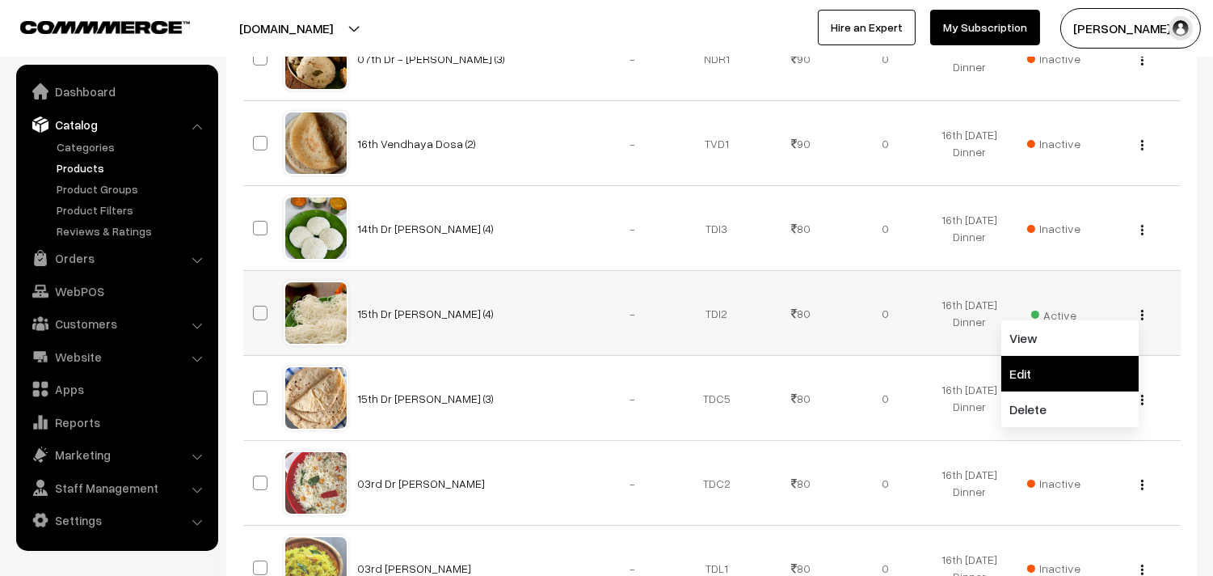
click at [1048, 368] on link "Edit" at bounding box center [1070, 374] width 137 height 36
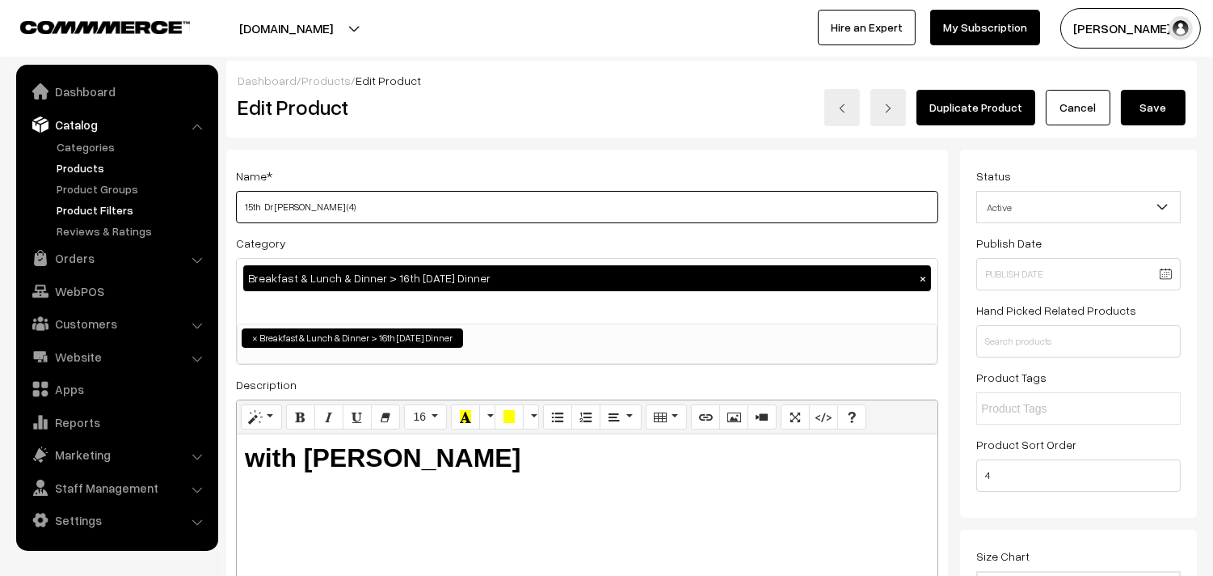
drag, startPoint x: 262, startPoint y: 204, endPoint x: 179, endPoint y: 207, distance: 82.5
type input "16th Dr [PERSON_NAME] (4)"
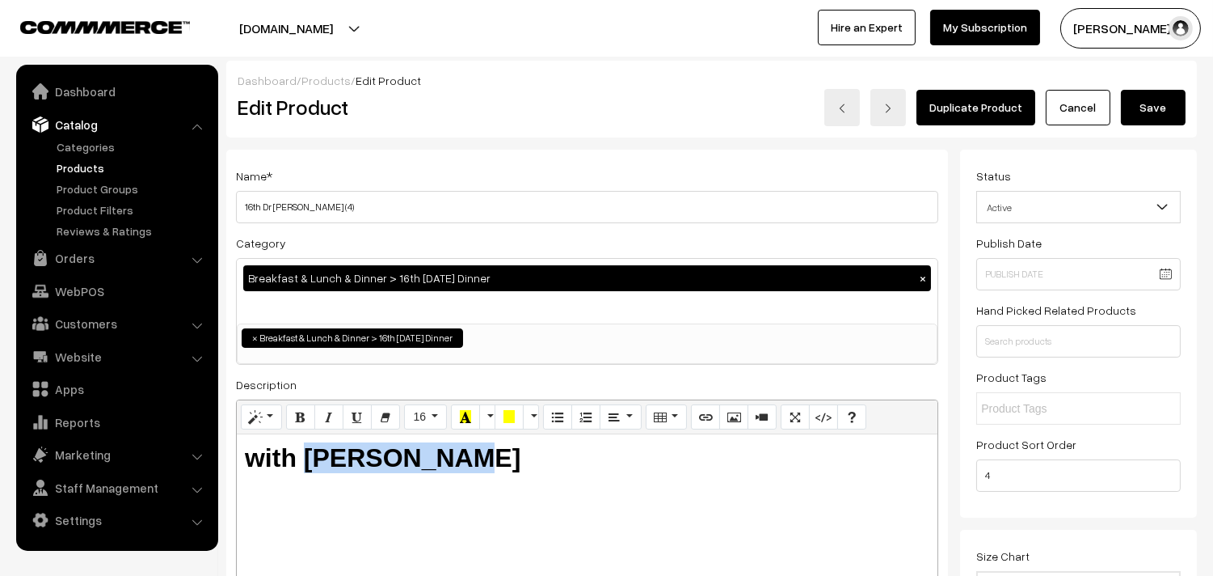
drag, startPoint x: 307, startPoint y: 453, endPoint x: 725, endPoint y: 465, distance: 418.1
click at [766, 527] on div "with Aloo Kuruma" at bounding box center [587, 535] width 701 height 202
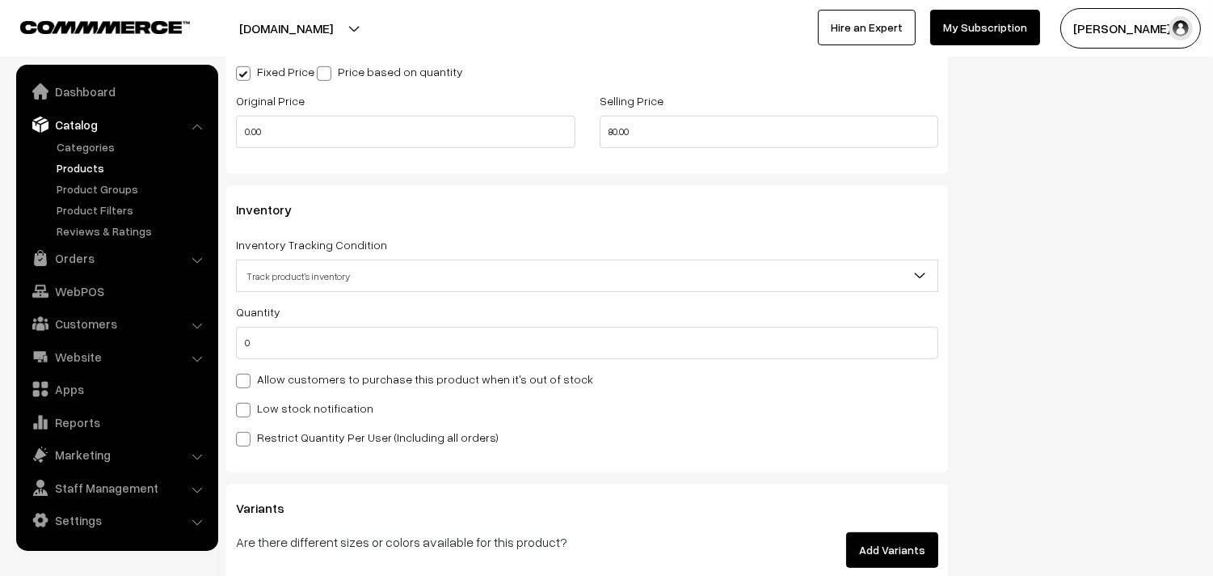
scroll to position [1436, 0]
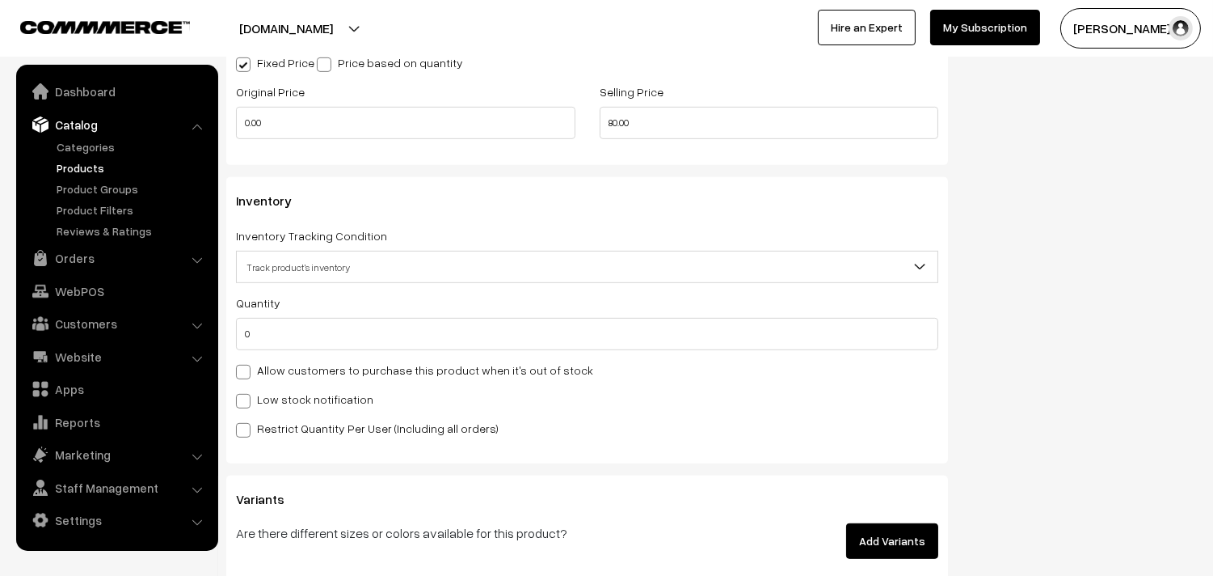
click at [348, 365] on label "Allow customers to purchase this product when it's out of stock" at bounding box center [414, 369] width 357 height 17
click at [247, 365] on input "Allow customers to purchase this product when it's out of stock" at bounding box center [241, 369] width 11 height 11
checkbox input "true"
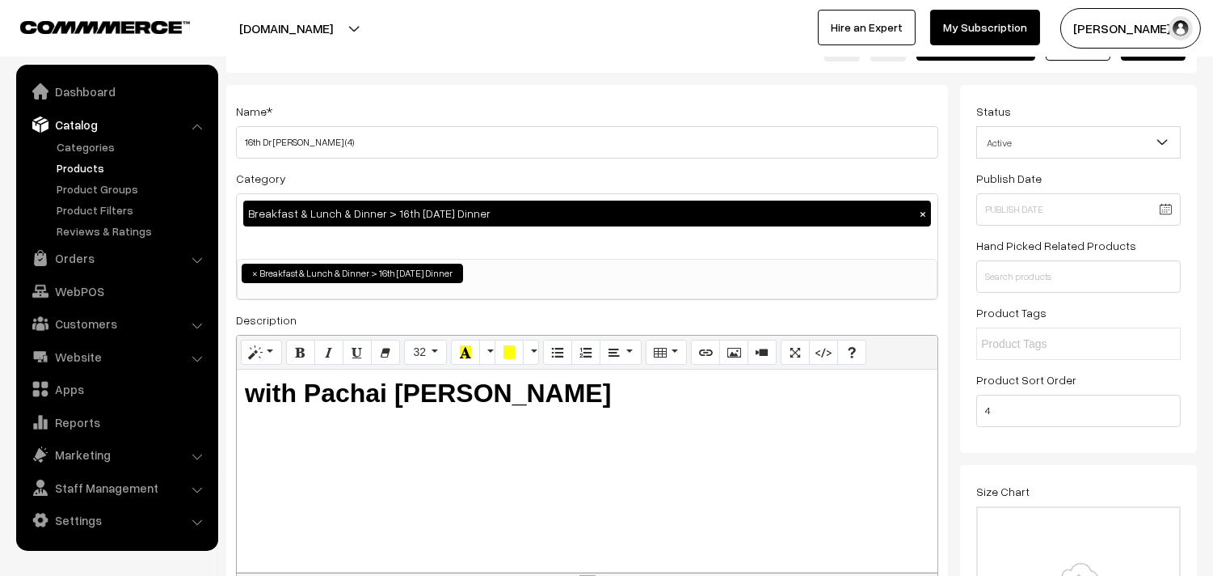
scroll to position [0, 0]
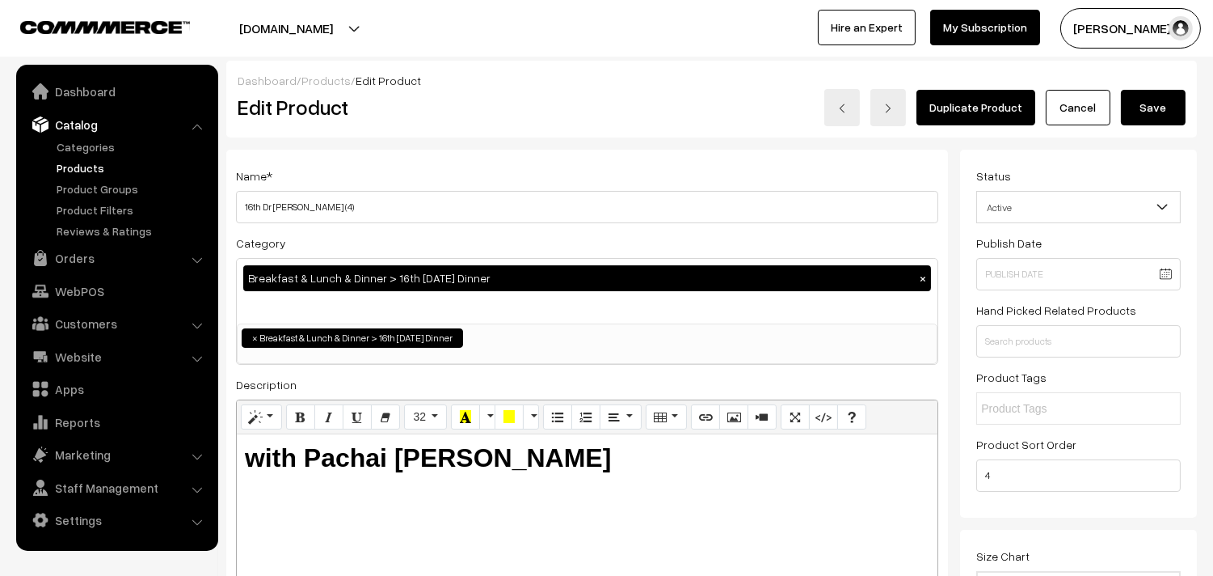
click at [1160, 111] on button "Save" at bounding box center [1153, 108] width 65 height 36
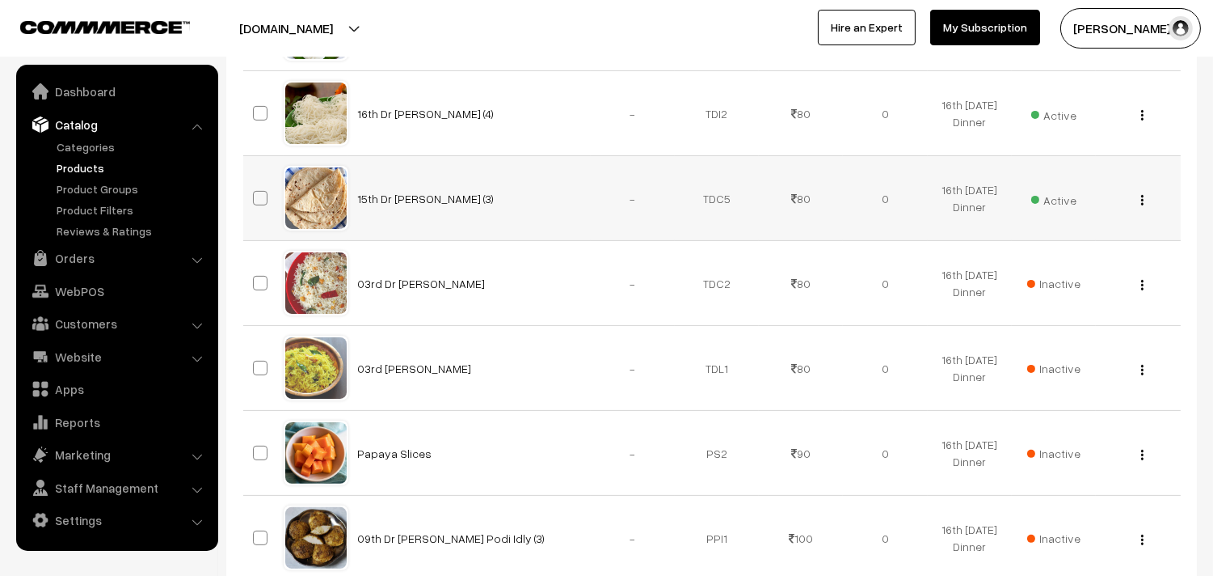
scroll to position [898, 0]
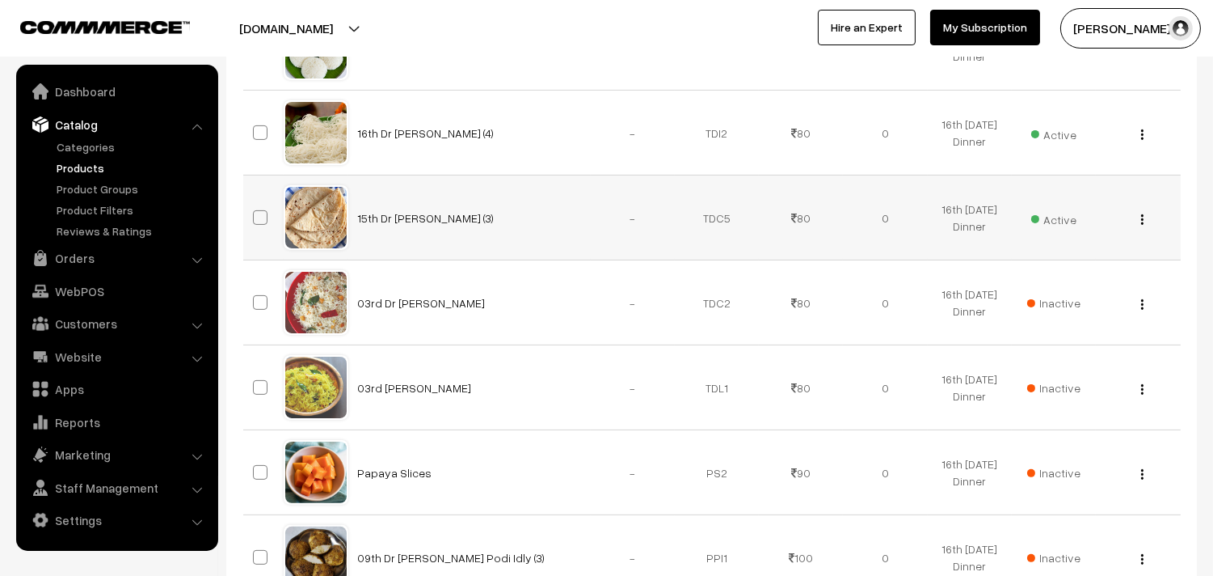
click at [1143, 218] on img "button" at bounding box center [1142, 219] width 2 height 11
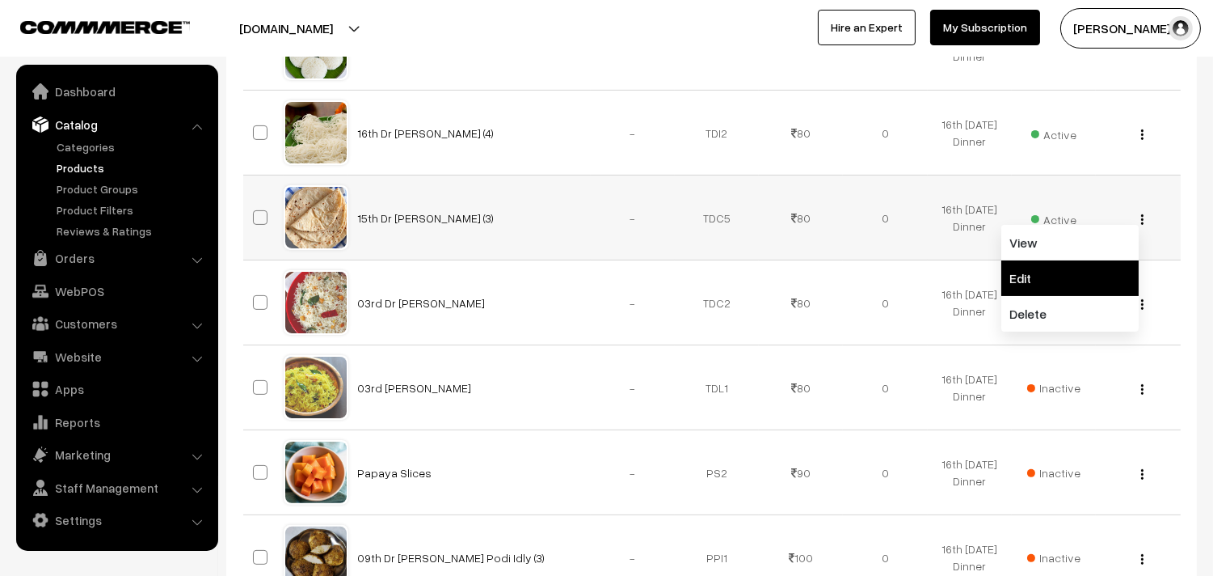
click at [1057, 273] on link "Edit" at bounding box center [1070, 278] width 137 height 36
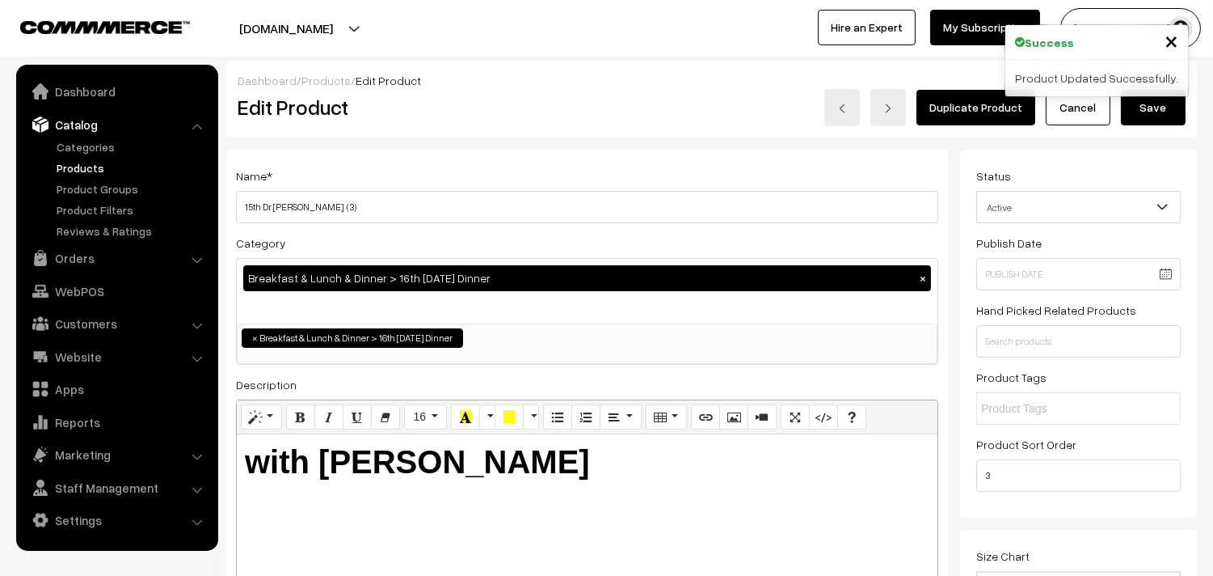
scroll to position [75, 0]
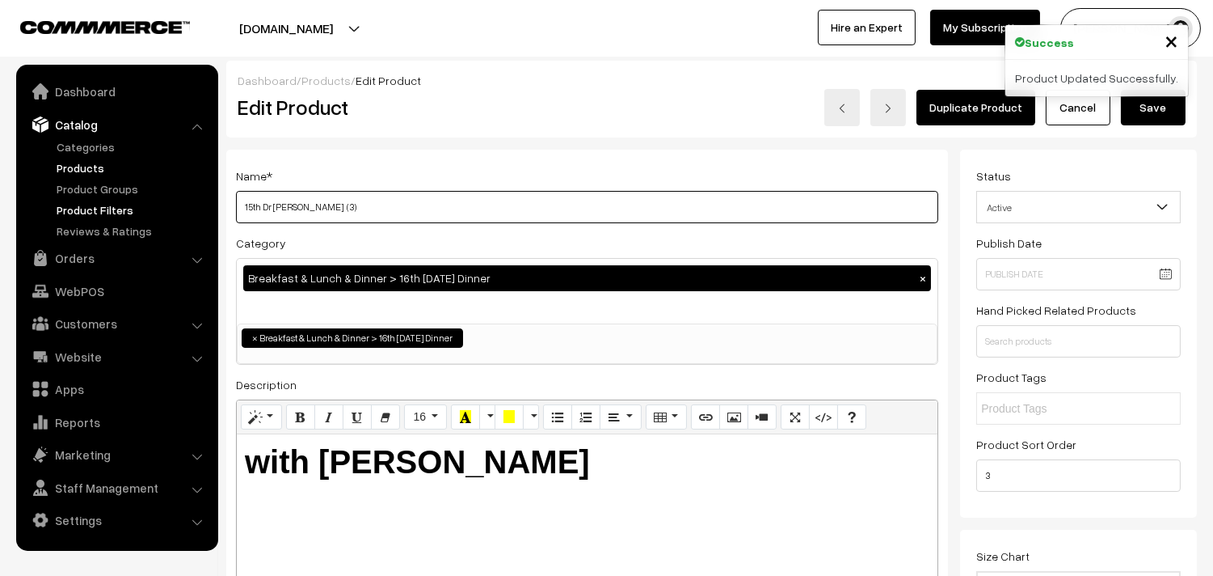
drag, startPoint x: 261, startPoint y: 204, endPoint x: 181, endPoint y: 200, distance: 80.1
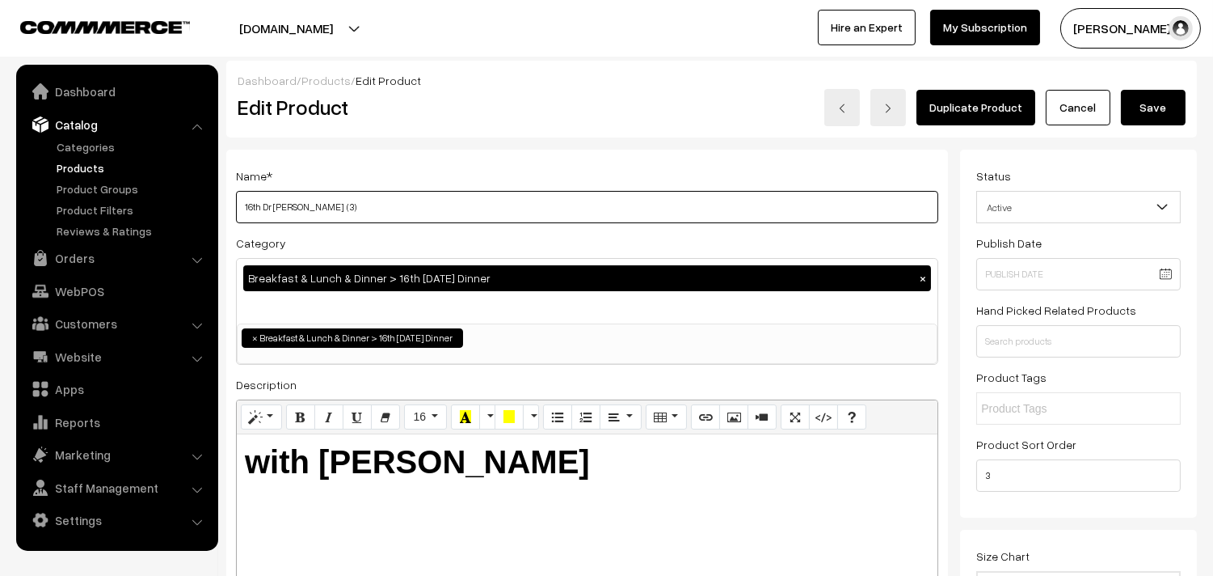
type input "16th Dr [PERSON_NAME] (3)"
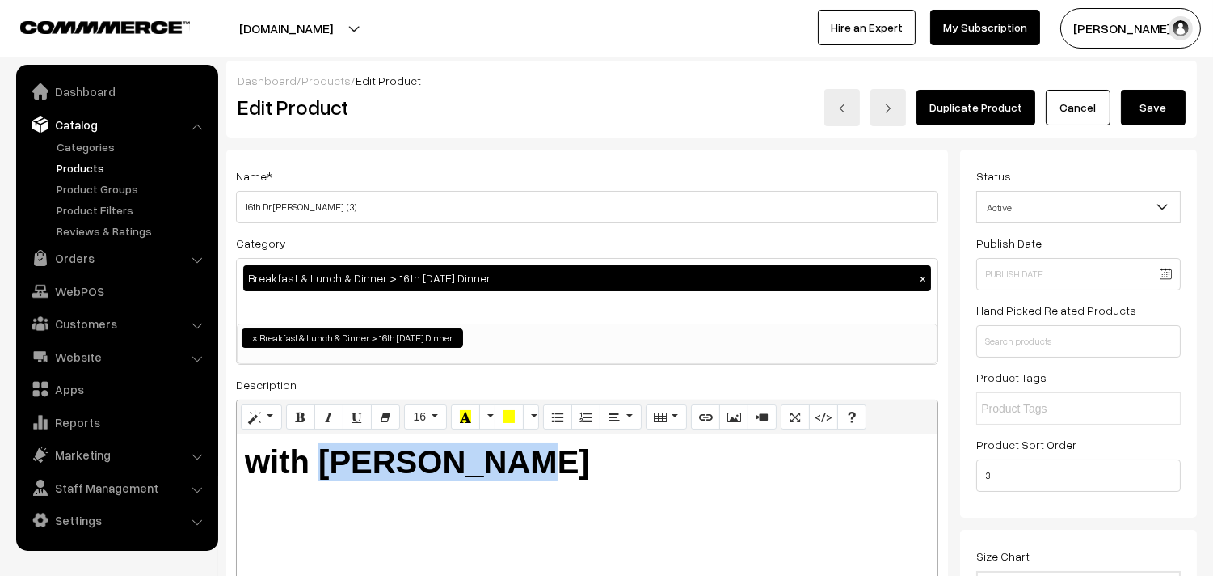
drag, startPoint x: 318, startPoint y: 459, endPoint x: 898, endPoint y: 482, distance: 580.0
click at [913, 515] on div "with Aloo Kuruma" at bounding box center [587, 535] width 701 height 202
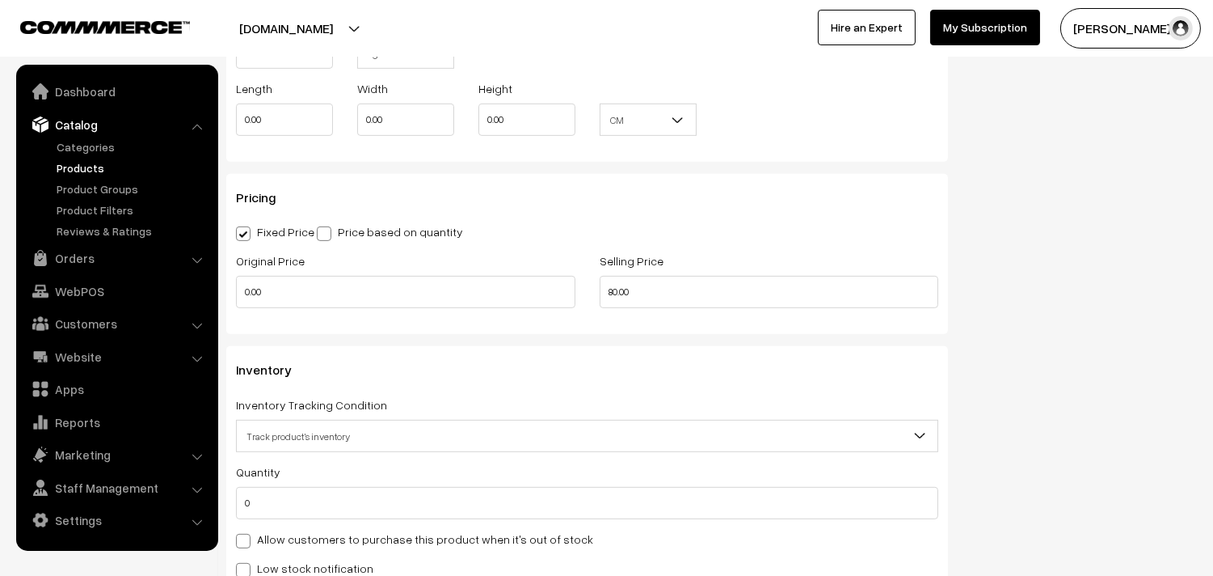
scroll to position [1347, 0]
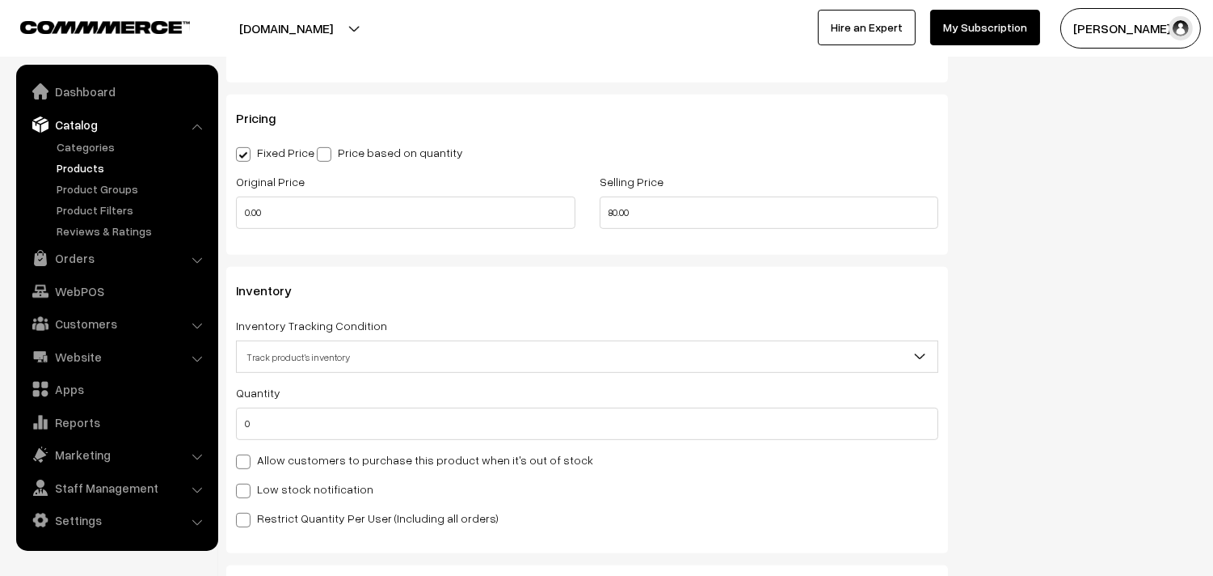
click at [271, 458] on label "Allow customers to purchase this product when it's out of stock" at bounding box center [414, 459] width 357 height 17
click at [247, 458] on input "Allow customers to purchase this product when it's out of stock" at bounding box center [241, 458] width 11 height 11
checkbox input "true"
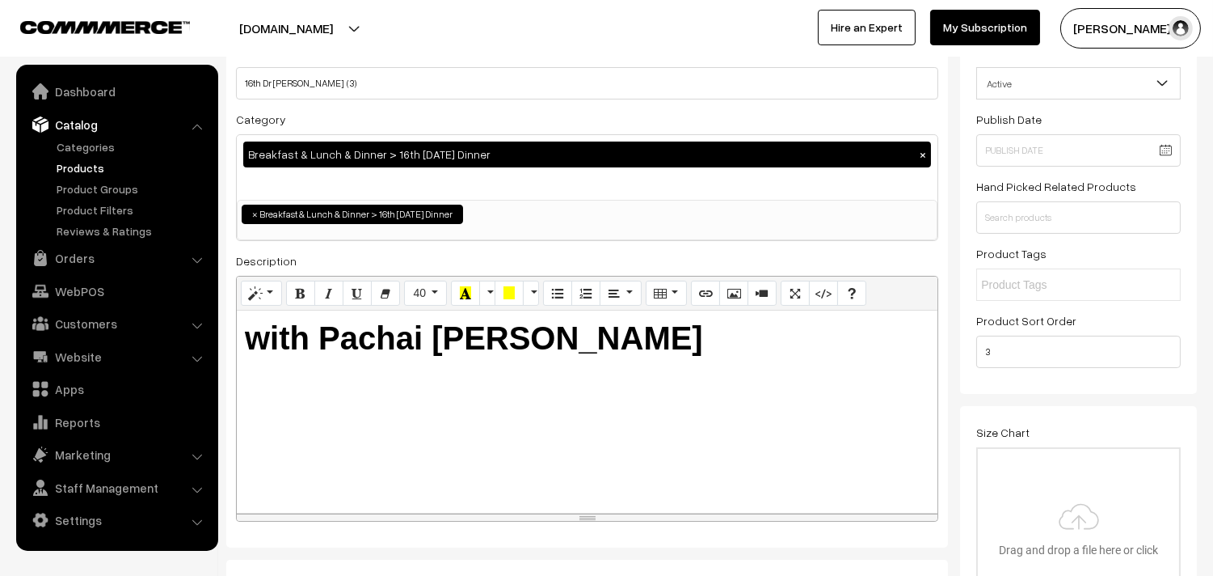
scroll to position [0, 0]
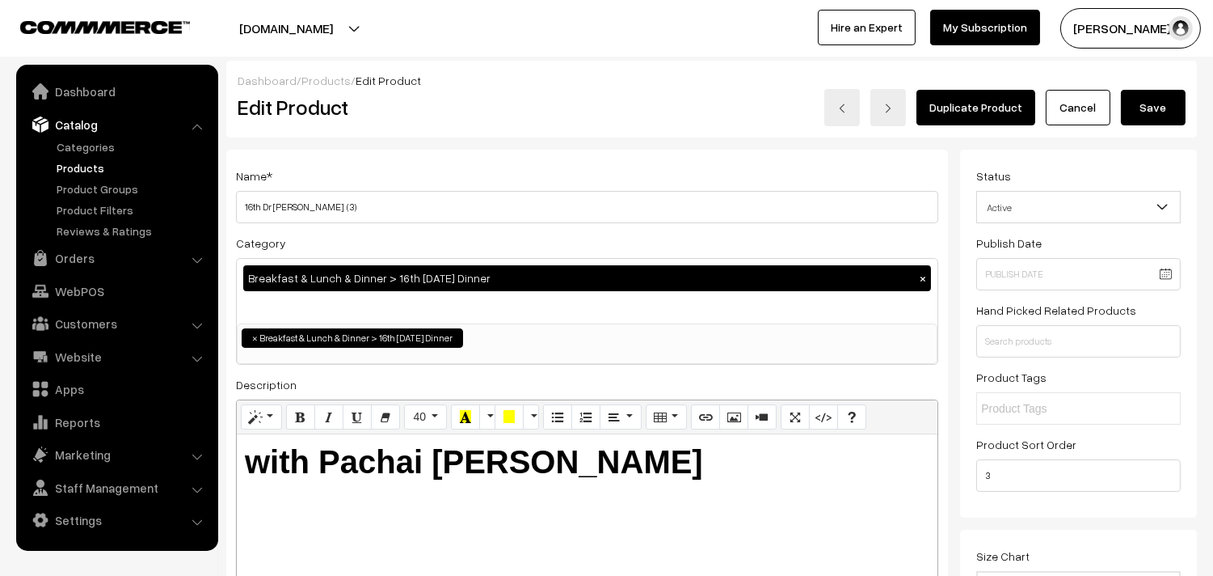
click at [1169, 123] on button "Save" at bounding box center [1153, 108] width 65 height 36
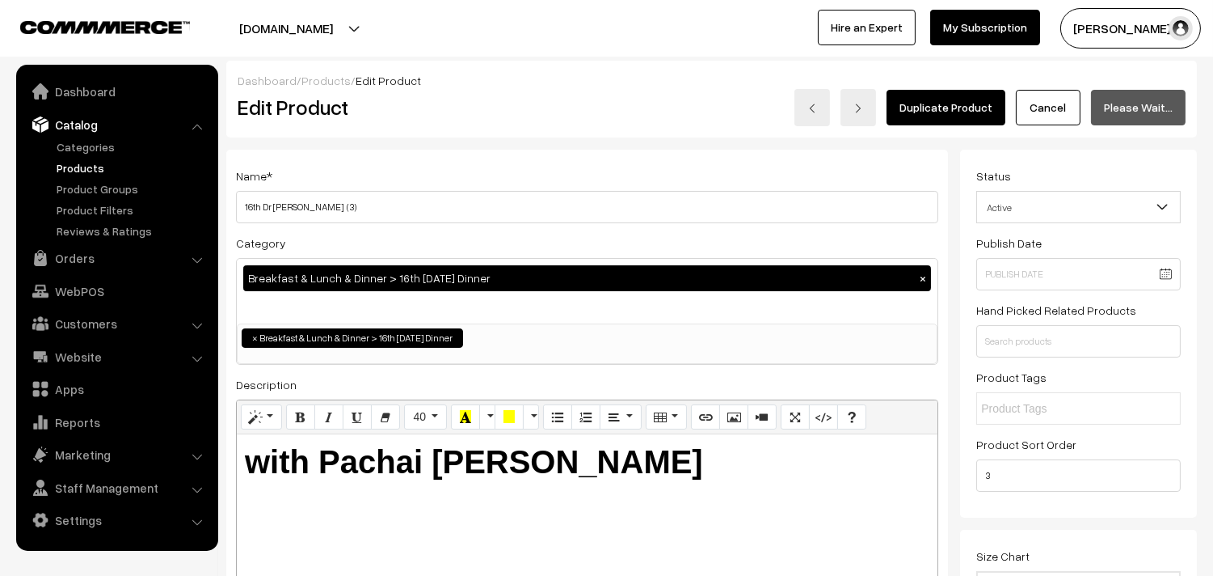
scroll to position [168, 0]
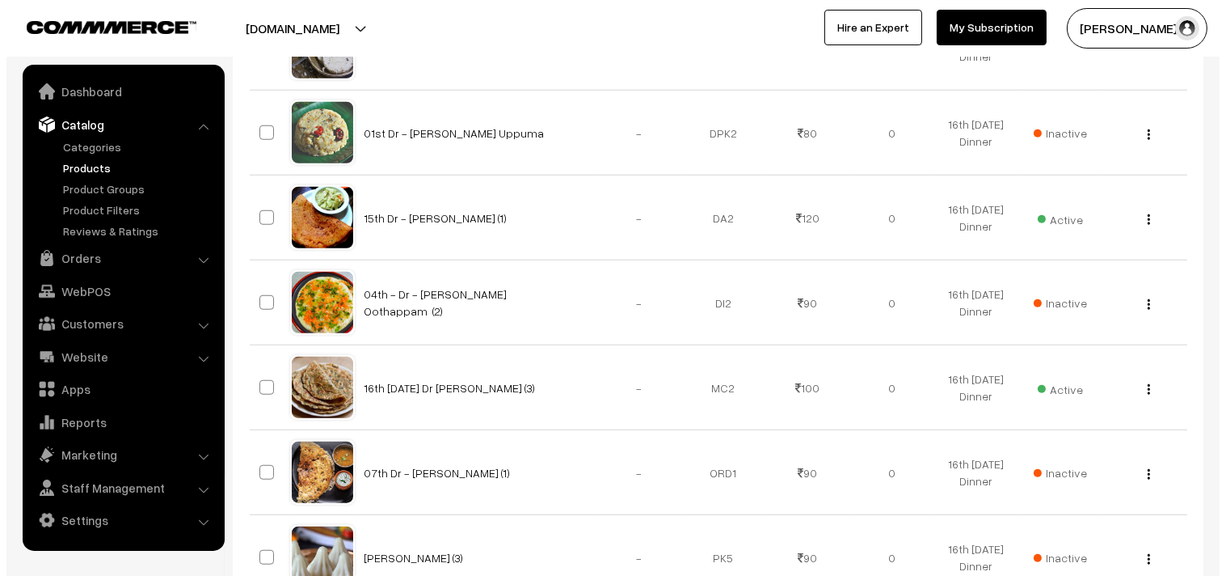
scroll to position [2605, 0]
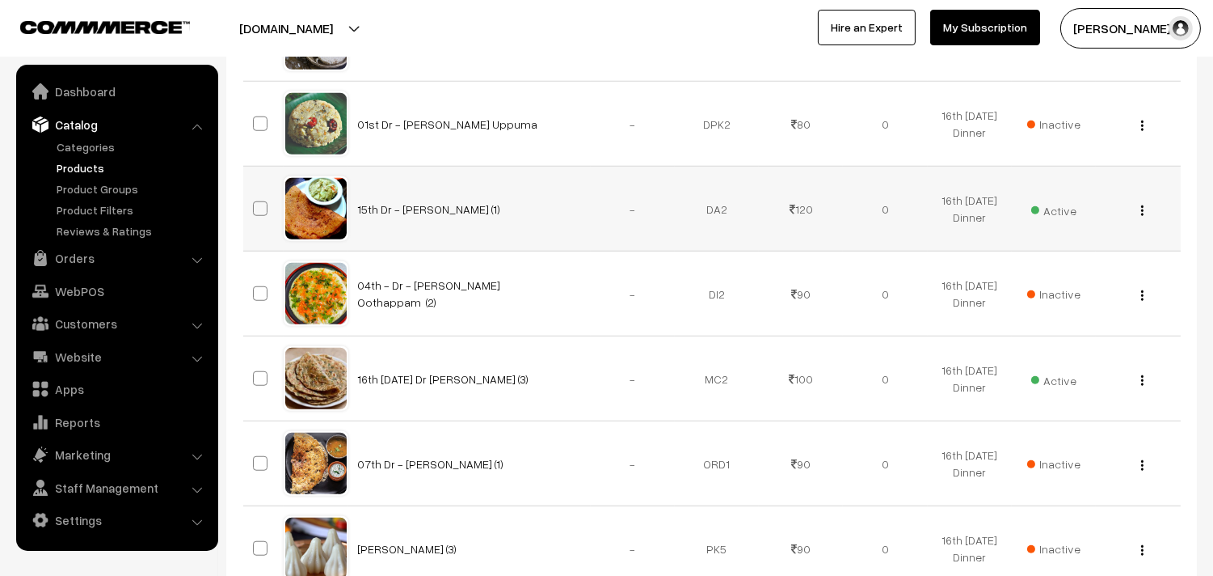
click at [1061, 205] on span "Active" at bounding box center [1053, 208] width 45 height 21
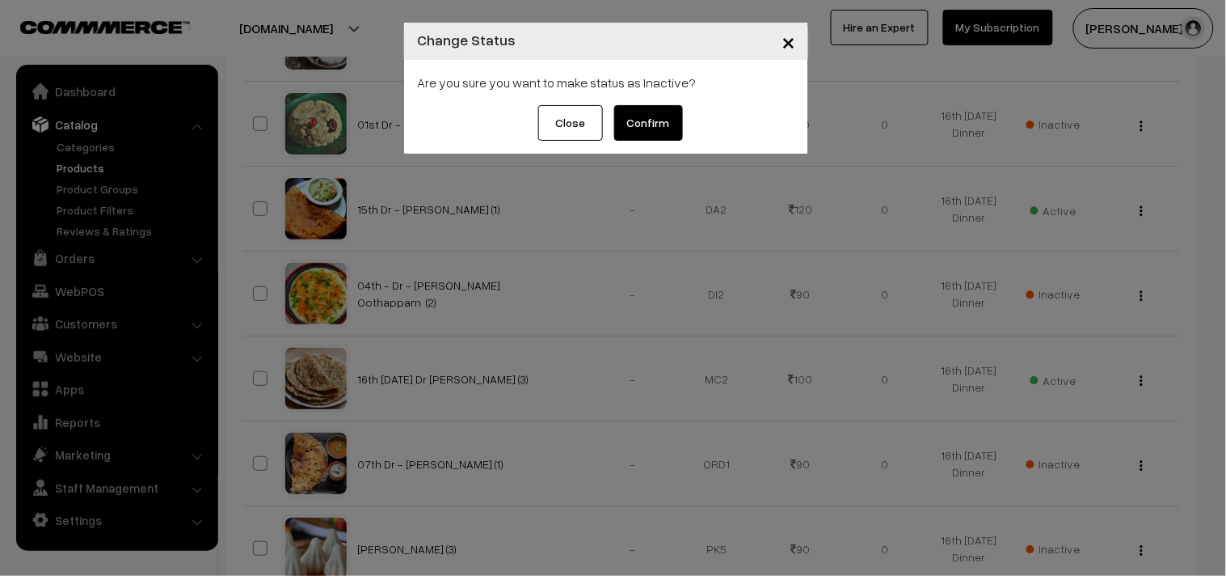
click at [659, 123] on button "Confirm" at bounding box center [648, 123] width 69 height 36
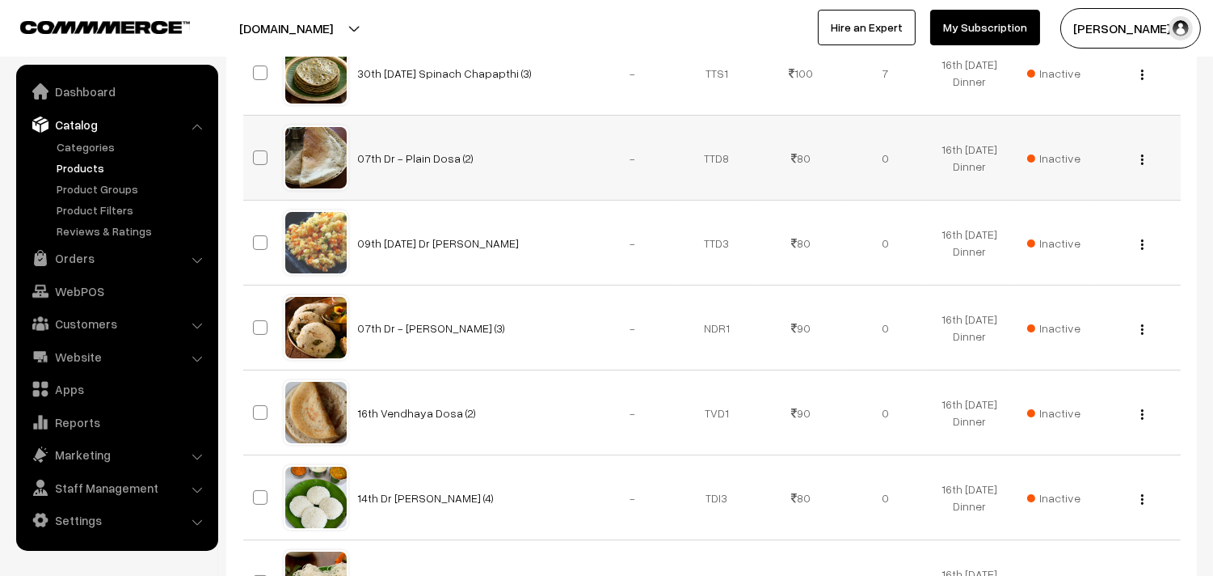
scroll to position [718, 0]
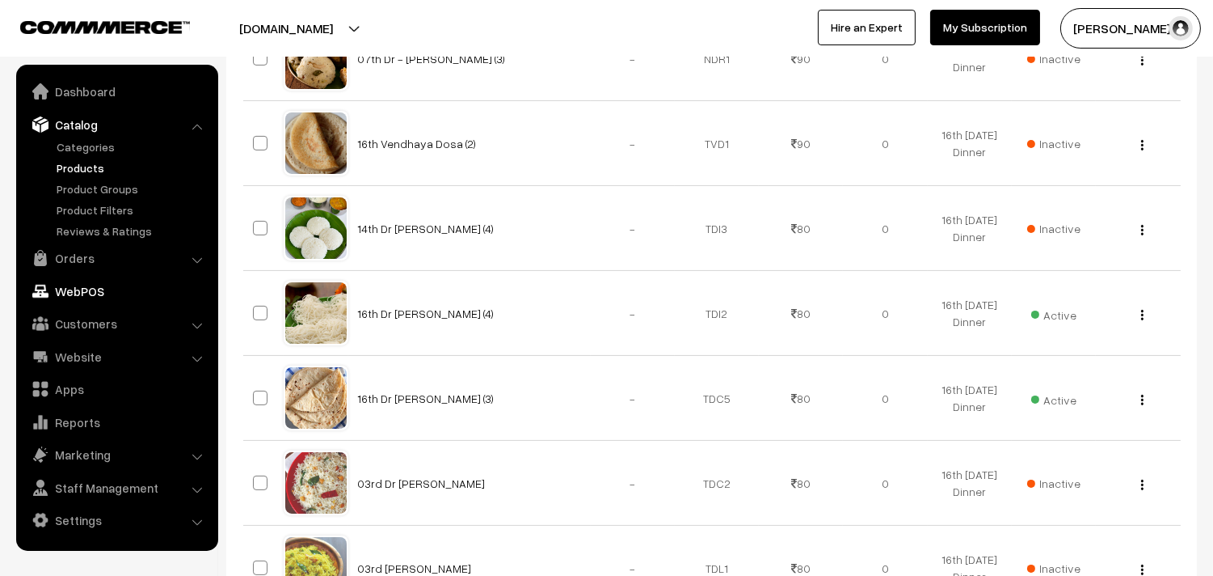
click at [89, 288] on link "WebPOS" at bounding box center [116, 290] width 192 height 29
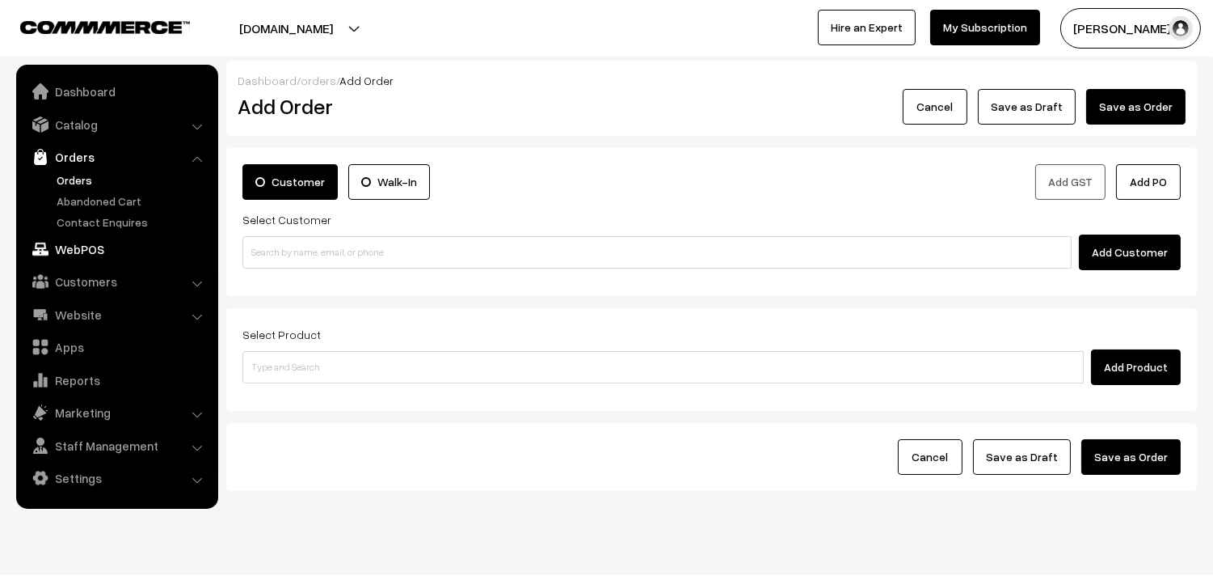
click at [83, 244] on link "WebPOS" at bounding box center [116, 248] width 192 height 29
click at [86, 320] on link "Website" at bounding box center [116, 314] width 192 height 29
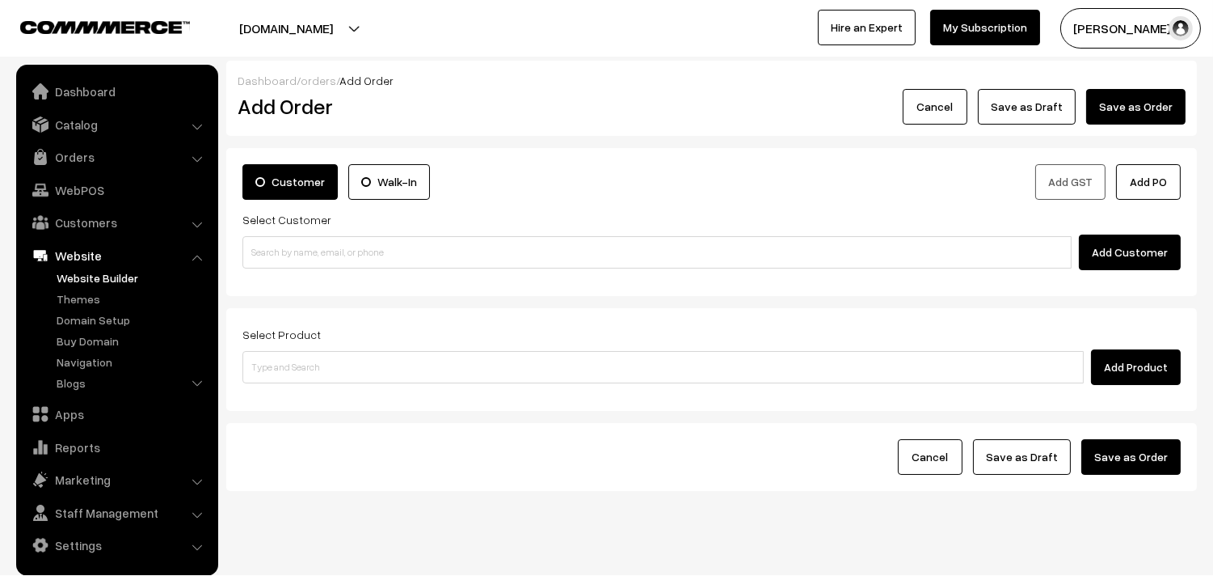
click at [102, 280] on link "Website Builder" at bounding box center [133, 277] width 160 height 17
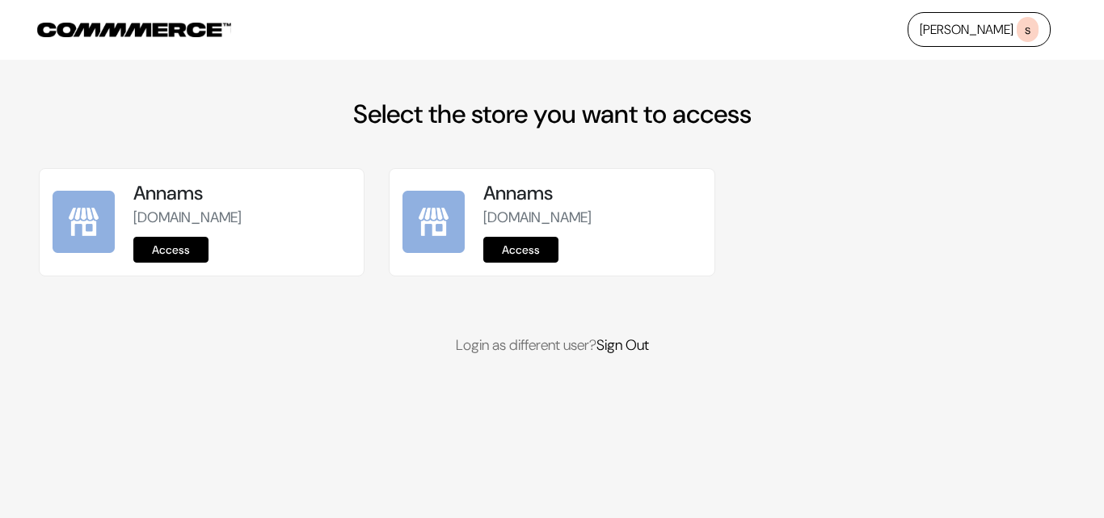
click at [161, 248] on link "Access" at bounding box center [170, 250] width 75 height 26
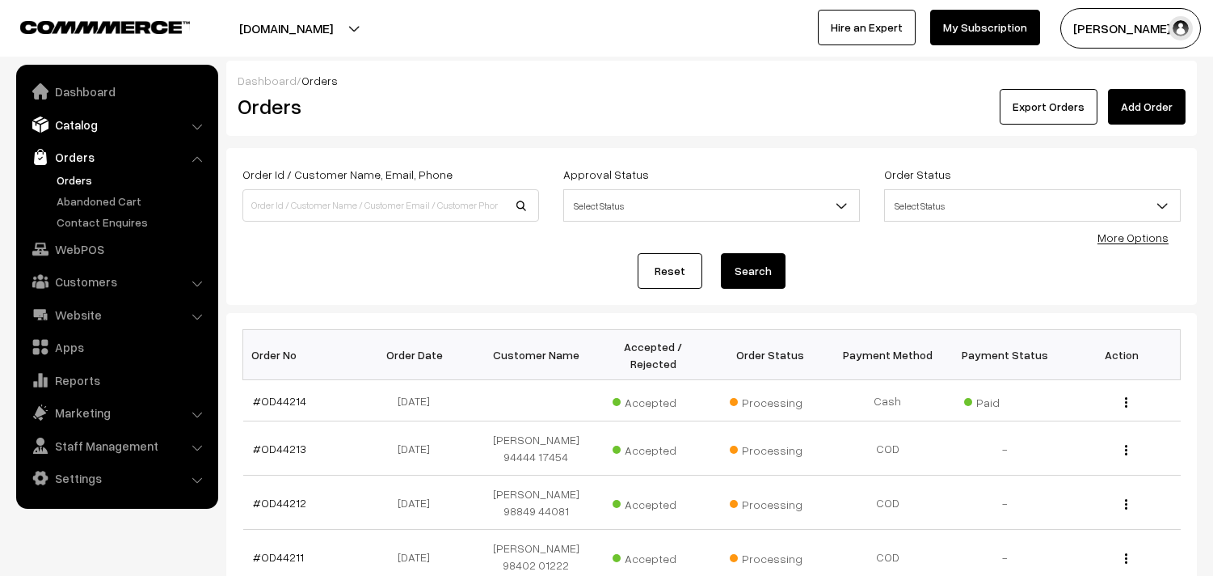
scroll to position [448, 0]
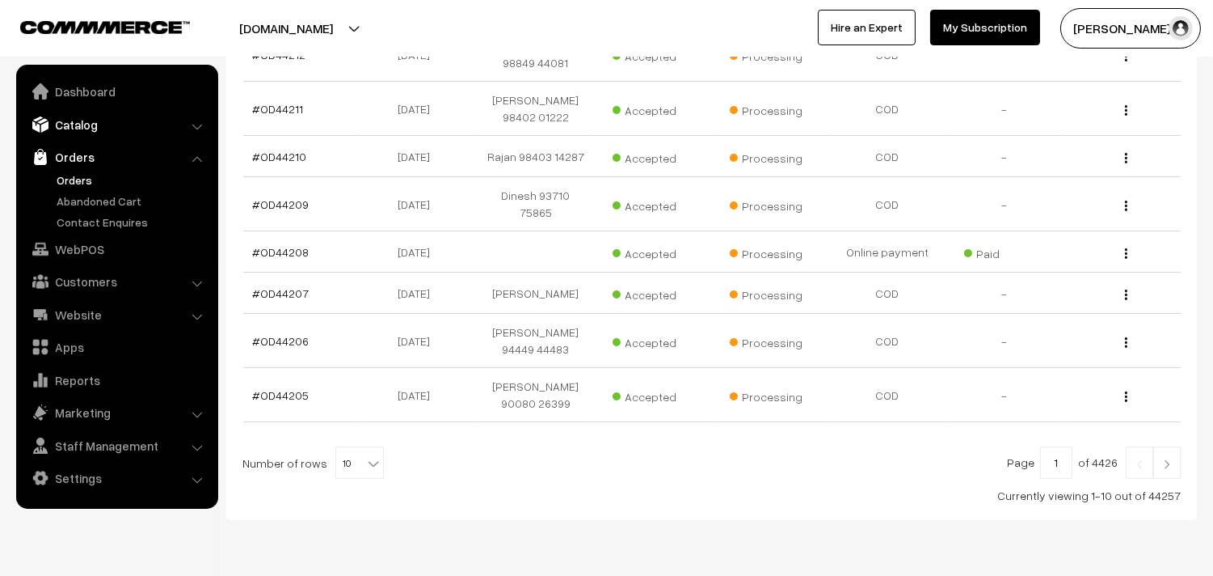
click at [83, 121] on link "Catalog" at bounding box center [116, 124] width 192 height 29
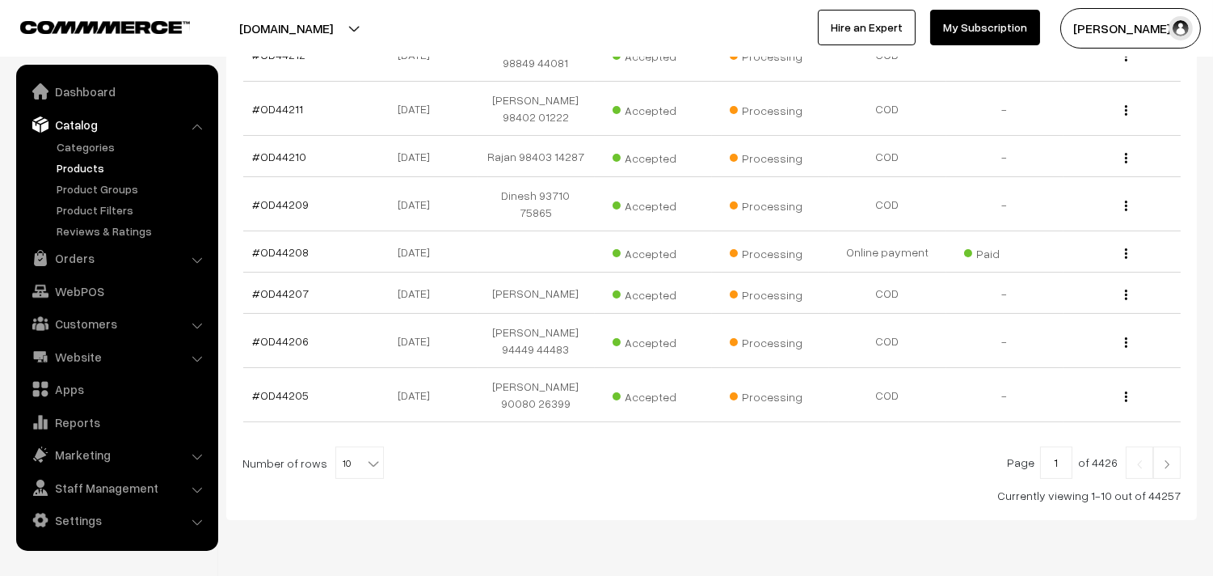
click at [82, 167] on link "Products" at bounding box center [133, 167] width 160 height 17
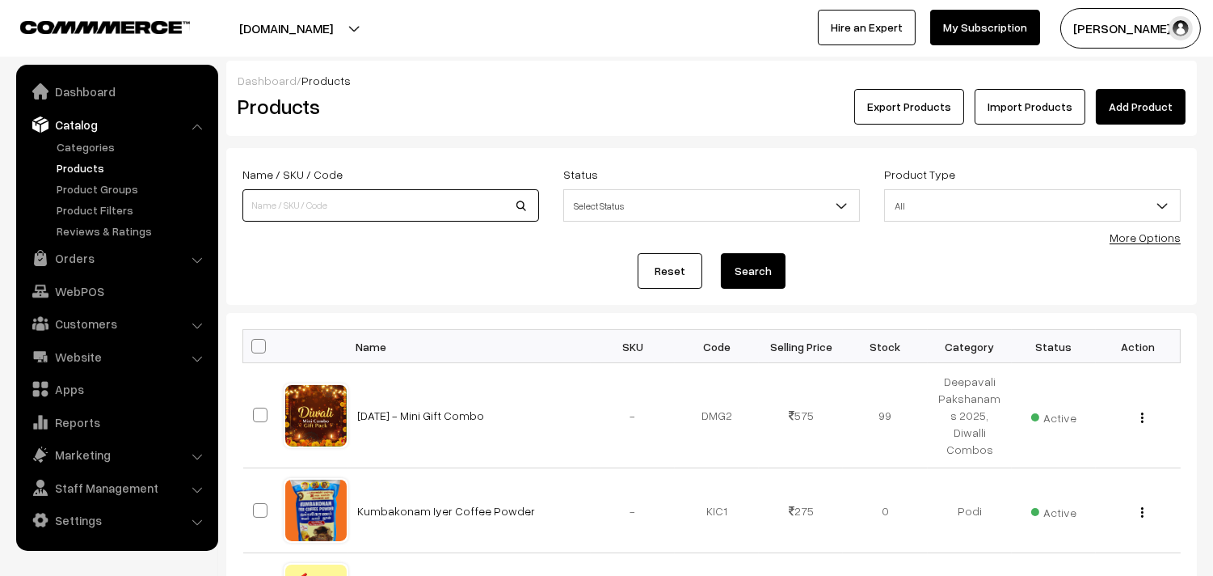
click at [311, 203] on input at bounding box center [391, 205] width 297 height 32
type input "ghee dosa"
click at [721, 253] on button "Search" at bounding box center [753, 271] width 65 height 36
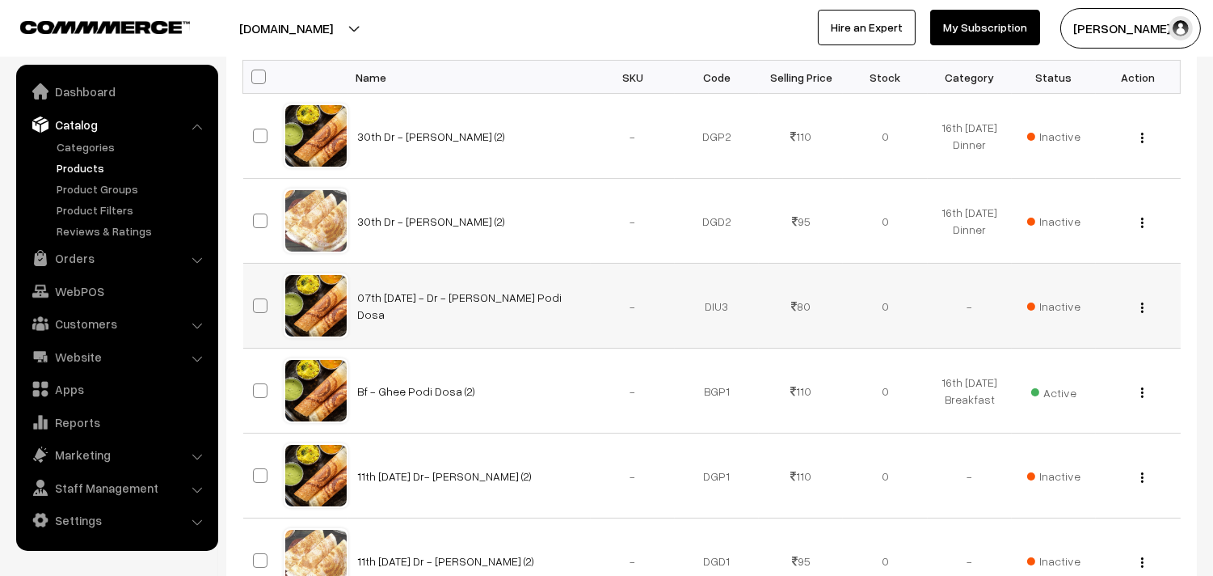
scroll to position [628, 0]
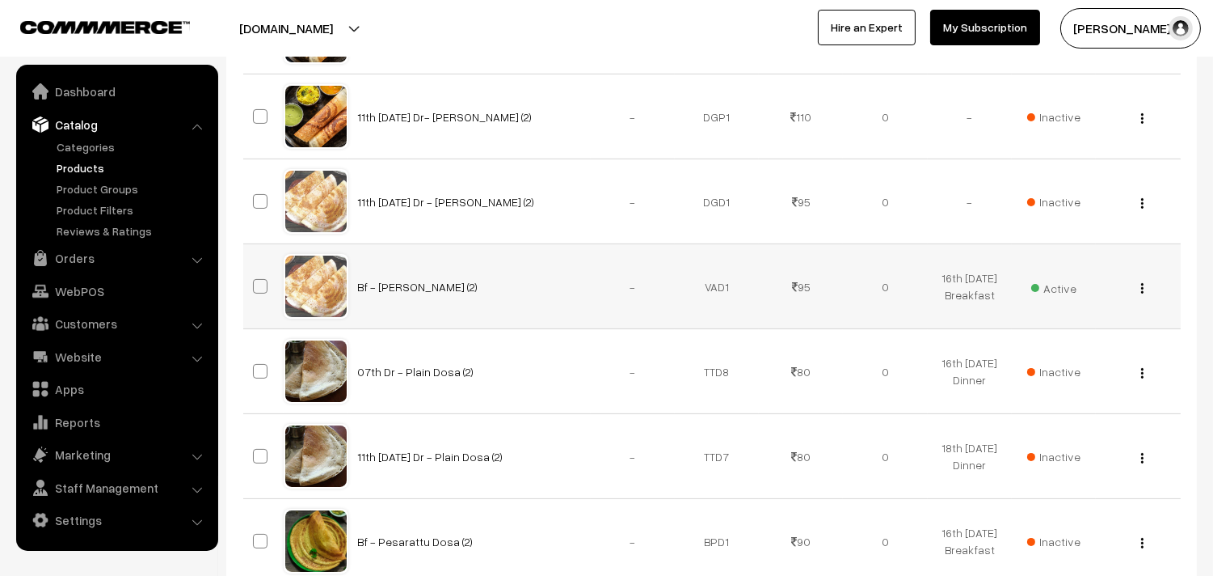
click at [1143, 291] on img "button" at bounding box center [1142, 288] width 2 height 11
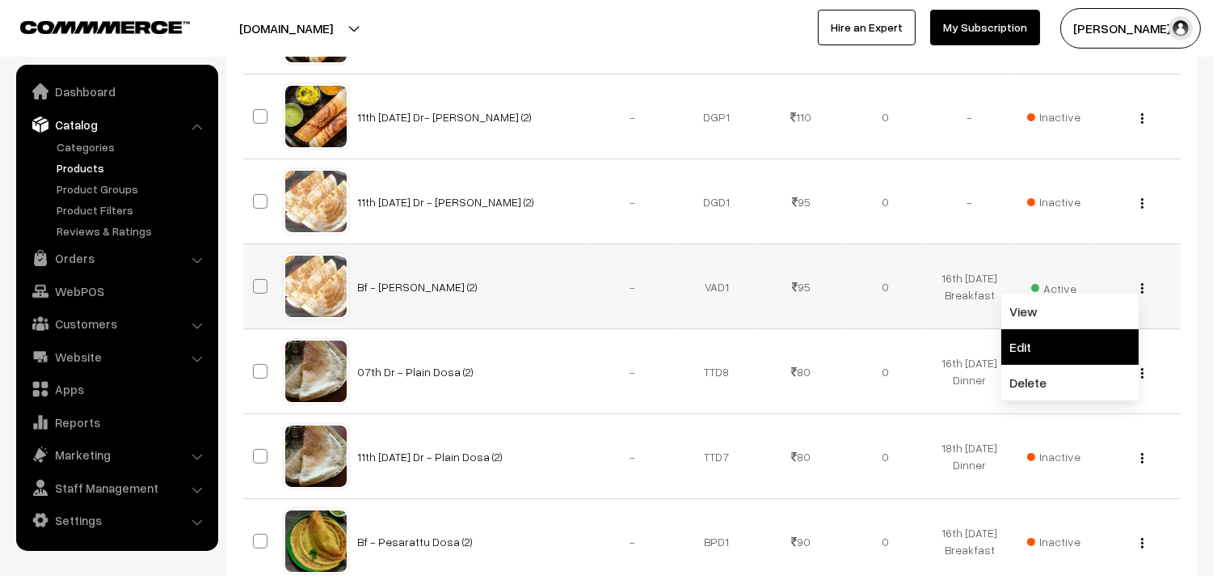
click at [1078, 346] on link "Edit" at bounding box center [1070, 347] width 137 height 36
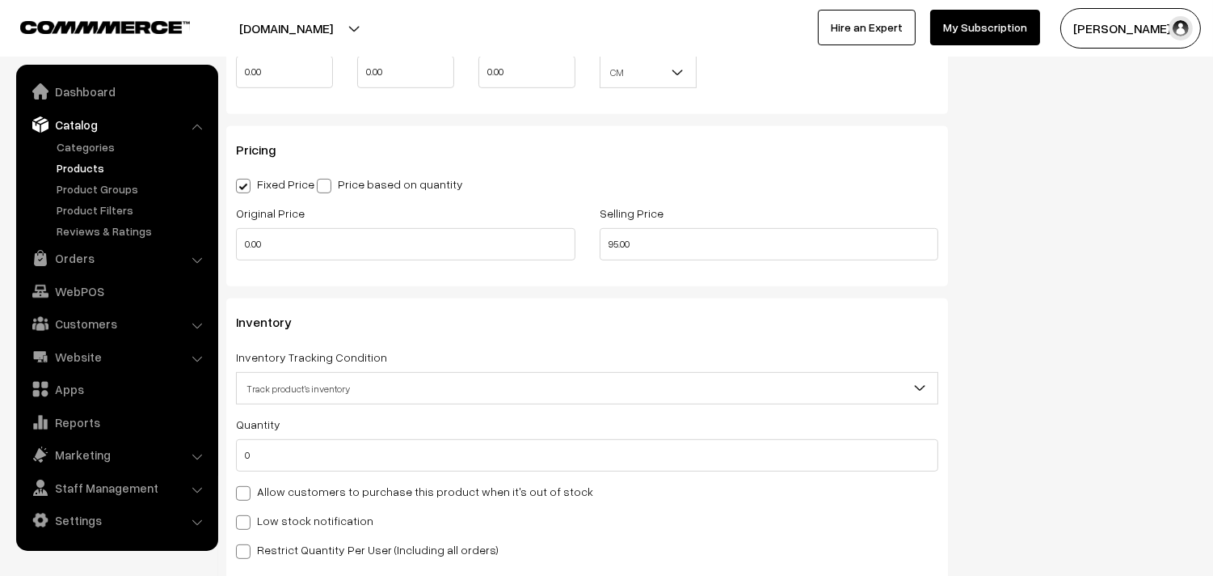
scroll to position [1347, 0]
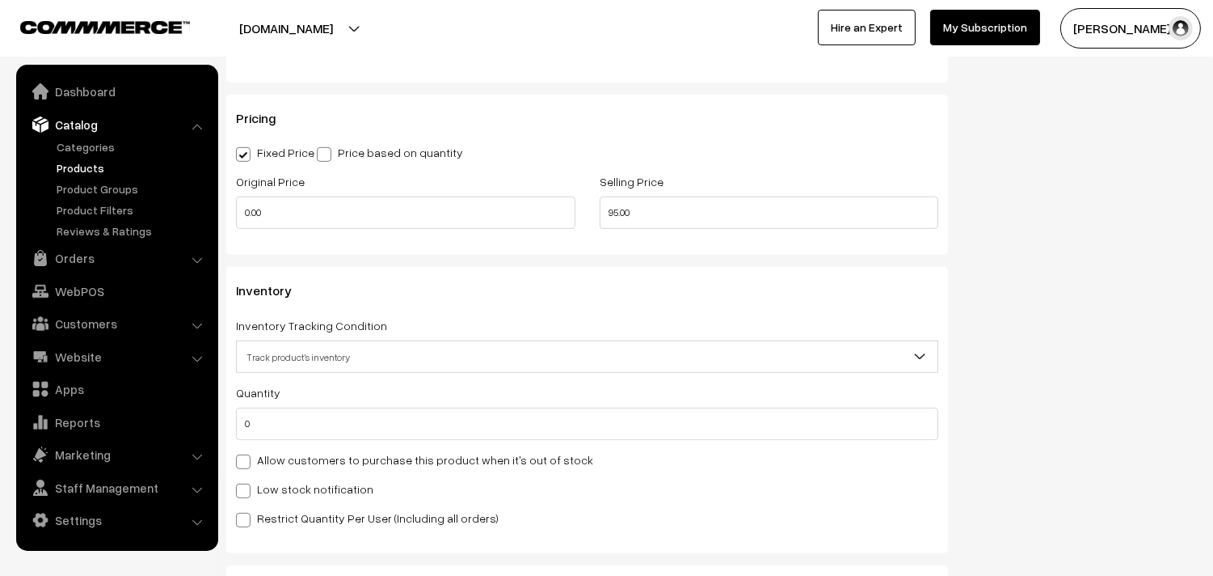
click at [335, 458] on label "Allow customers to purchase this product when it's out of stock" at bounding box center [414, 459] width 357 height 17
click at [247, 458] on input "Allow customers to purchase this product when it's out of stock" at bounding box center [241, 458] width 11 height 11
checkbox input "true"
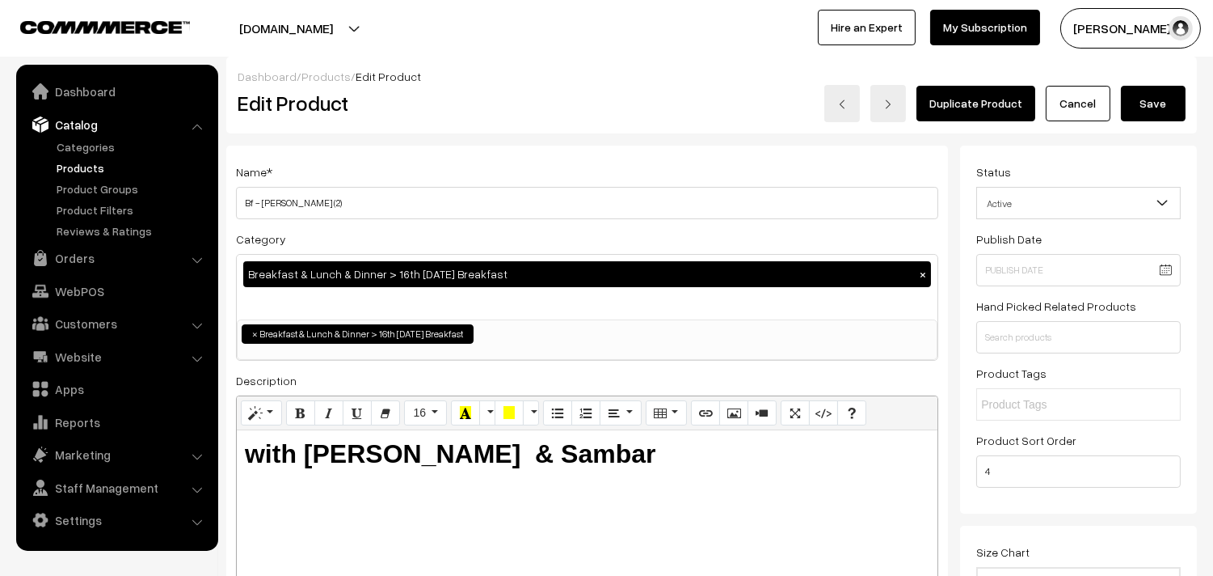
scroll to position [0, 0]
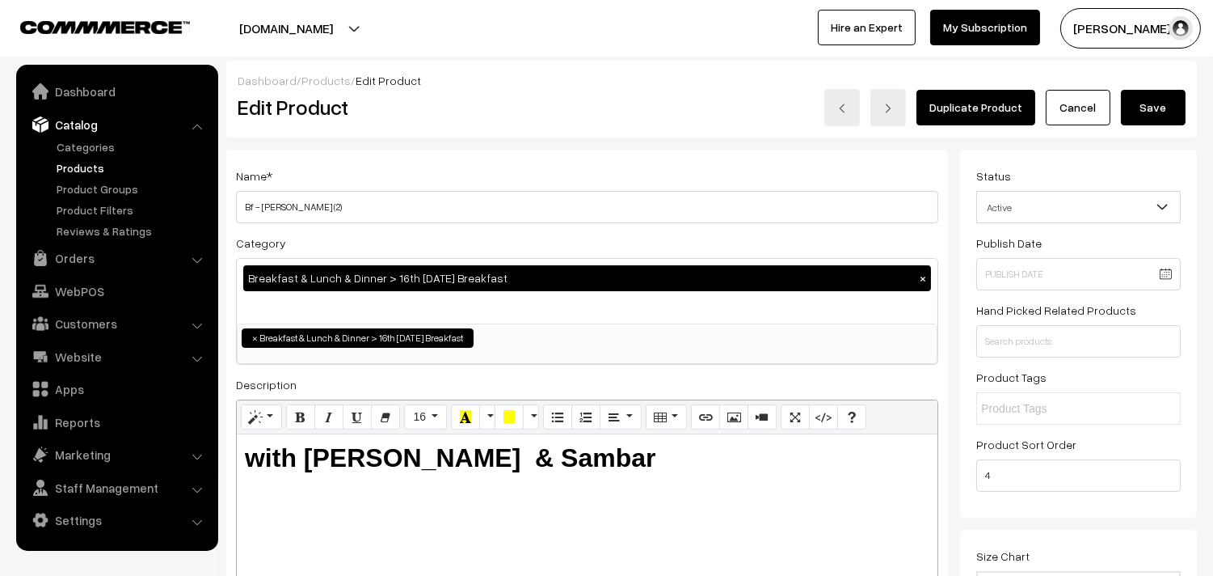
click at [1174, 92] on button "Save" at bounding box center [1153, 108] width 65 height 36
